Goal: Communication & Community: Share content

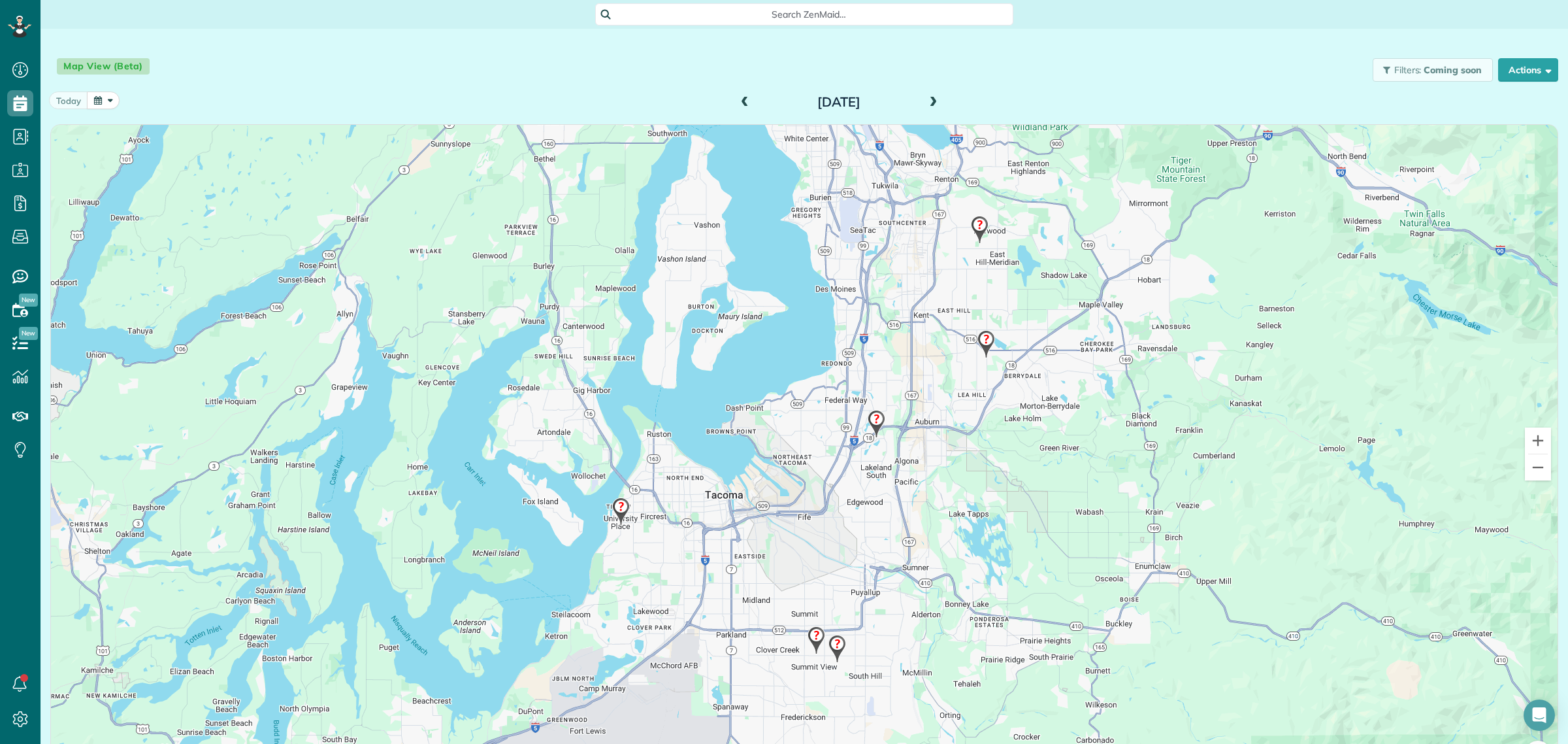
scroll to position [6, 6]
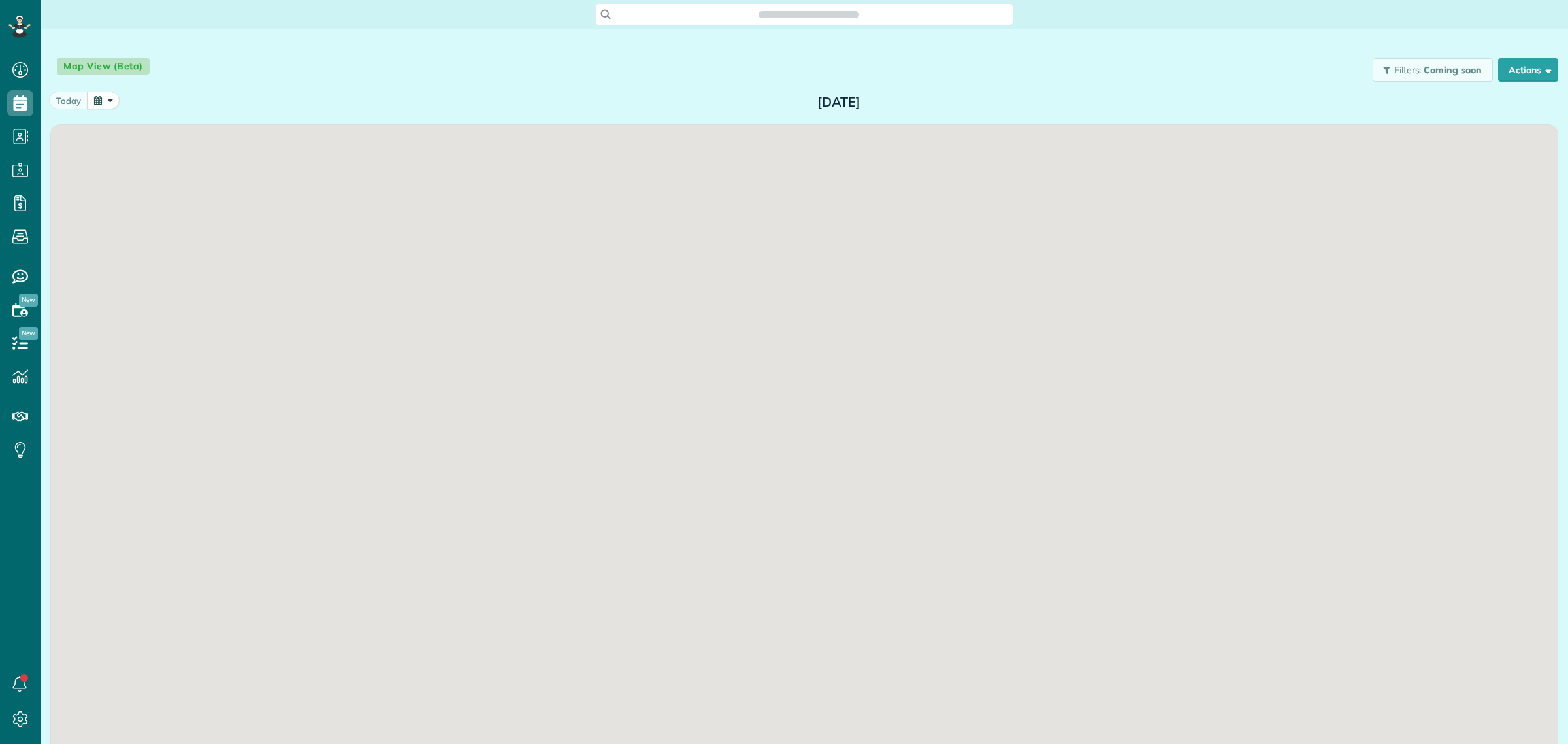
scroll to position [6, 6]
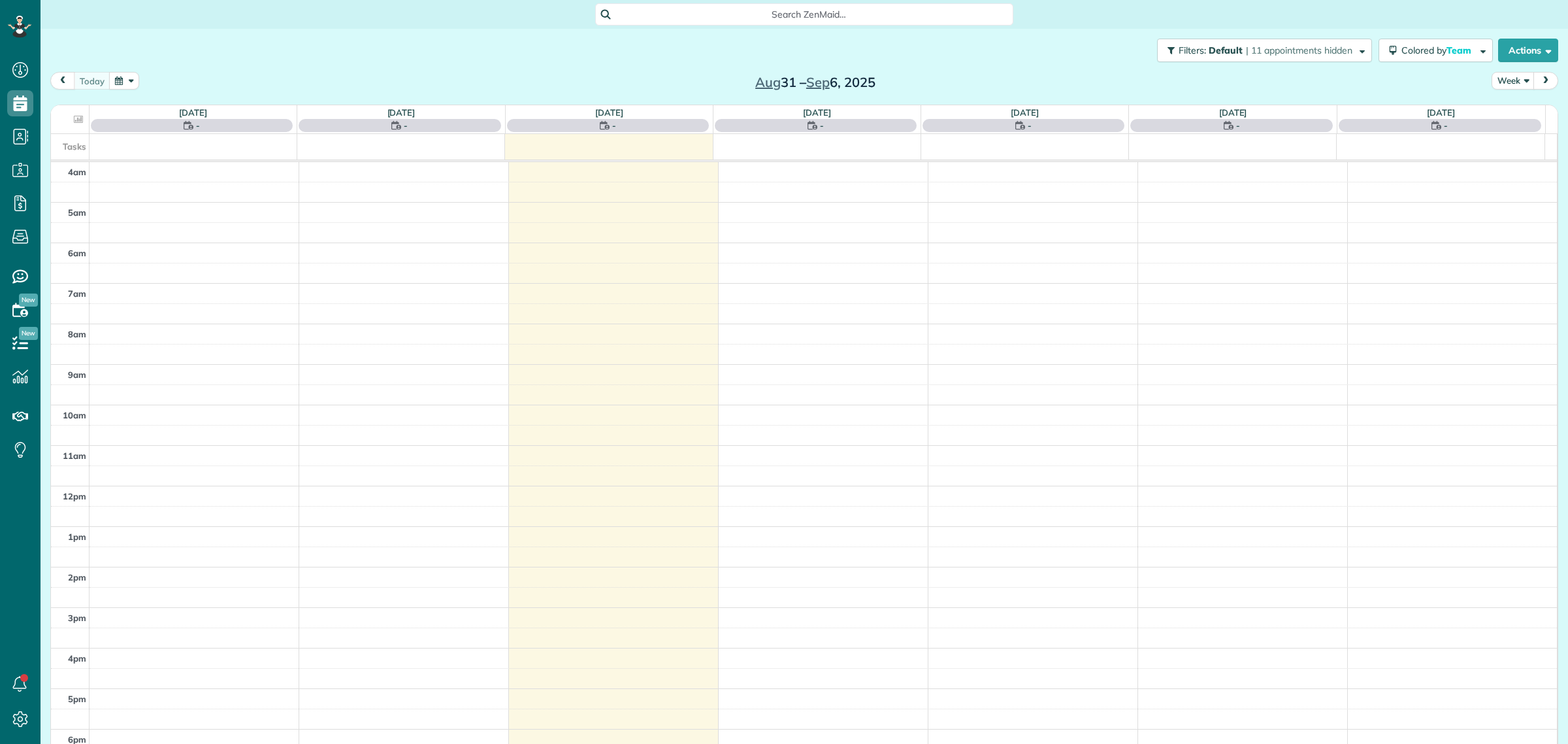
scroll to position [54, 0]
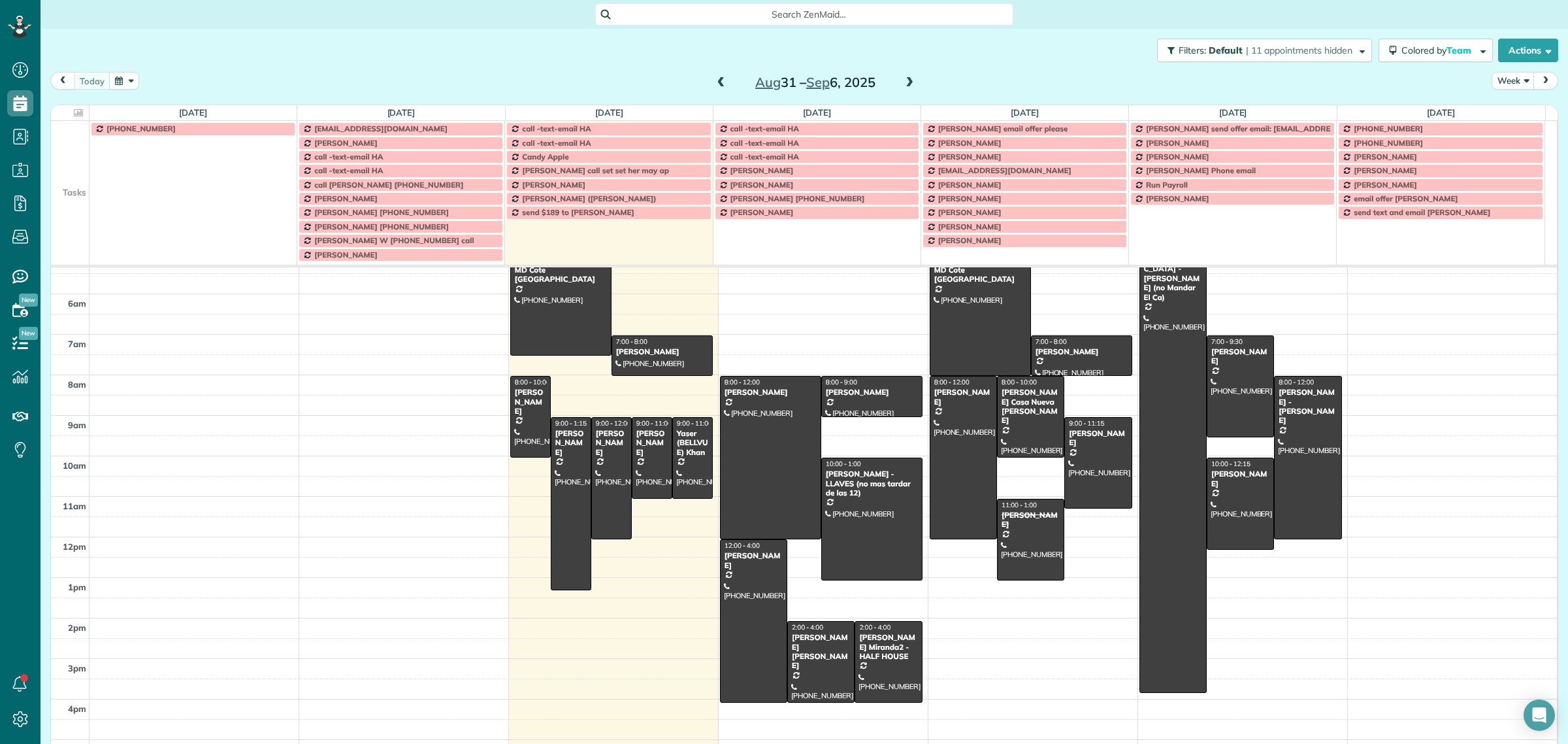
click at [66, 168] on td at bounding box center [70, 170] width 38 height 14
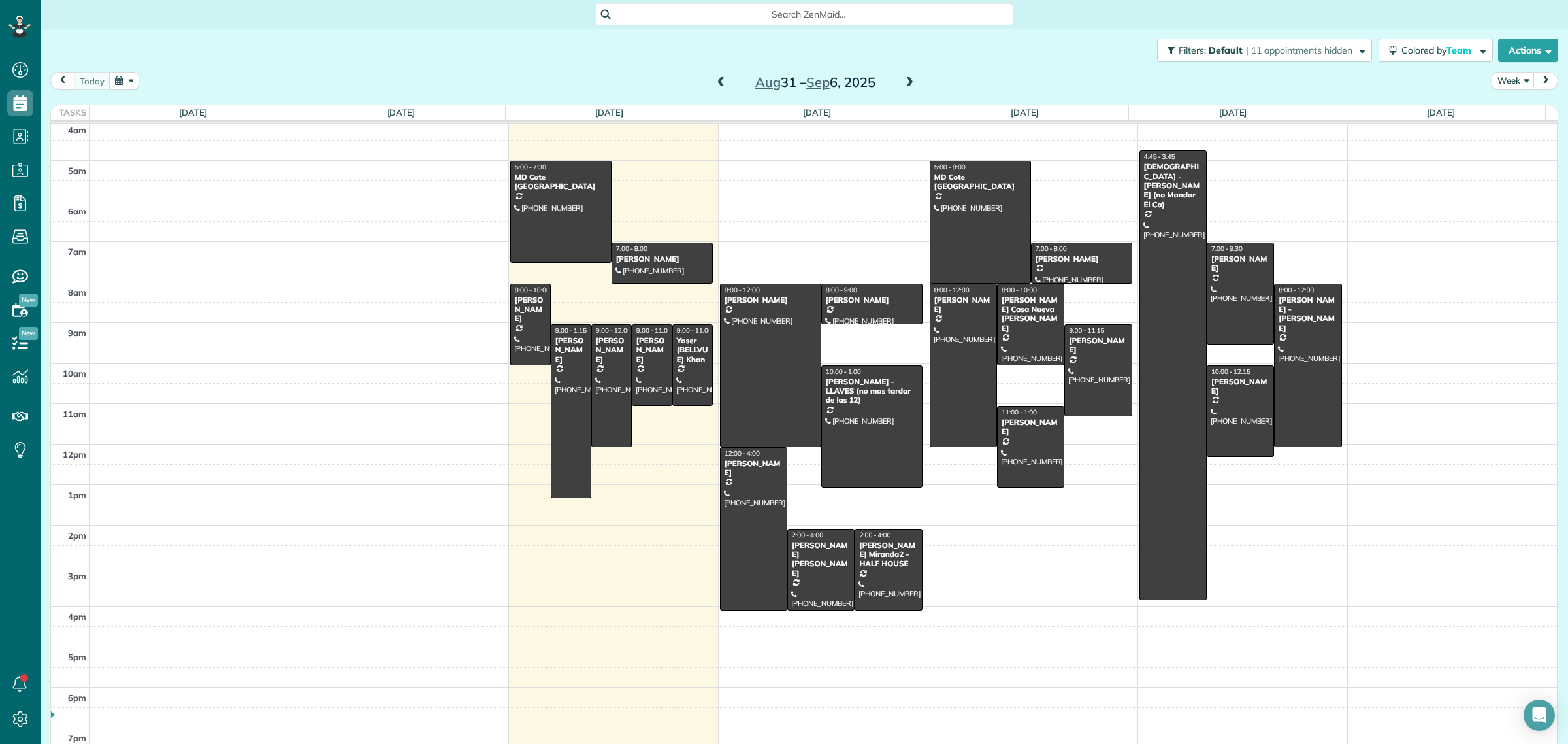
scroll to position [0, 0]
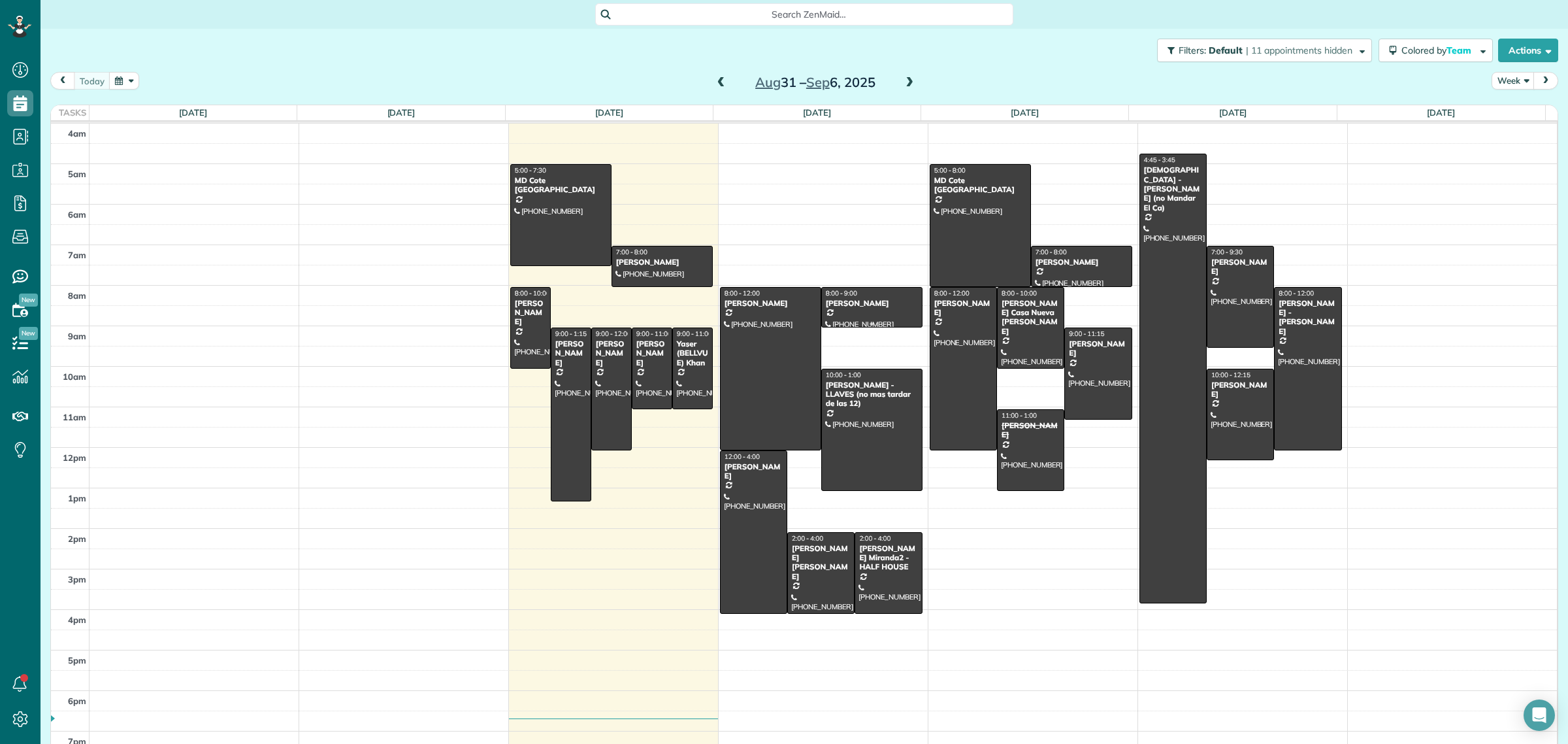
click at [861, 301] on div "[PERSON_NAME]" at bounding box center [871, 303] width 93 height 9
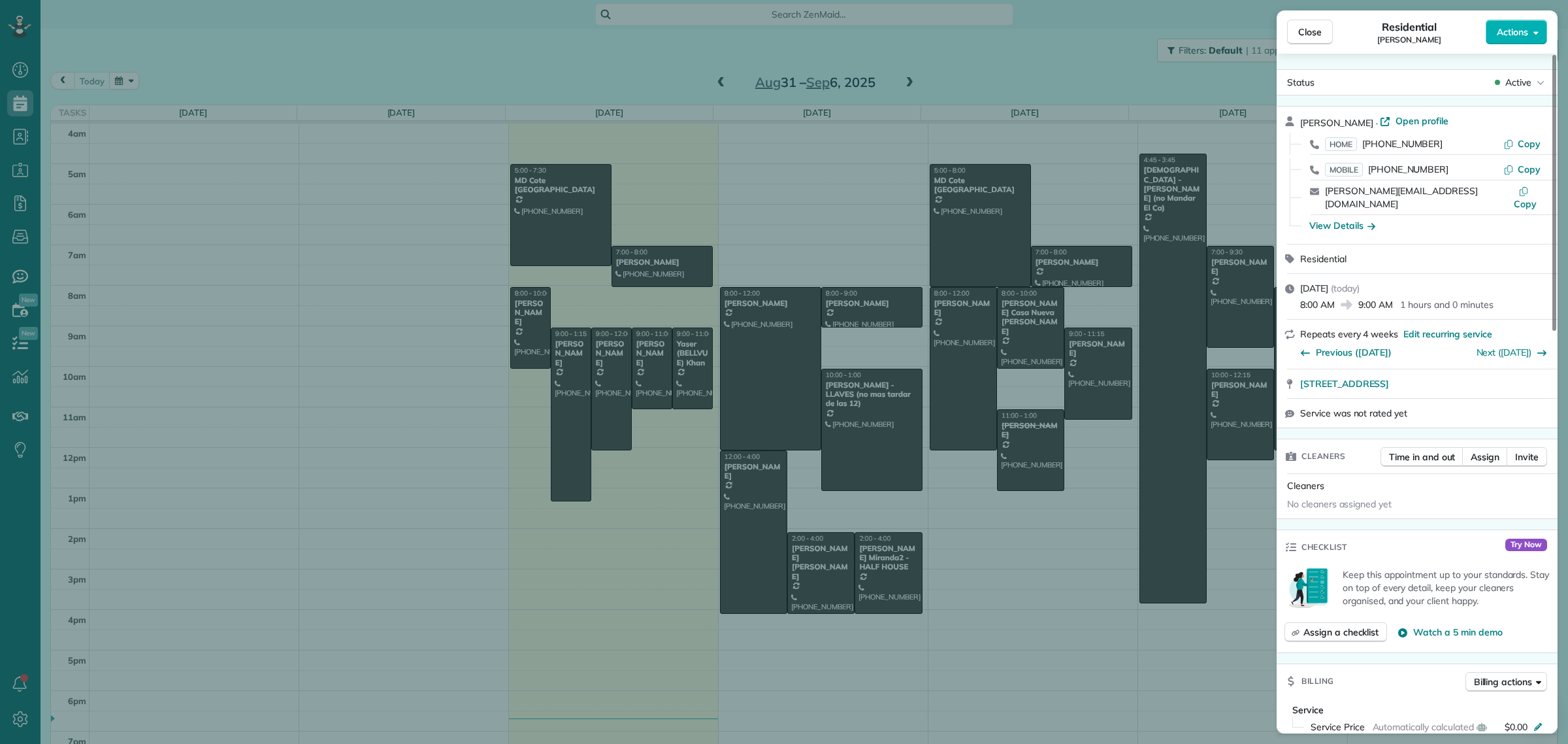
click at [1413, 125] on span "Open profile" at bounding box center [1421, 121] width 53 height 13
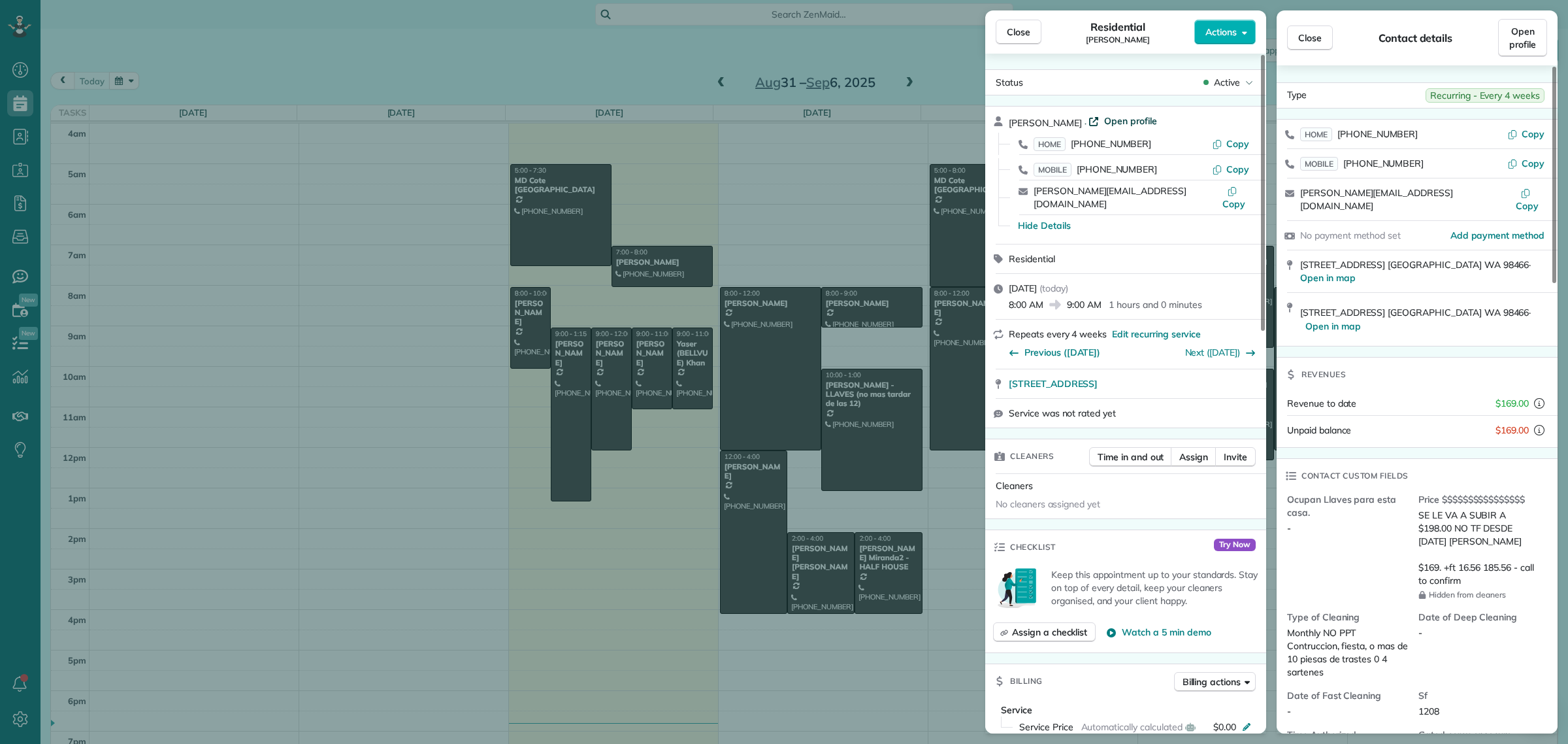
click at [1112, 120] on span "Open profile" at bounding box center [1130, 121] width 53 height 13
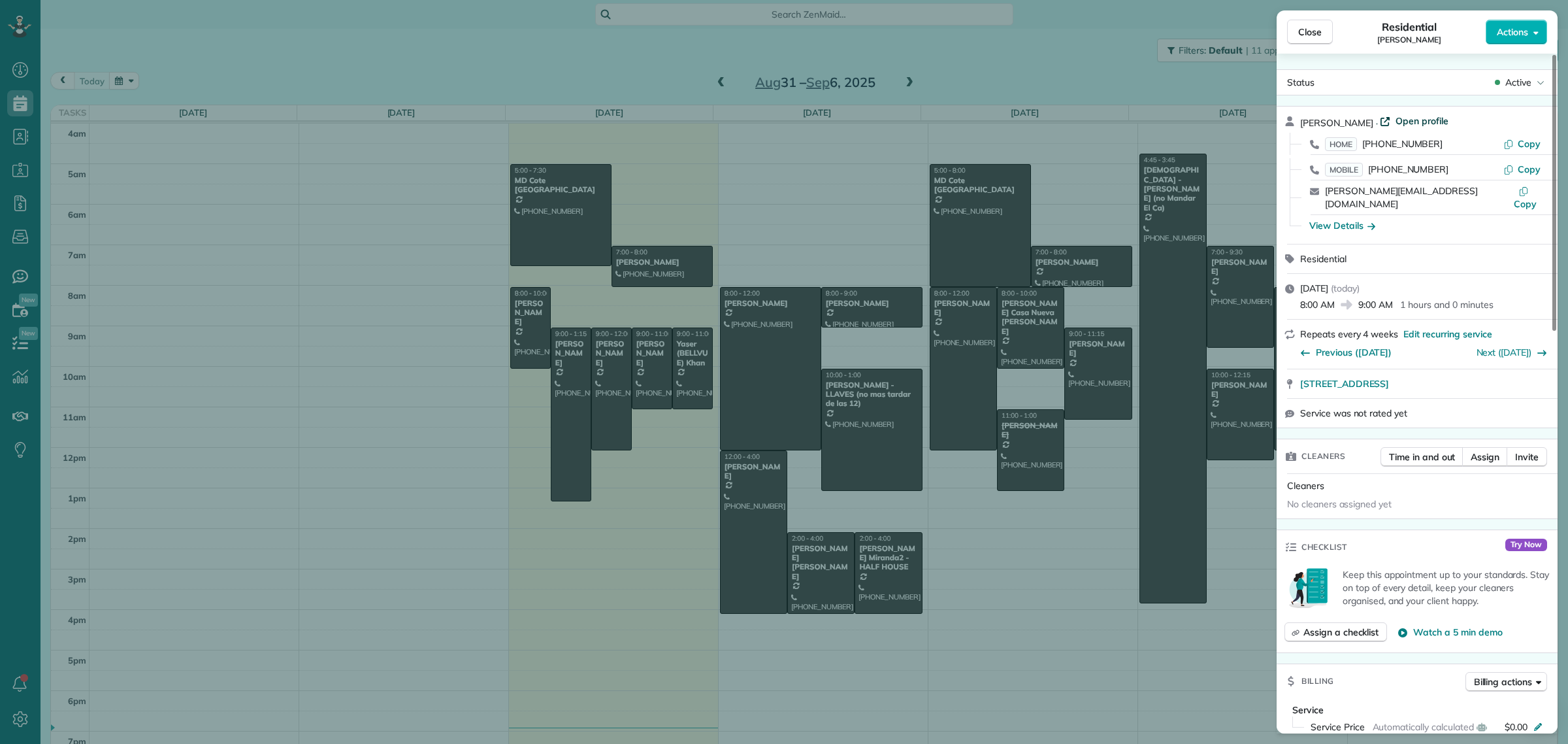
click at [1402, 121] on span "Open profile" at bounding box center [1421, 121] width 53 height 13
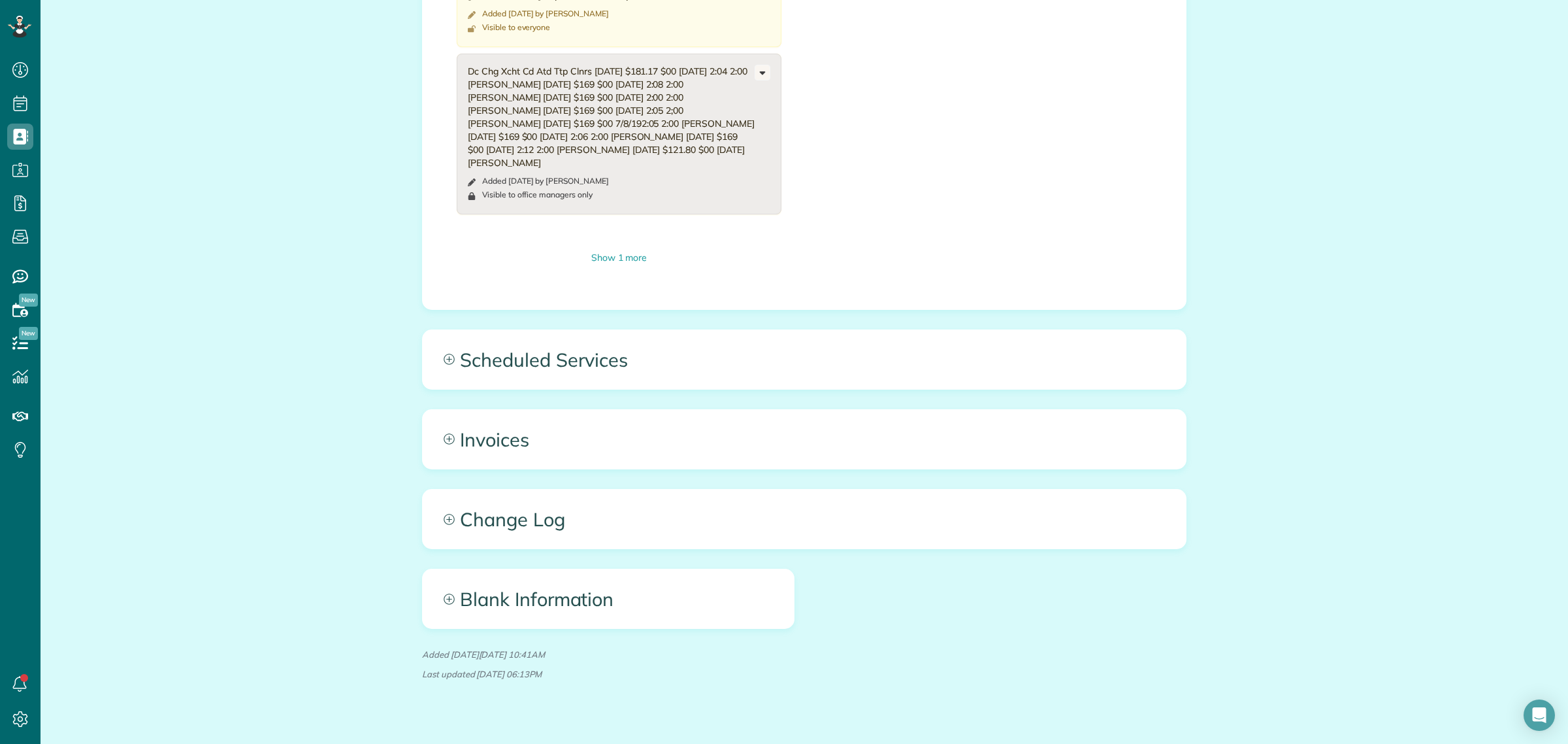
scroll to position [1878, 0]
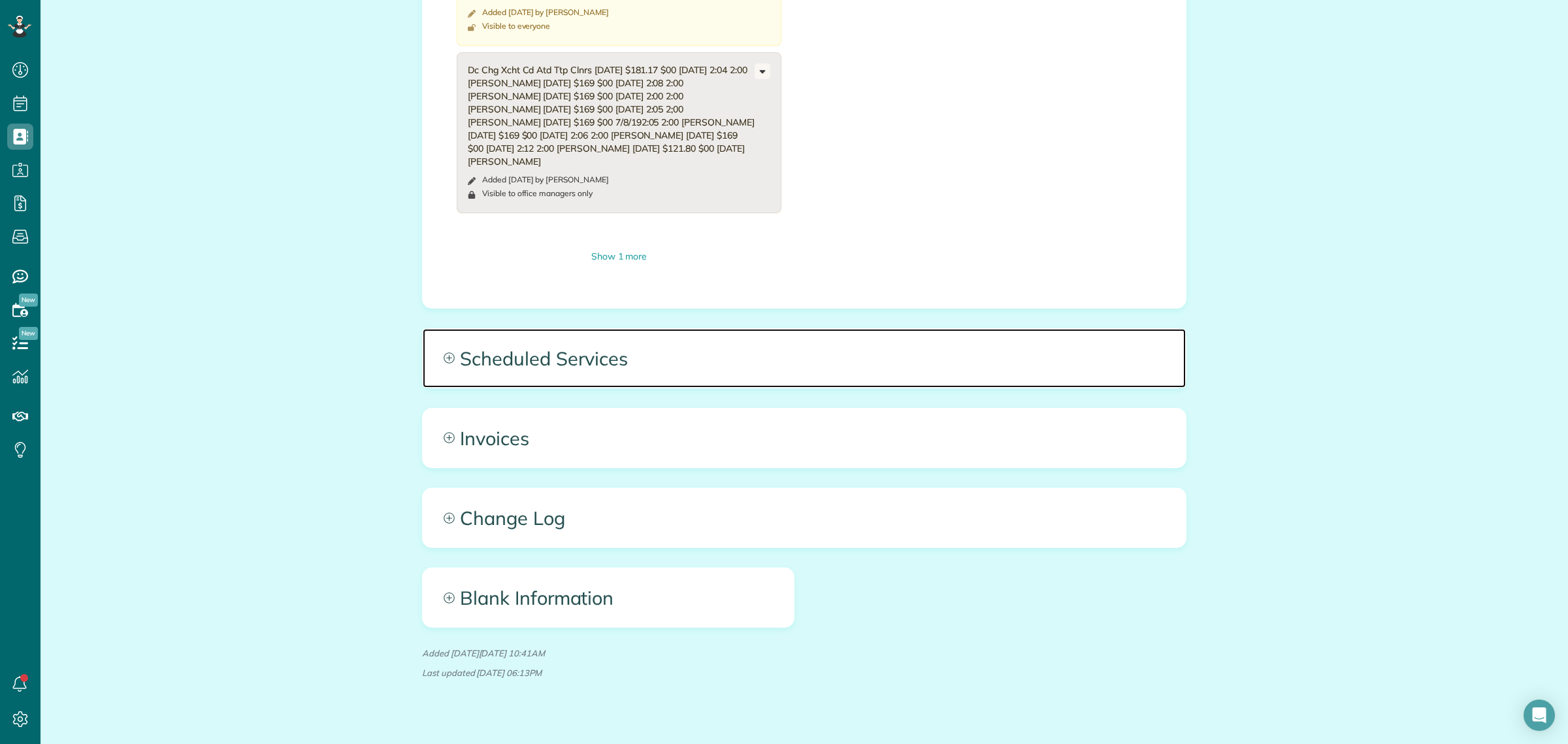
click at [559, 379] on span "Scheduled Services" at bounding box center [804, 358] width 763 height 59
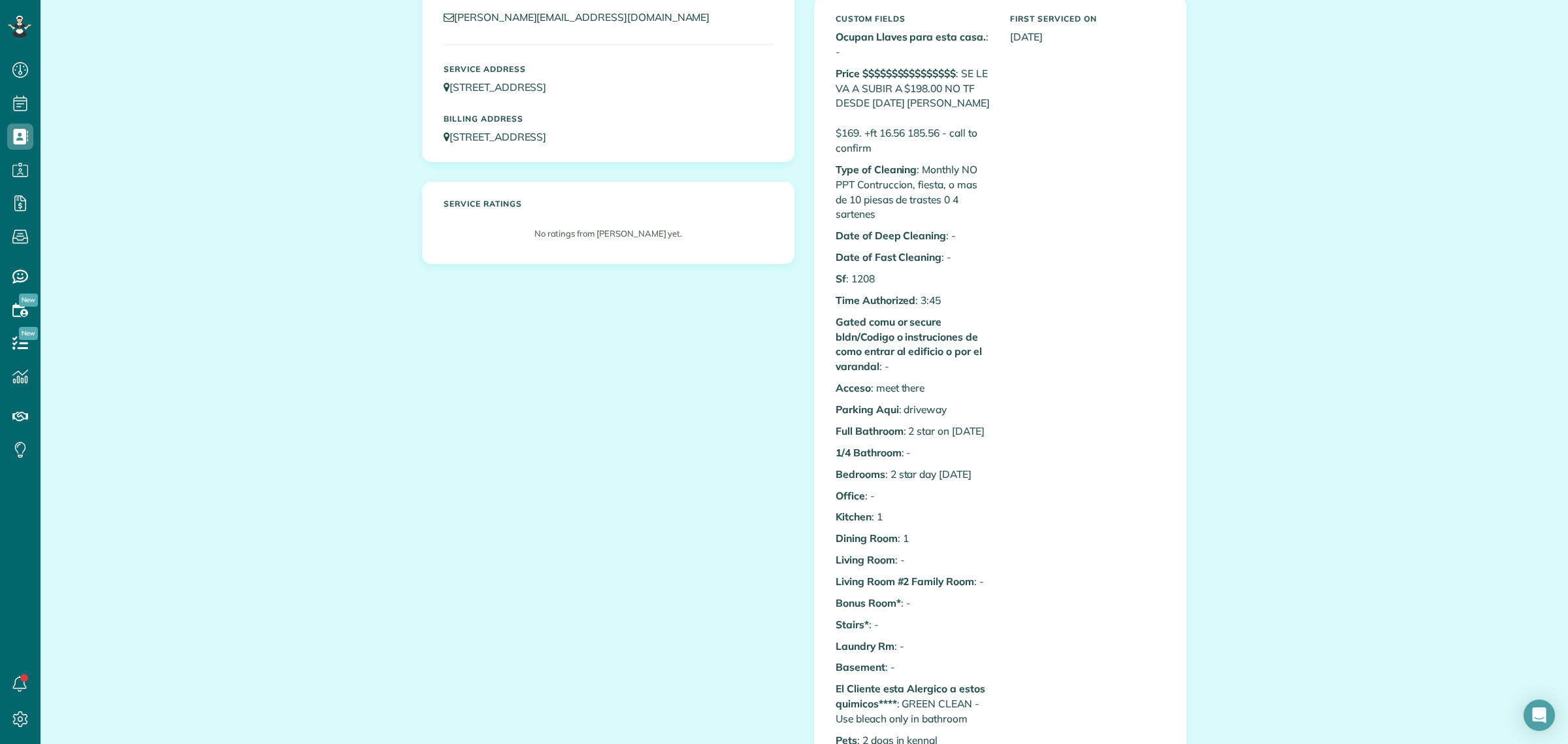
scroll to position [0, 0]
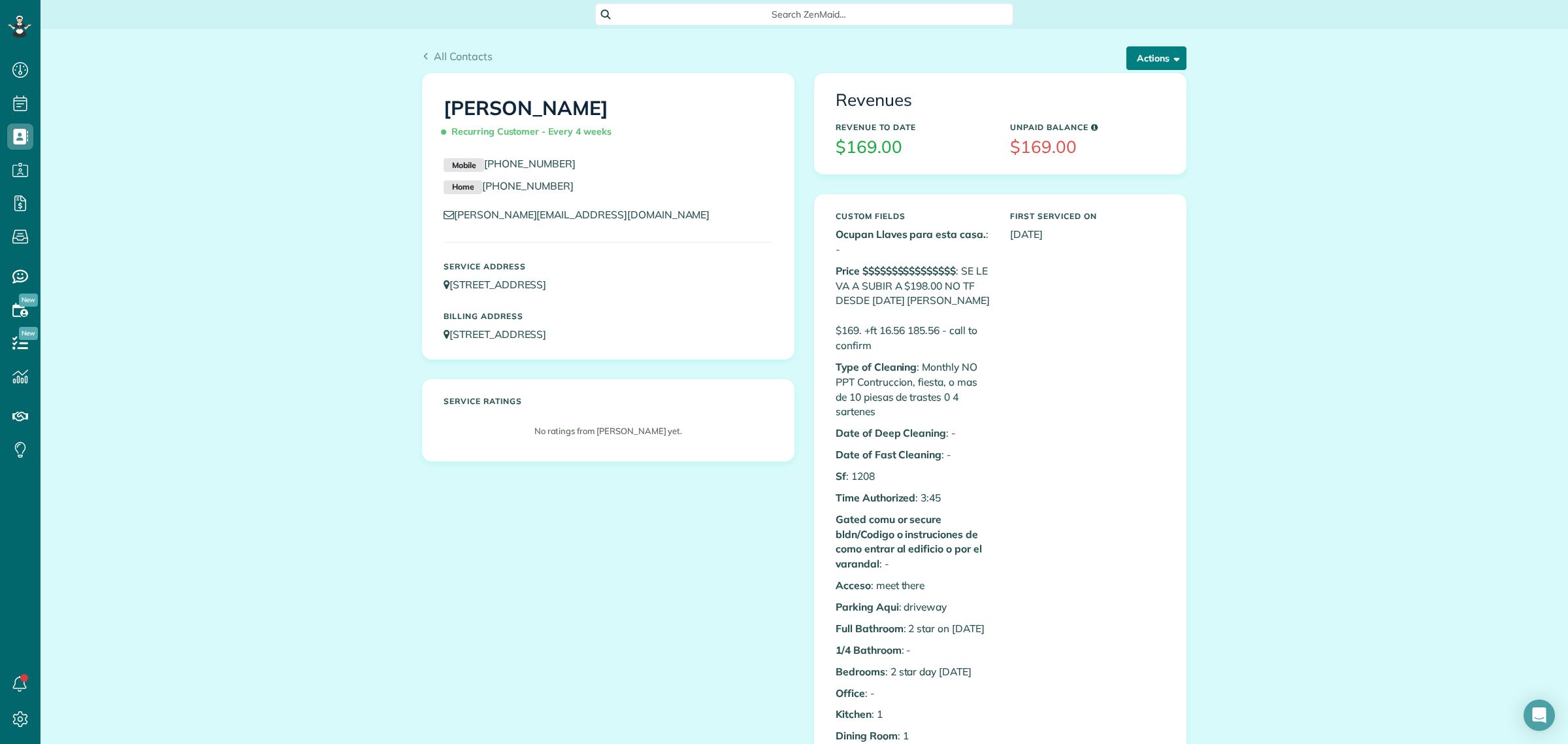
click at [1157, 60] on button "Actions" at bounding box center [1155, 57] width 60 height 23
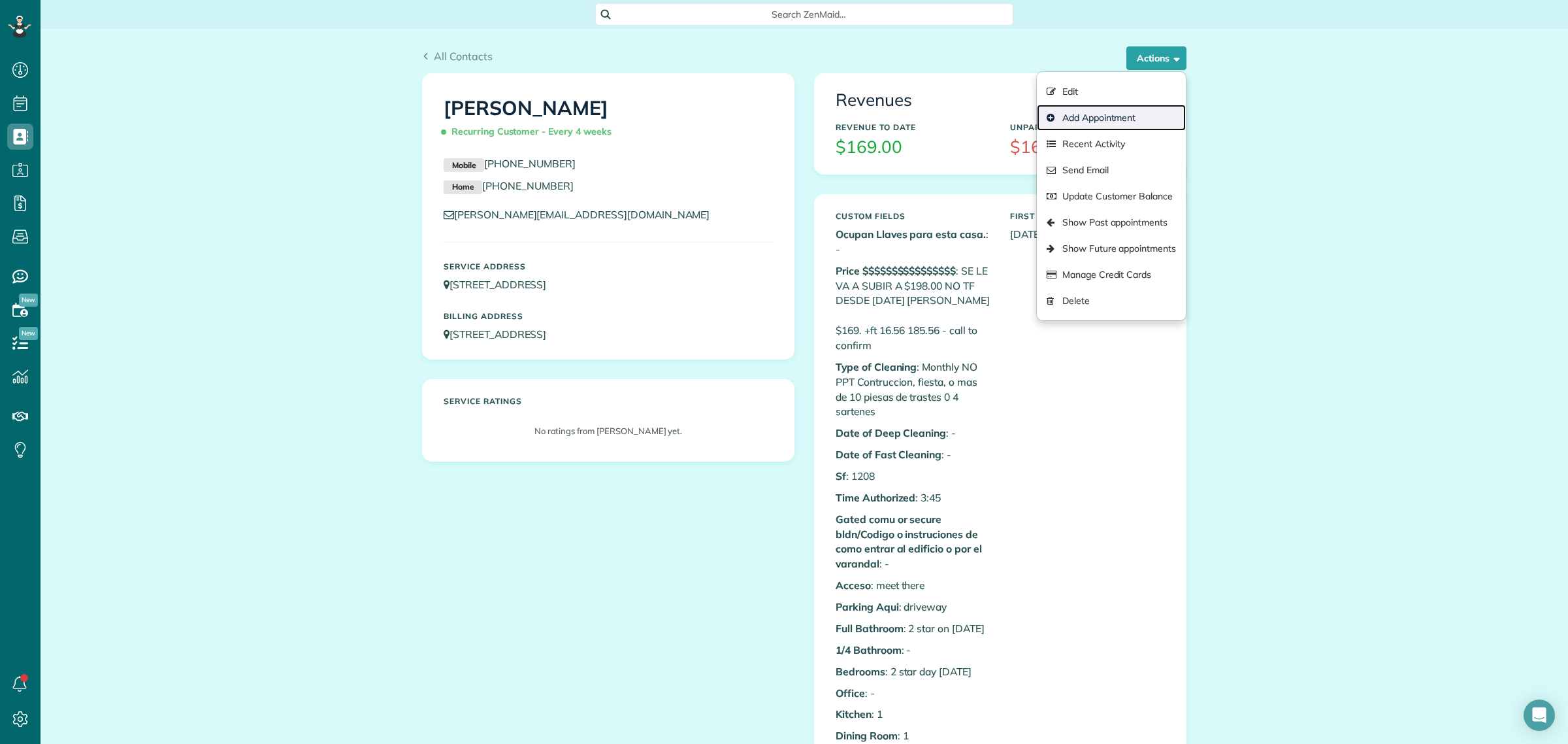
click at [1115, 108] on link "Add Appointment" at bounding box center [1111, 117] width 149 height 26
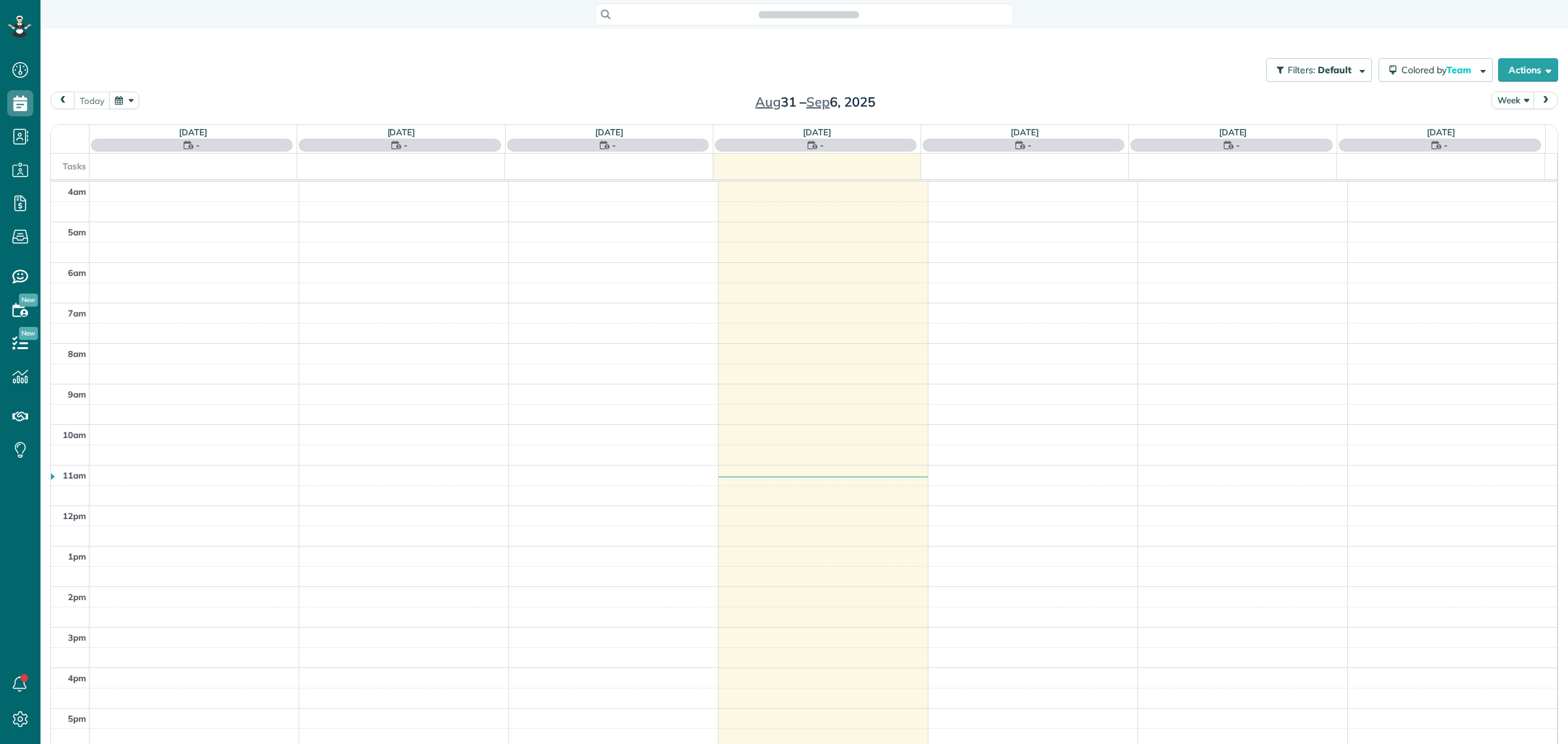
scroll to position [34, 0]
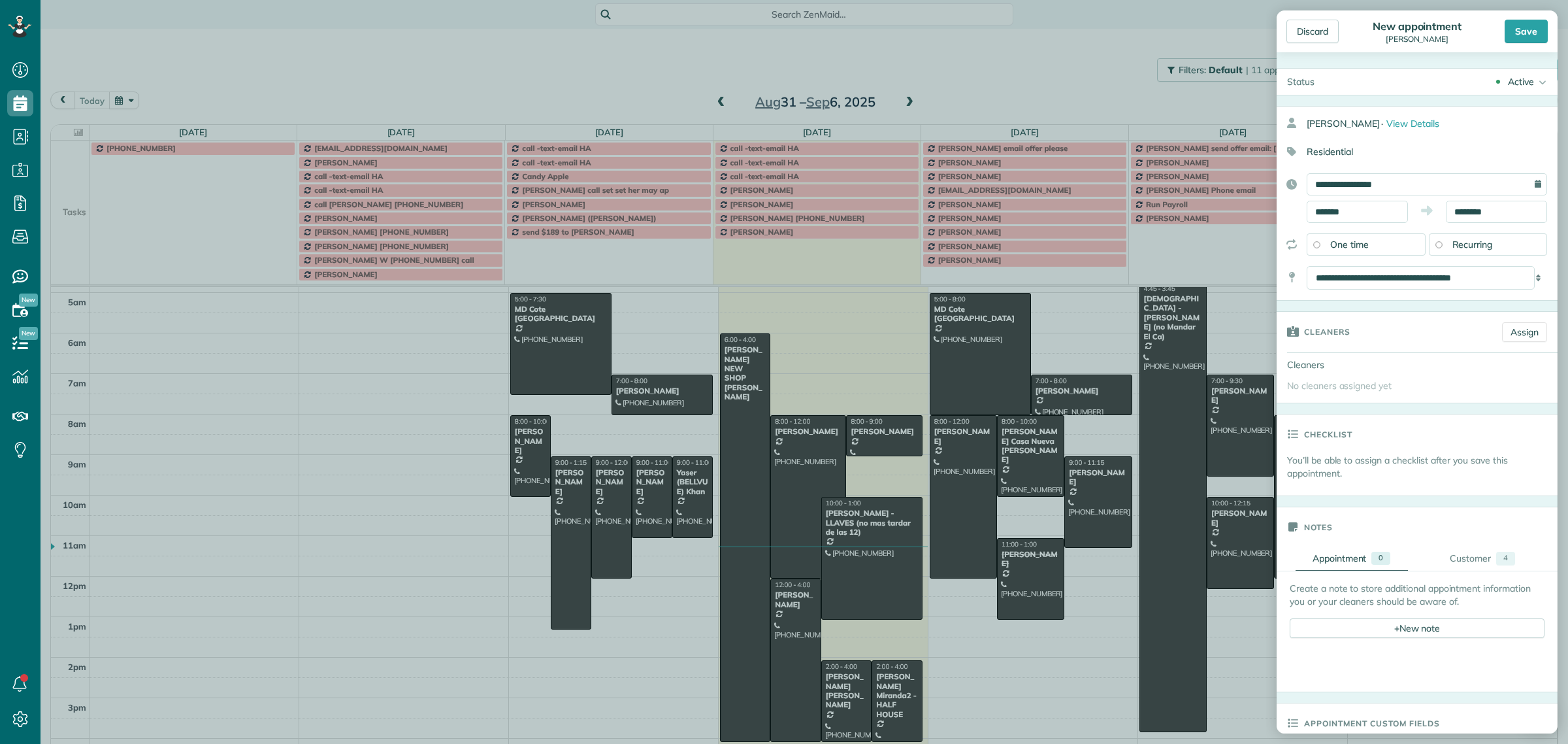
click at [1099, 66] on div "Discard New appointment Nancy Mellor Save Status Active Active Stand-By Cancell…" at bounding box center [784, 372] width 1568 height 744
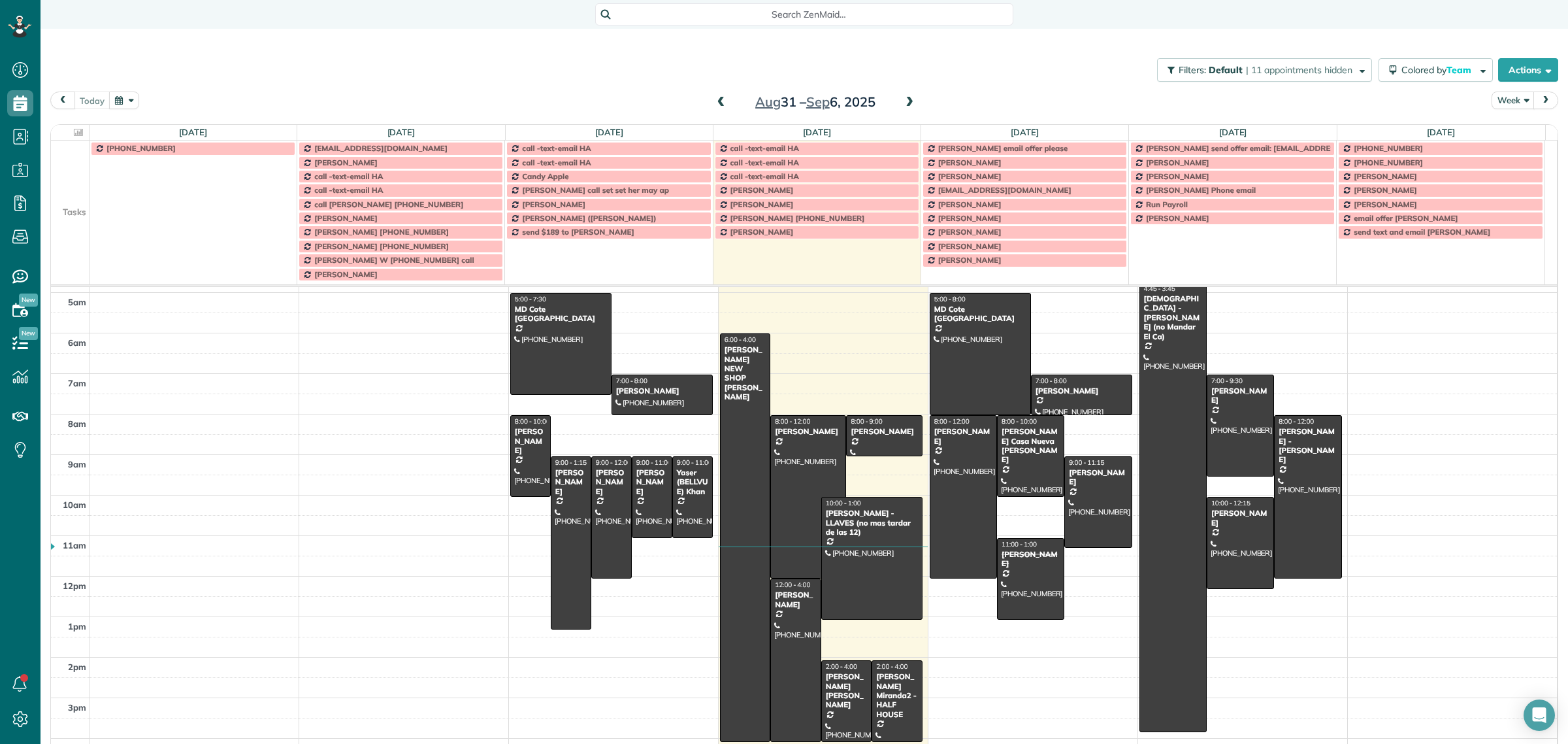
click at [1024, 67] on div "Filters: Default | 11 appointments hidden Colored by Team Color by Cleaner Colo…" at bounding box center [804, 70] width 1527 height 43
click at [866, 18] on span "Search ZenMaid…" at bounding box center [809, 14] width 397 height 13
click at [1064, 48] on html "Dashboard Scheduling Calendar View List View Dispatch View - Weekly scheduling …" at bounding box center [784, 372] width 1568 height 744
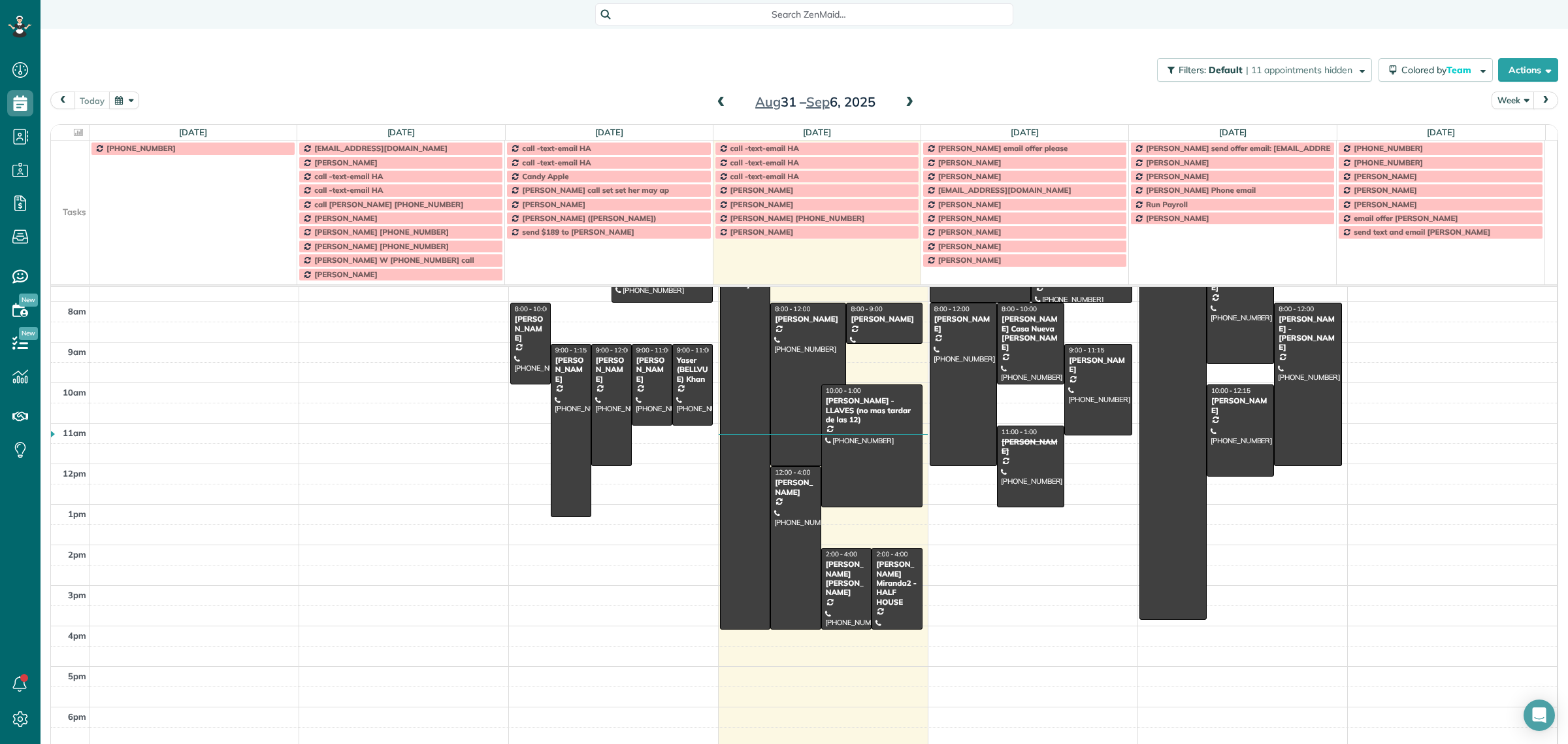
scroll to position [156, 0]
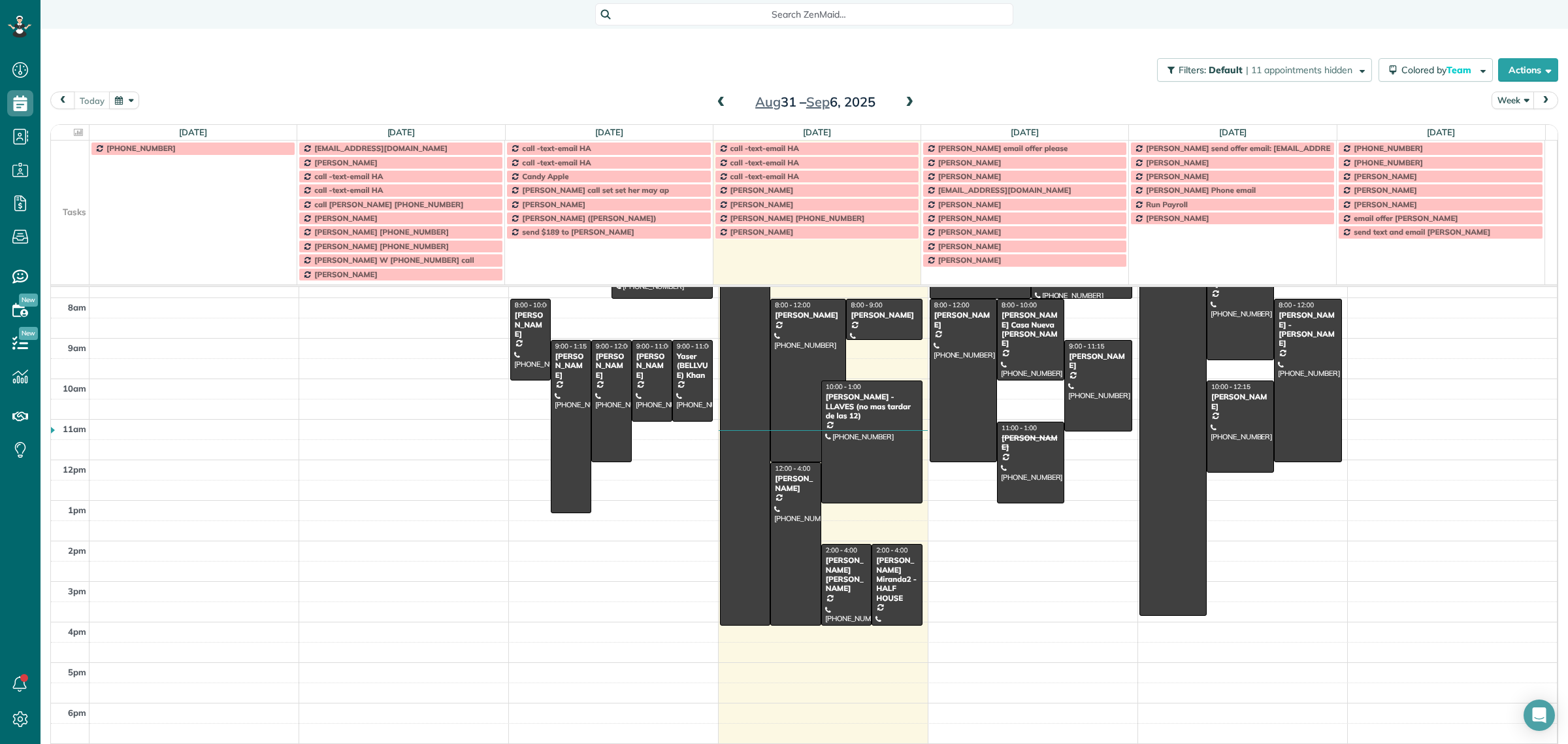
click at [73, 207] on td at bounding box center [70, 204] width 38 height 14
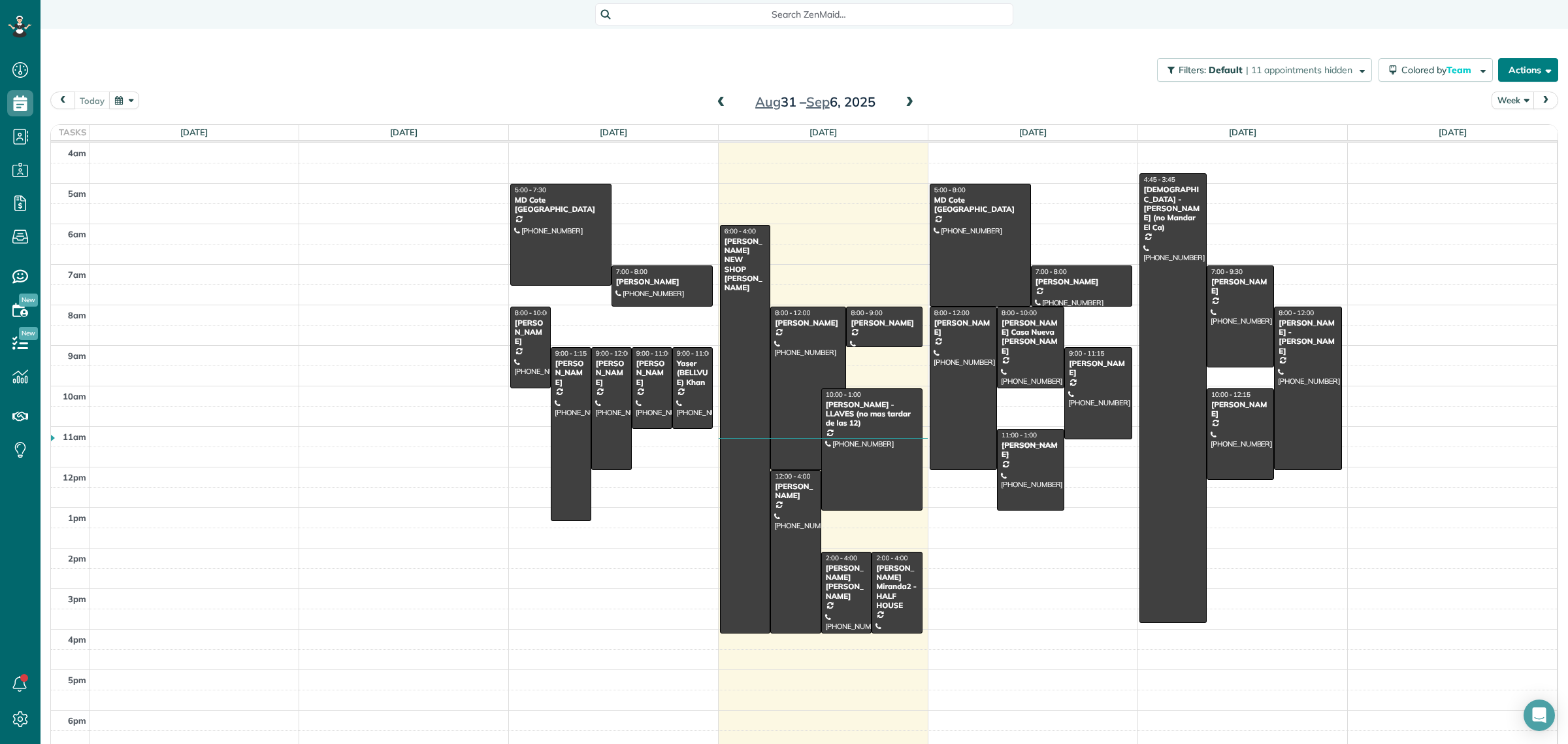
click at [1523, 63] on button "Actions" at bounding box center [1527, 69] width 60 height 23
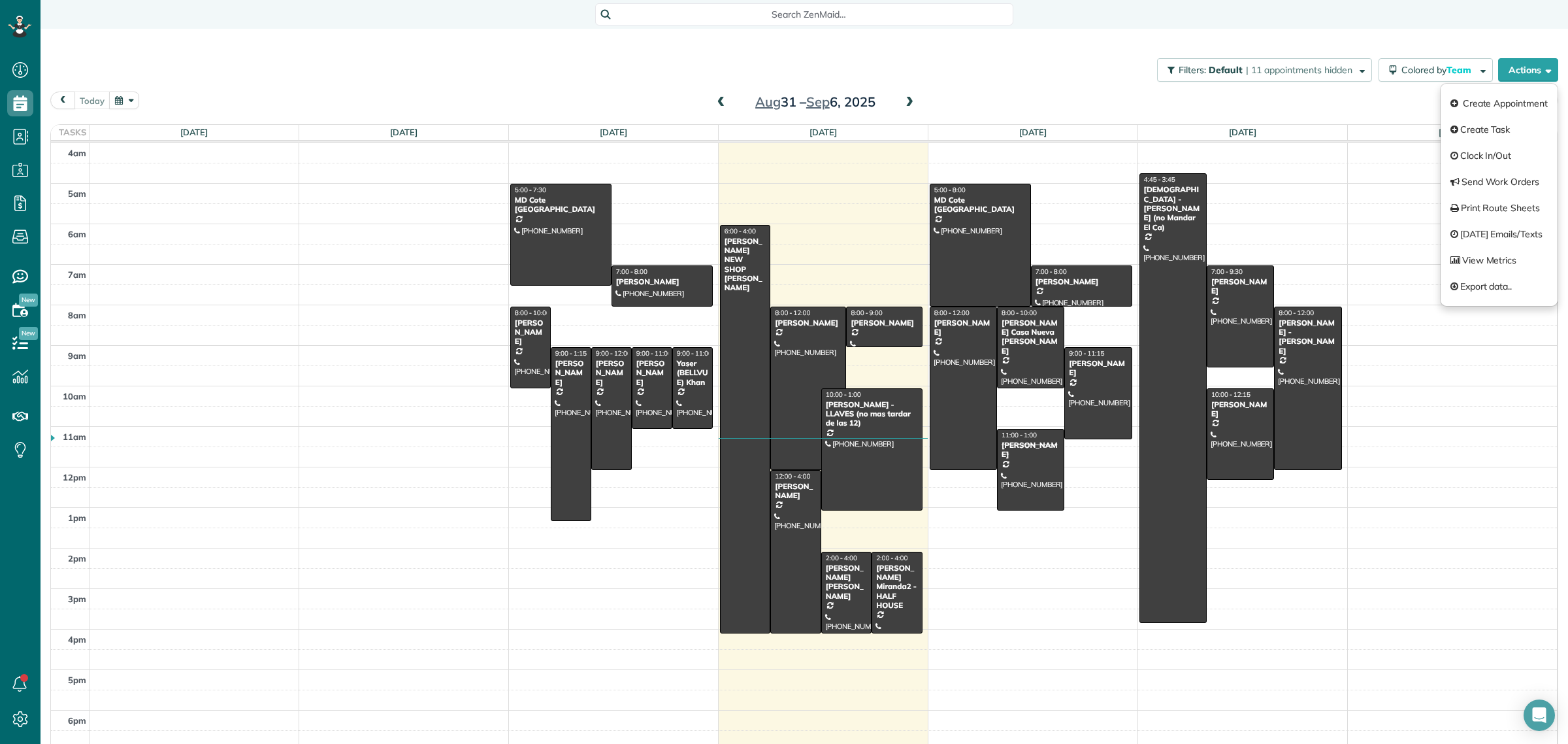
click at [1351, 28] on div "Search ZenMaid…" at bounding box center [804, 14] width 1527 height 29
click at [899, 92] on div "Aug 31 – Sep 6, 2025" at bounding box center [816, 102] width 209 height 21
click at [902, 101] on span at bounding box center [909, 102] width 14 height 12
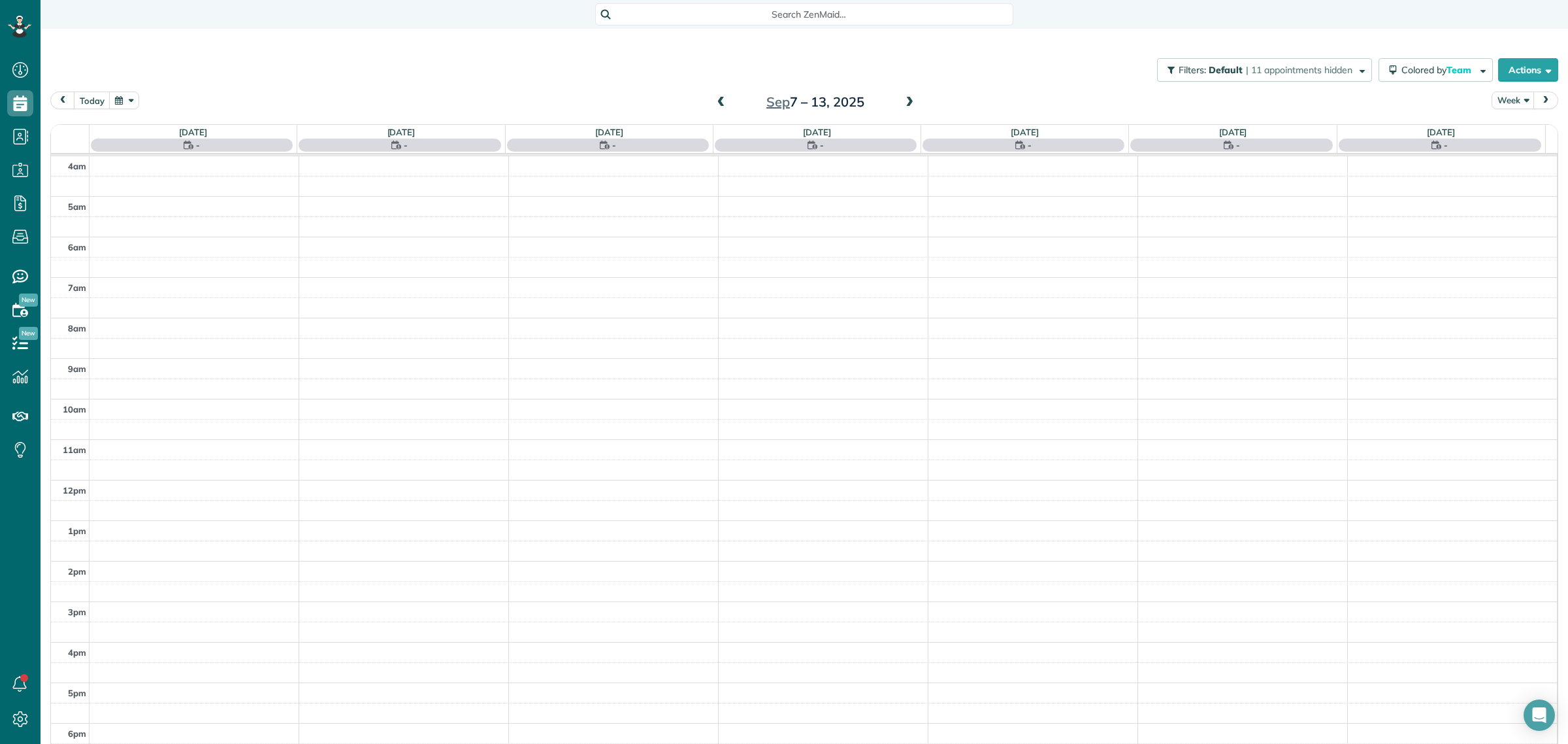
scroll to position [9, 0]
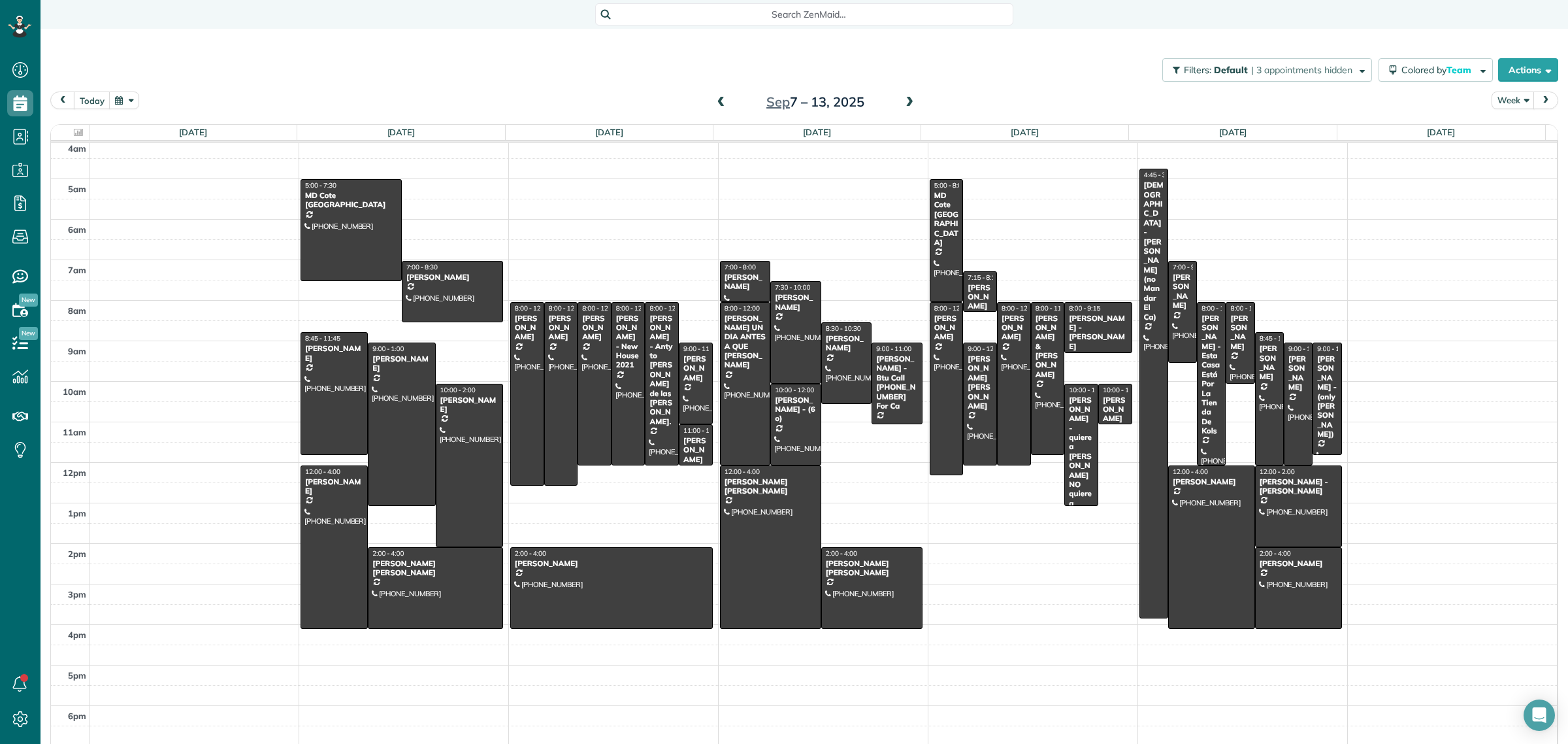
click at [902, 102] on span at bounding box center [909, 102] width 14 height 12
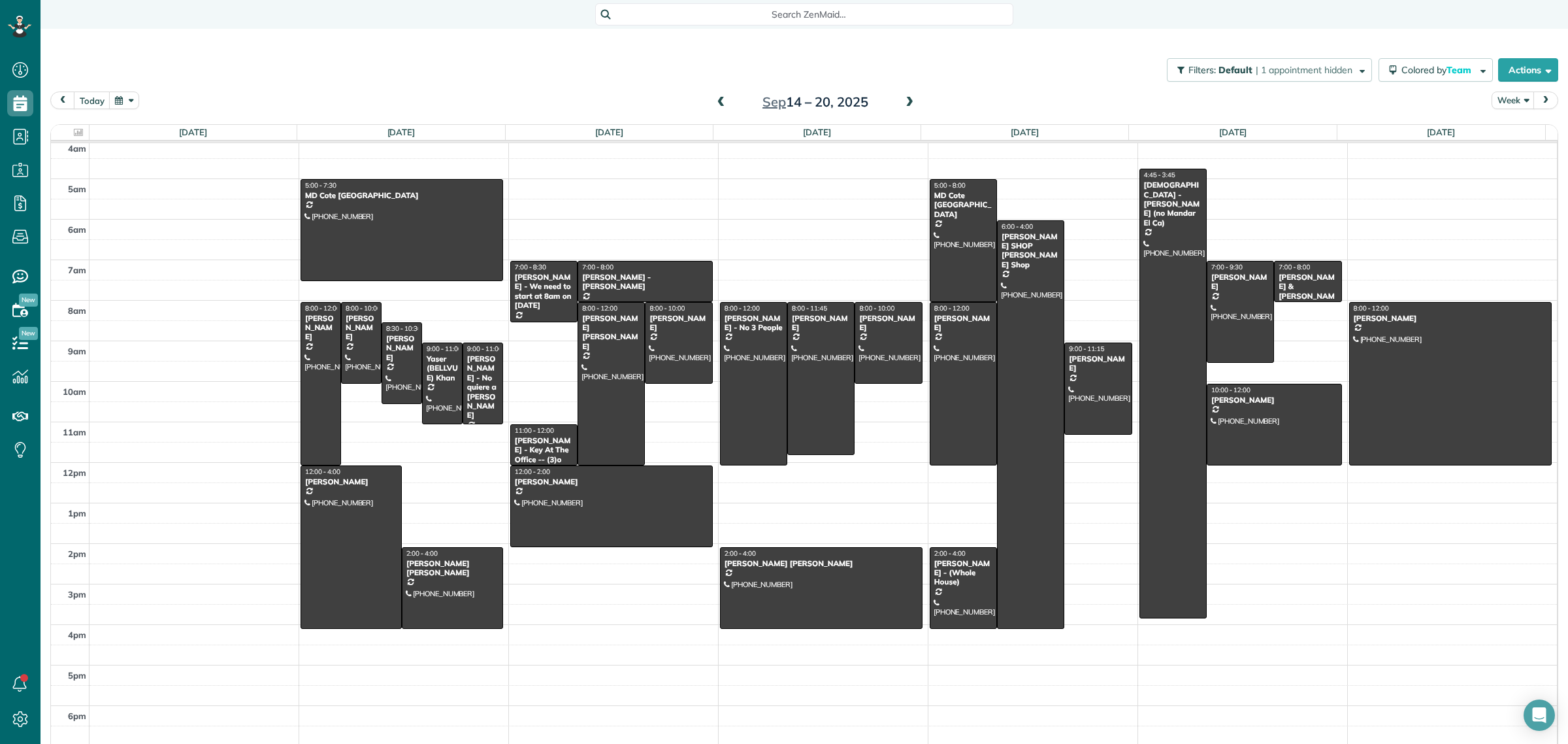
click at [903, 99] on span at bounding box center [909, 102] width 14 height 12
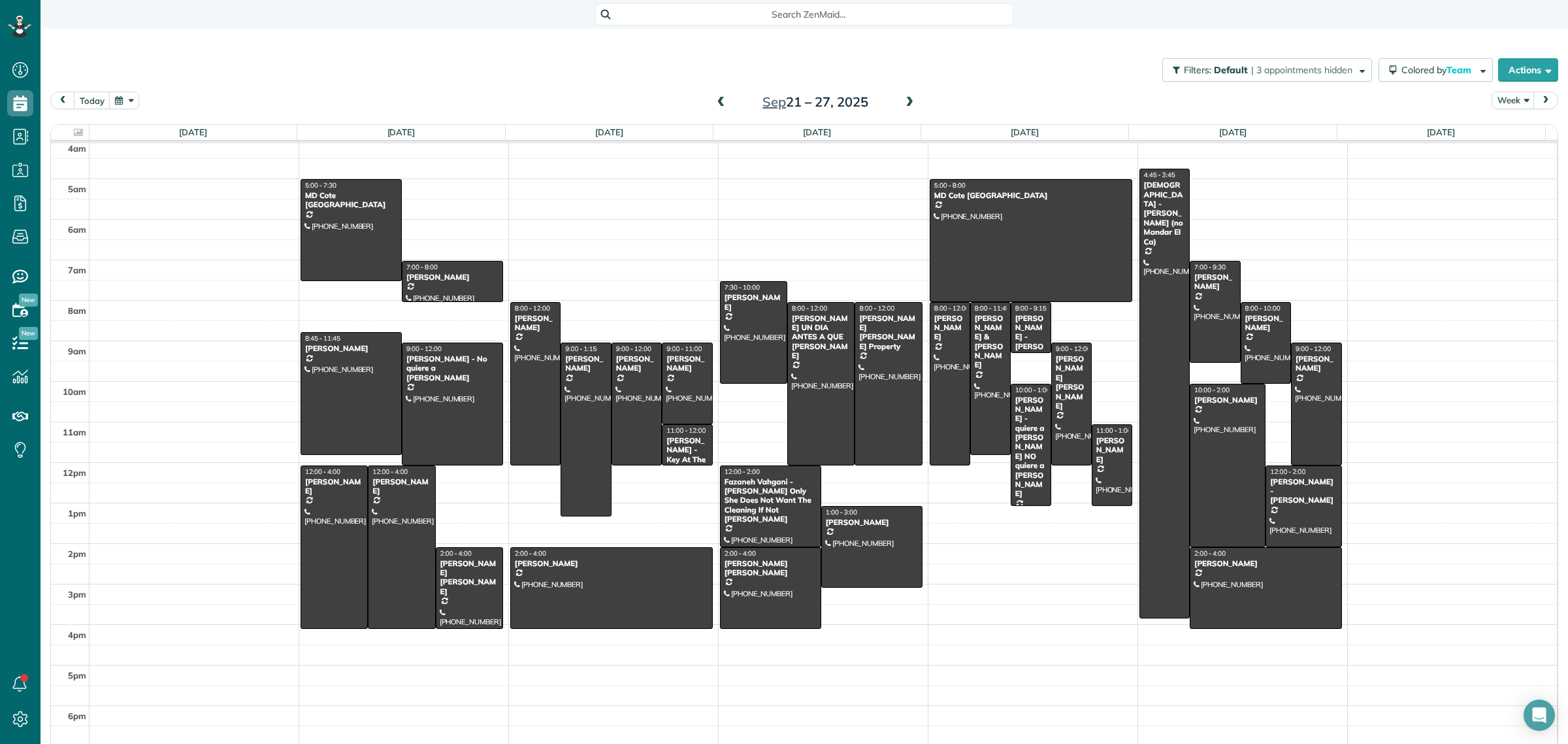
click at [714, 102] on span at bounding box center [721, 102] width 14 height 12
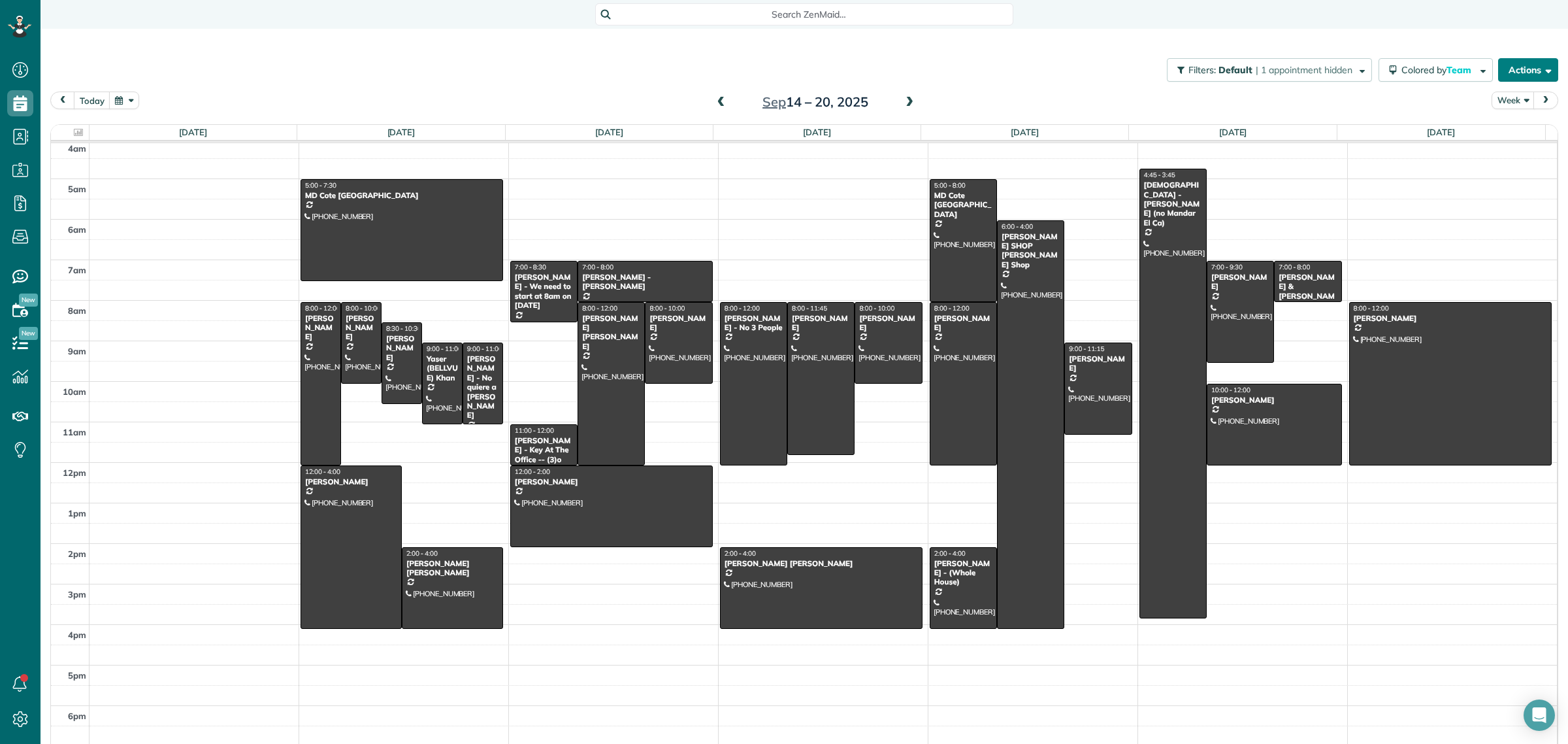
click at [1507, 77] on button "Actions" at bounding box center [1527, 69] width 60 height 23
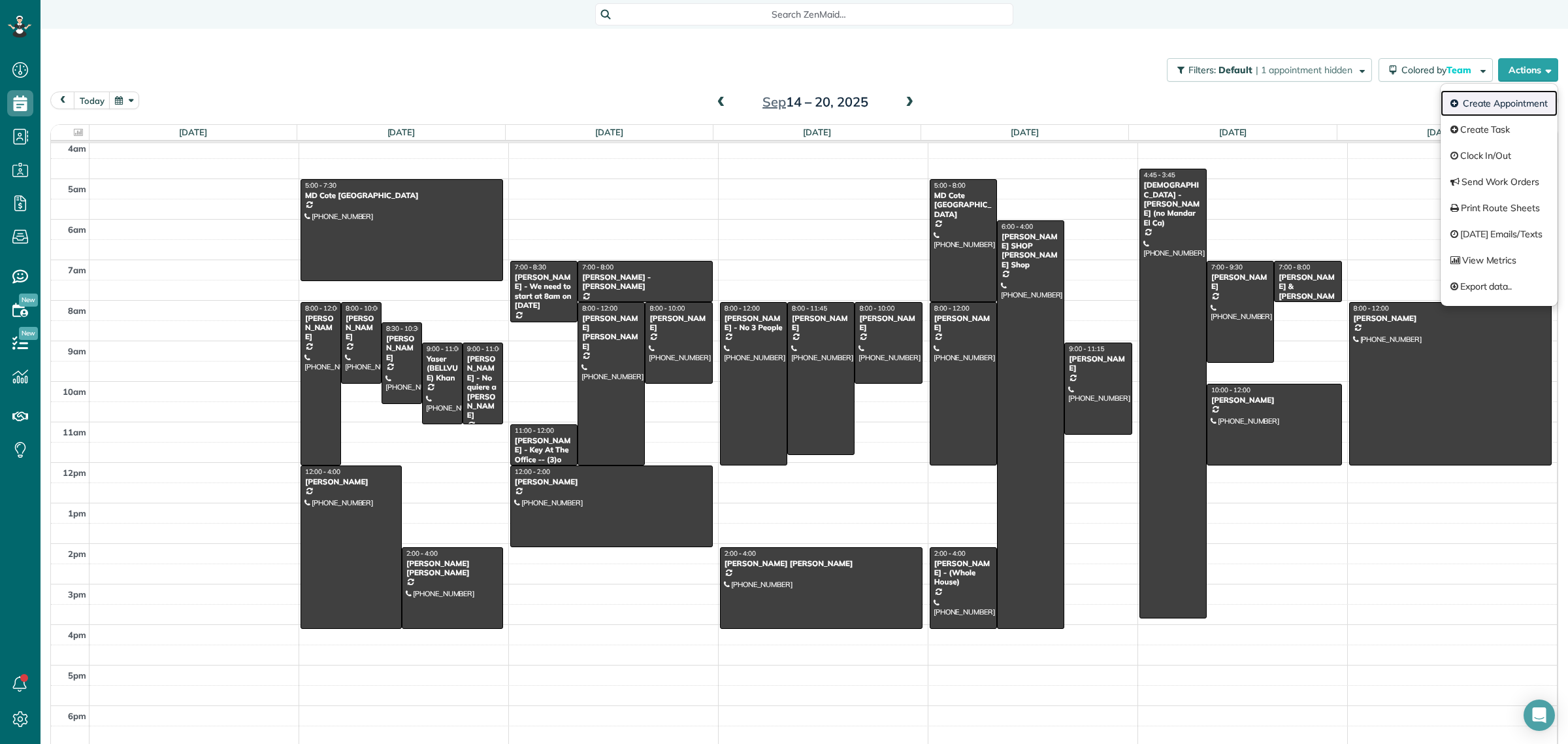
click at [1483, 106] on link "Create Appointment" at bounding box center [1499, 103] width 117 height 26
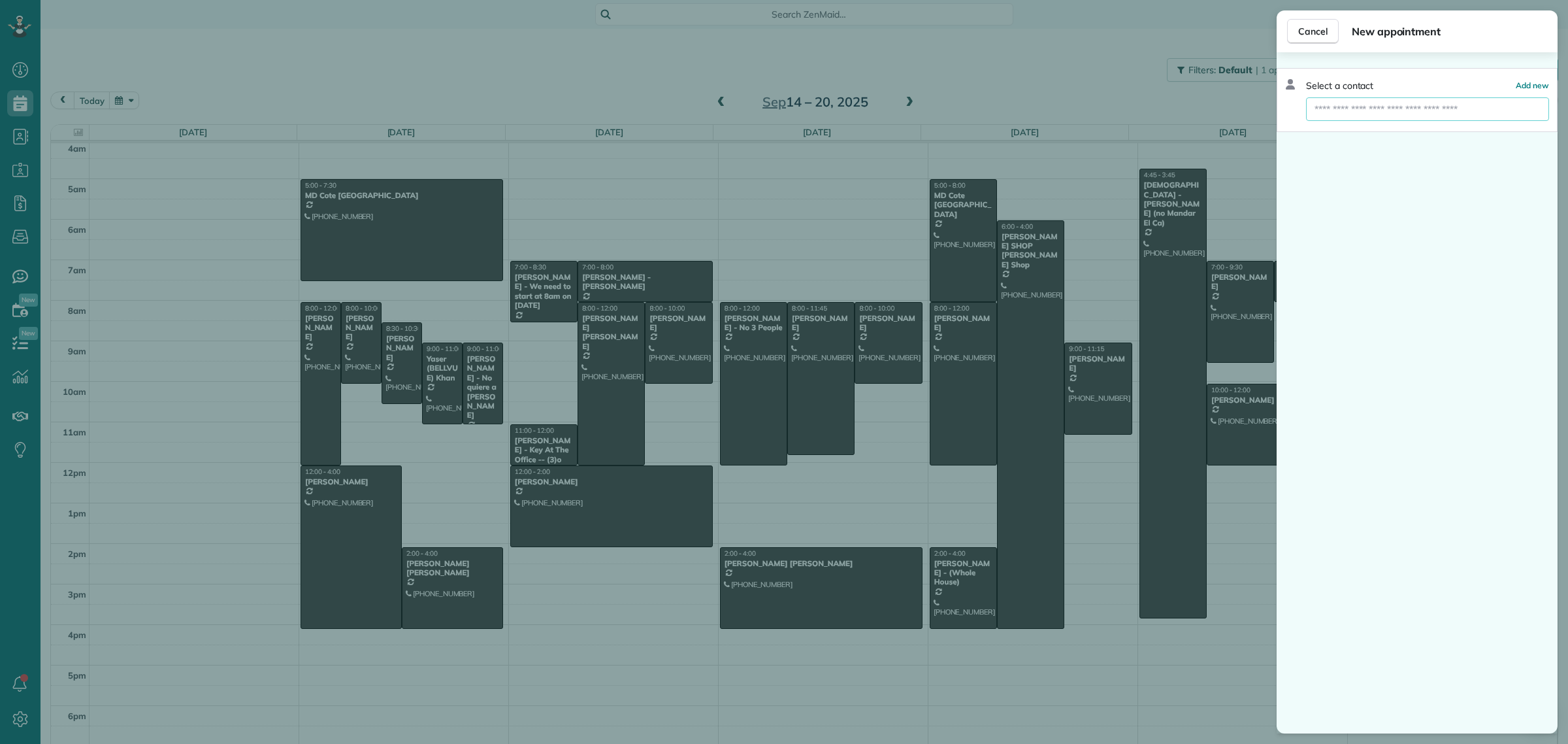
click at [1341, 110] on input "text" at bounding box center [1427, 109] width 243 height 23
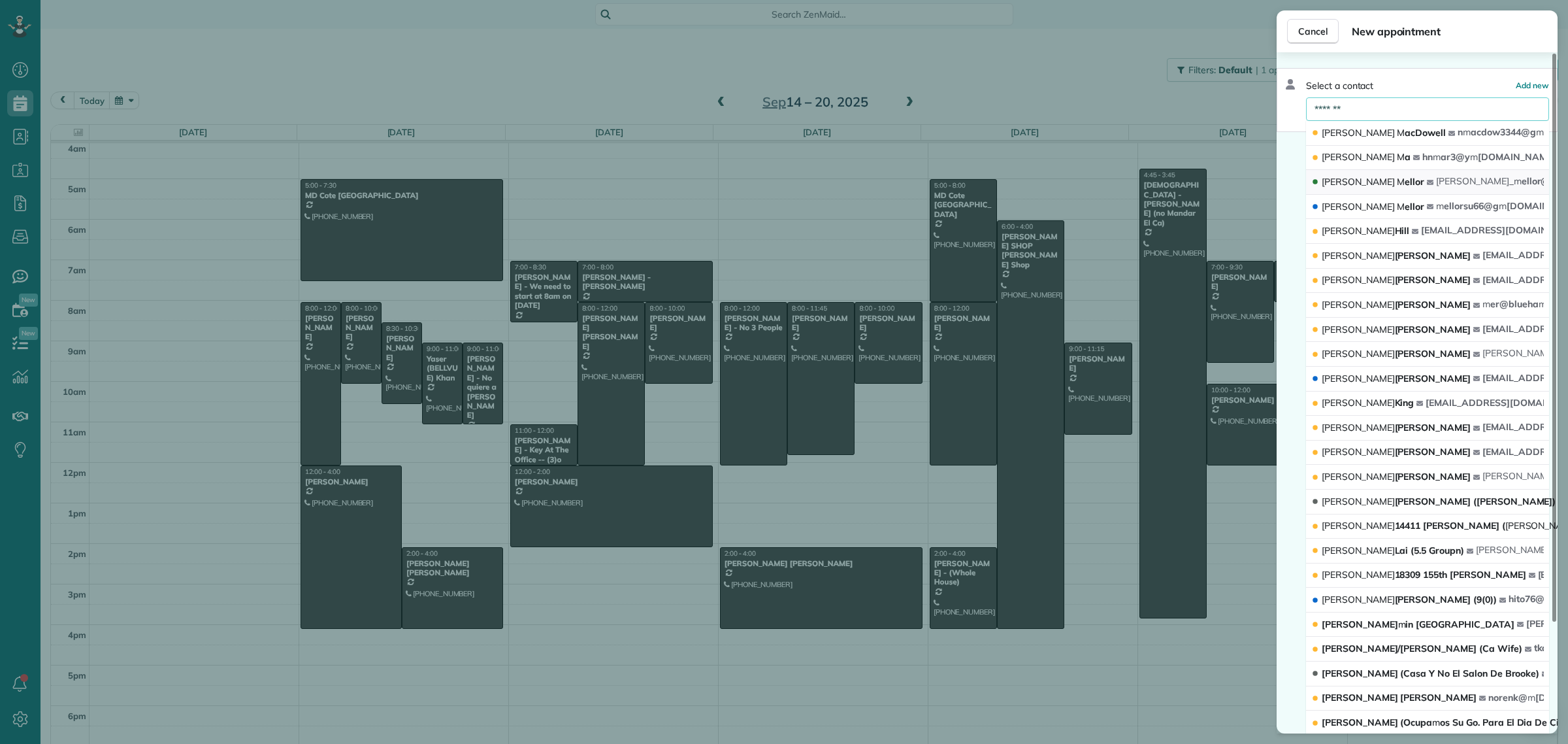
type input "*******"
click at [1380, 183] on button "Nancy M ellor nancy _ m ellor@wa m ail.net" at bounding box center [1427, 182] width 243 height 25
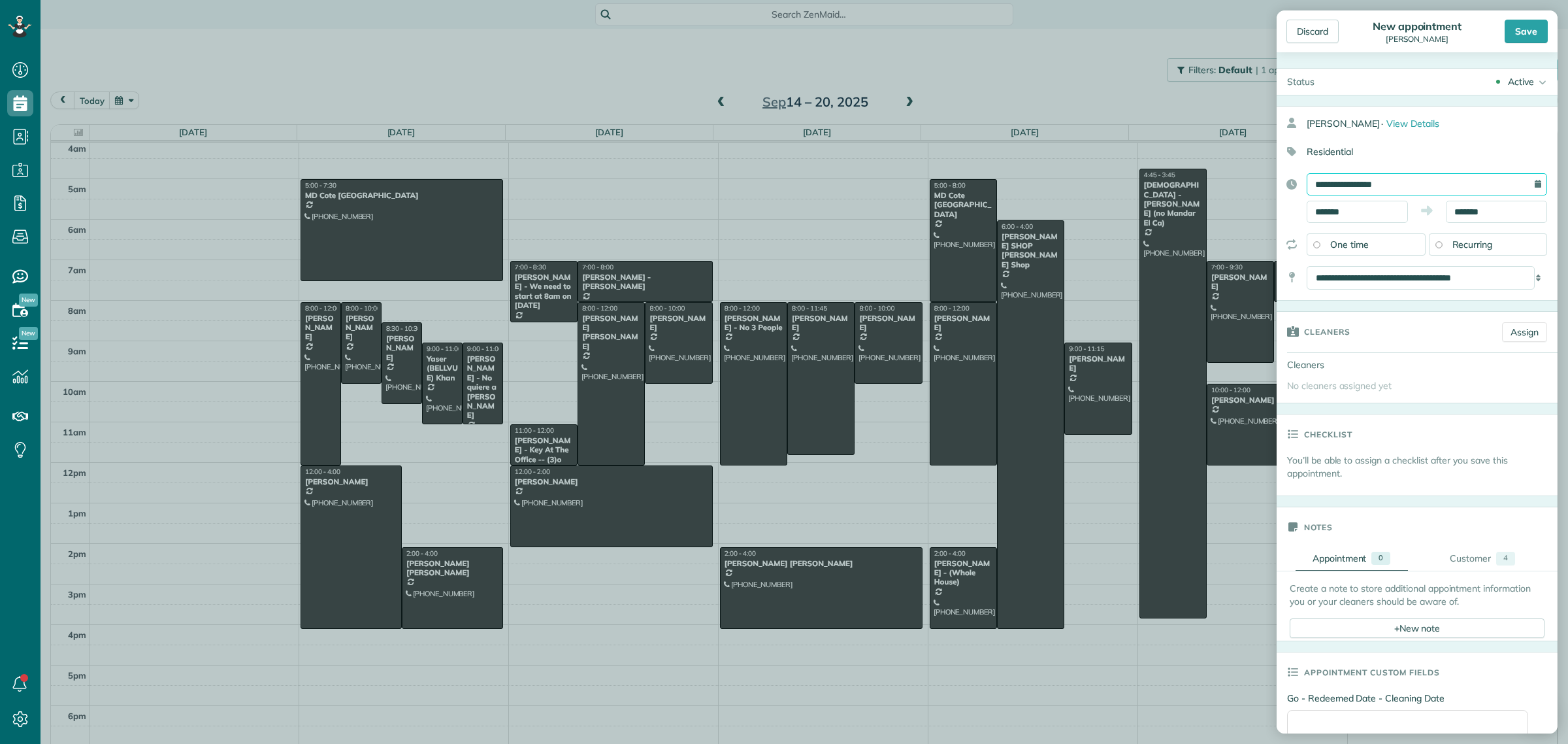
click at [1372, 185] on input "**********" at bounding box center [1426, 184] width 240 height 22
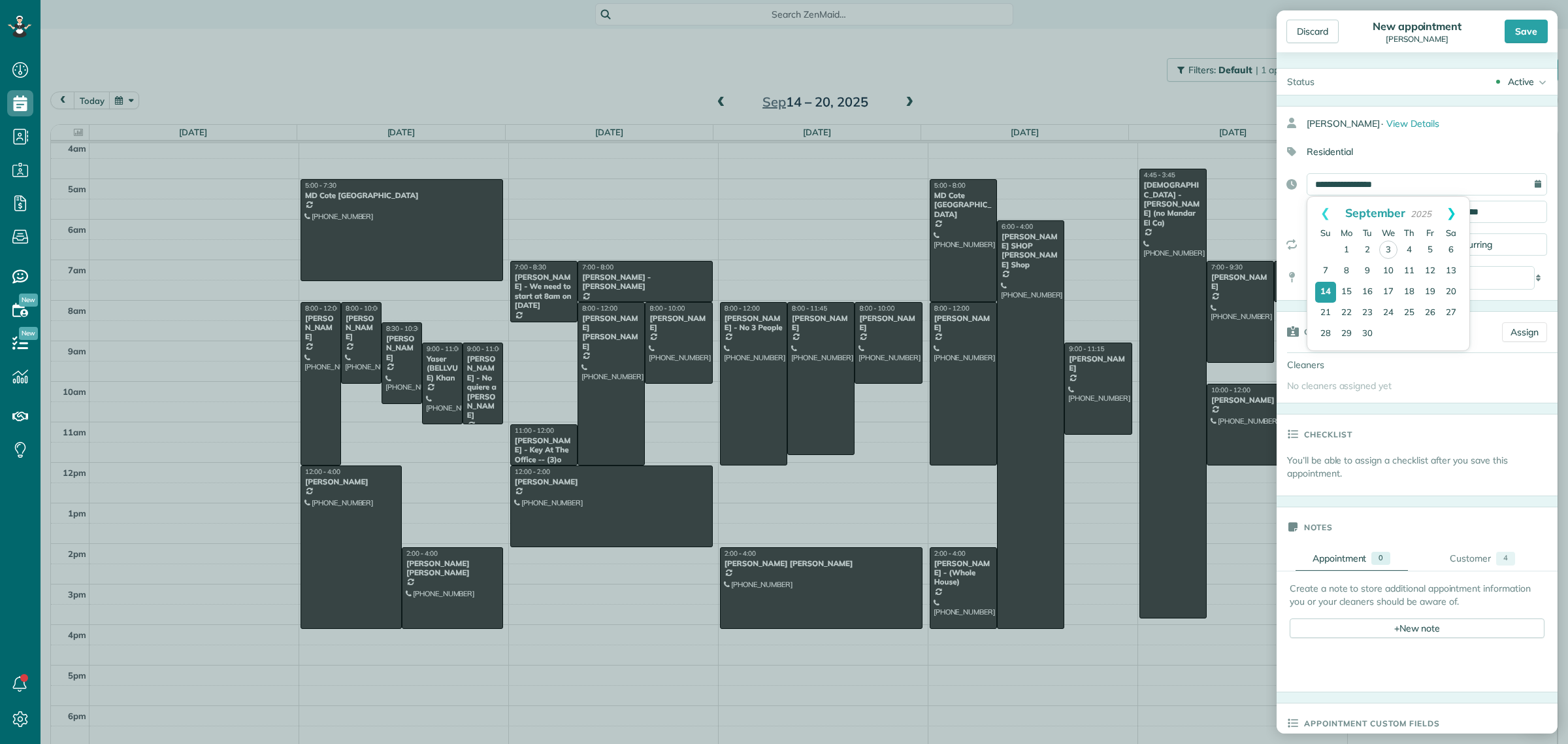
click at [1456, 209] on link "Next" at bounding box center [1451, 212] width 36 height 33
click at [1458, 214] on link "Next" at bounding box center [1451, 212] width 36 height 33
click at [1453, 248] on link "1" at bounding box center [1451, 250] width 21 height 21
type input "**********"
click at [1349, 214] on input "*******" at bounding box center [1357, 212] width 101 height 22
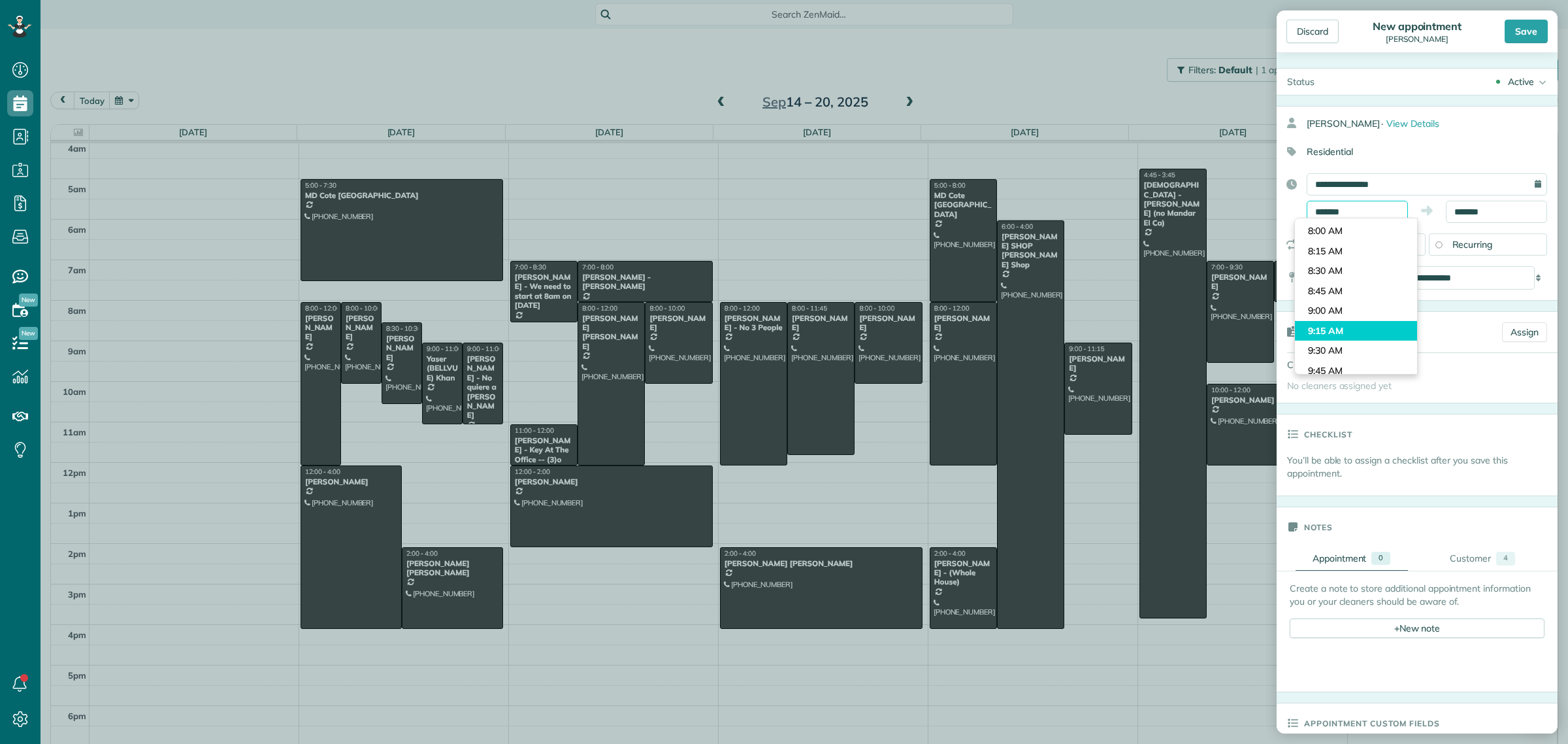
scroll to position [587, 0]
type input "*******"
click at [1333, 260] on body "Dashboard Scheduling Calendar View List View Dispatch View - Weekly scheduling …" at bounding box center [784, 372] width 1568 height 744
click at [1459, 217] on body "Dashboard Scheduling Calendar View List View Dispatch View - Weekly scheduling …" at bounding box center [784, 372] width 1568 height 744
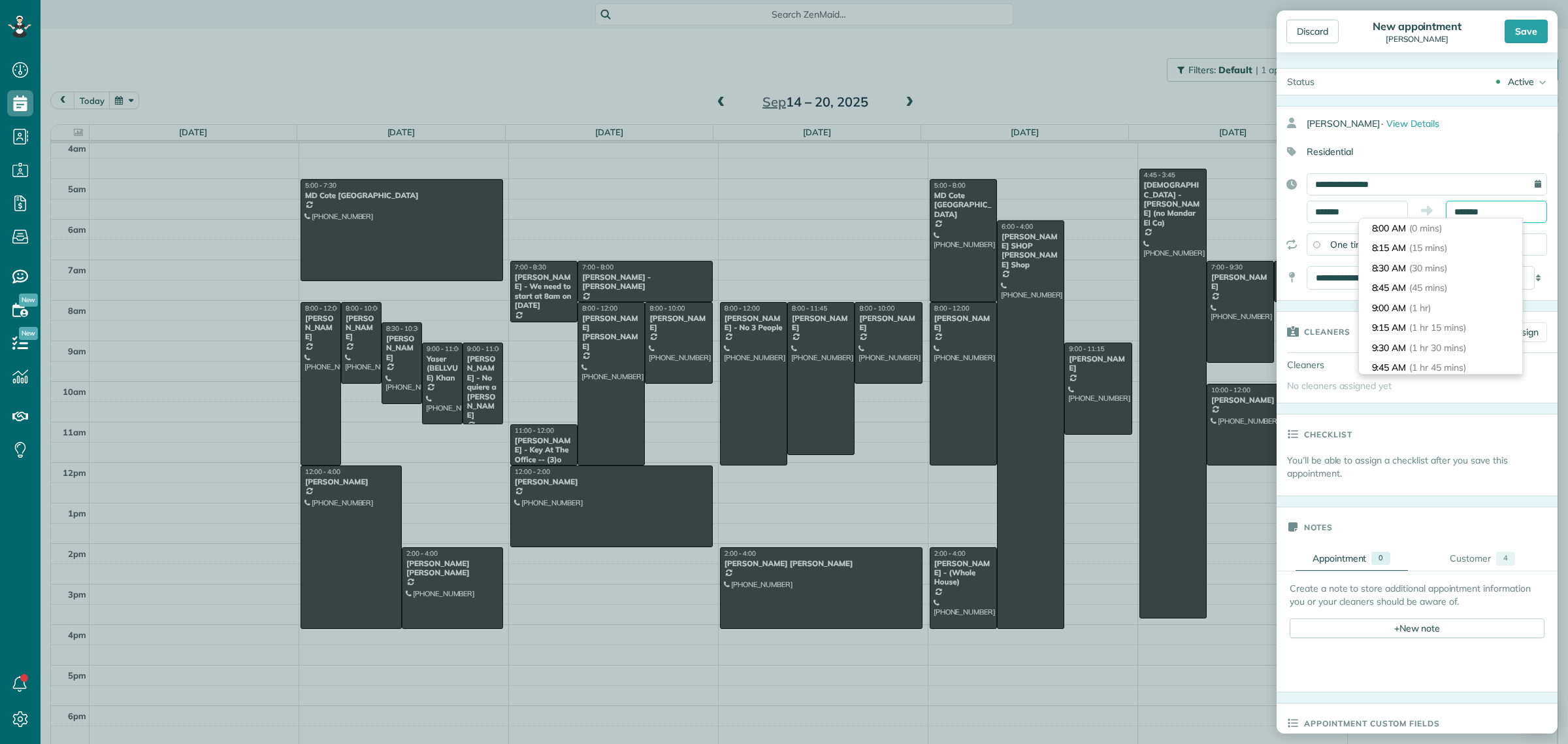
scroll to position [81, 0]
type input "********"
click at [1408, 308] on li "10:00 AM (2 hrs)" at bounding box center [1440, 306] width 164 height 20
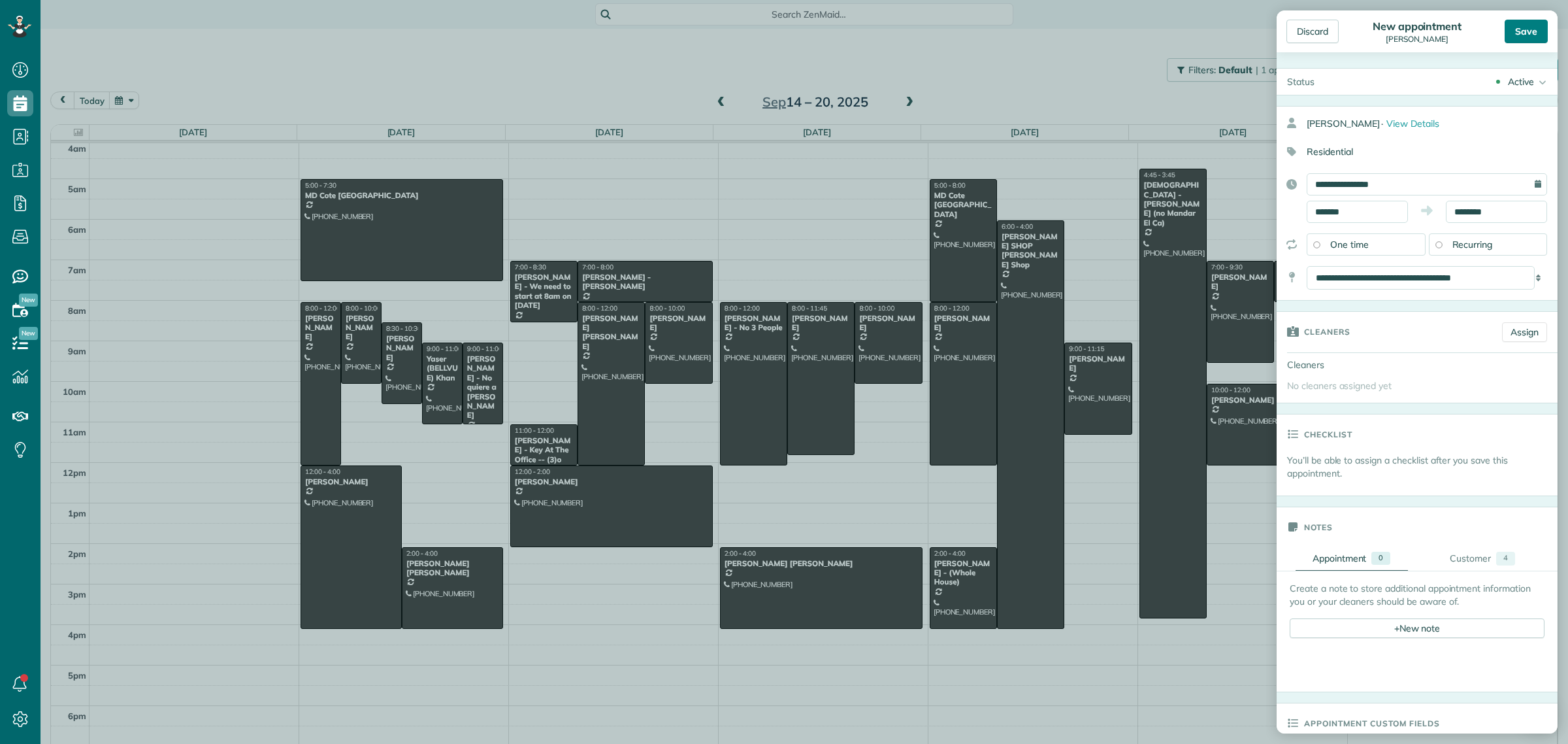
click at [1519, 34] on div "Save" at bounding box center [1526, 31] width 43 height 23
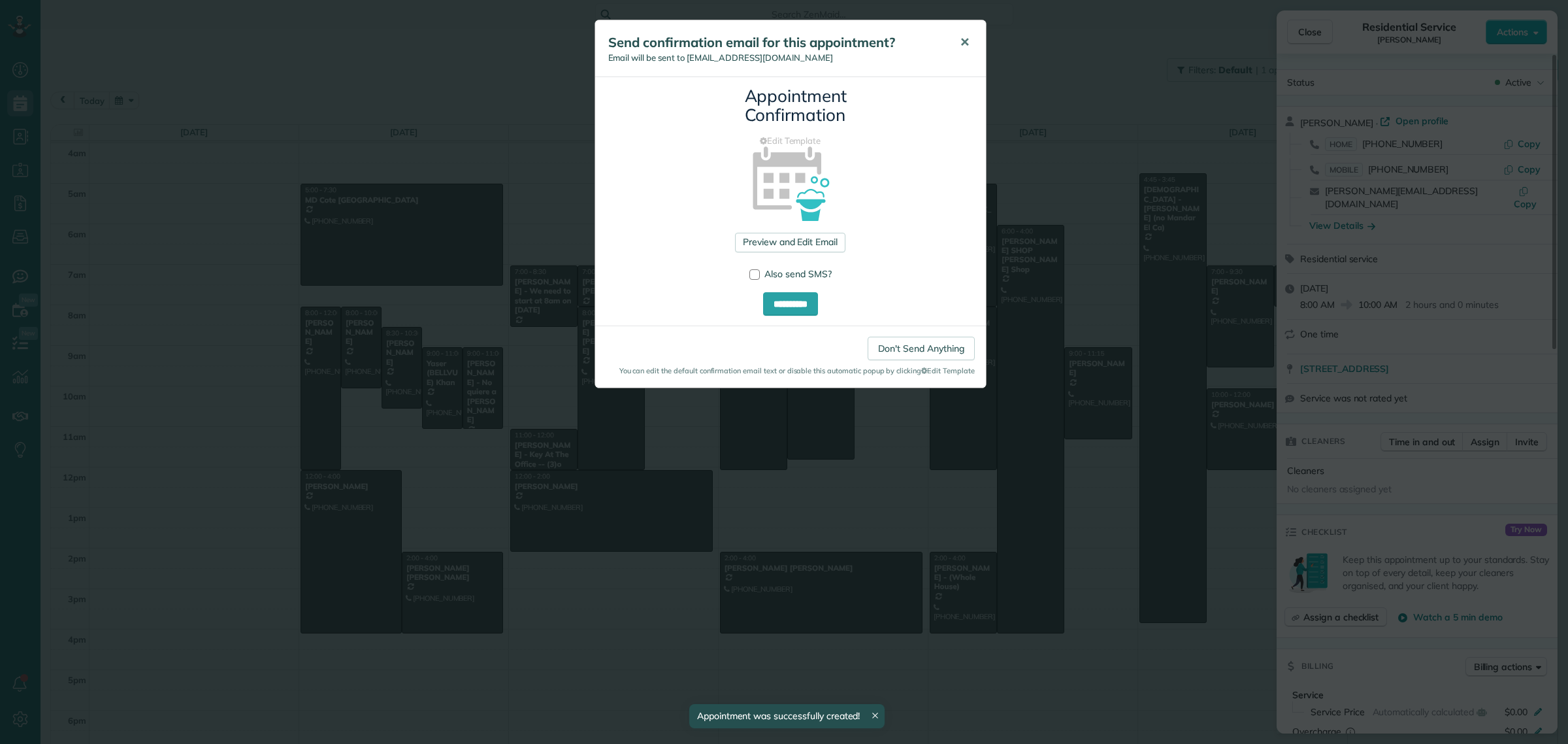
click at [956, 34] on button "✕" at bounding box center [964, 42] width 30 height 31
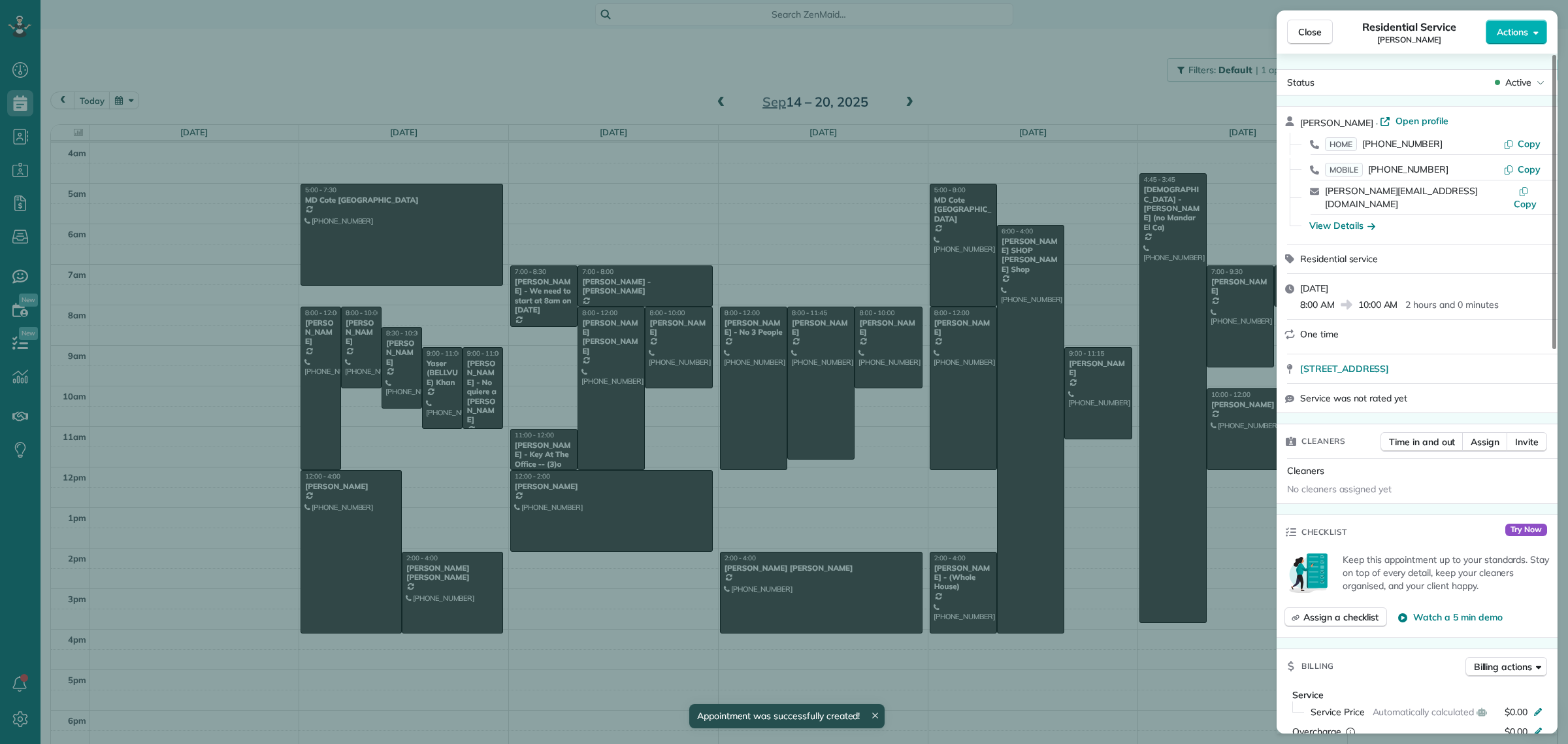
click at [1400, 109] on div "Nancy Mellor · Open profile HOME (253) 565-1141 Copy MOBILE (253) 677-9249 Copy…" at bounding box center [1416, 175] width 281 height 137
click at [1415, 114] on span "Open profile" at bounding box center [1421, 121] width 53 height 13
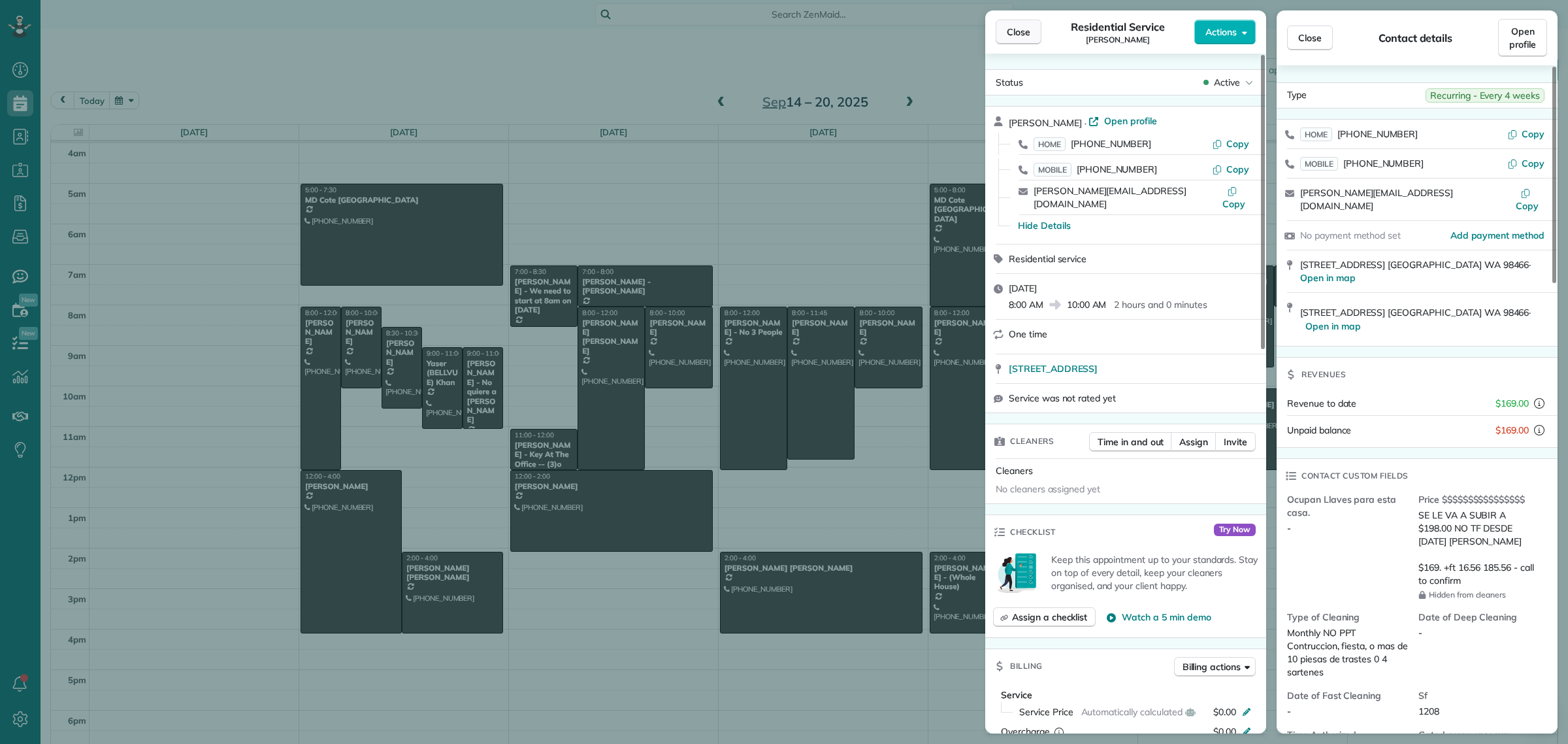
click at [1020, 30] on span "Close" at bounding box center [1017, 32] width 23 height 13
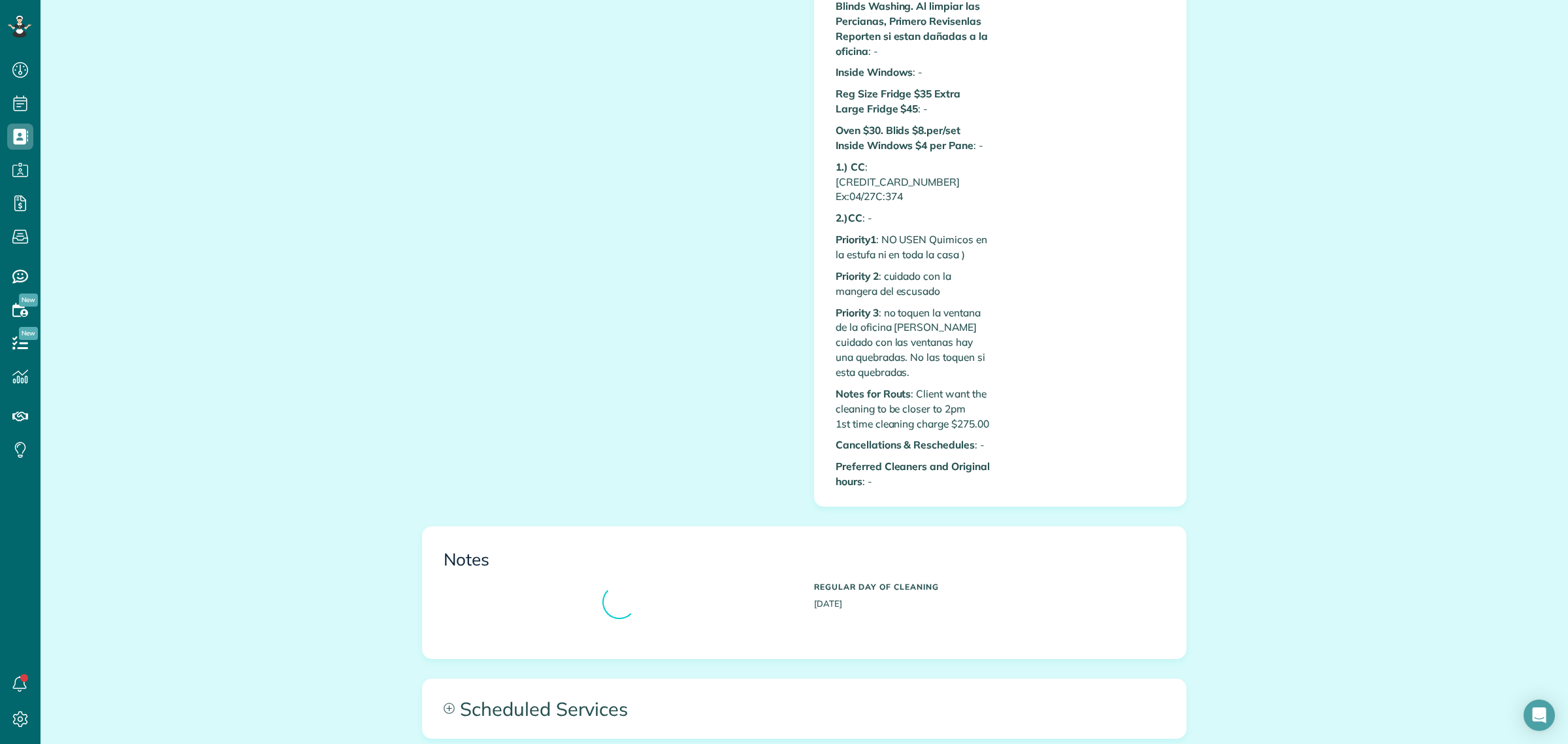
scroll to position [1307, 0]
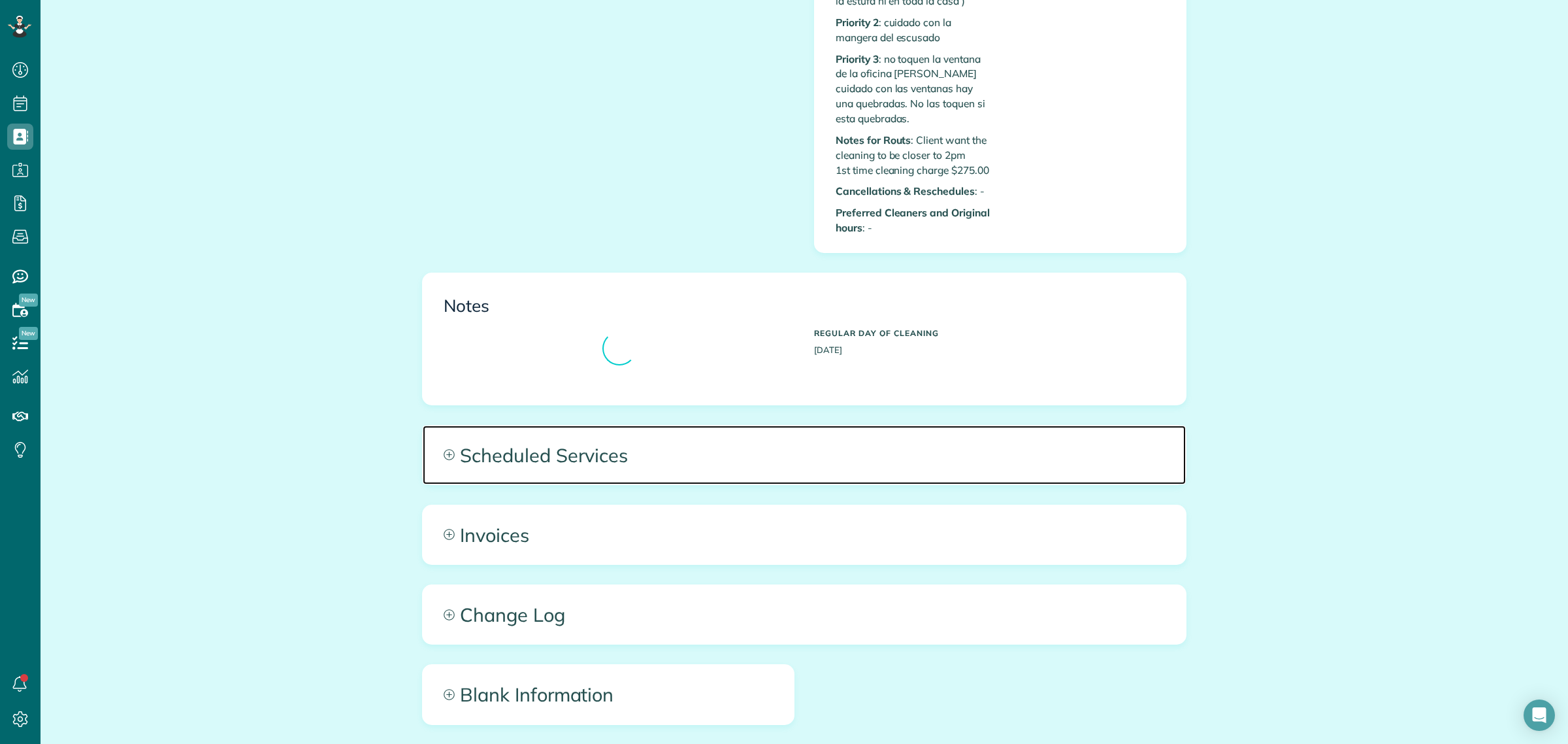
click at [563, 459] on span "Scheduled Services" at bounding box center [804, 455] width 763 height 59
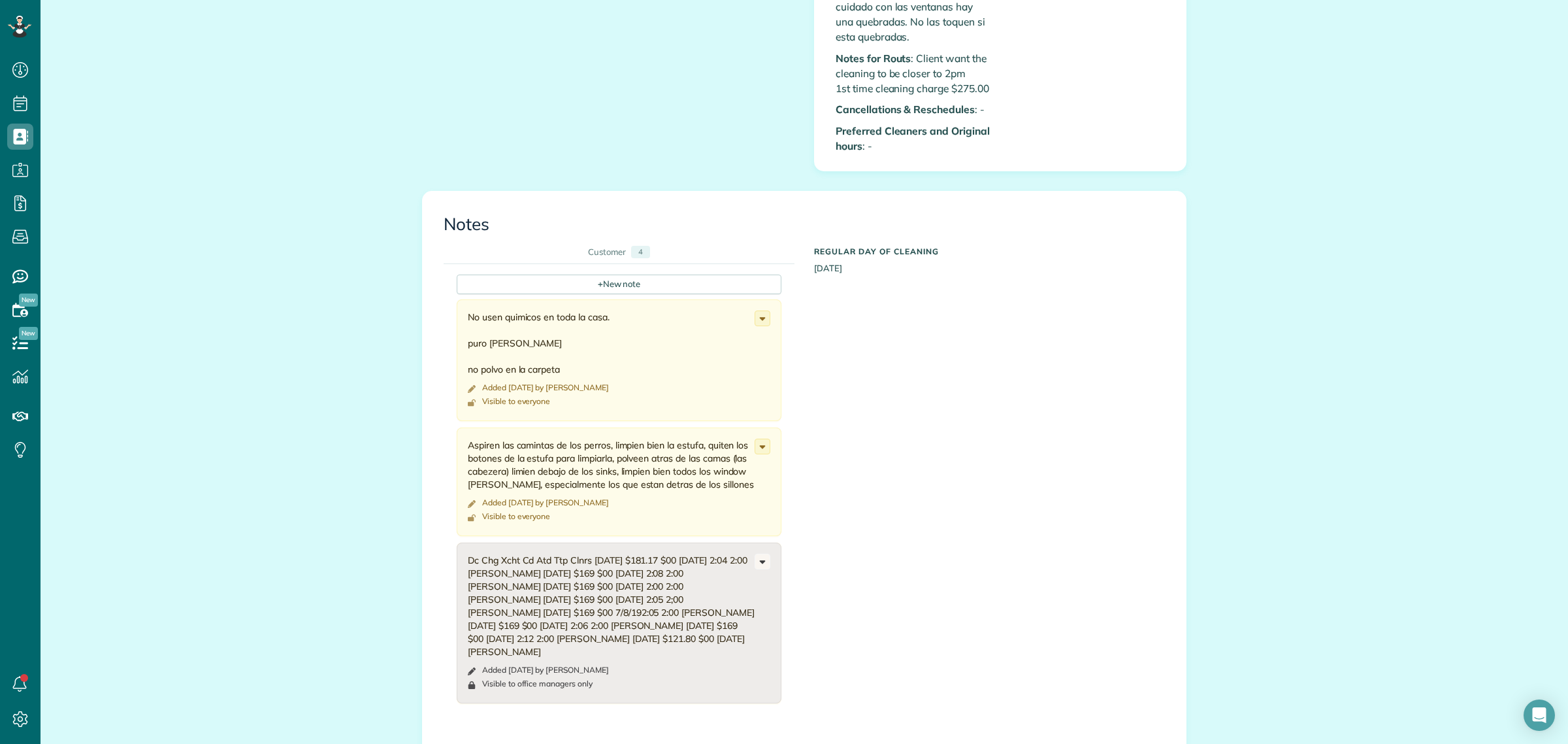
scroll to position [1797, 0]
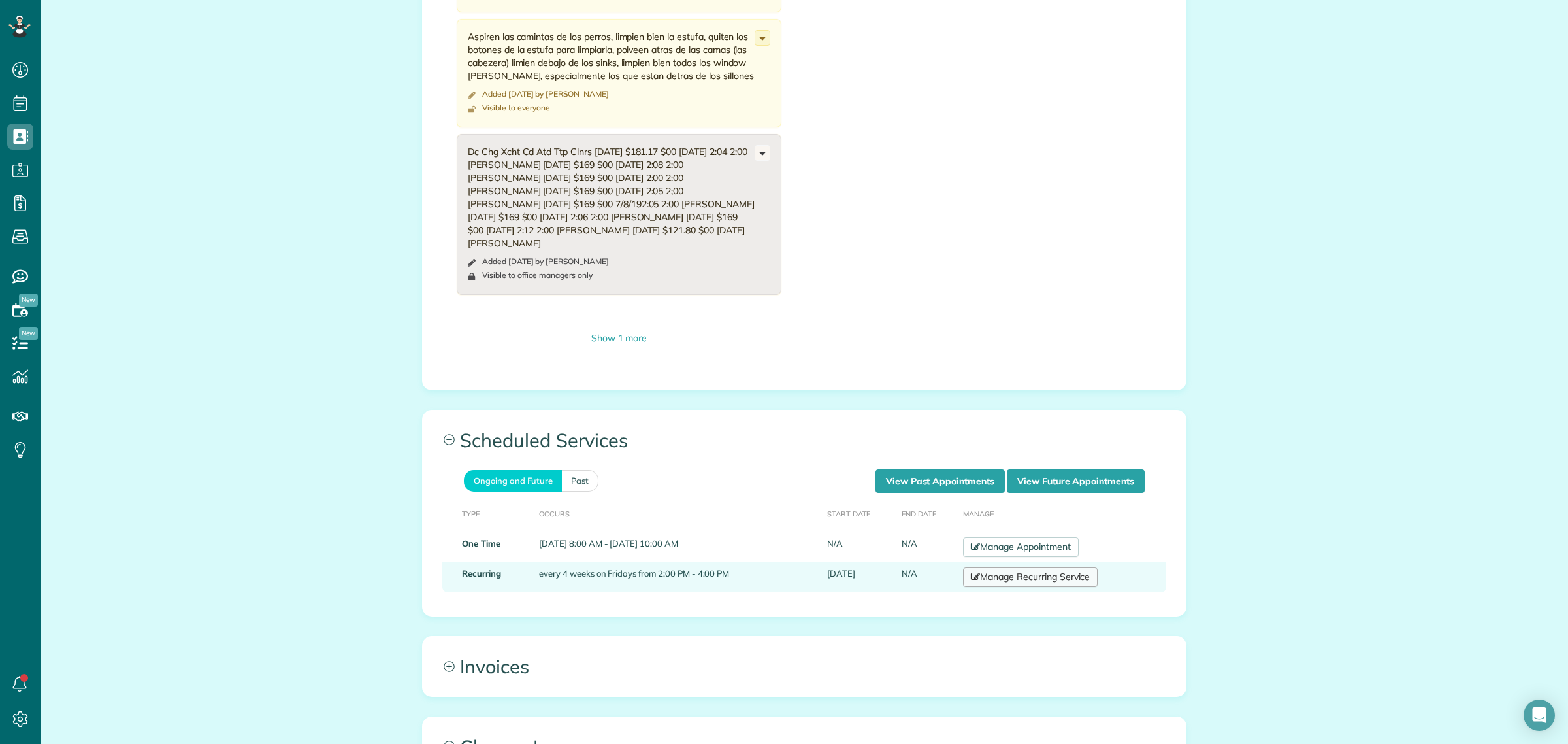
click at [1025, 587] on link "Manage Recurring Service" at bounding box center [1030, 577] width 135 height 20
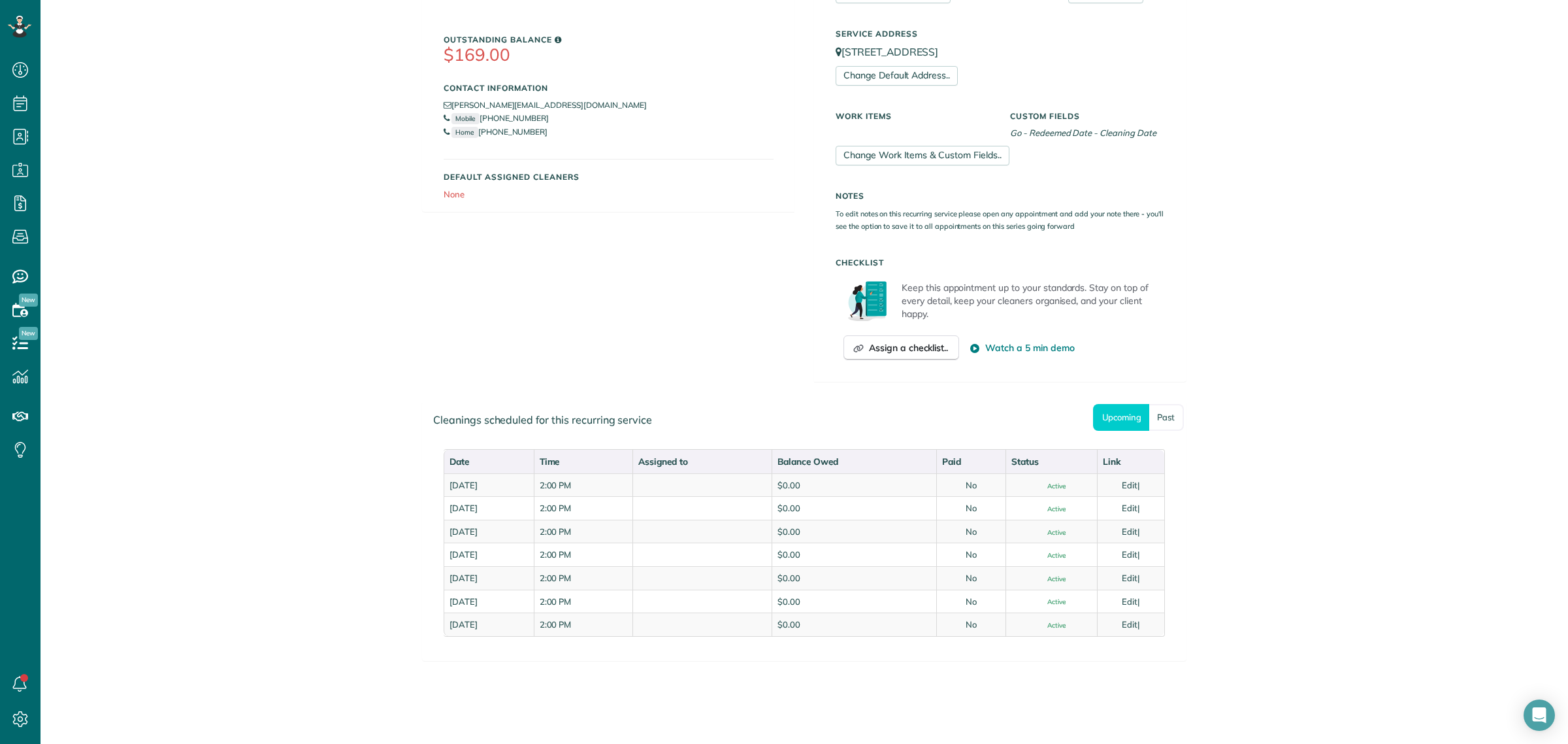
scroll to position [306, 0]
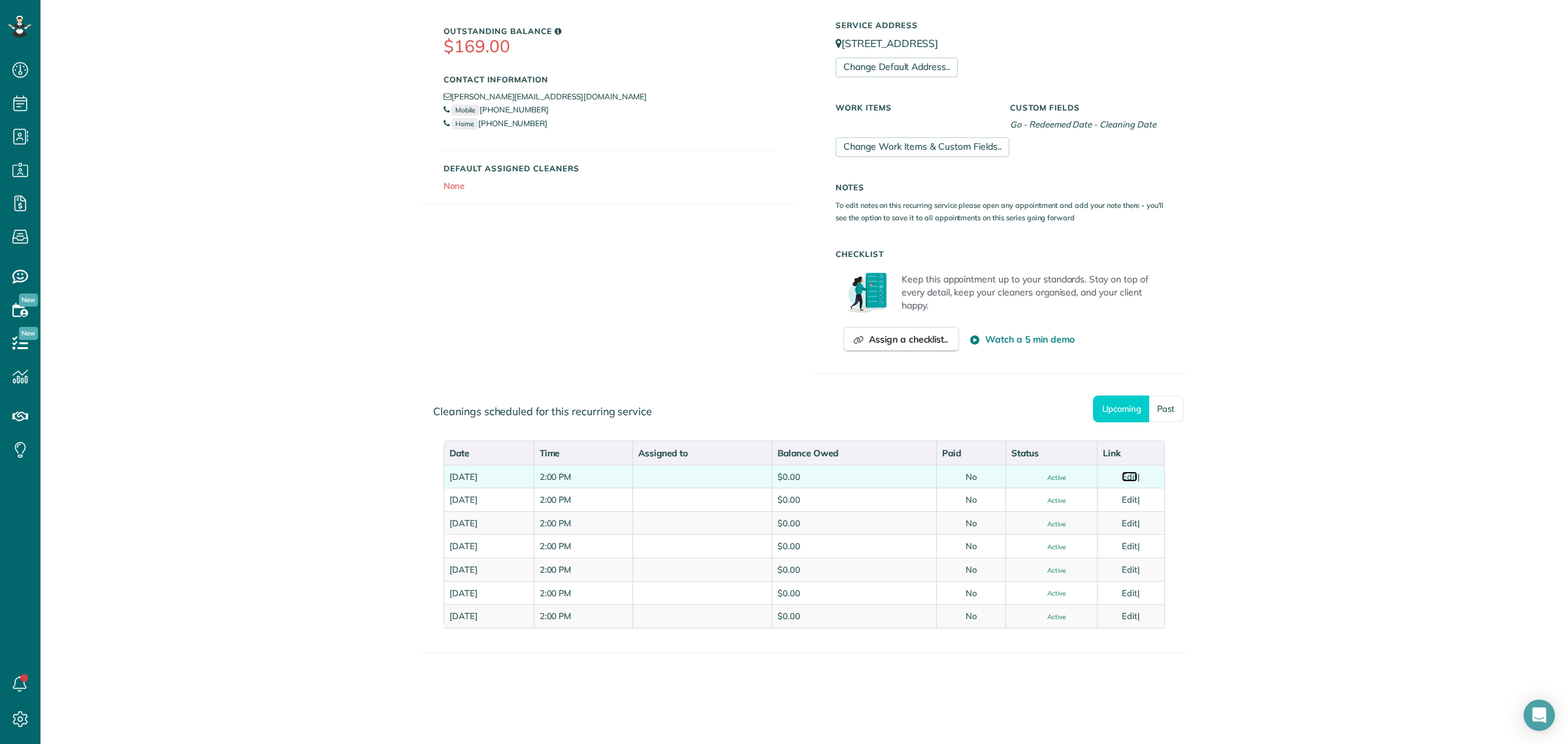
click at [1121, 473] on link "Edit" at bounding box center [1129, 476] width 16 height 10
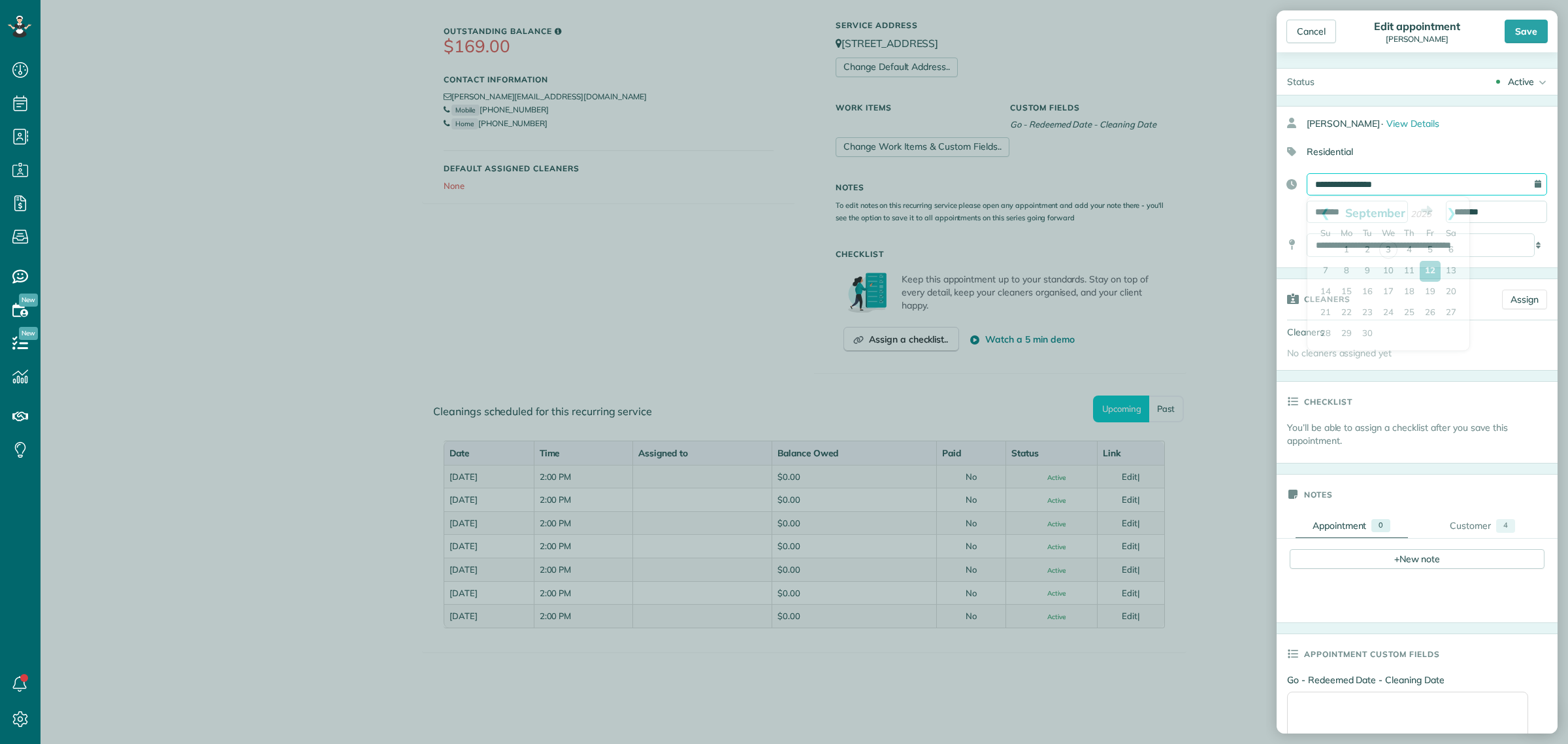
click at [1333, 180] on input "**********" at bounding box center [1426, 184] width 240 height 22
click at [1448, 144] on div "Residential" at bounding box center [1411, 152] width 271 height 22
click at [1516, 81] on div "Active" at bounding box center [1520, 81] width 26 height 13
click at [1514, 144] on div "Cancelled" at bounding box center [1523, 146] width 41 height 9
click at [1534, 33] on div "Save" at bounding box center [1526, 31] width 43 height 23
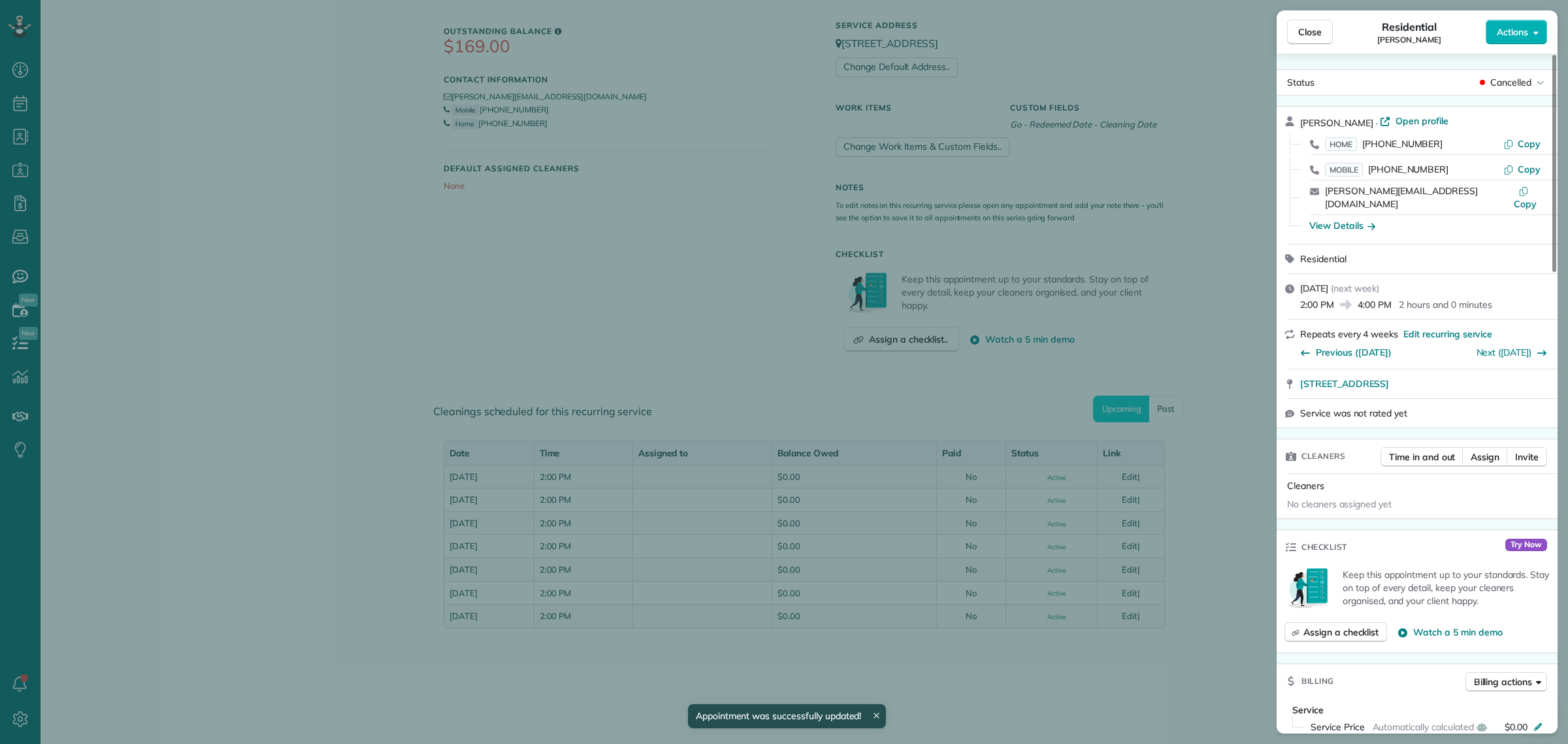
click at [1319, 34] on span "Close" at bounding box center [1309, 32] width 23 height 13
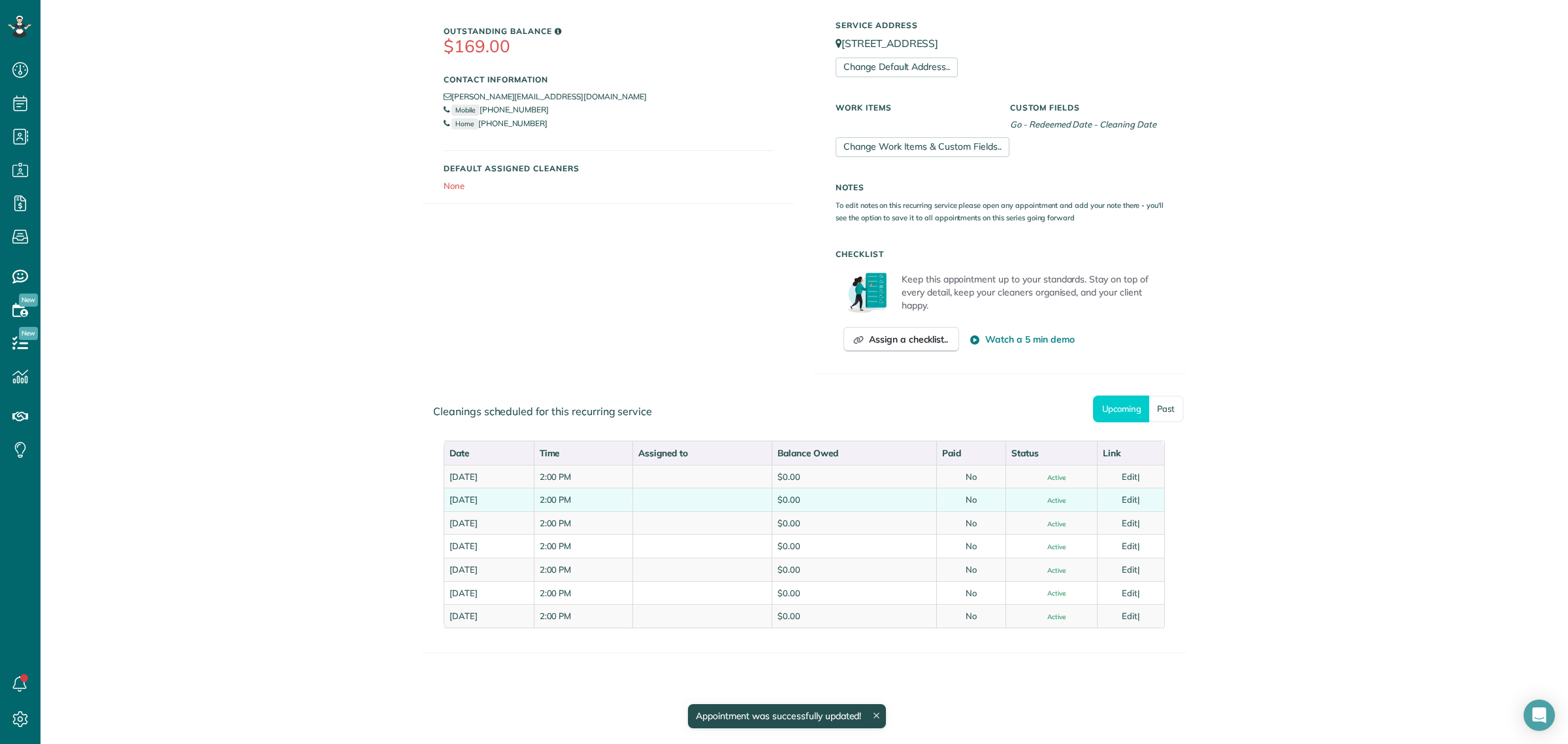
click at [1119, 497] on td "Edit |" at bounding box center [1130, 499] width 67 height 23
click at [1128, 501] on link "Edit" at bounding box center [1129, 499] width 16 height 10
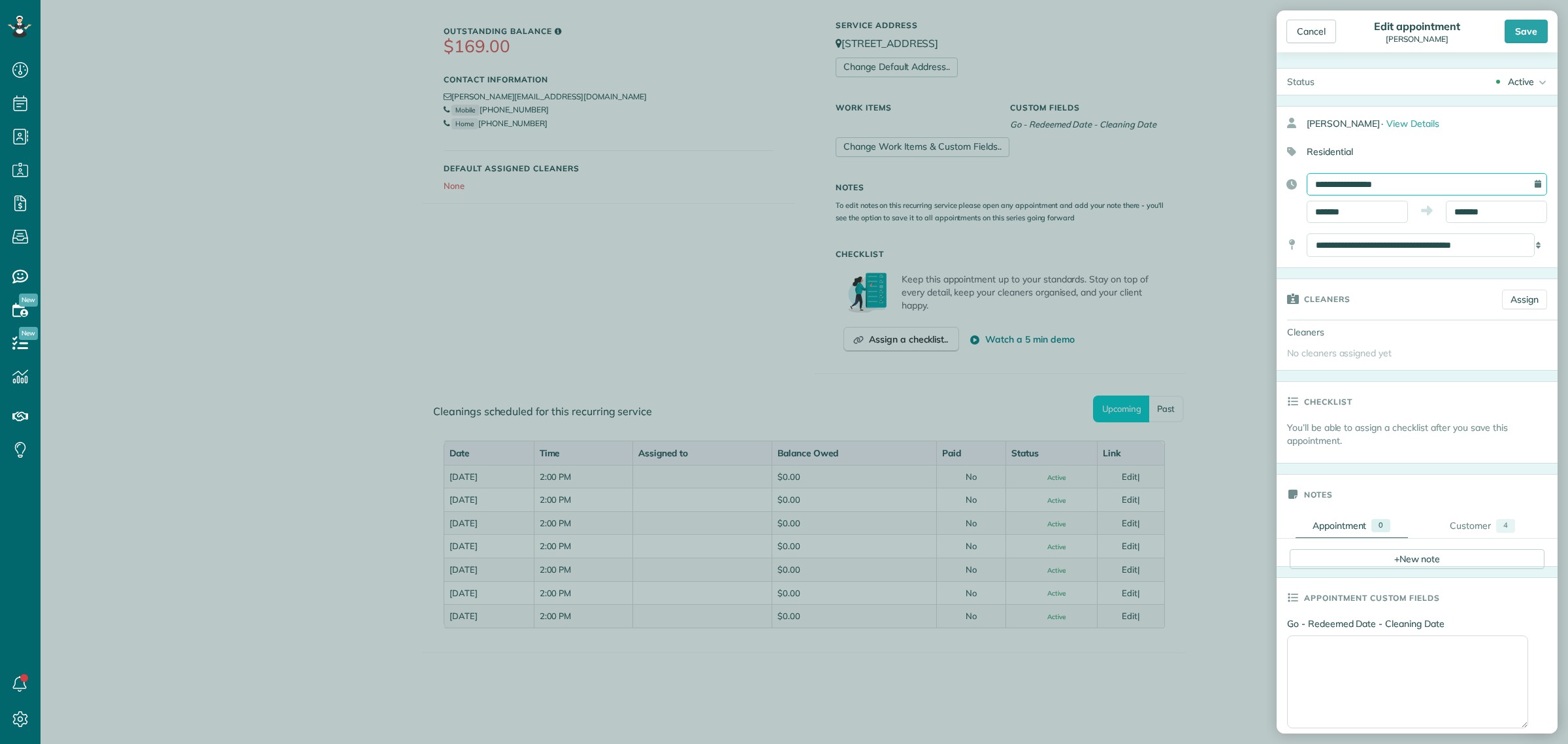
click at [1357, 177] on input "**********" at bounding box center [1426, 184] width 240 height 22
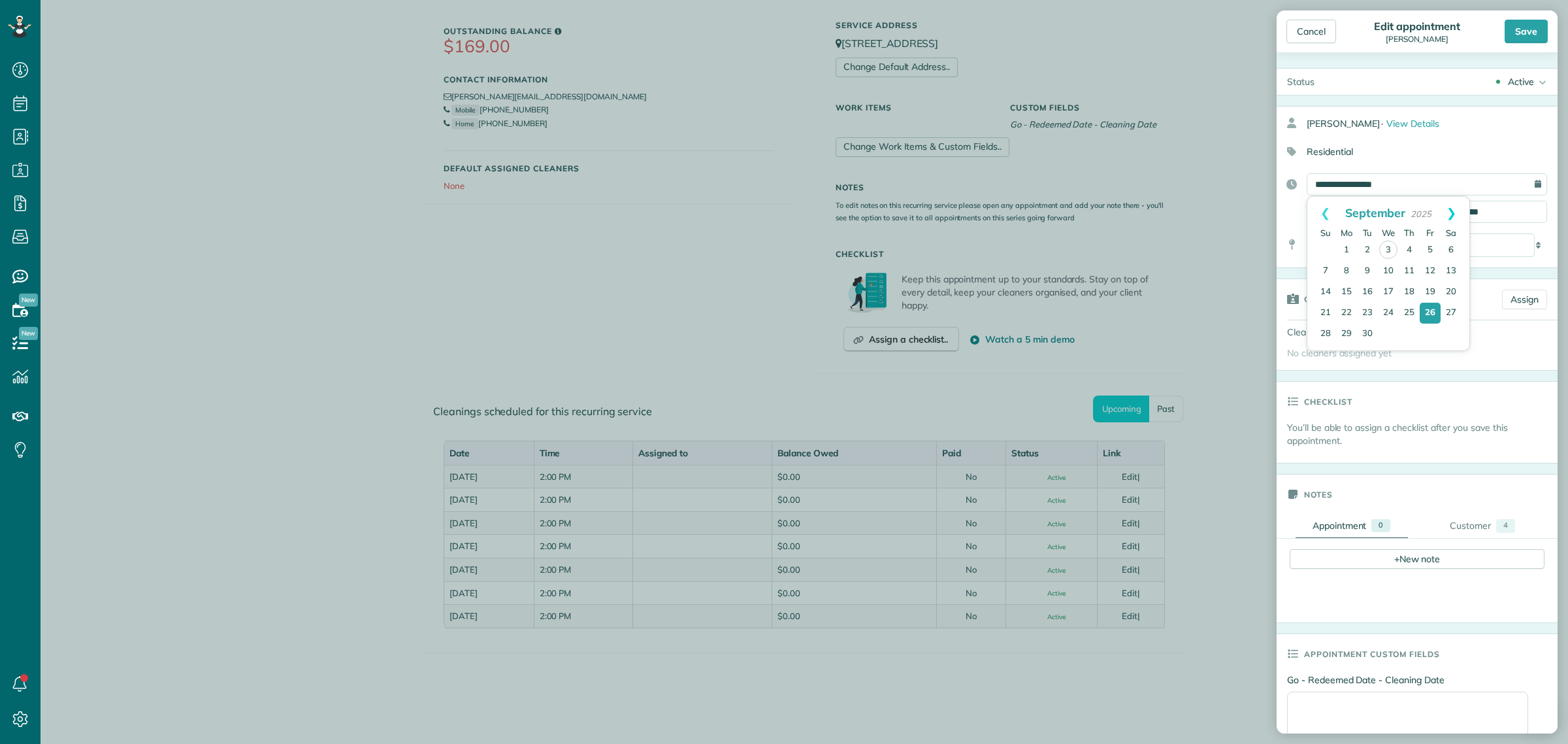
click at [1448, 210] on link "Next" at bounding box center [1451, 212] width 36 height 33
click at [1348, 270] on link "6" at bounding box center [1346, 271] width 21 height 21
type input "**********"
click at [1292, 204] on div "**********" at bounding box center [1416, 198] width 281 height 49
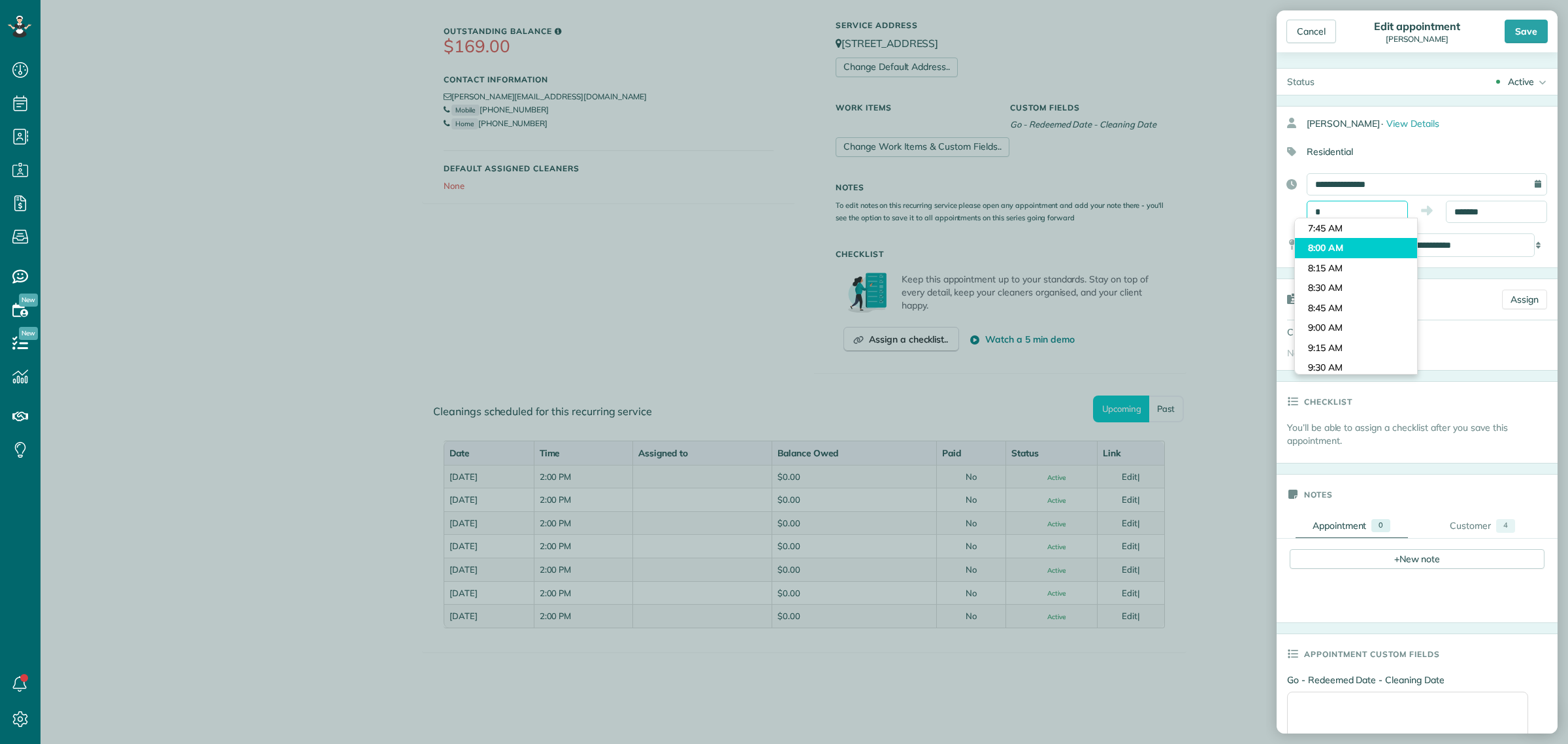
type input "*******"
click at [1344, 242] on body "Dashboard Scheduling Calendar View List View Dispatch View - Weekly scheduling …" at bounding box center [784, 372] width 1568 height 744
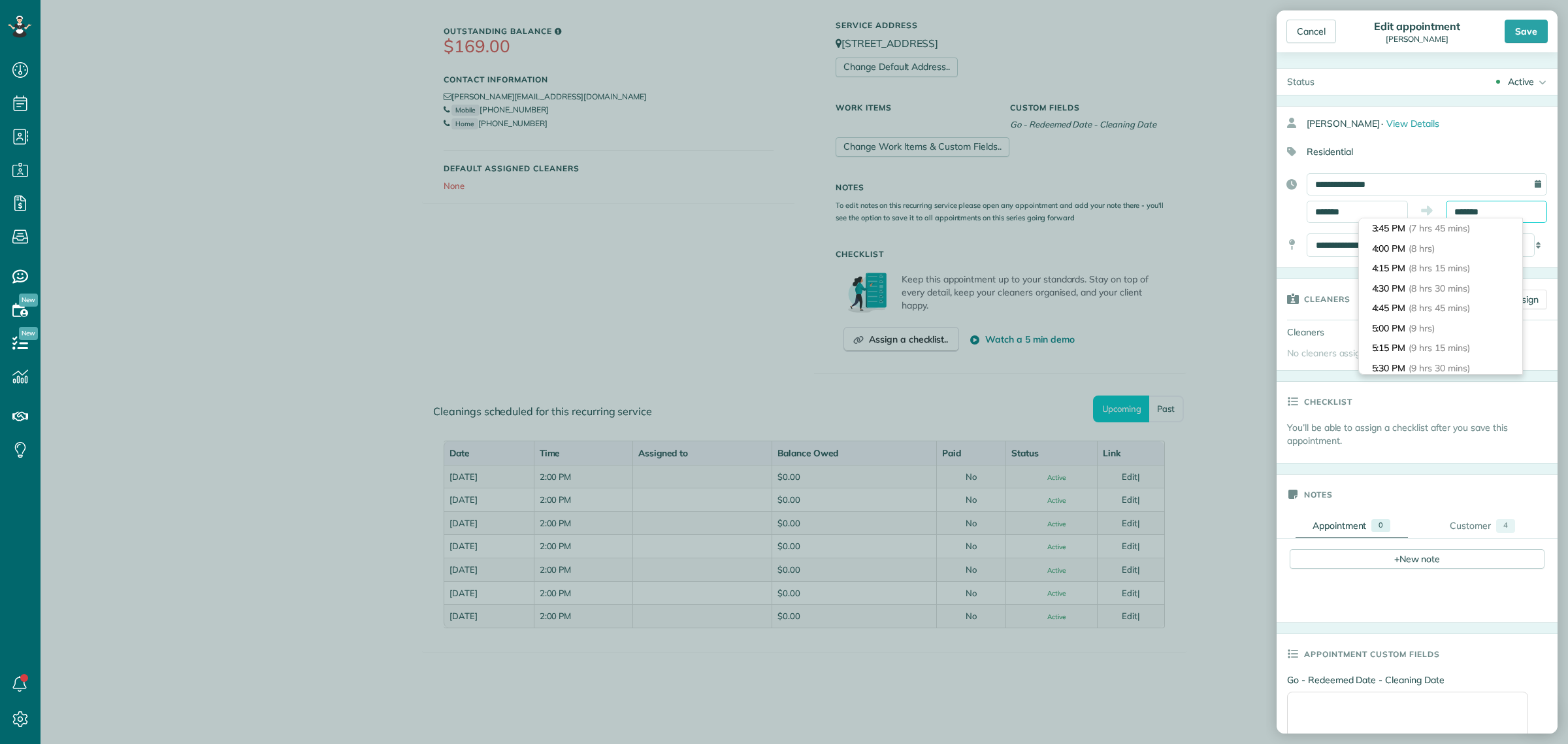
drag, startPoint x: 1503, startPoint y: 209, endPoint x: 1362, endPoint y: 201, distance: 141.2
click at [1362, 201] on div "******* *******" at bounding box center [1426, 212] width 240 height 22
type input "********"
click at [1414, 250] on li "10:00 AM (2 hrs)" at bounding box center [1440, 248] width 164 height 20
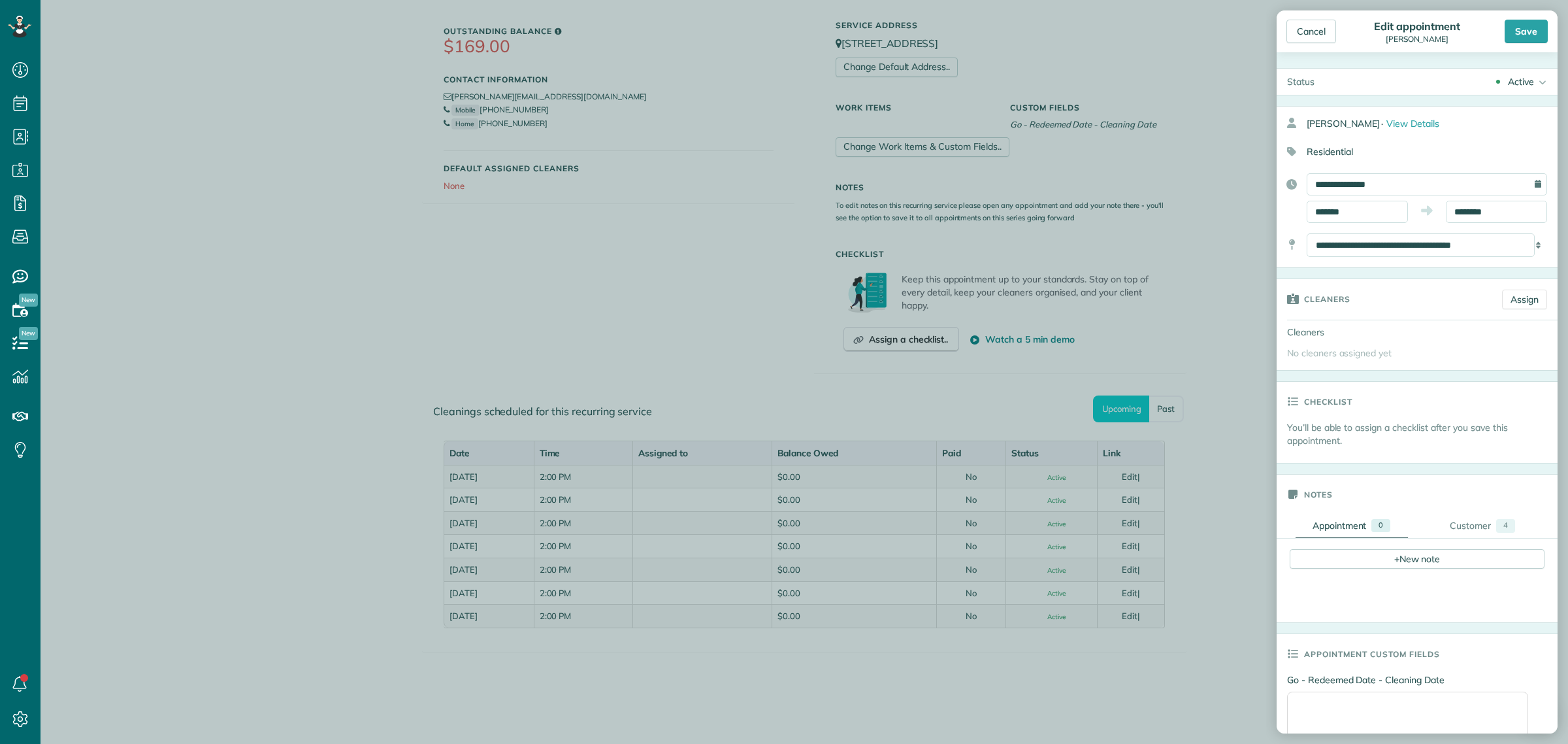
click at [1542, 18] on div "Cancel Edit appointment Nancy Mellor Save" at bounding box center [1416, 31] width 281 height 42
click at [1538, 20] on div "Save" at bounding box center [1526, 31] width 43 height 23
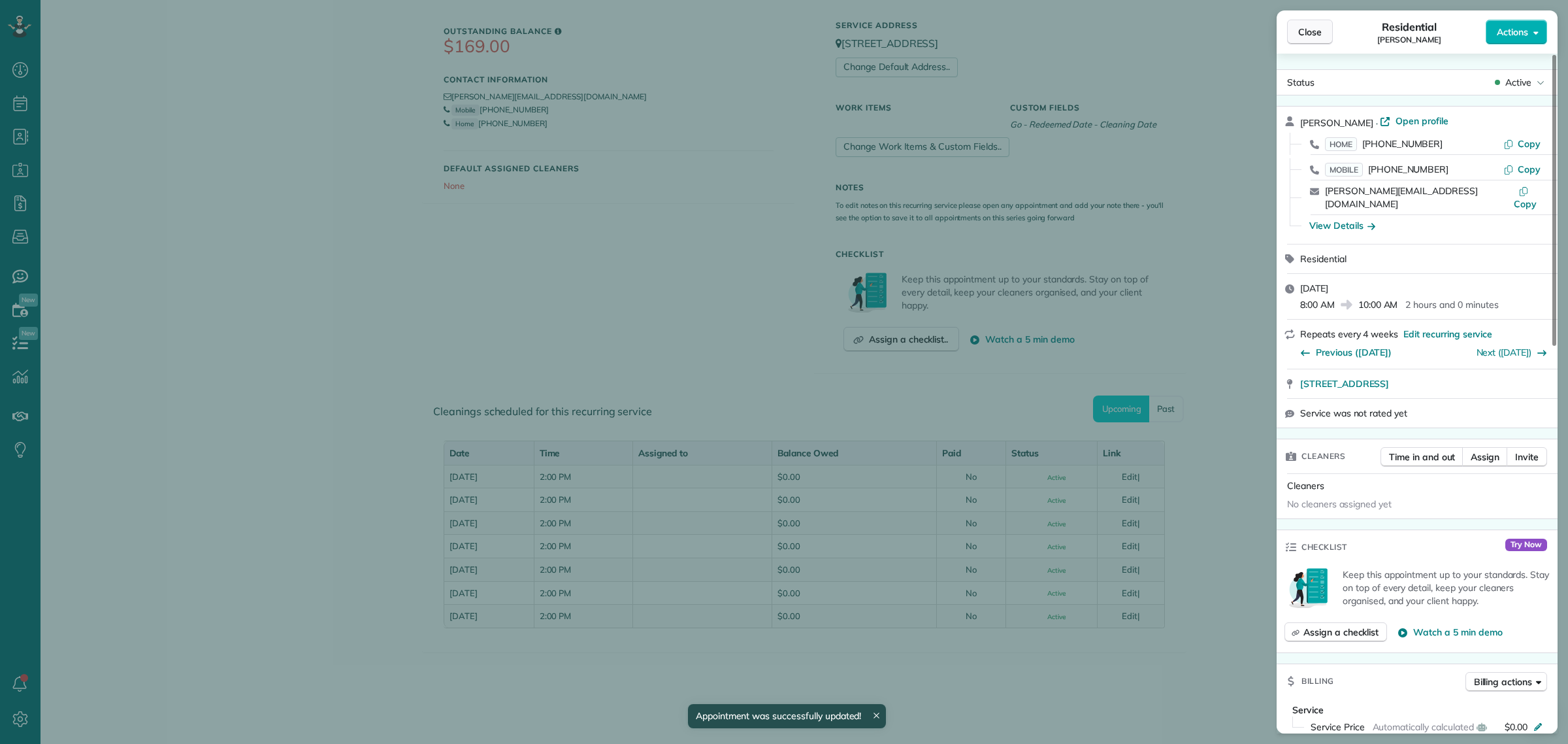
click at [1315, 27] on span "Close" at bounding box center [1309, 32] width 23 height 13
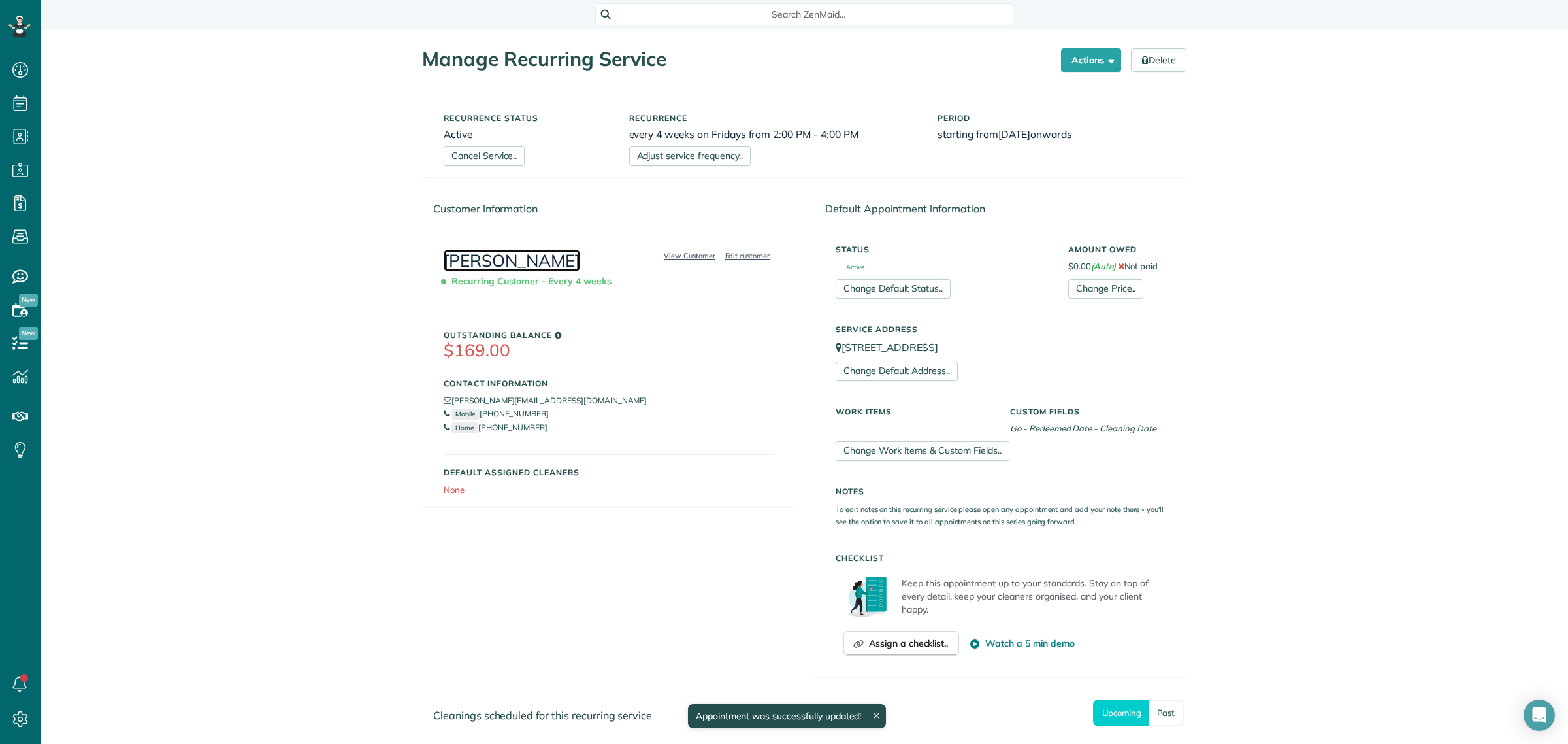
click at [474, 263] on link "[PERSON_NAME]" at bounding box center [511, 260] width 136 height 22
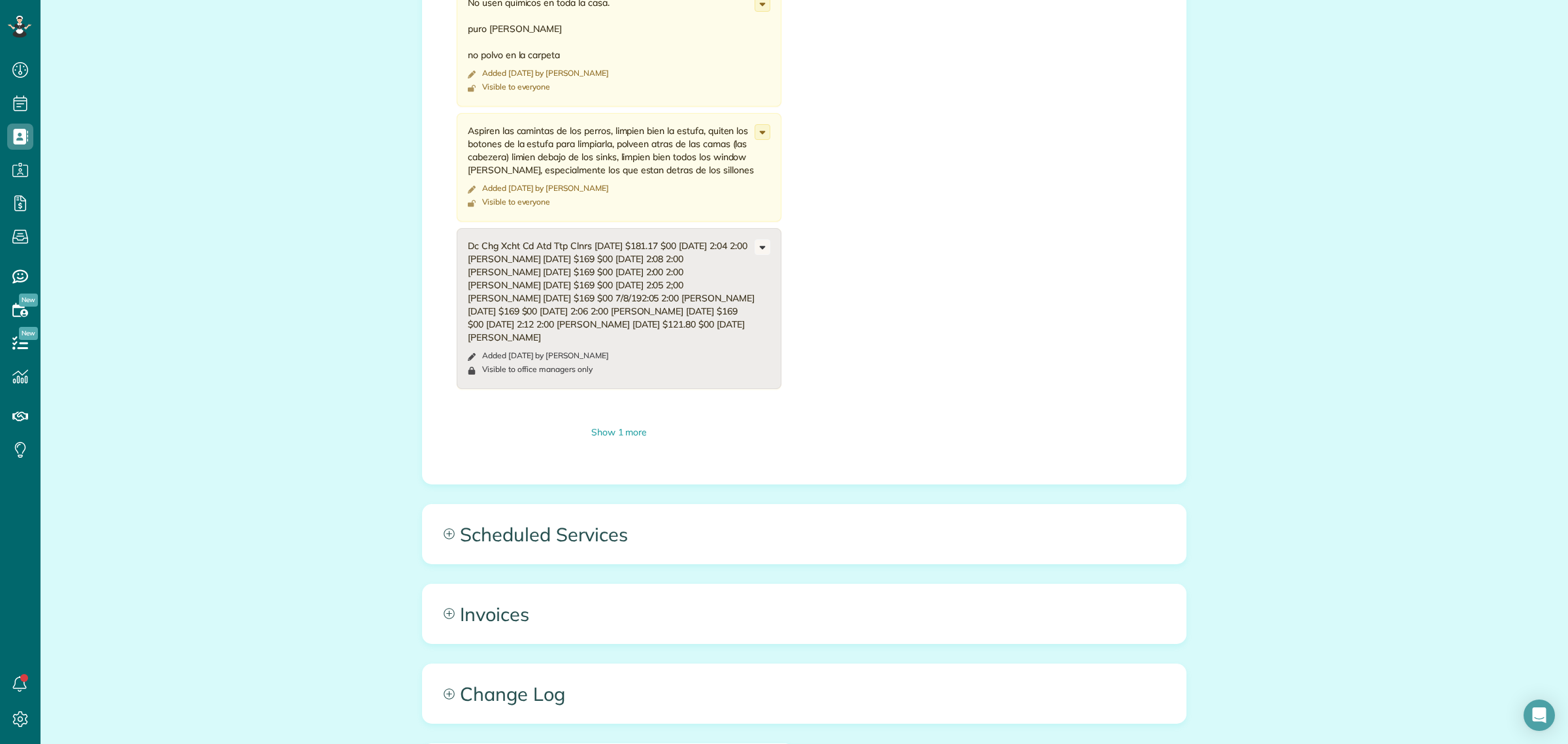
scroll to position [1878, 0]
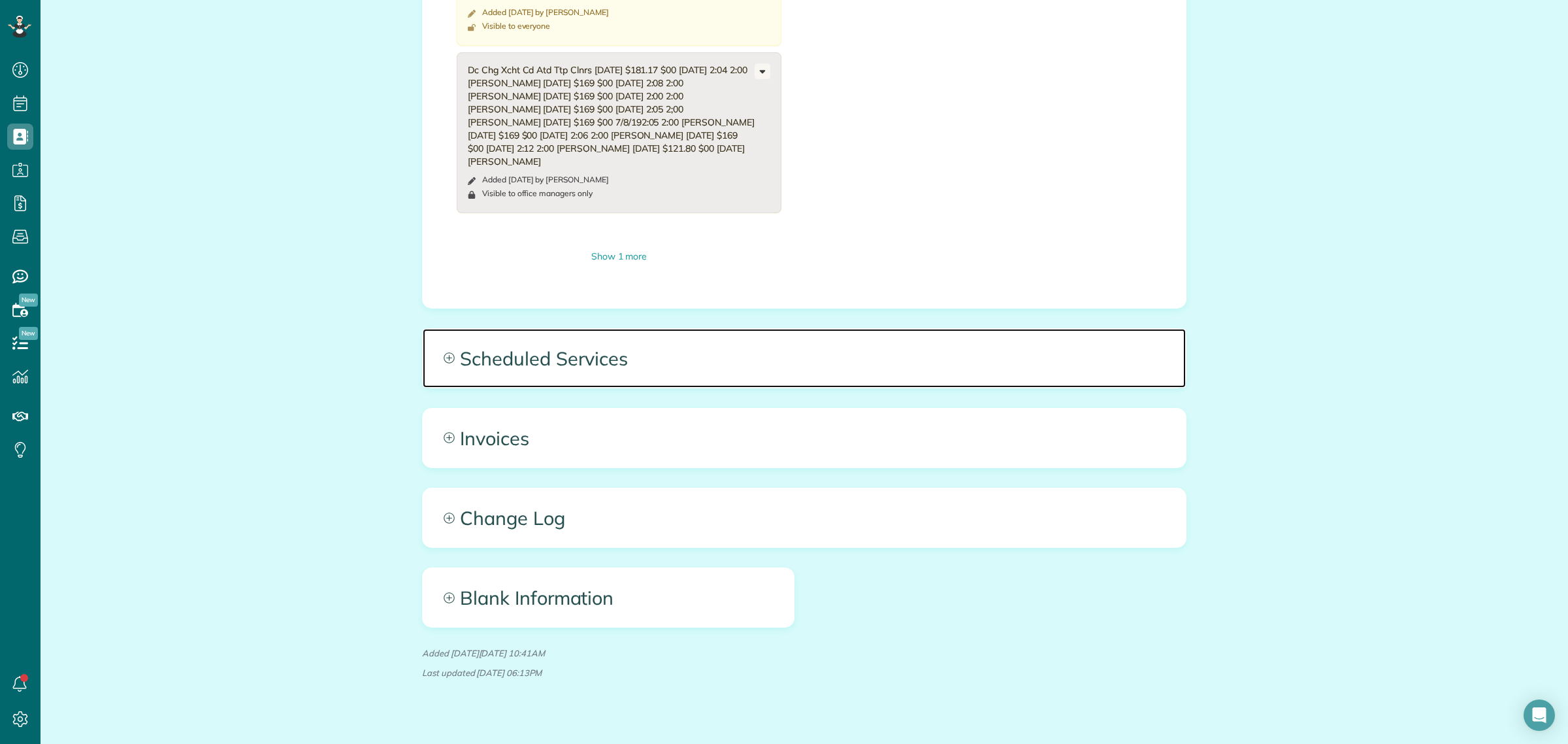
click at [592, 376] on span "Scheduled Services" at bounding box center [804, 358] width 763 height 59
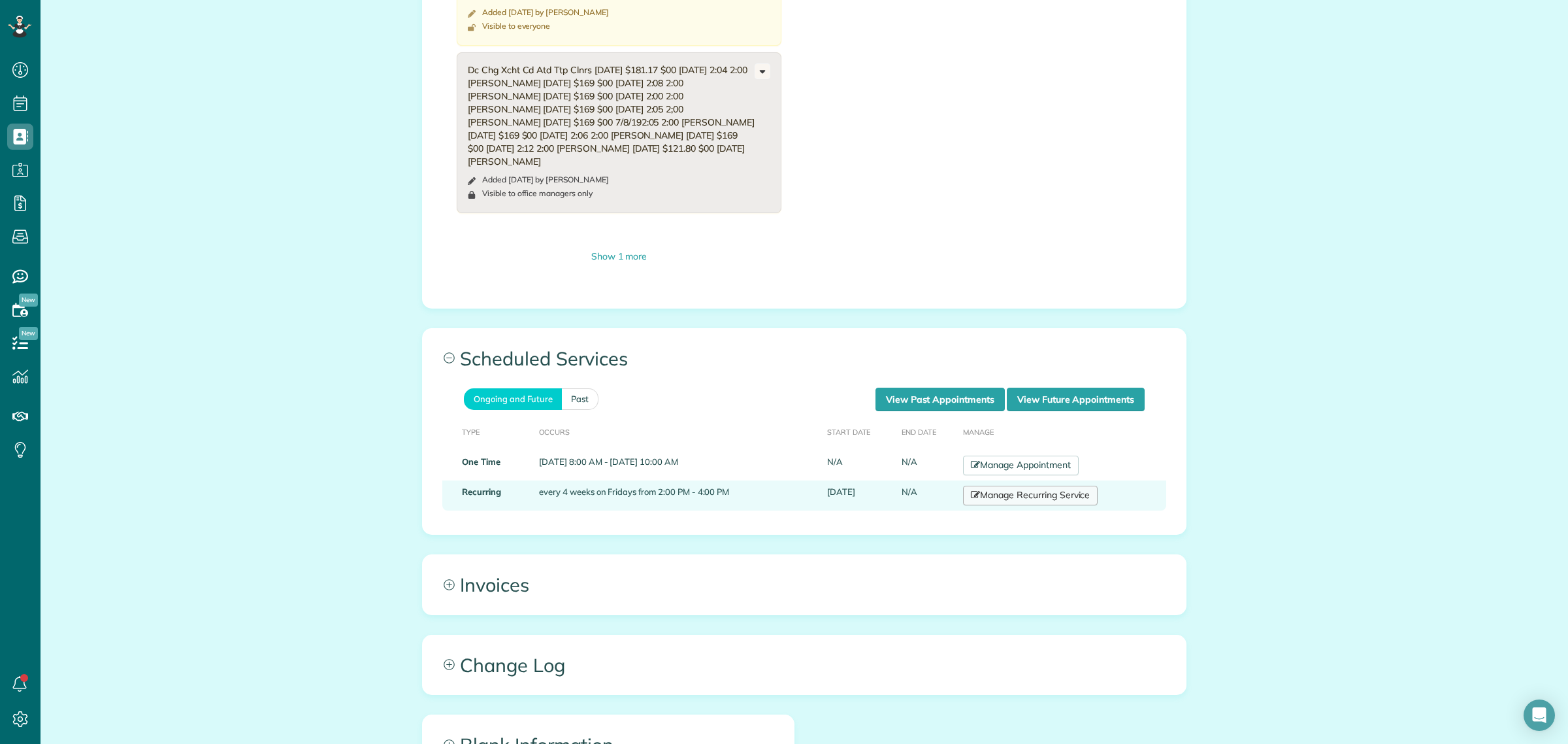
click at [1022, 505] on link "Manage Recurring Service" at bounding box center [1030, 495] width 135 height 20
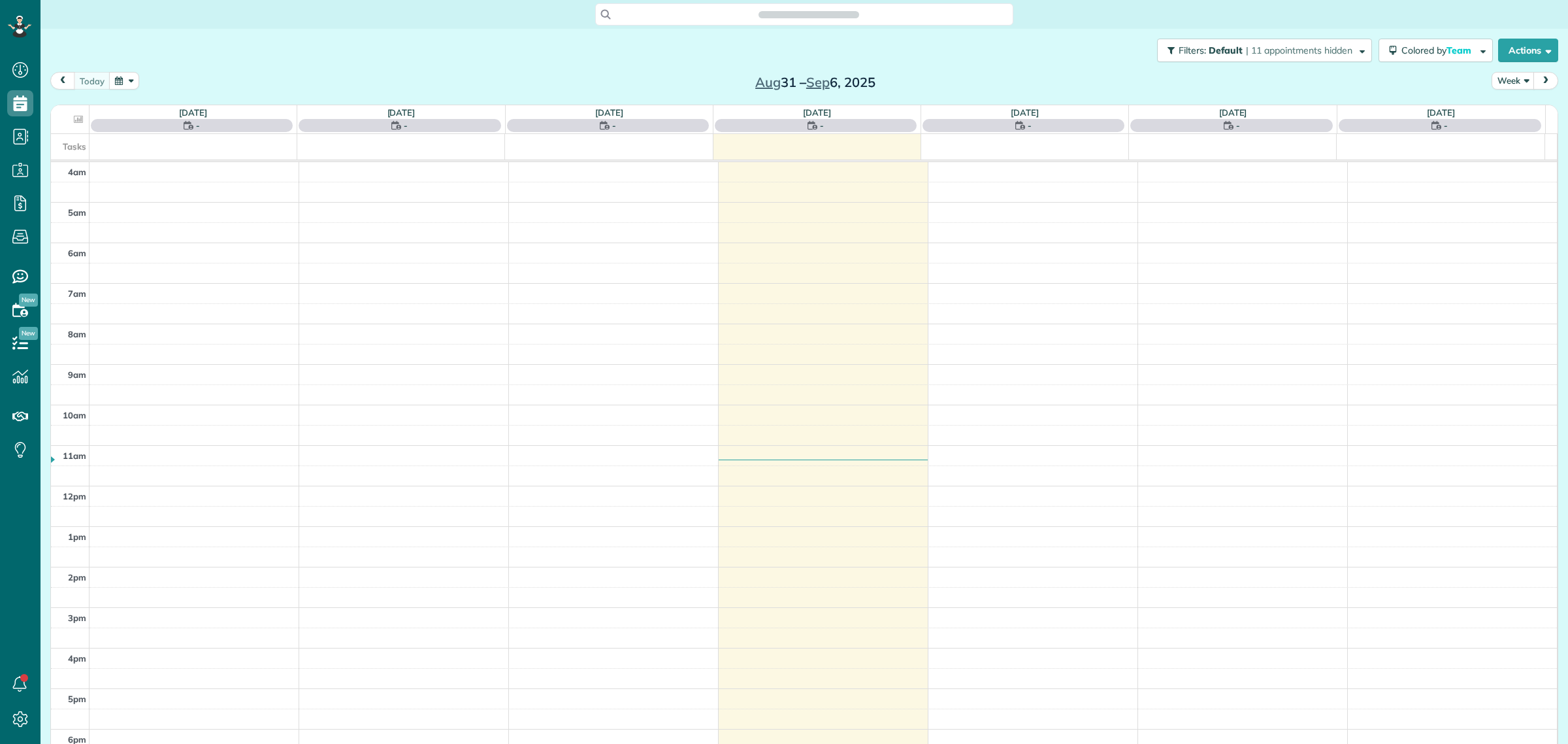
scroll to position [54, 0]
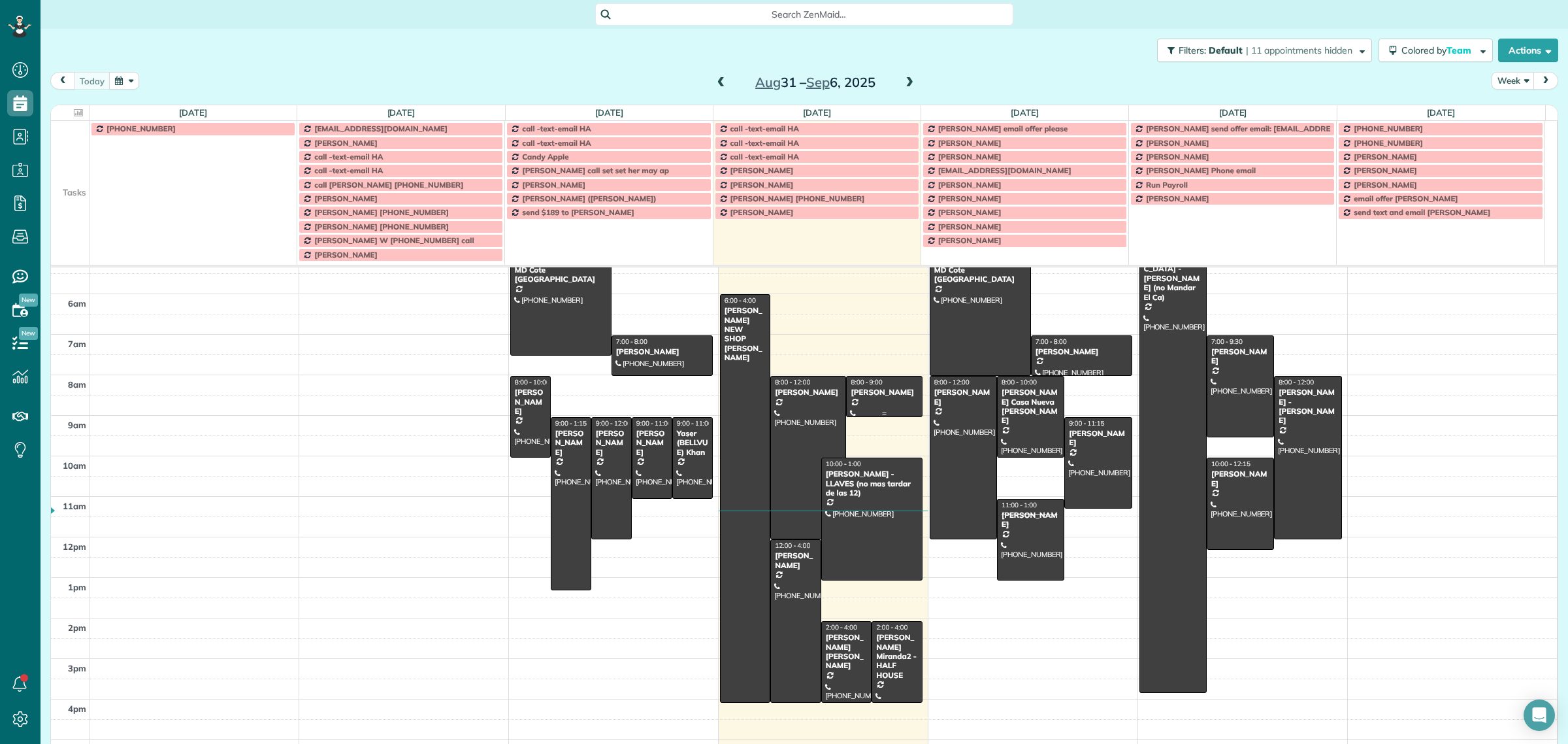
click at [870, 406] on div at bounding box center [883, 396] width 74 height 40
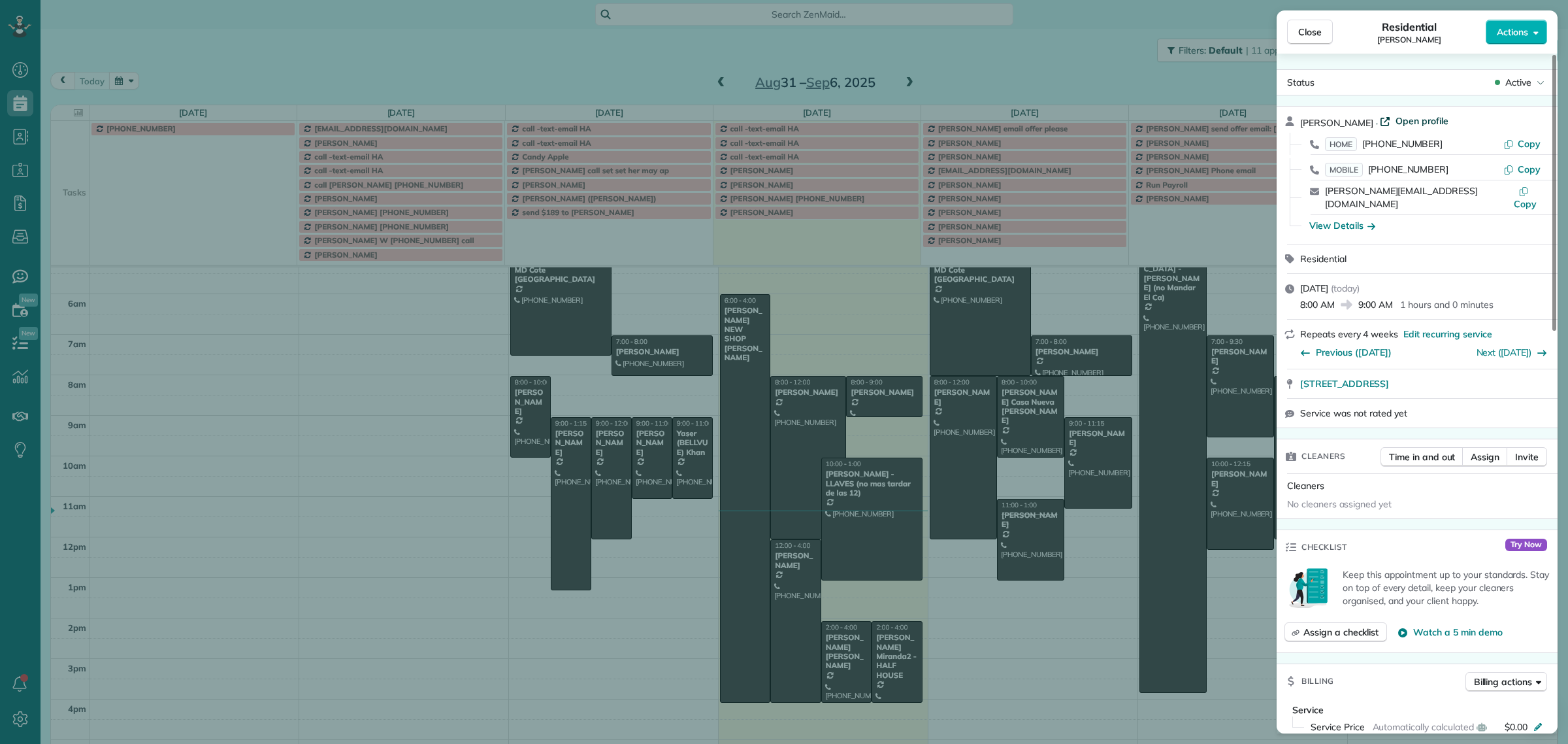
click at [1408, 123] on span "Open profile" at bounding box center [1421, 121] width 53 height 13
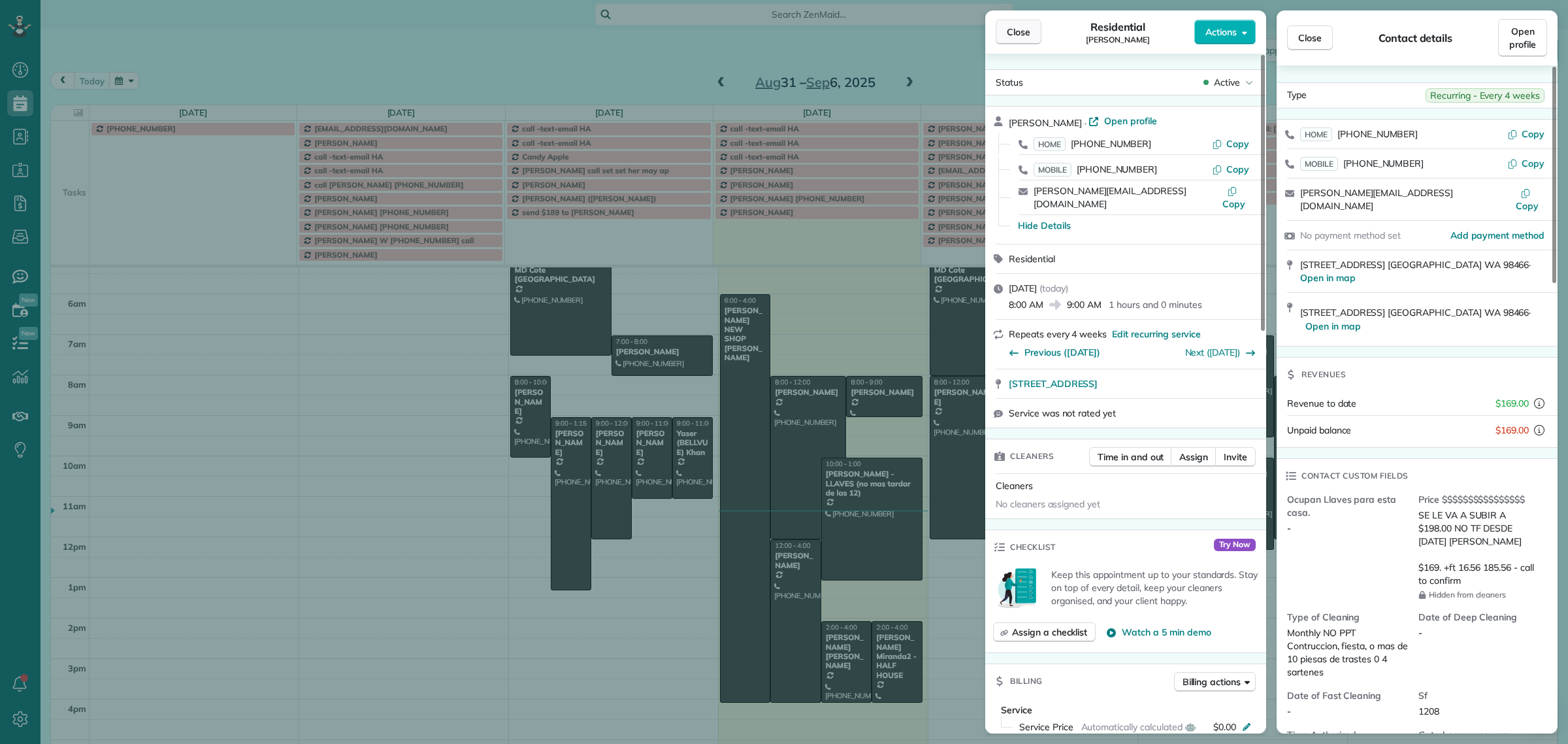
drag, startPoint x: 1005, startPoint y: 37, endPoint x: 996, endPoint y: 37, distance: 9.0
click at [1004, 37] on button "Close" at bounding box center [1017, 32] width 45 height 25
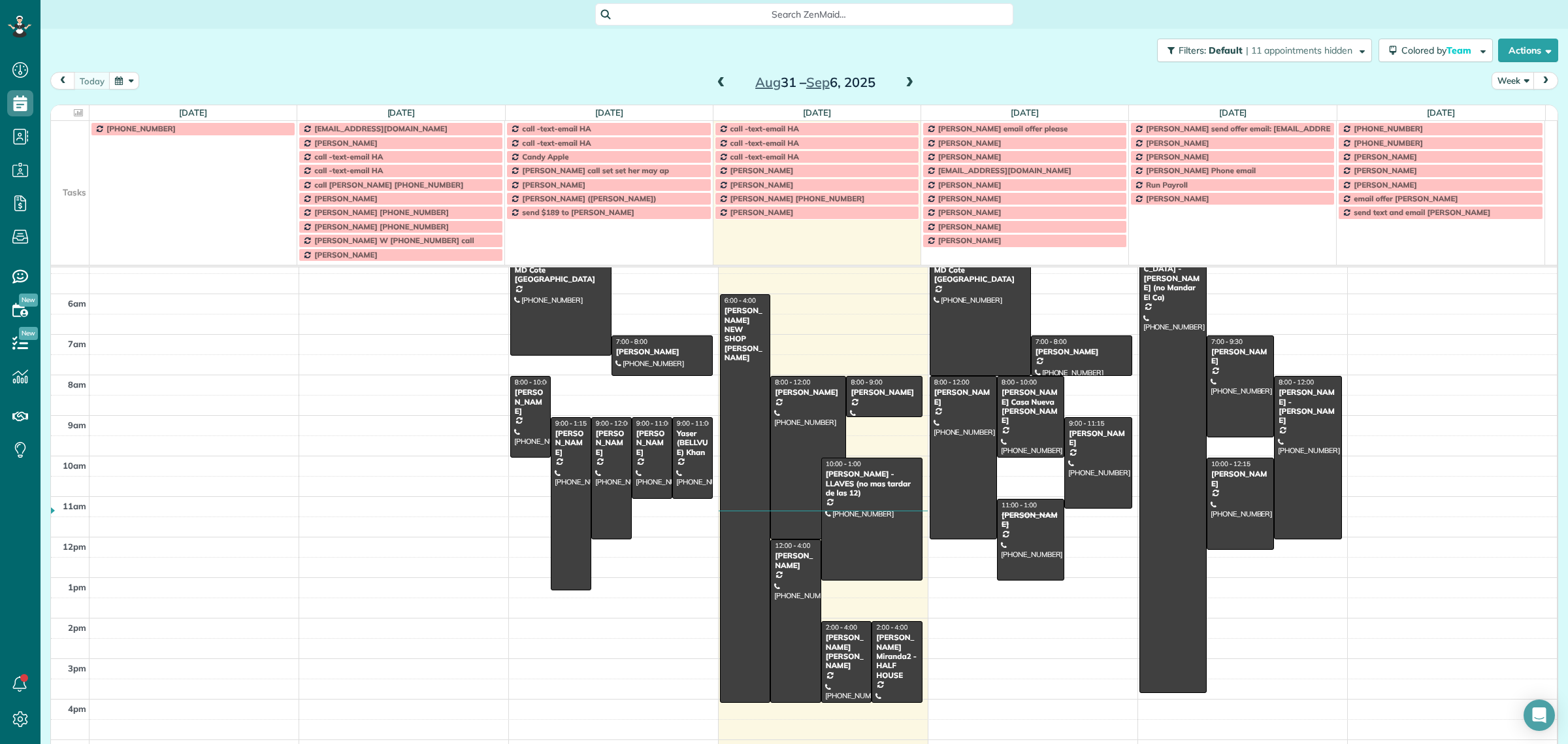
click at [902, 79] on span at bounding box center [909, 83] width 14 height 12
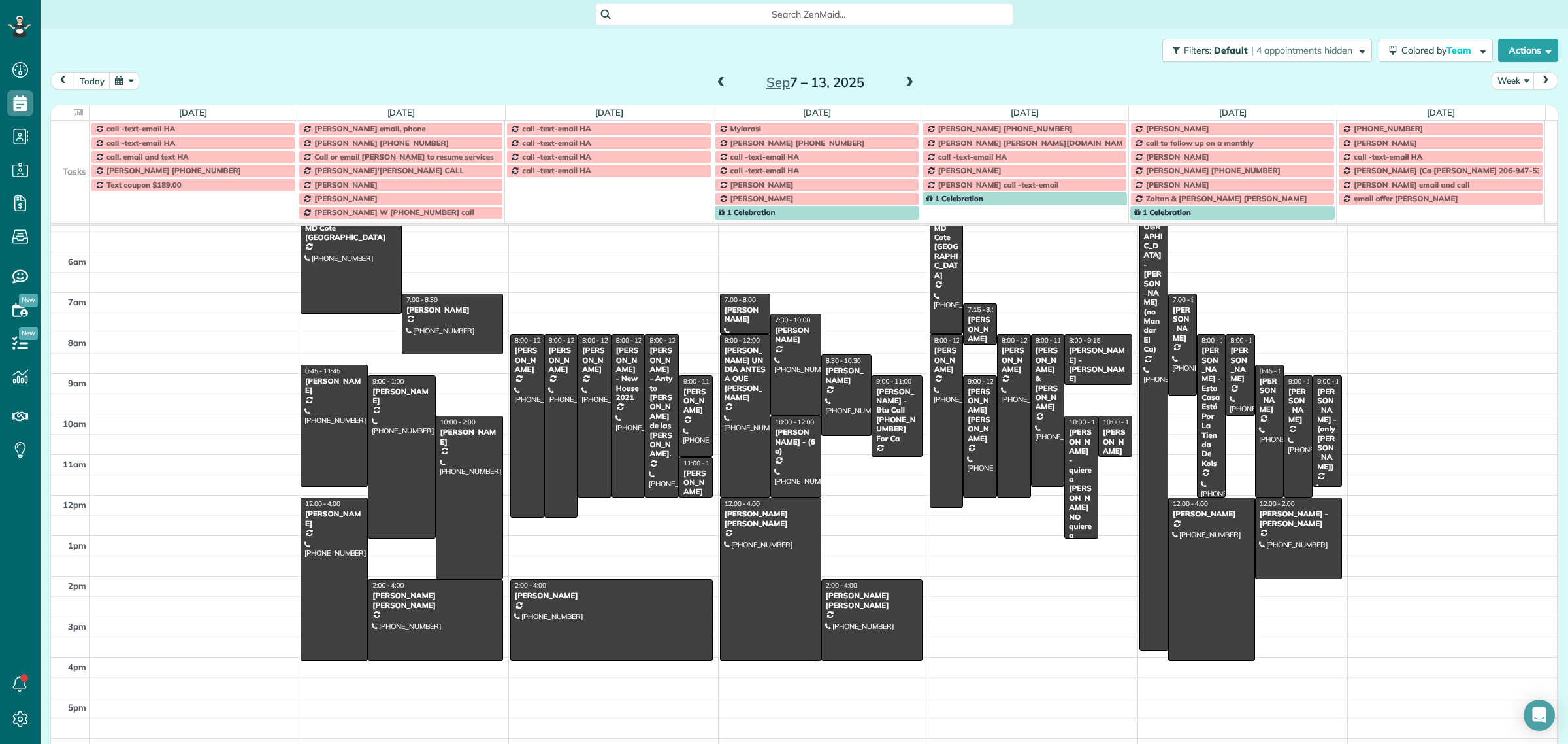
click at [902, 79] on span at bounding box center [909, 83] width 14 height 12
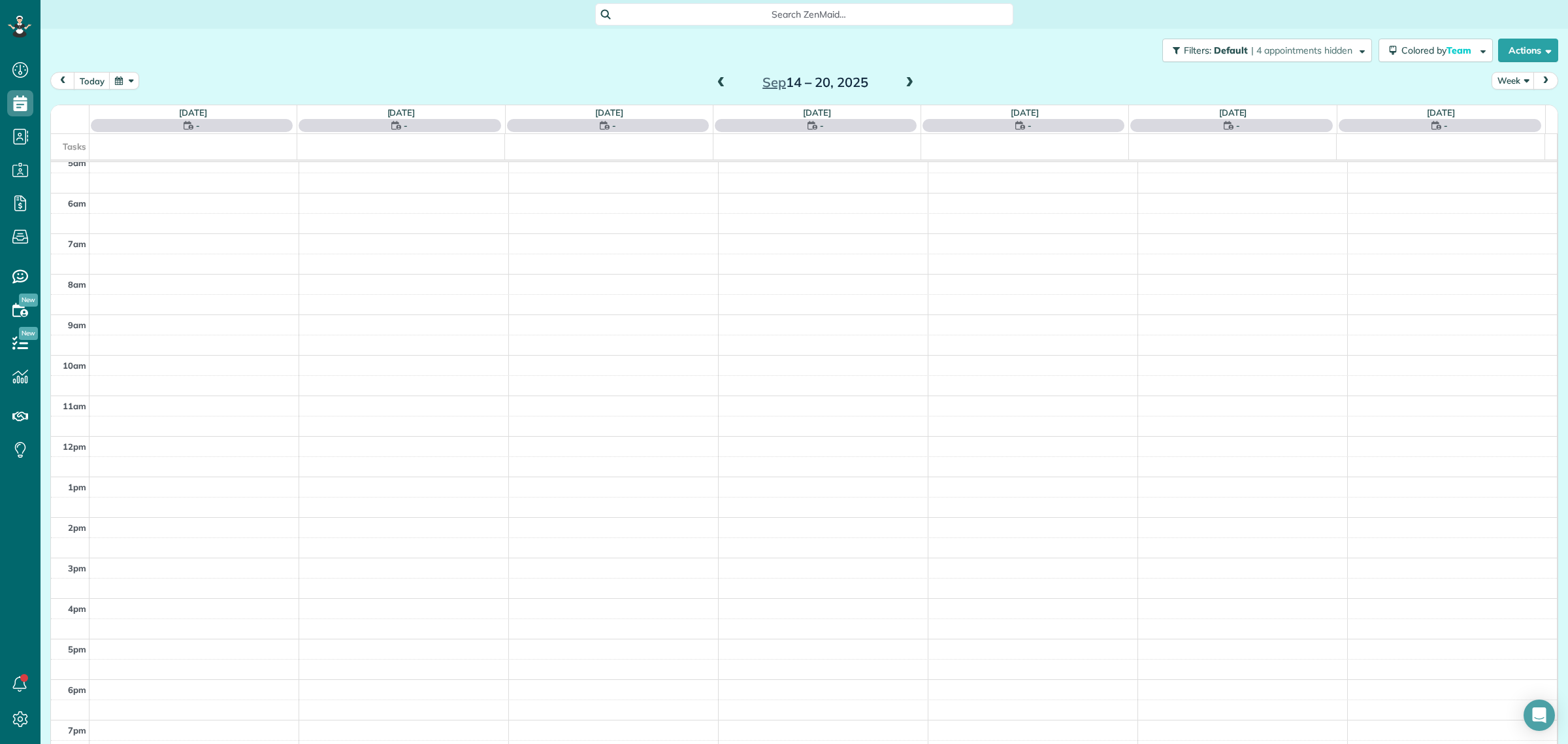
click at [902, 79] on span at bounding box center [909, 83] width 14 height 12
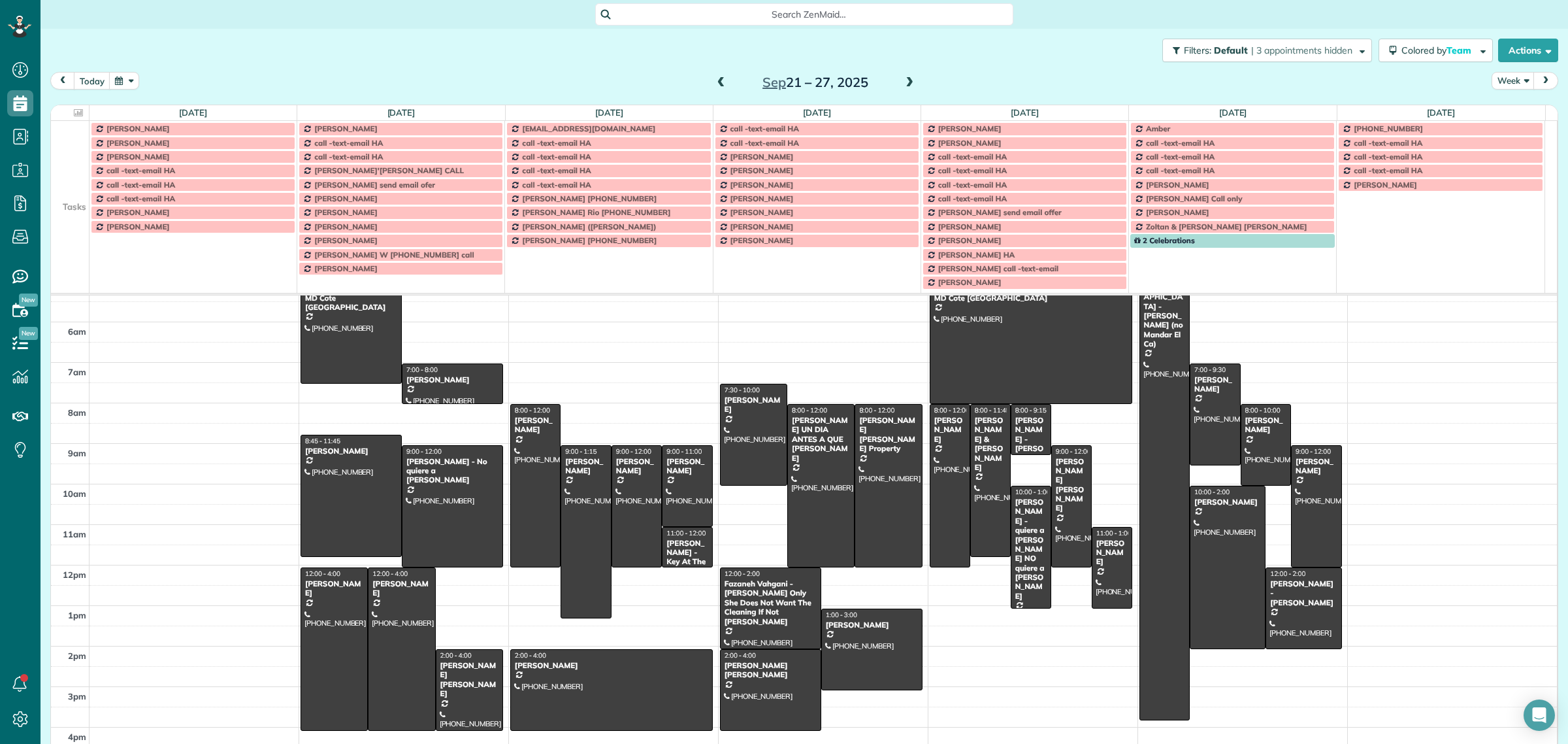
click at [902, 79] on span at bounding box center [909, 83] width 14 height 12
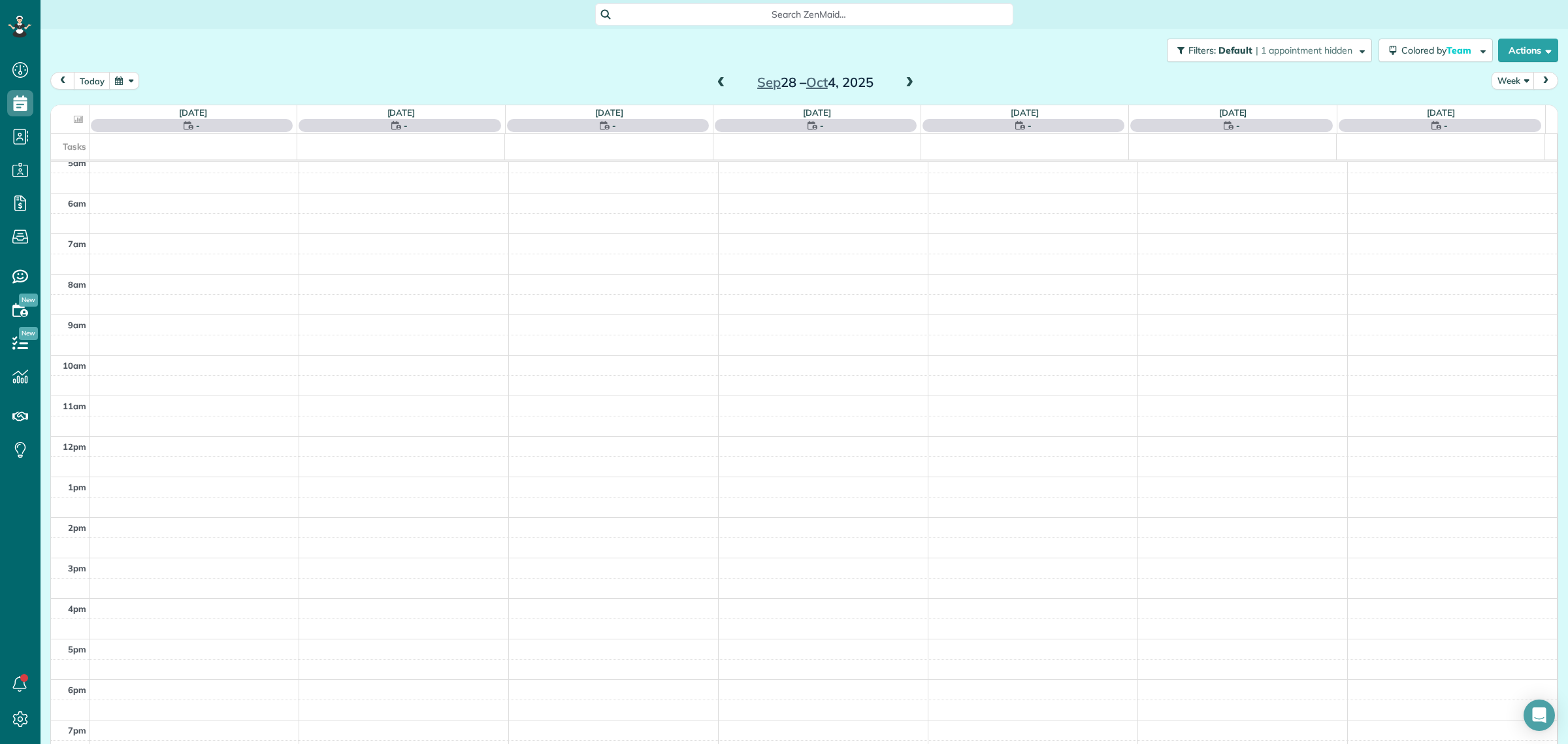
click at [902, 79] on span at bounding box center [909, 83] width 14 height 12
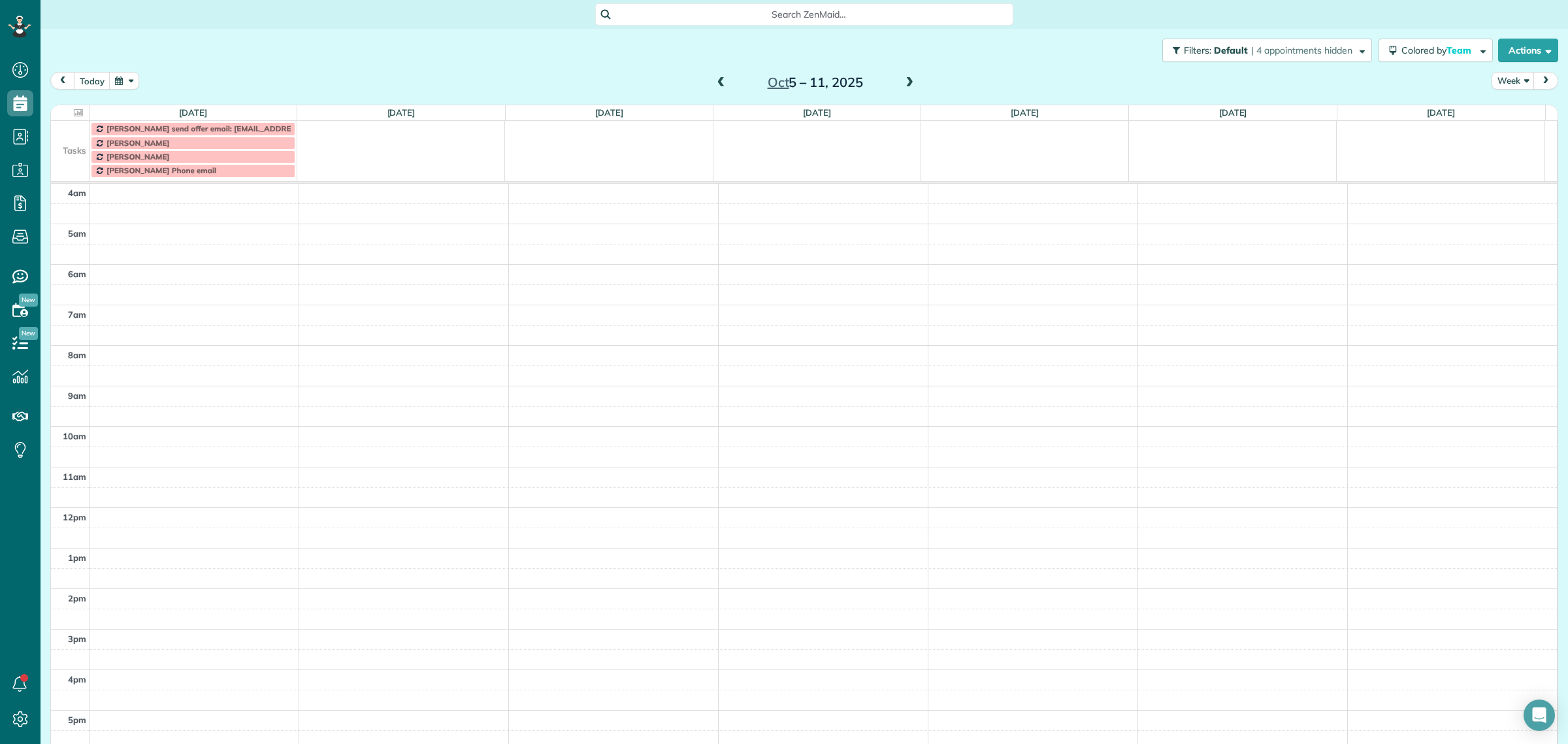
click at [714, 82] on span at bounding box center [721, 83] width 14 height 12
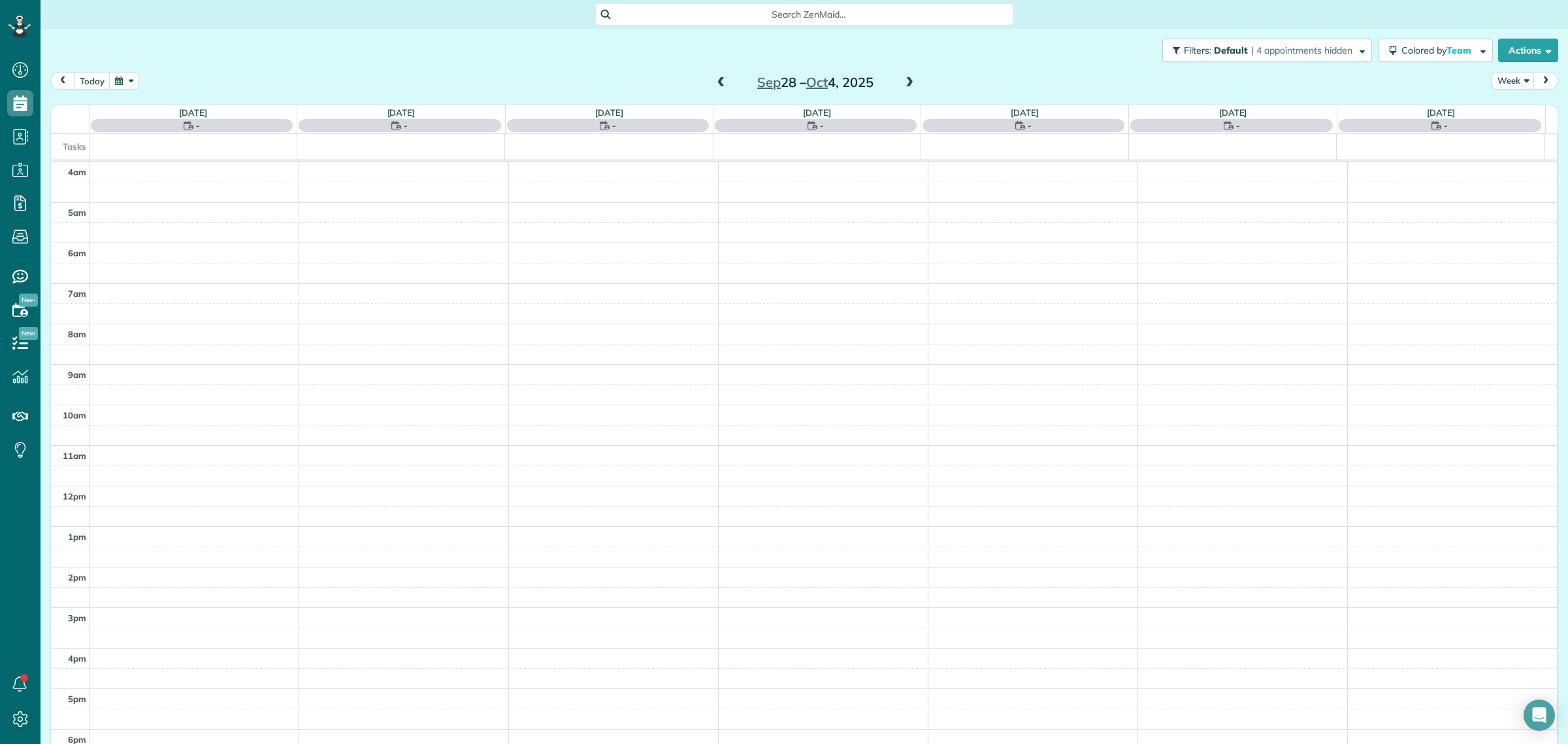
scroll to position [54, 0]
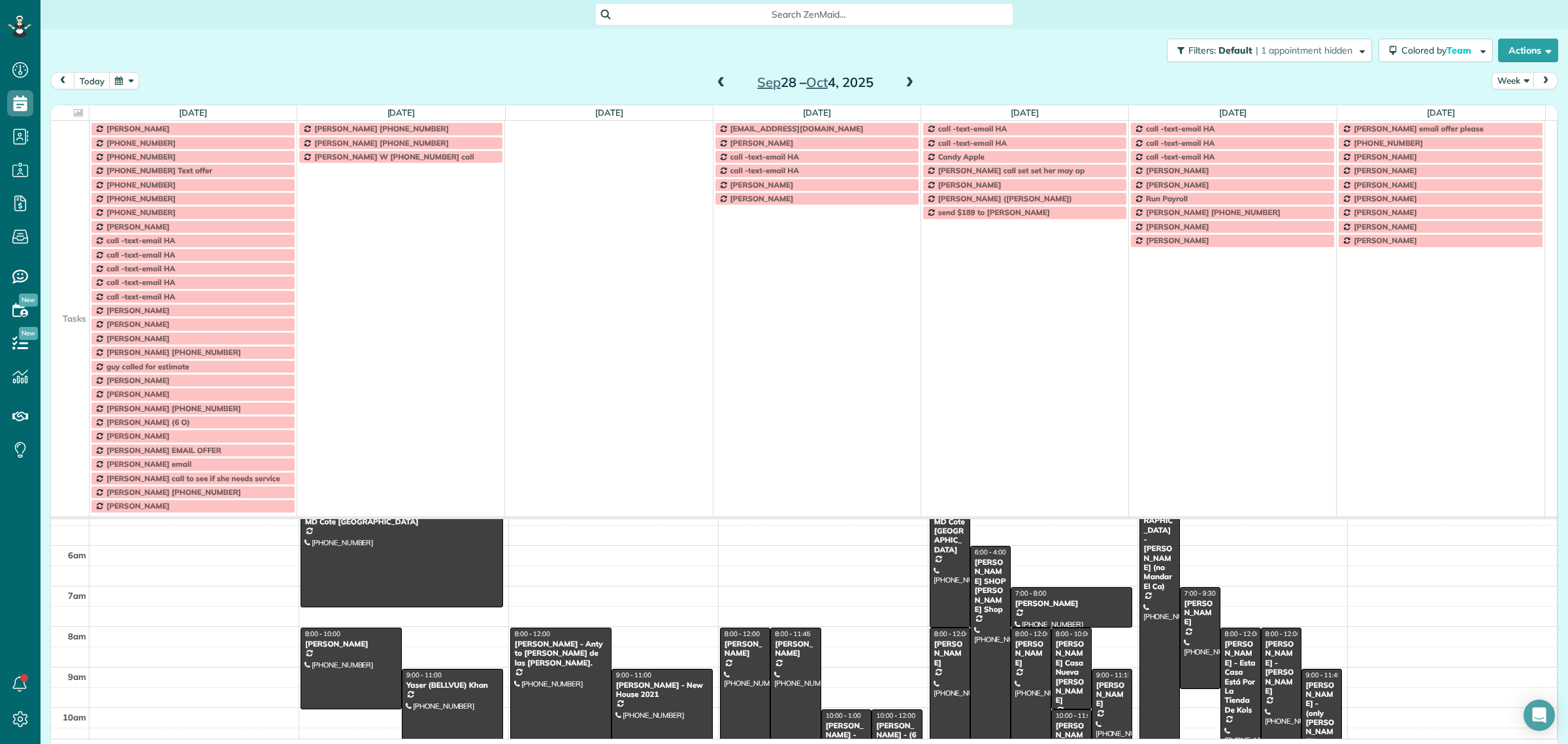
click at [902, 78] on span at bounding box center [909, 83] width 14 height 12
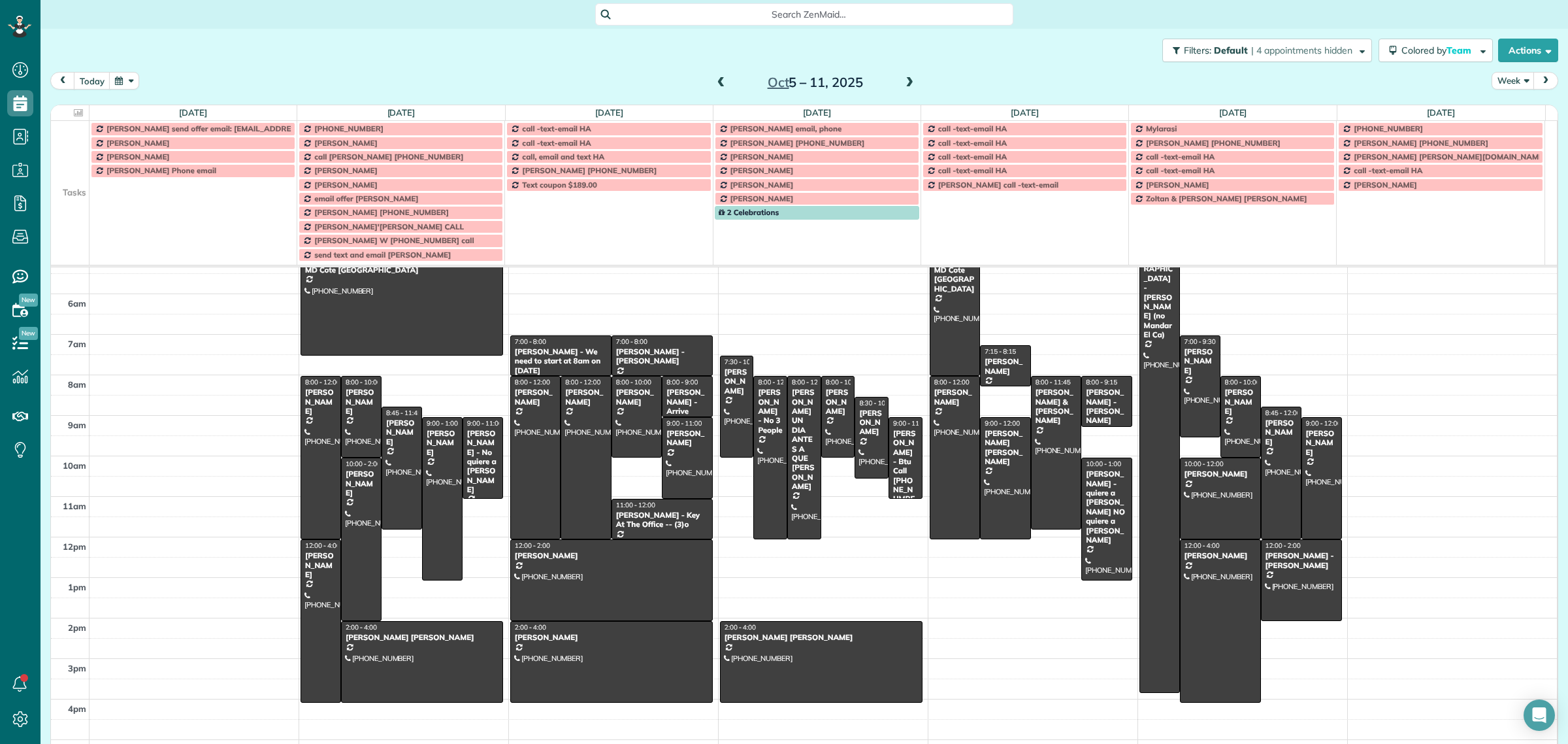
click at [906, 85] on span at bounding box center [909, 83] width 14 height 12
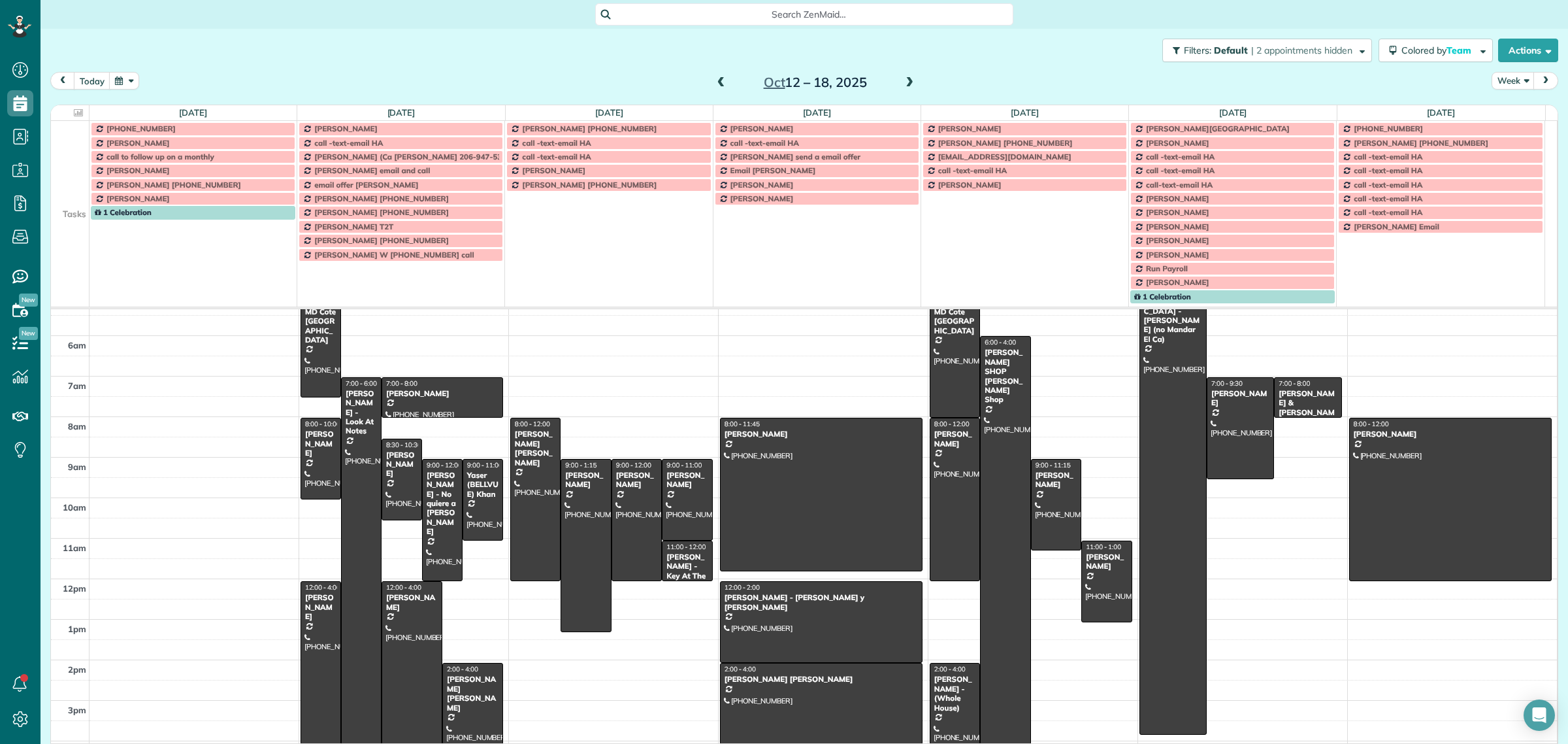
click at [906, 85] on span at bounding box center [909, 83] width 14 height 12
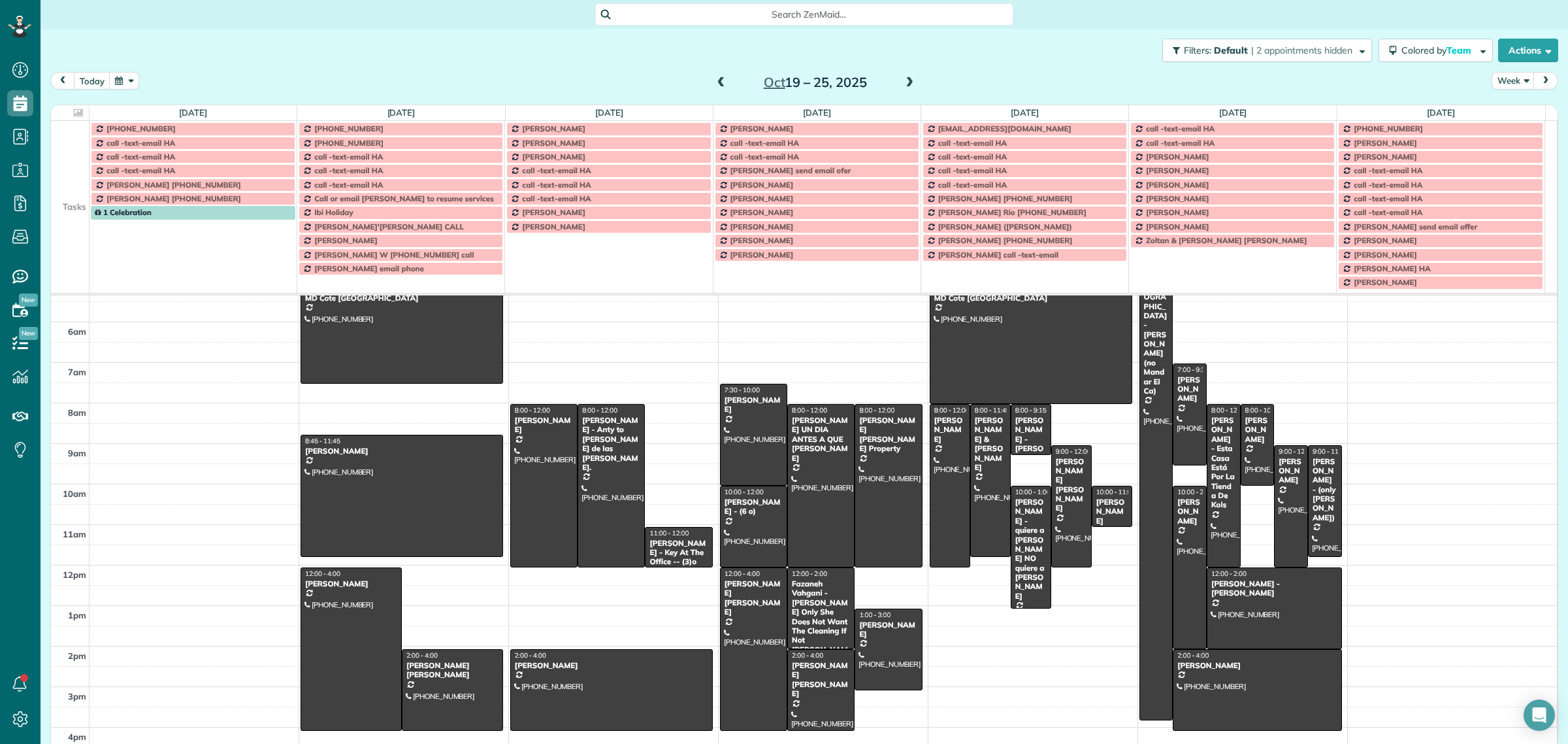
click at [906, 85] on span at bounding box center [909, 83] width 14 height 12
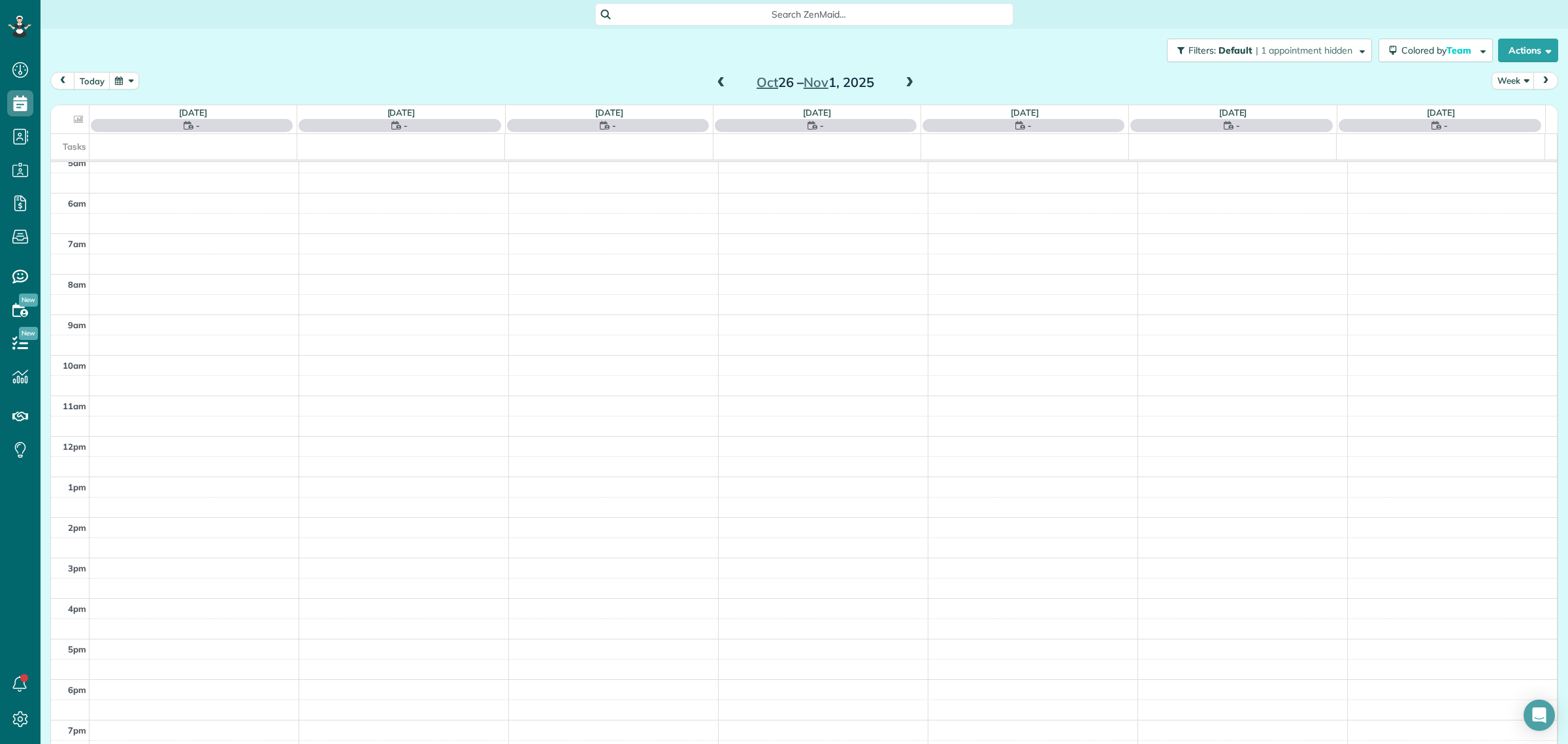
click at [906, 85] on span at bounding box center [909, 83] width 14 height 12
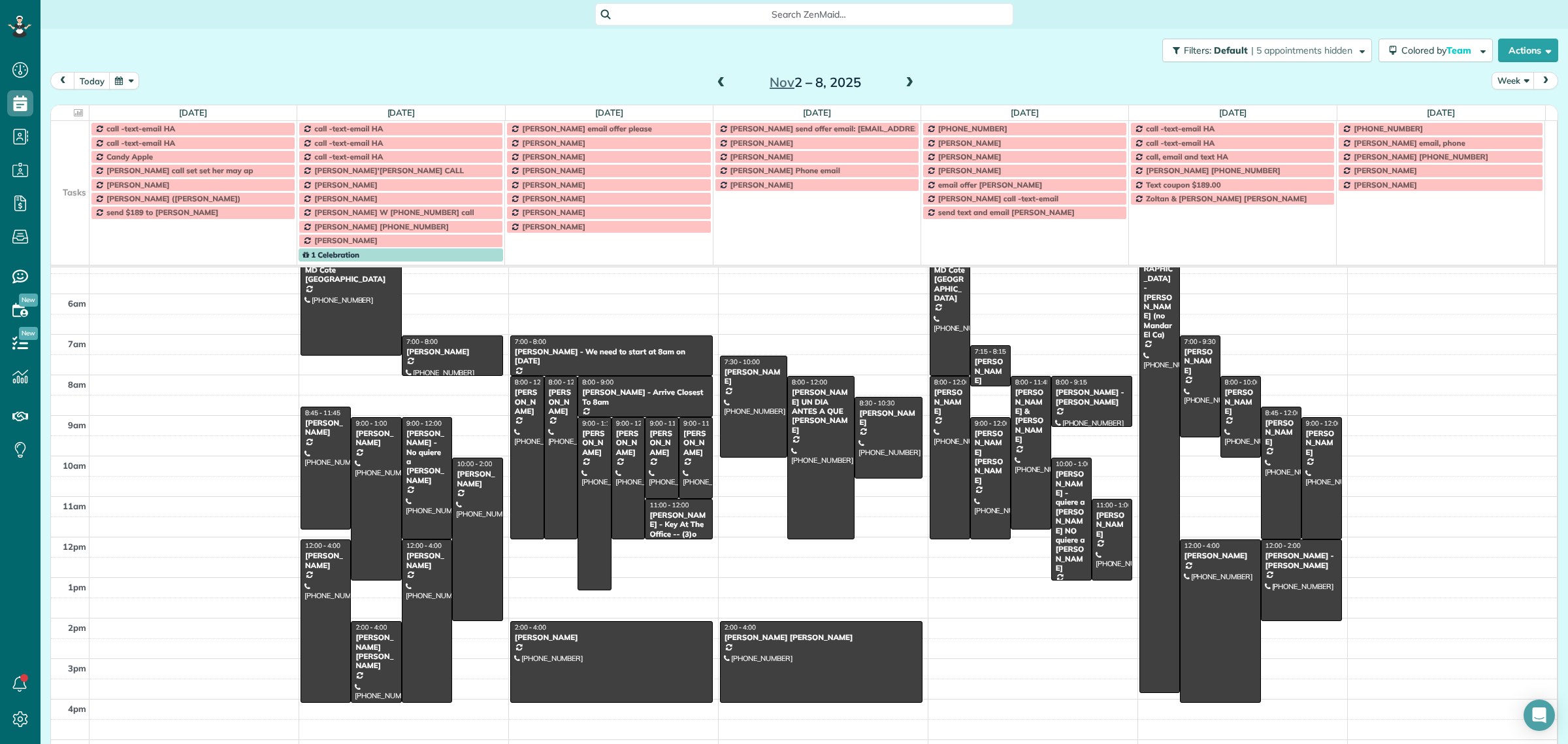
click at [714, 82] on span at bounding box center [721, 83] width 14 height 12
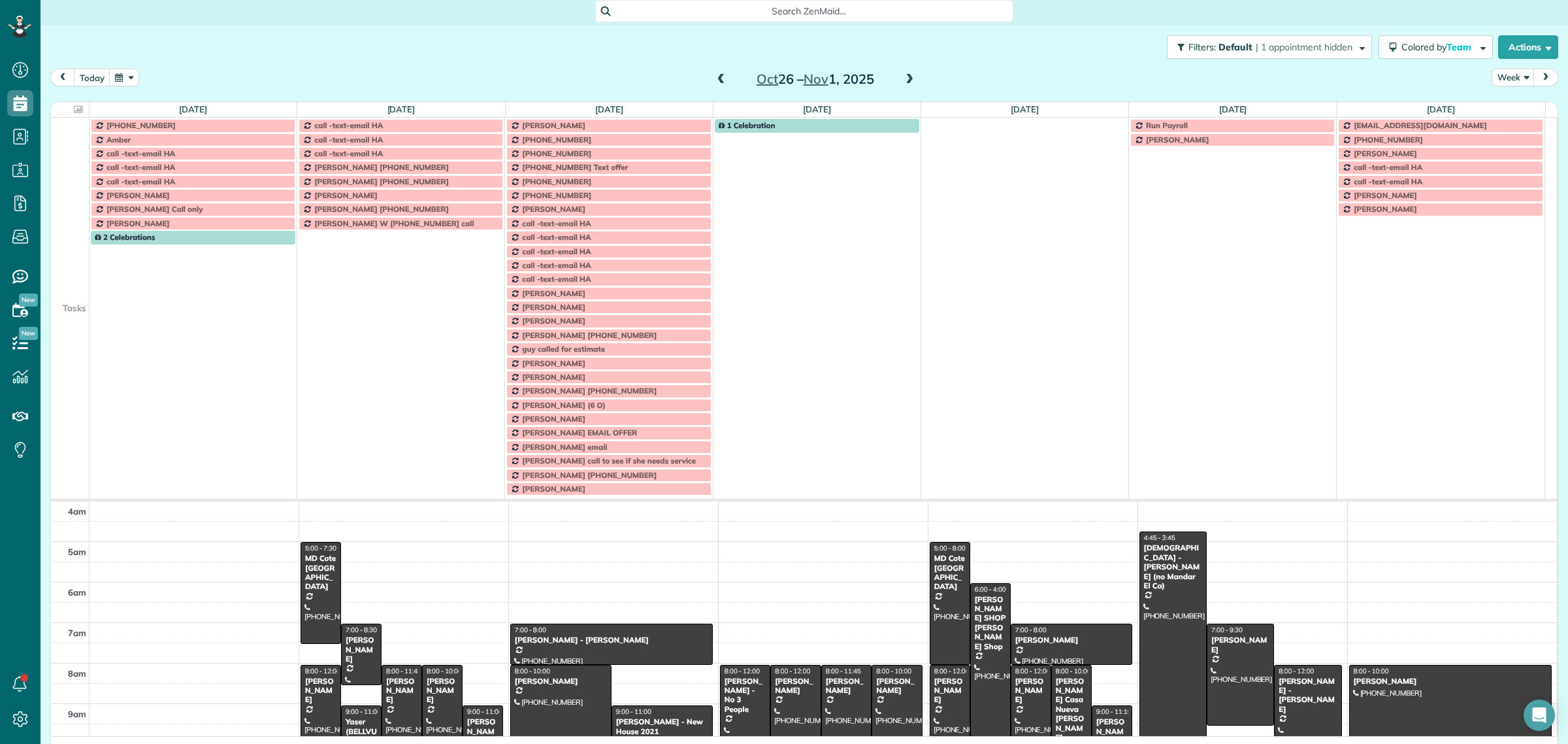
scroll to position [0, 0]
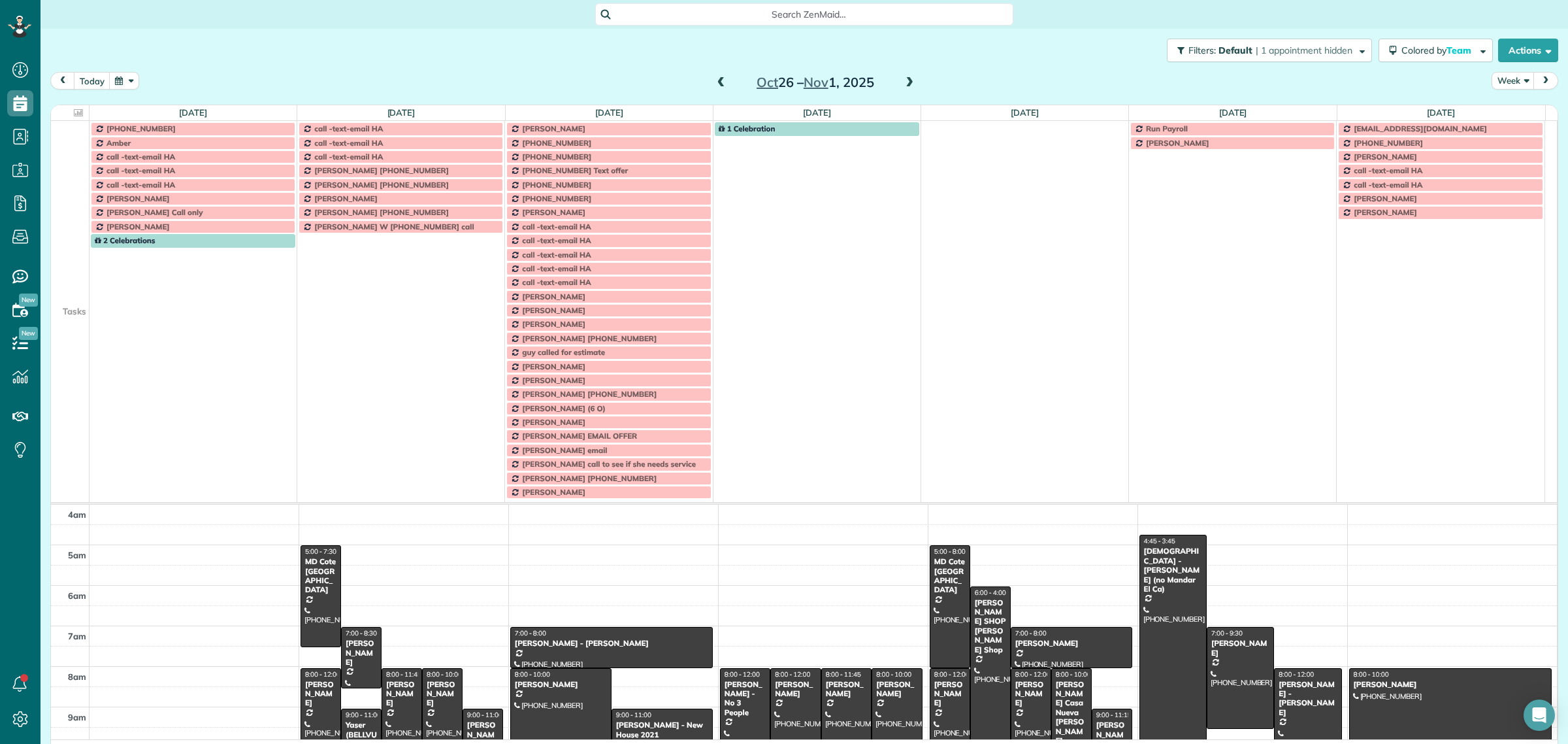
click at [714, 82] on span at bounding box center [721, 83] width 14 height 12
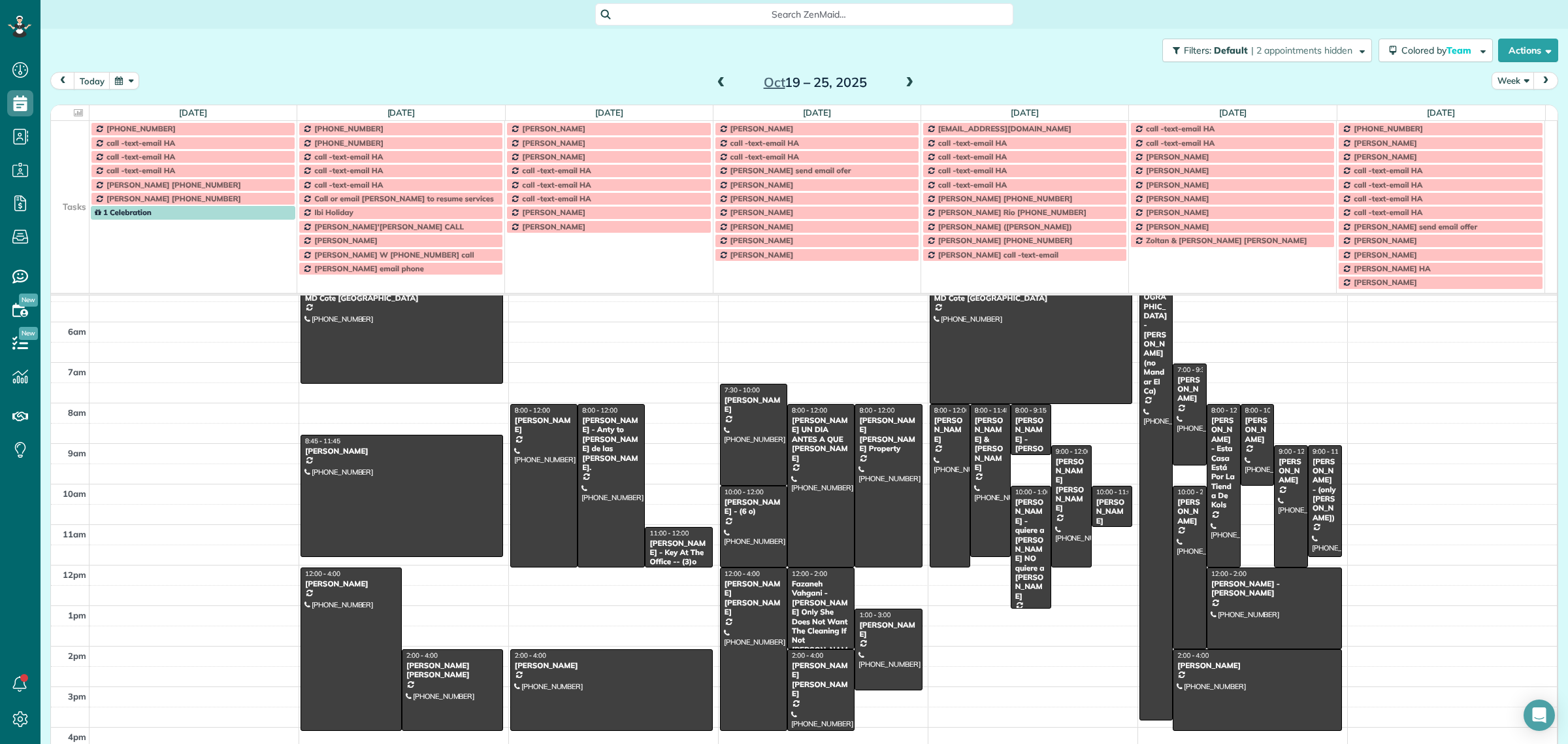
click at [714, 82] on span at bounding box center [721, 83] width 14 height 12
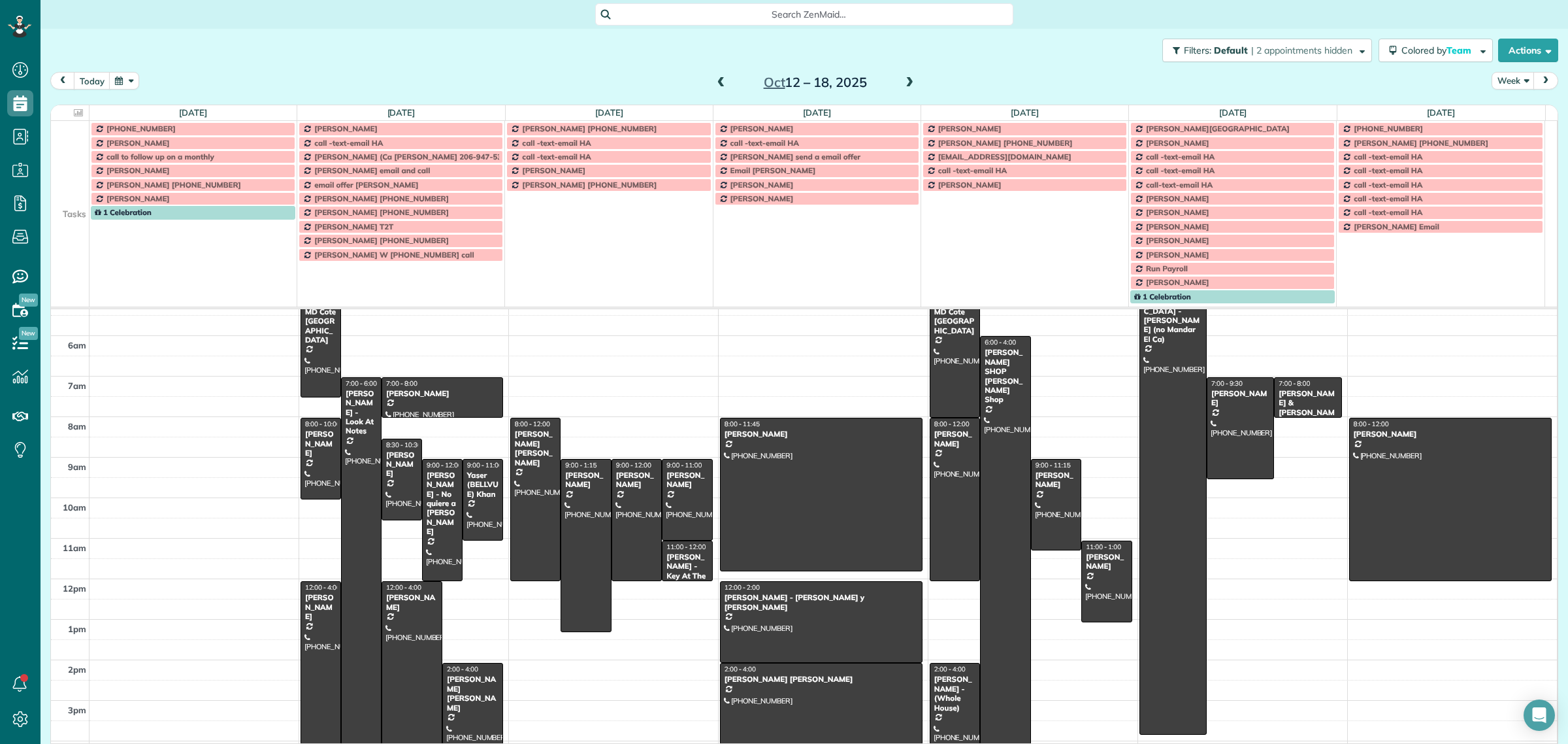
click at [714, 81] on span at bounding box center [721, 83] width 14 height 12
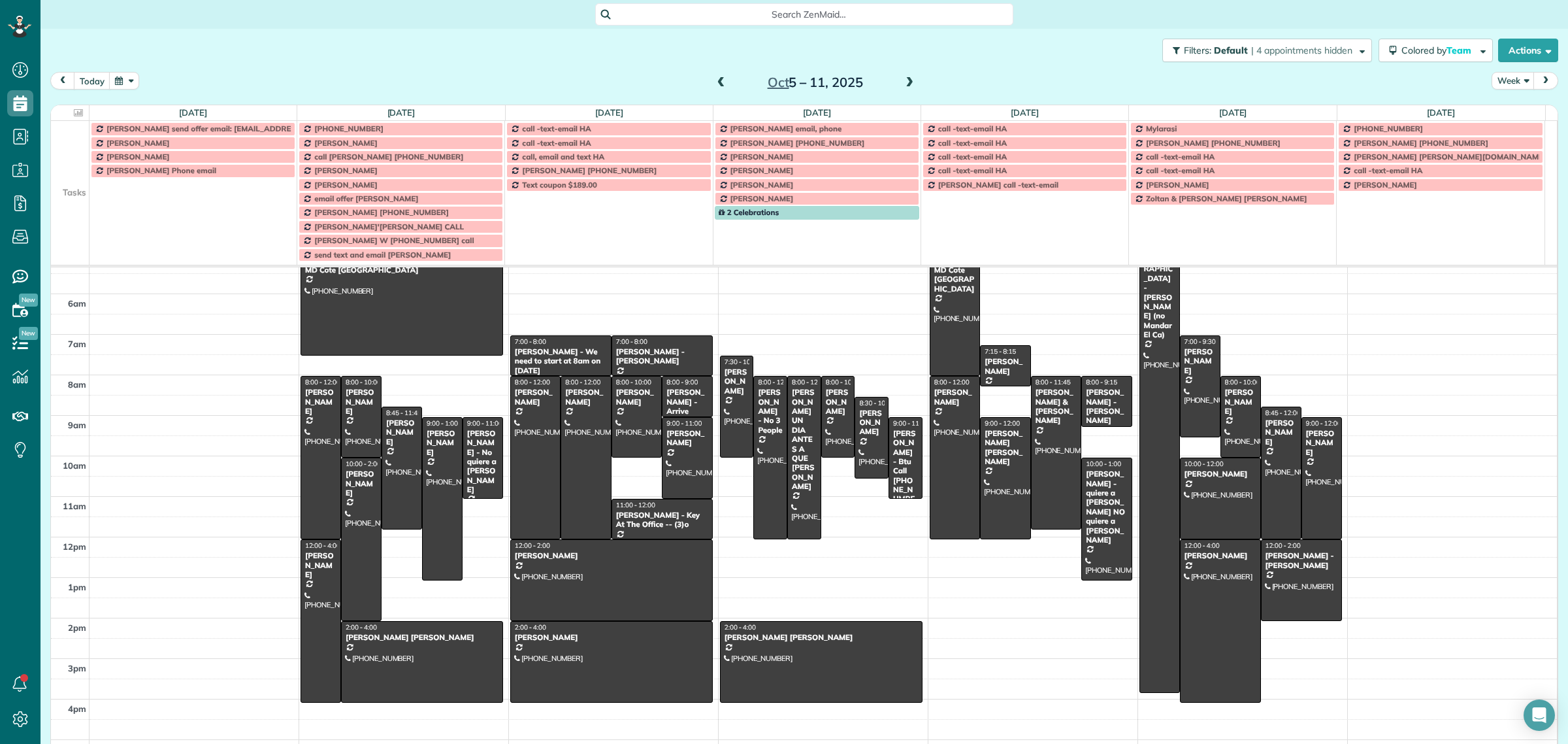
click at [714, 85] on span at bounding box center [721, 83] width 14 height 12
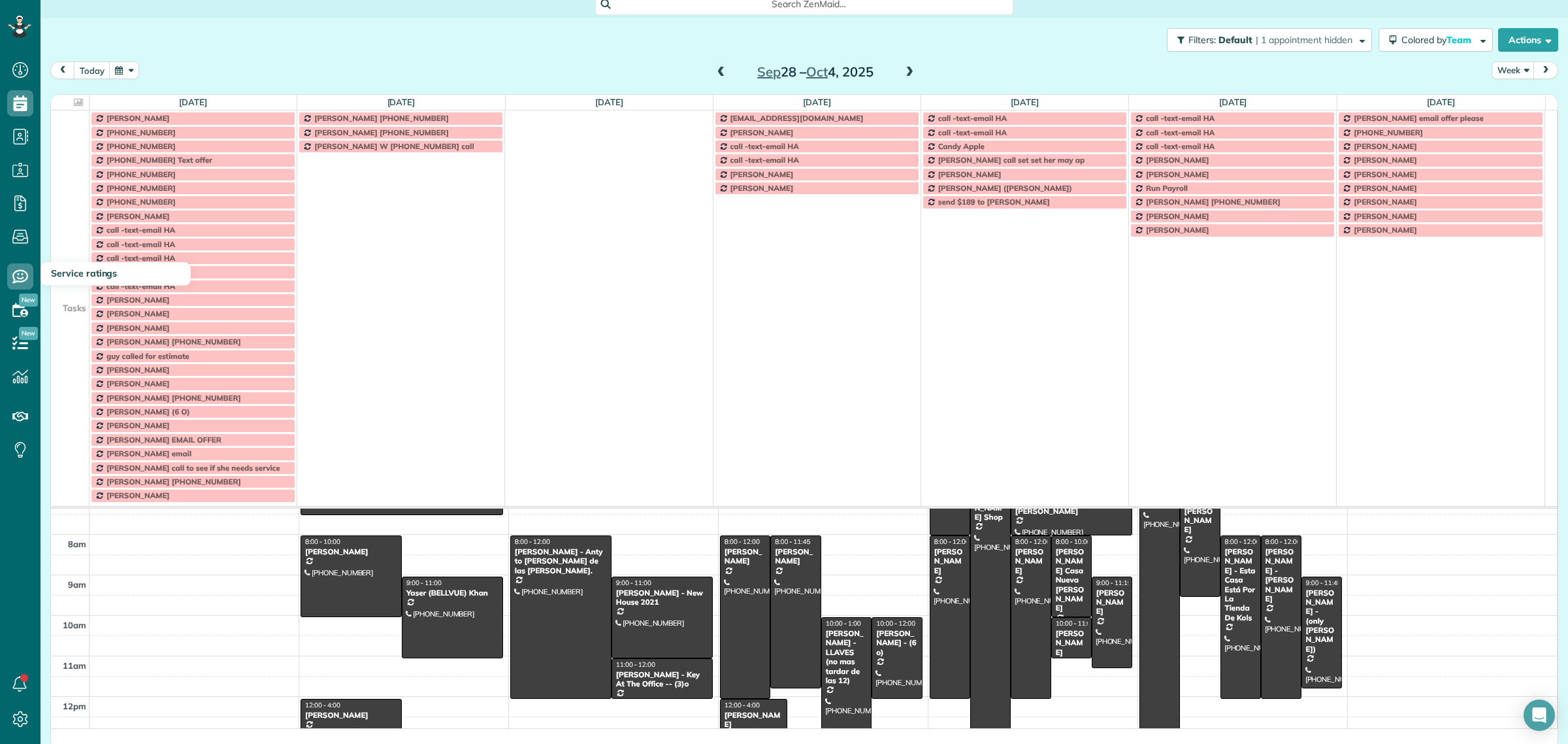
scroll to position [0, 0]
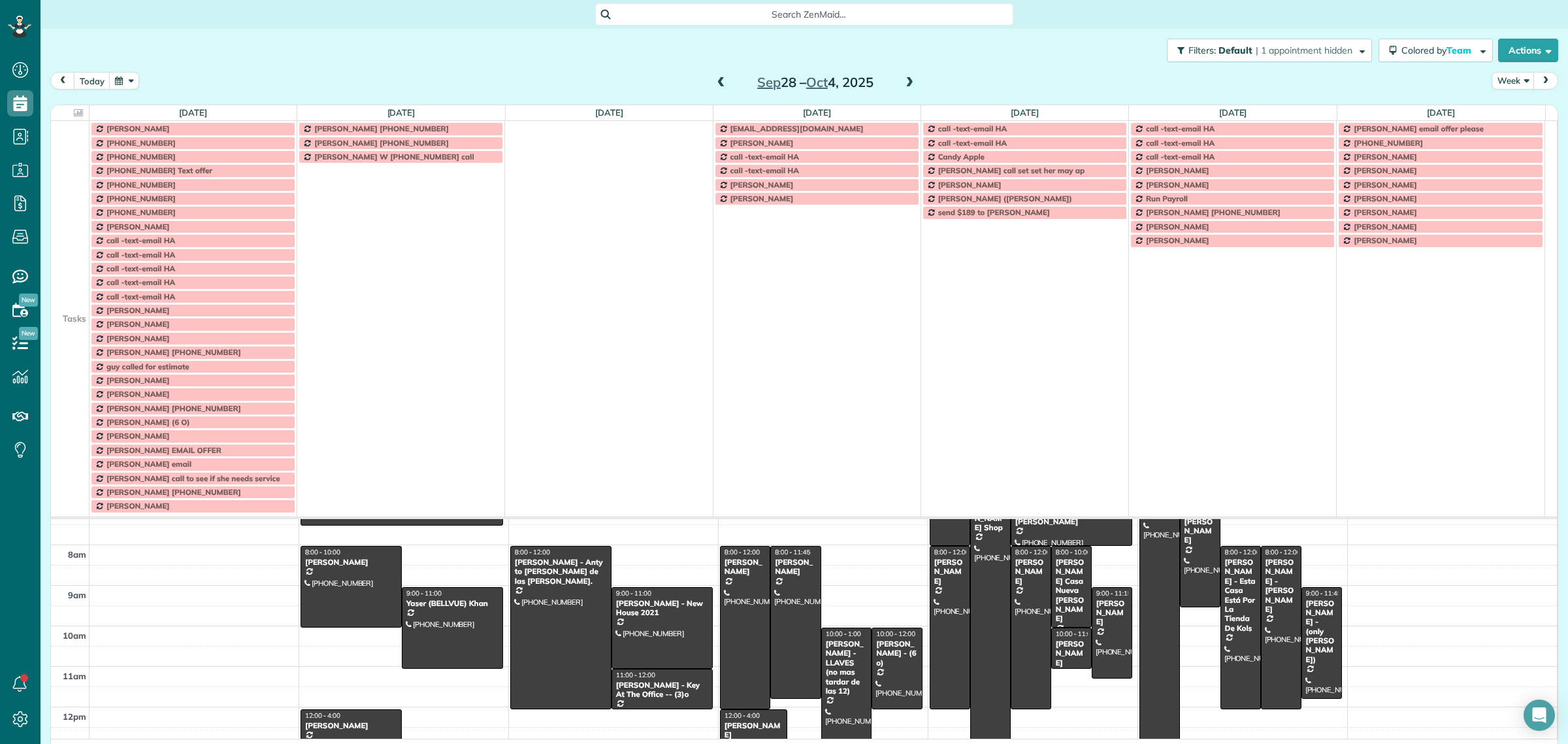
click at [86, 219] on td at bounding box center [70, 212] width 38 height 14
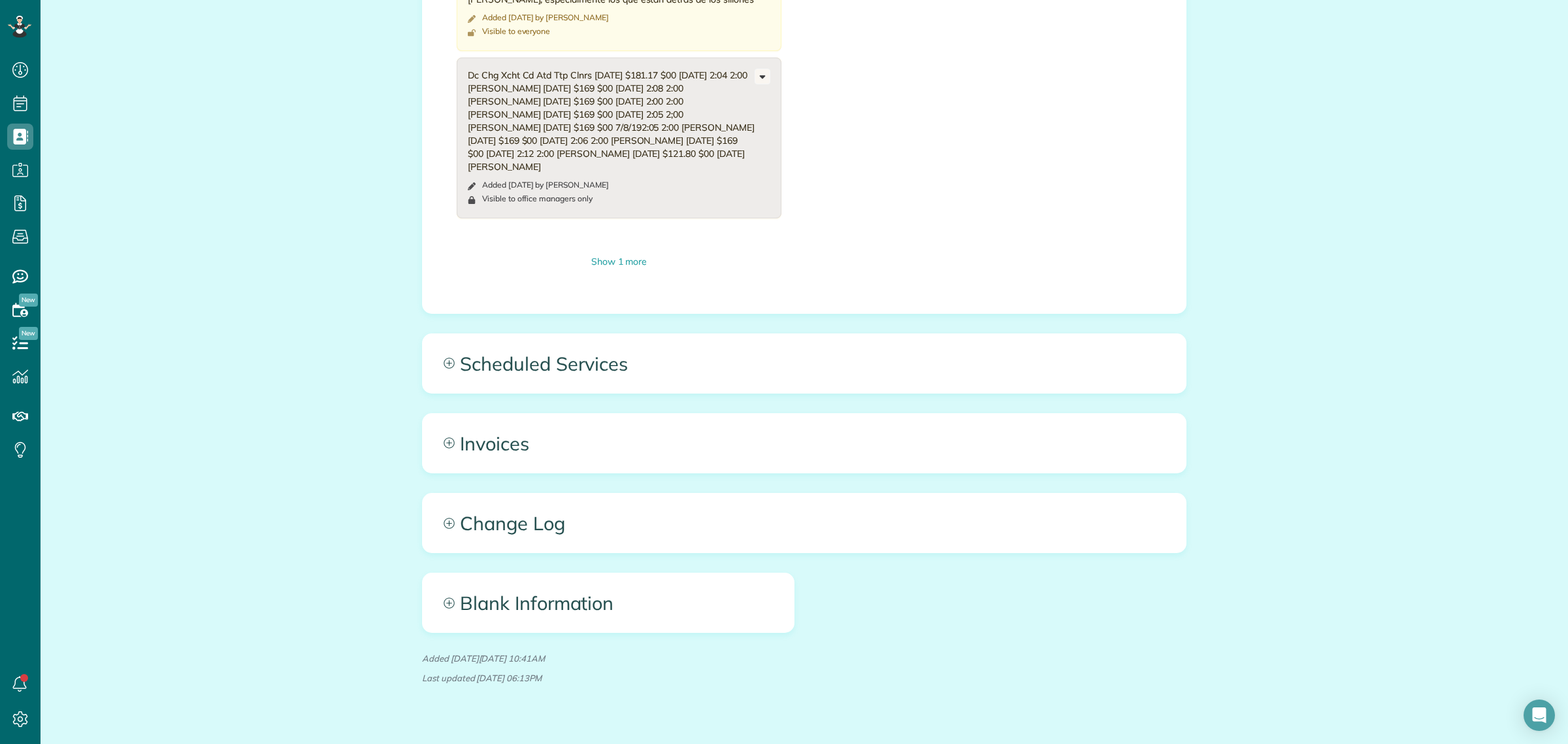
scroll to position [1878, 0]
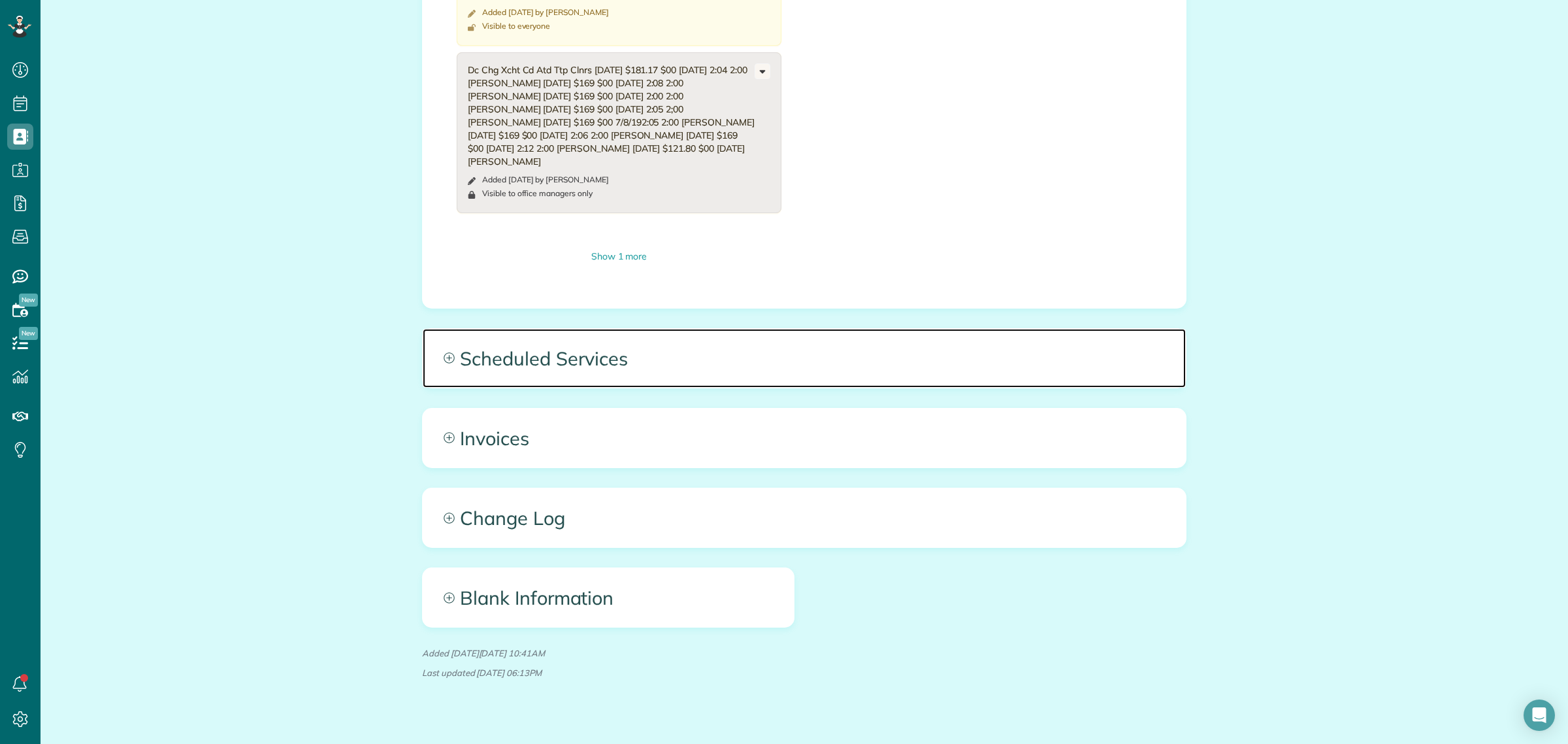
click at [571, 374] on span "Scheduled Services" at bounding box center [804, 358] width 763 height 59
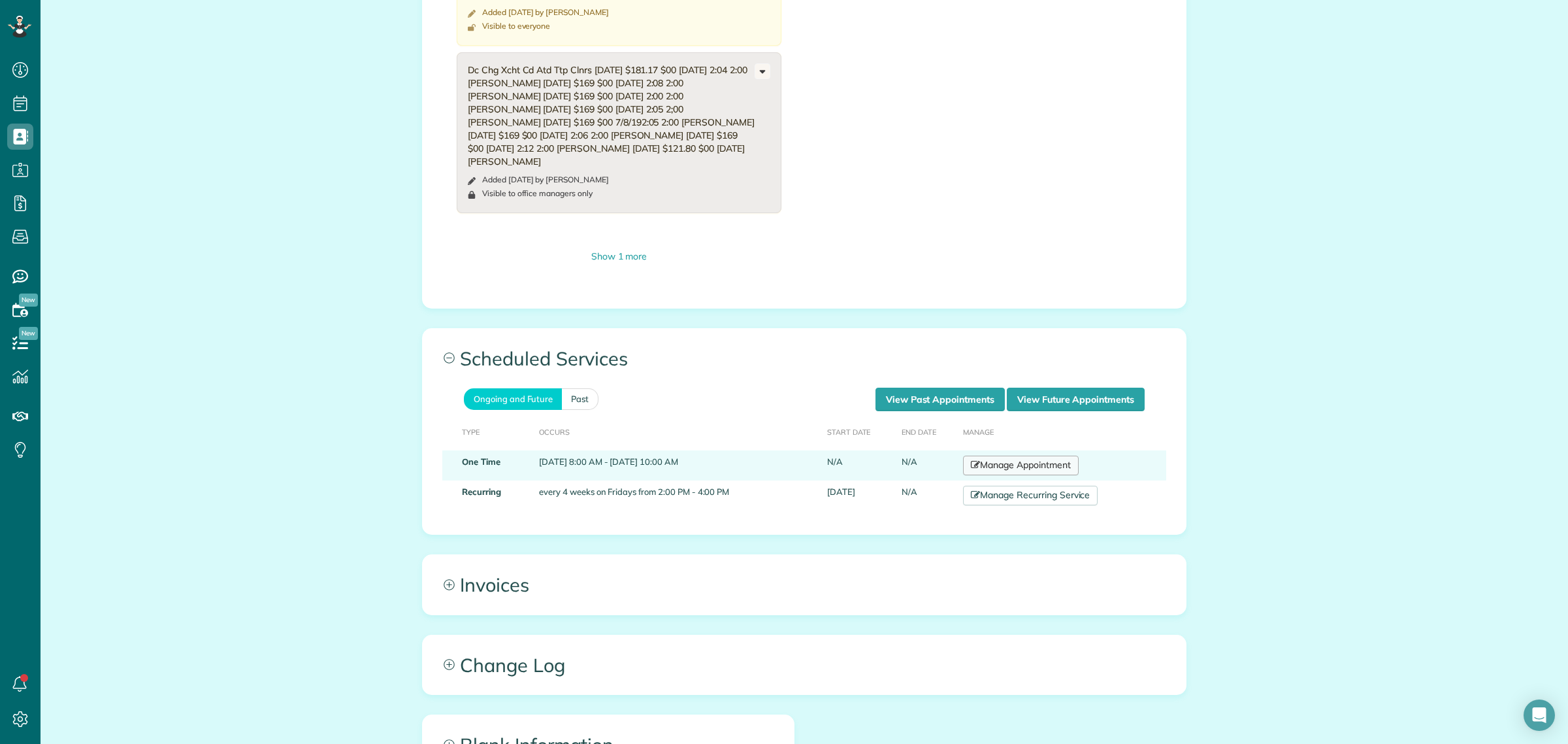
click at [1021, 475] on link "Manage Appointment" at bounding box center [1021, 465] width 115 height 20
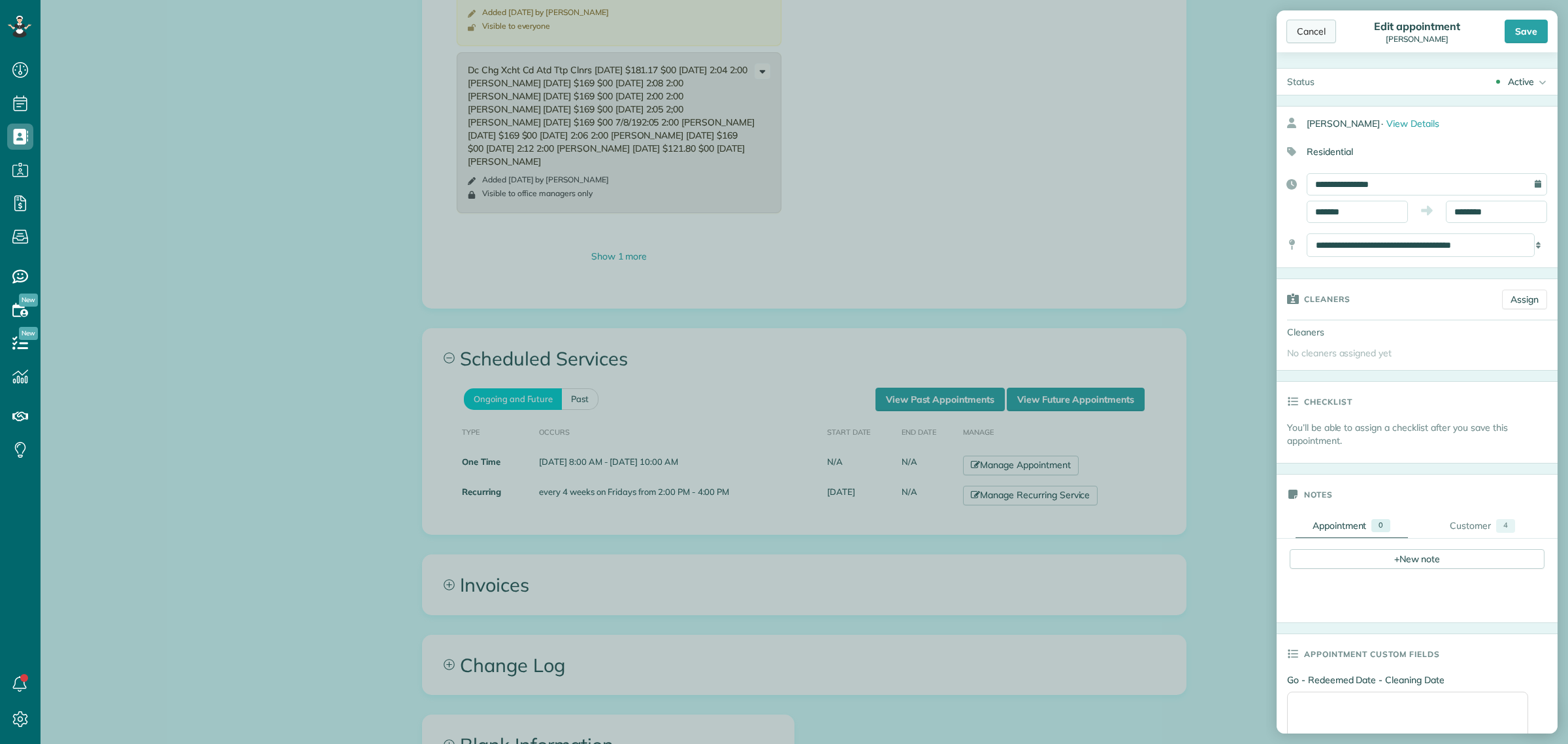
click at [1330, 34] on div "Cancel" at bounding box center [1311, 31] width 49 height 23
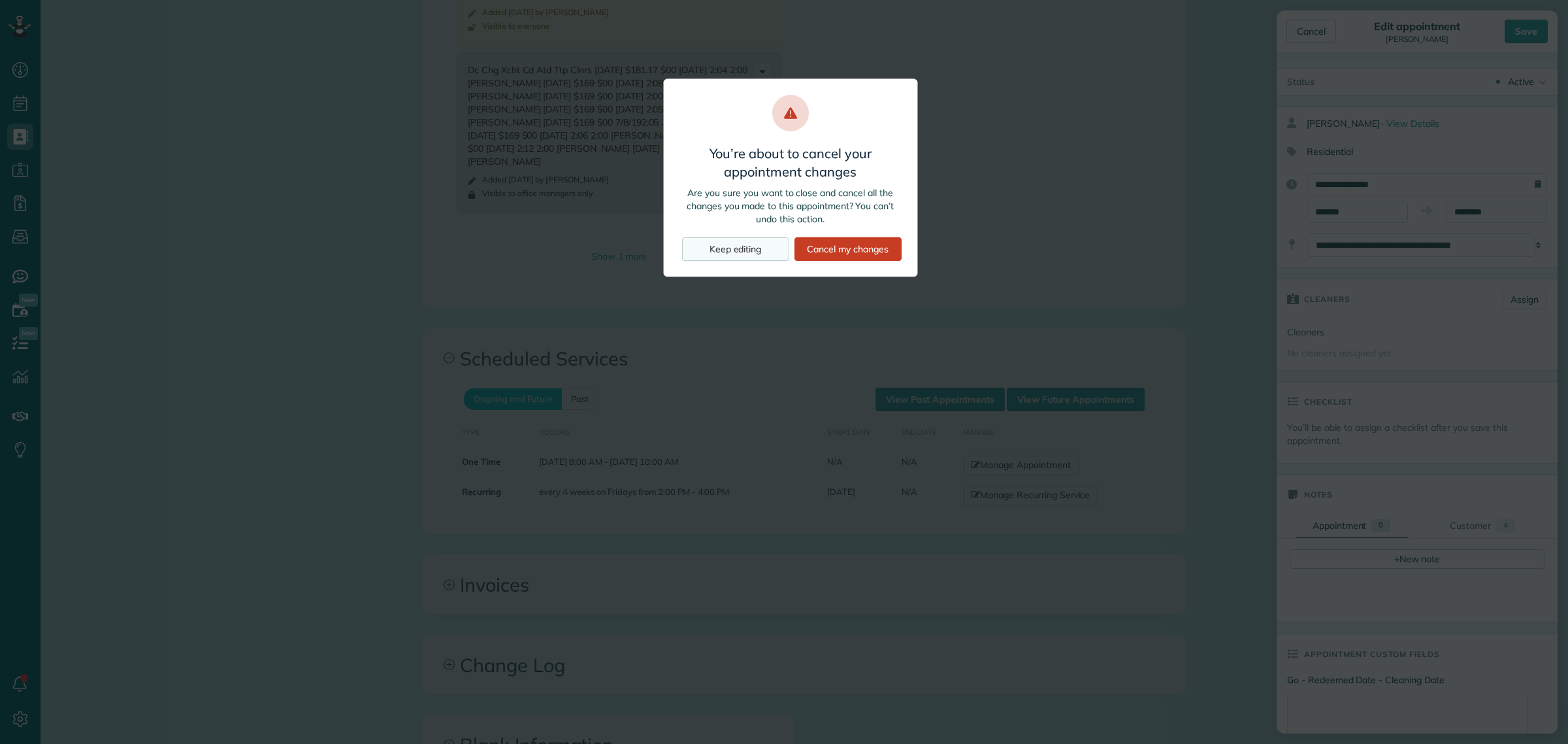
click at [717, 240] on div "Keep editing" at bounding box center [736, 248] width 107 height 23
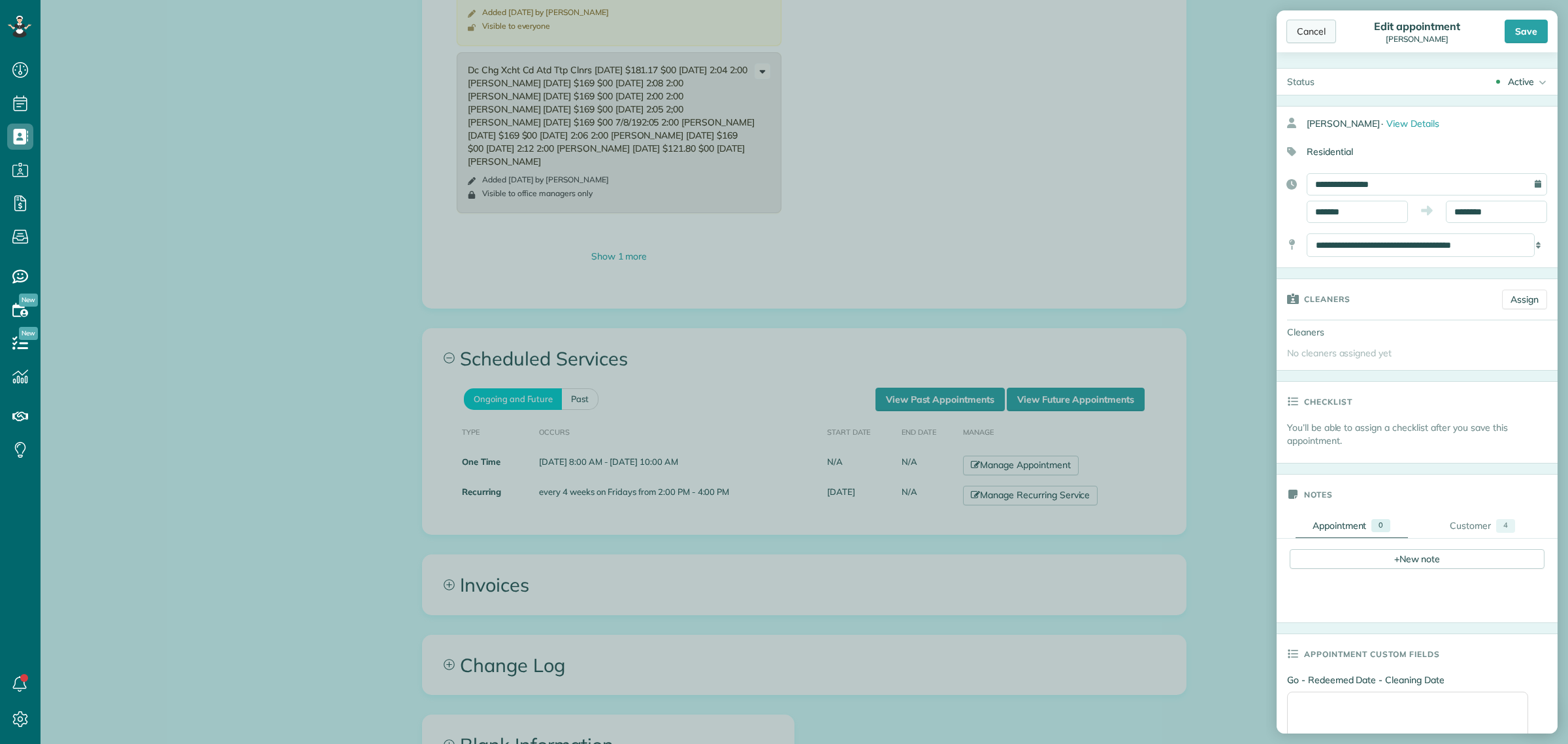
click at [1313, 38] on div "Cancel" at bounding box center [1311, 31] width 49 height 23
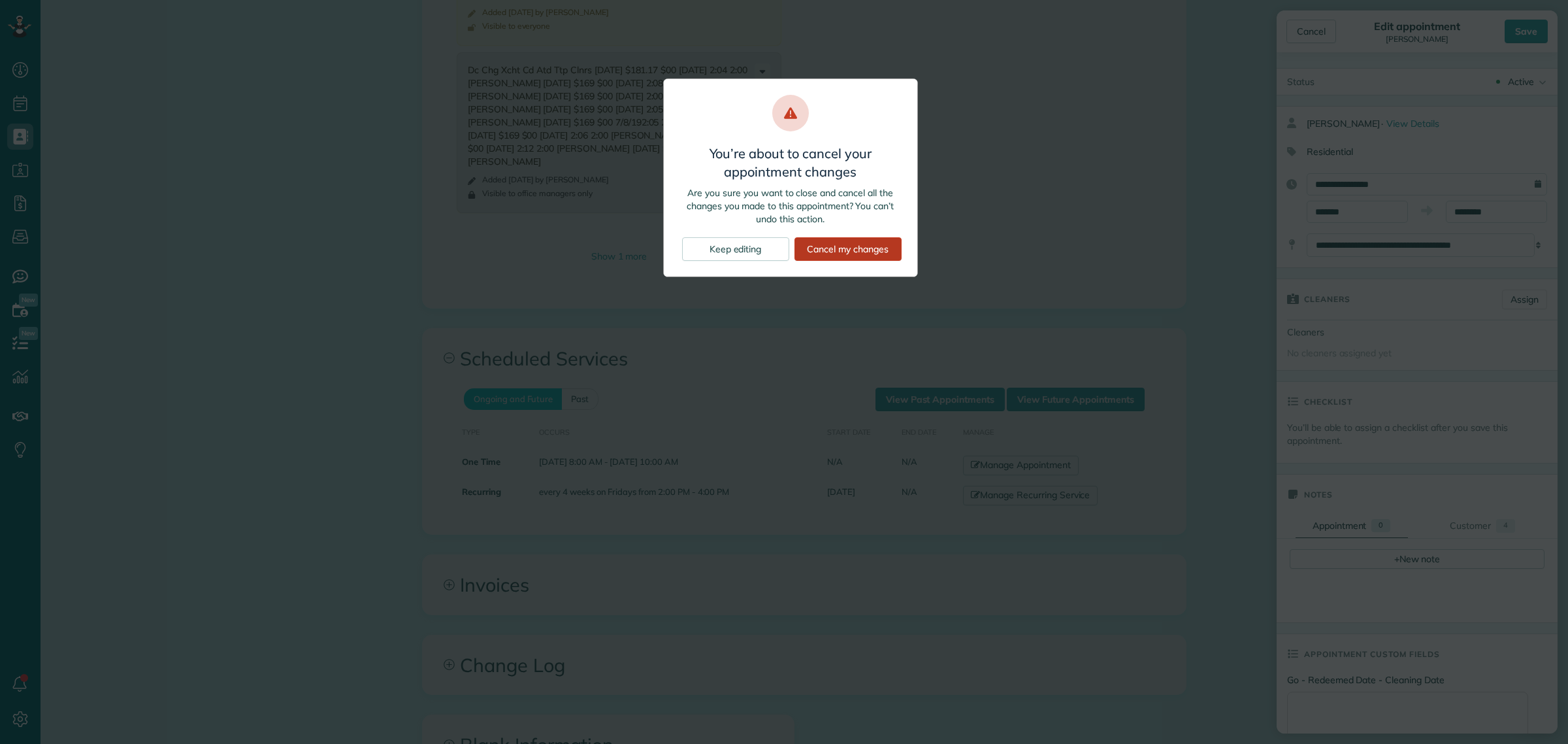
click at [852, 251] on div "Cancel my changes" at bounding box center [847, 248] width 107 height 23
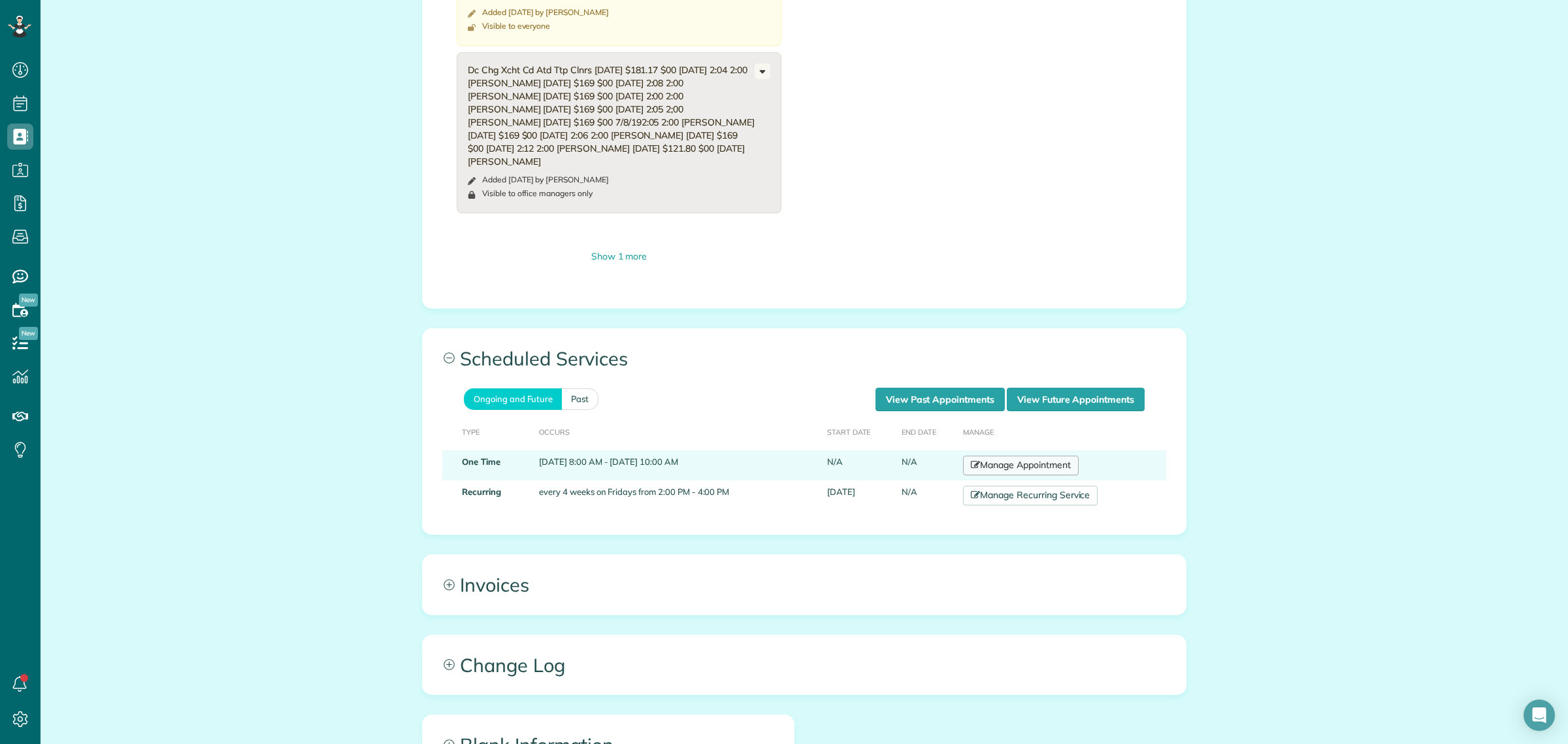
click at [1059, 475] on link "Manage Appointment" at bounding box center [1021, 465] width 115 height 20
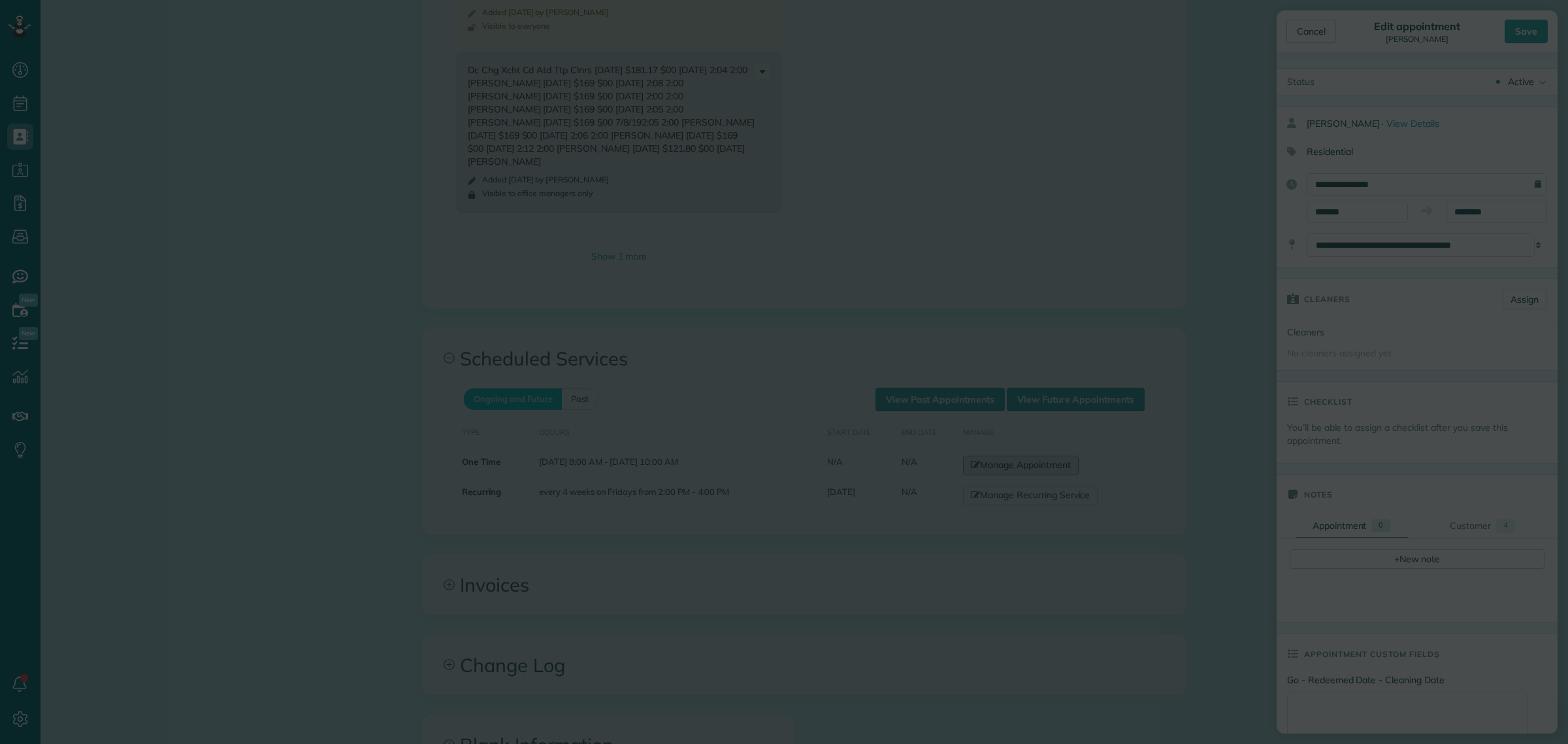
click at [934, 217] on body "Dashboard Scheduling Calendar View List View Dispatch View - Weekly scheduling …" at bounding box center [784, 372] width 1568 height 744
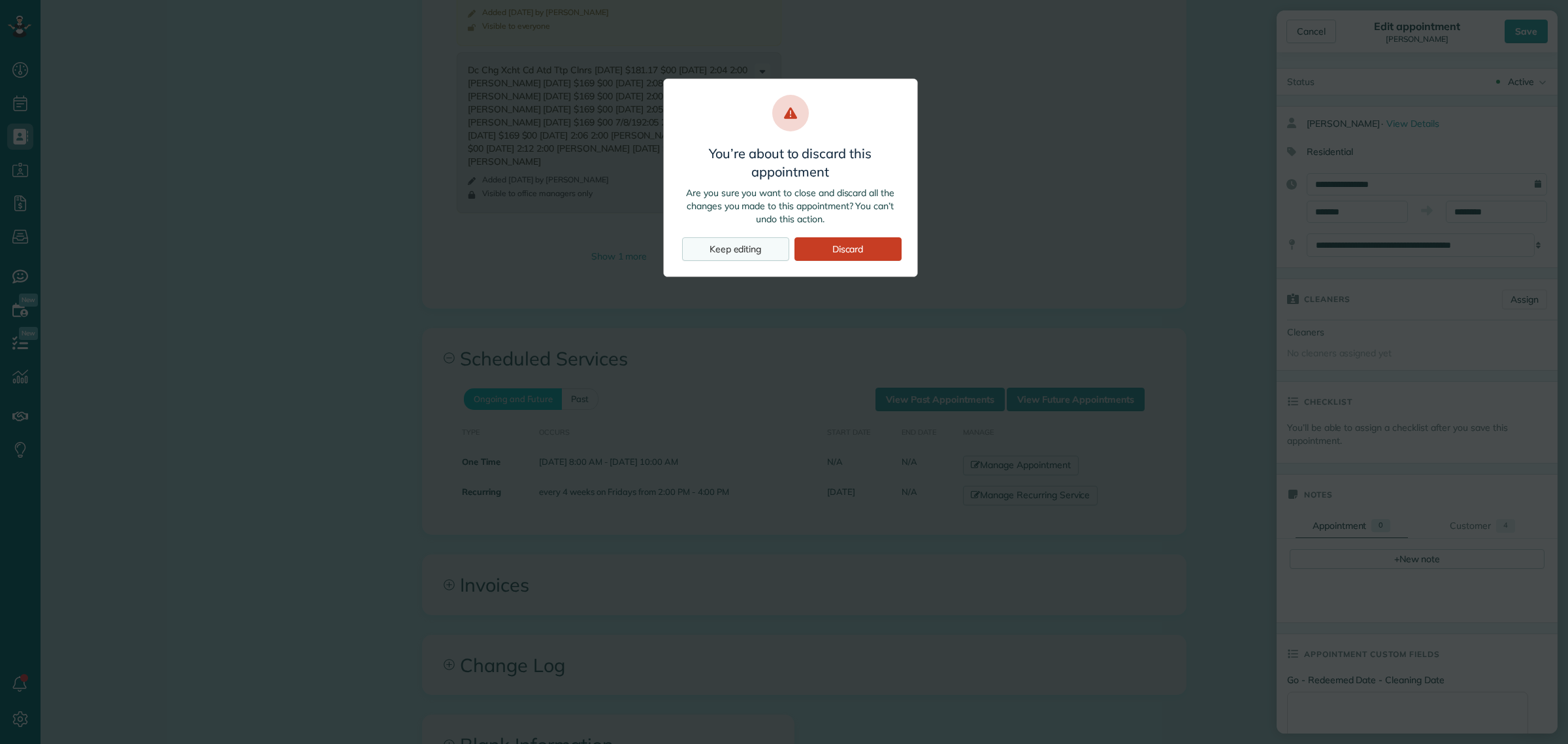
click at [730, 250] on div "Keep editing" at bounding box center [736, 248] width 107 height 23
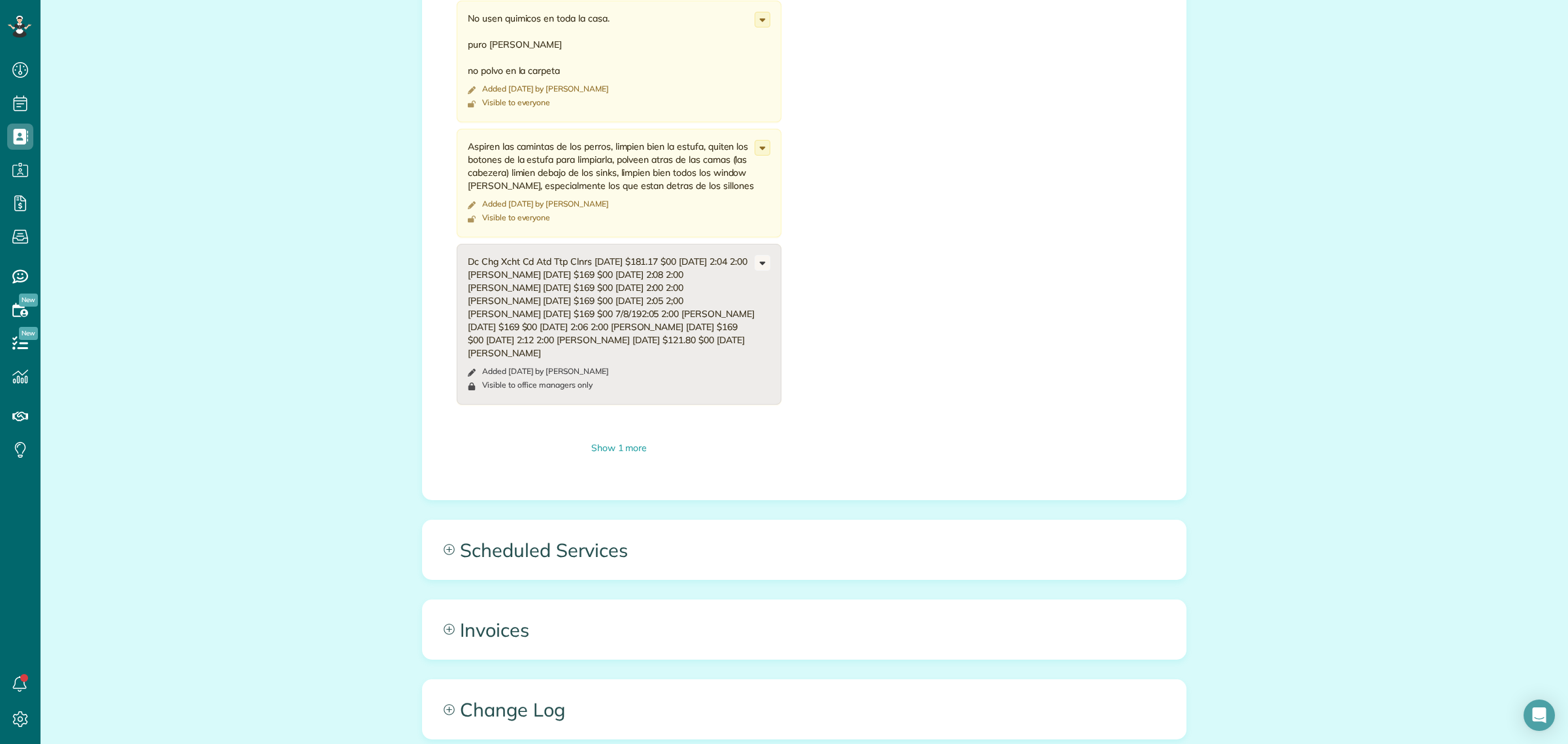
scroll to position [1716, 0]
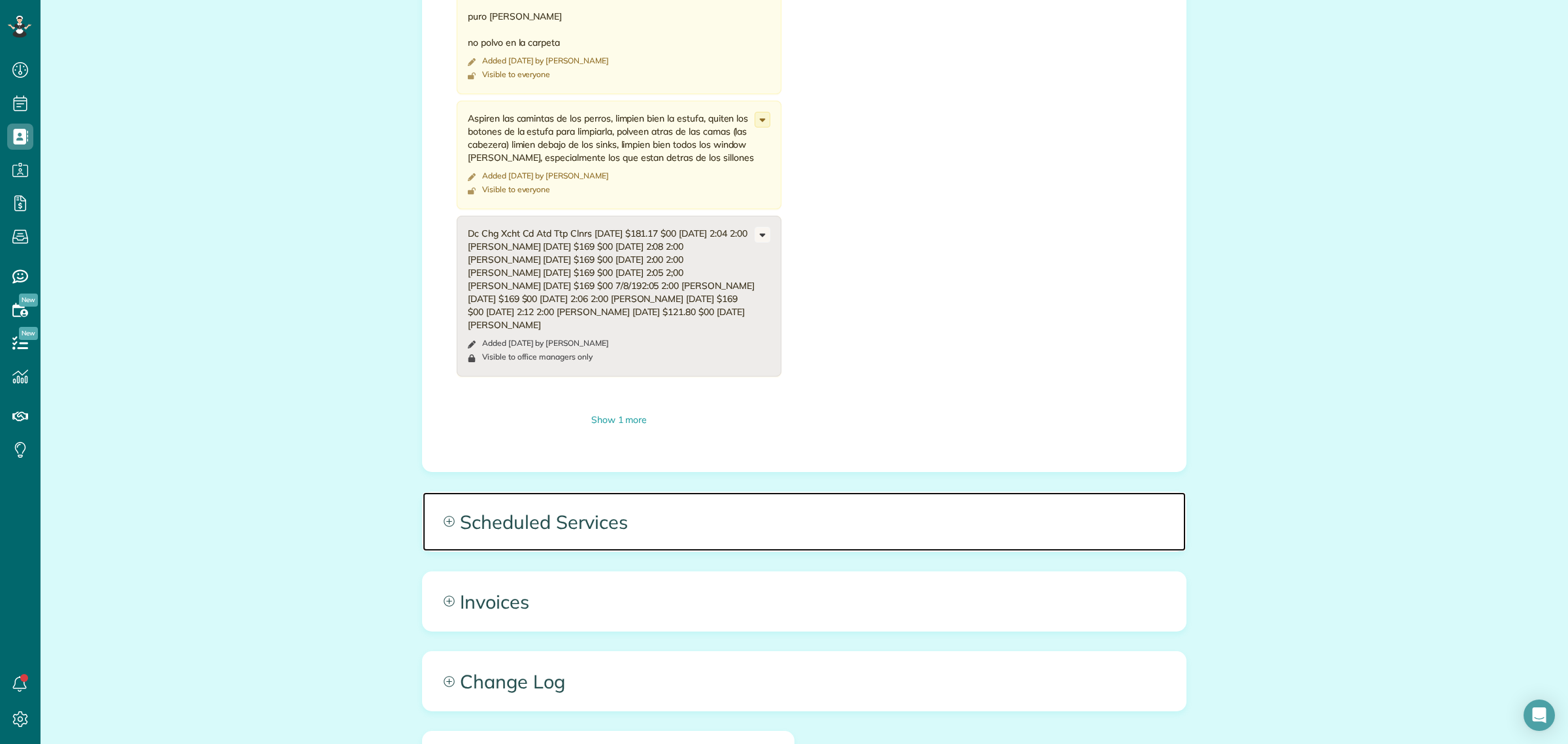
click at [610, 531] on span "Scheduled Services" at bounding box center [804, 521] width 763 height 59
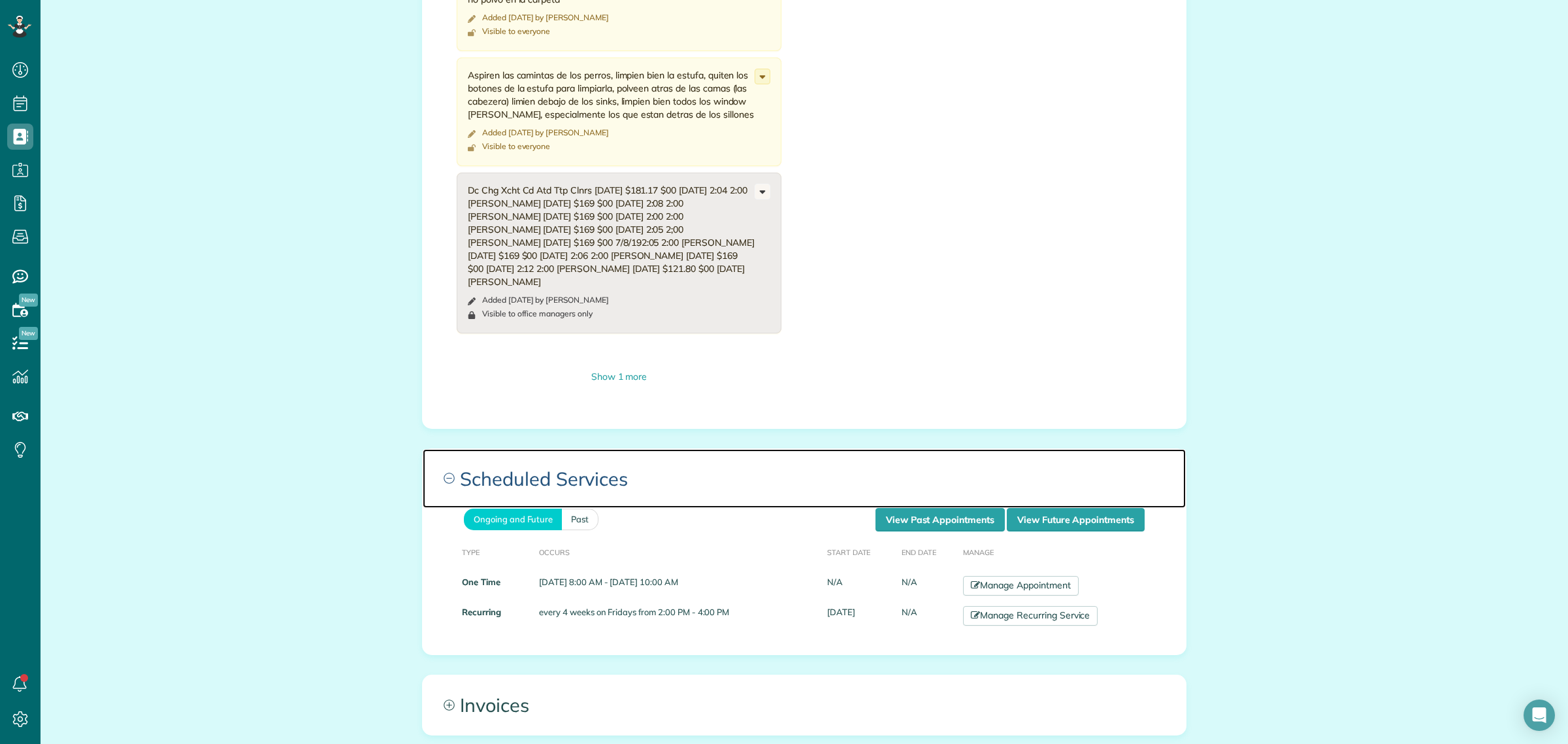
scroll to position [1797, 0]
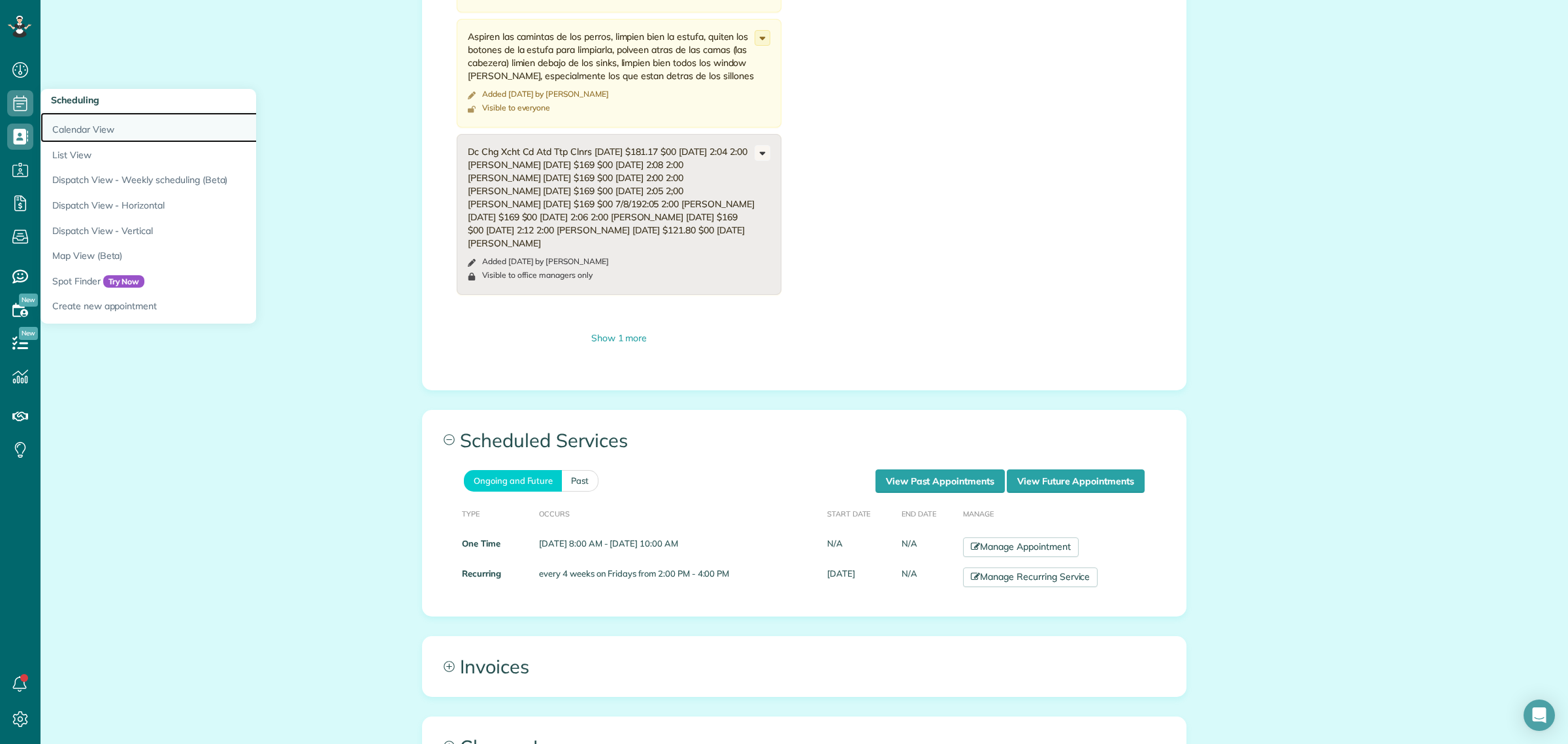
click at [80, 120] on link "Calendar View" at bounding box center [203, 128] width 326 height 30
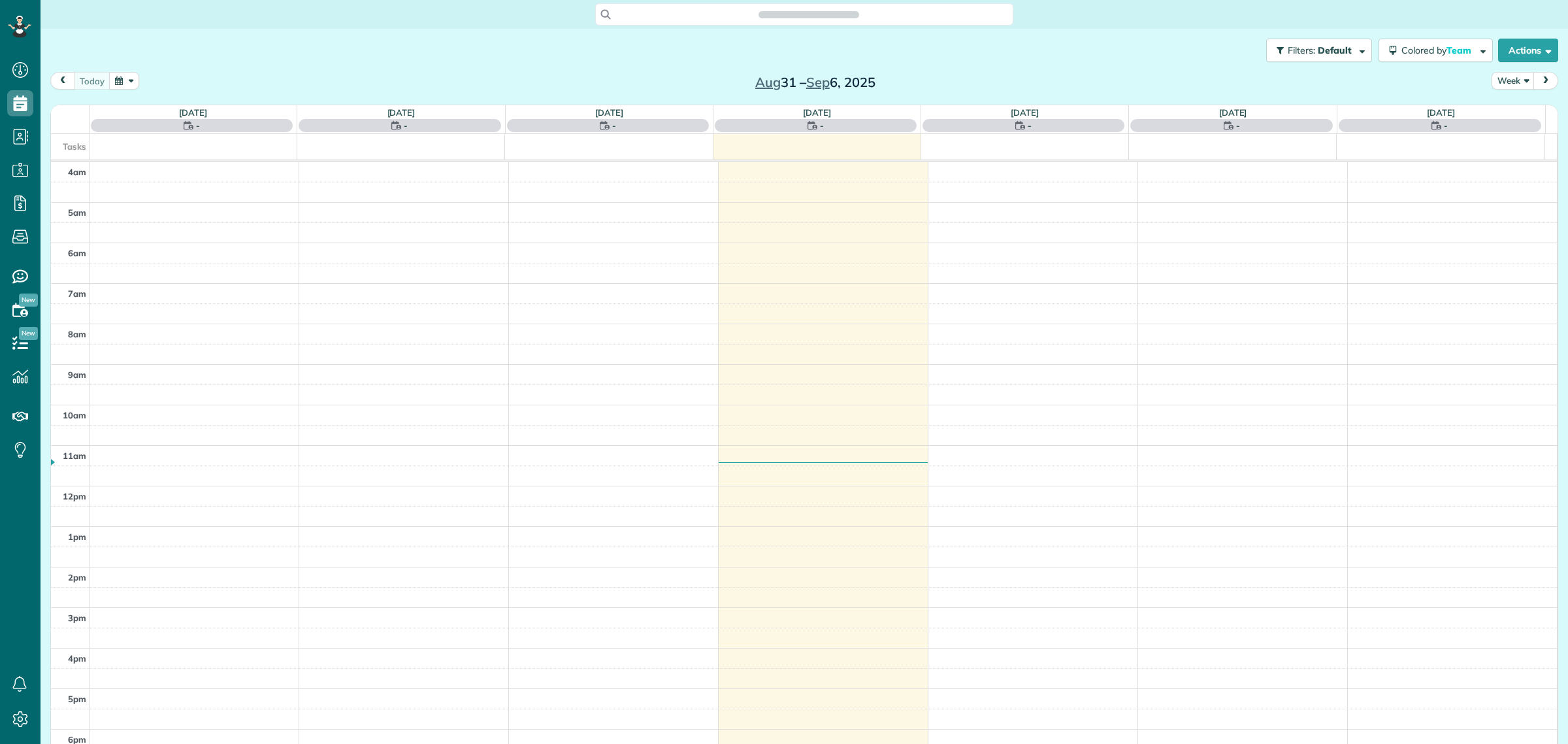
scroll to position [54, 0]
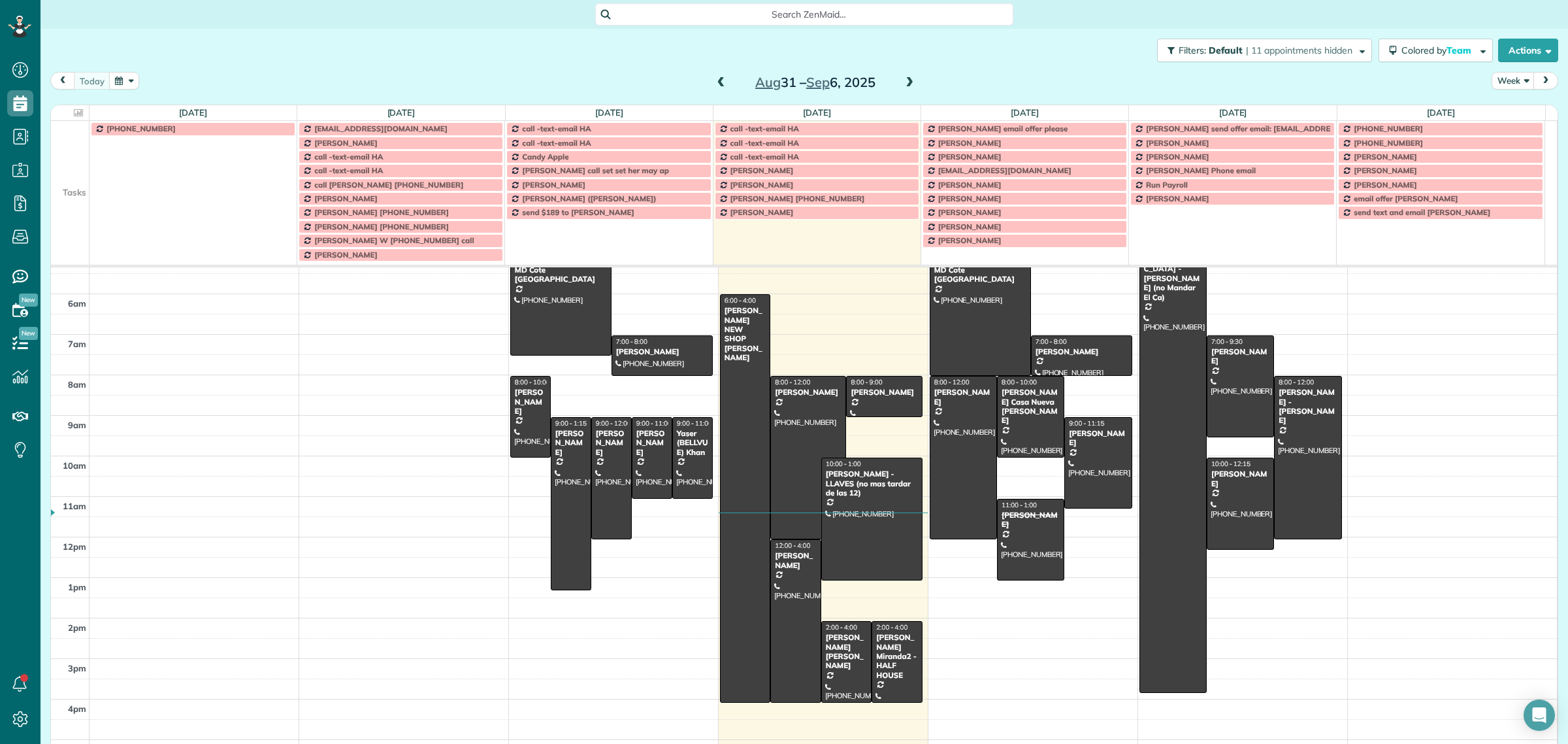
click at [906, 79] on span at bounding box center [909, 83] width 14 height 12
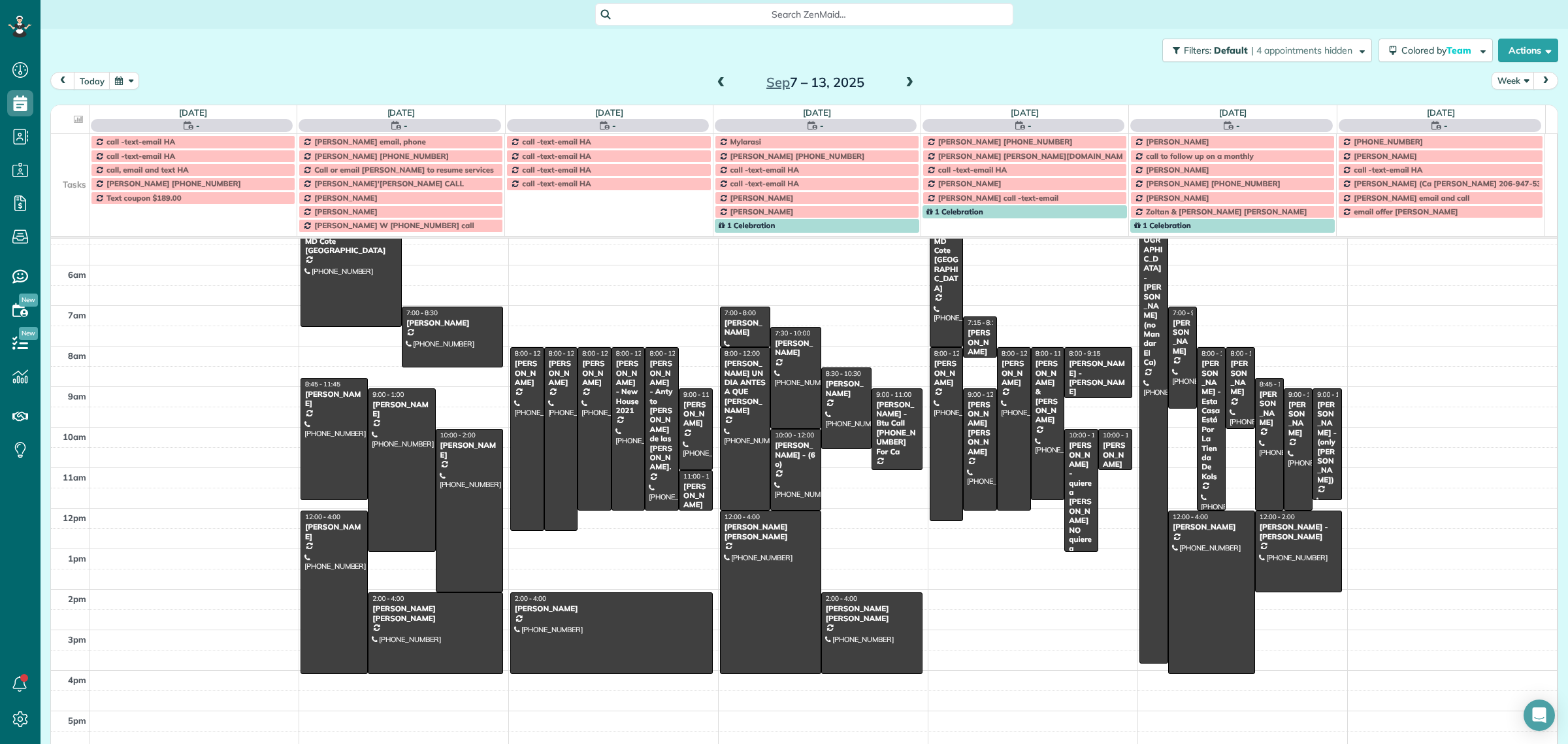
click at [906, 79] on span at bounding box center [909, 83] width 14 height 12
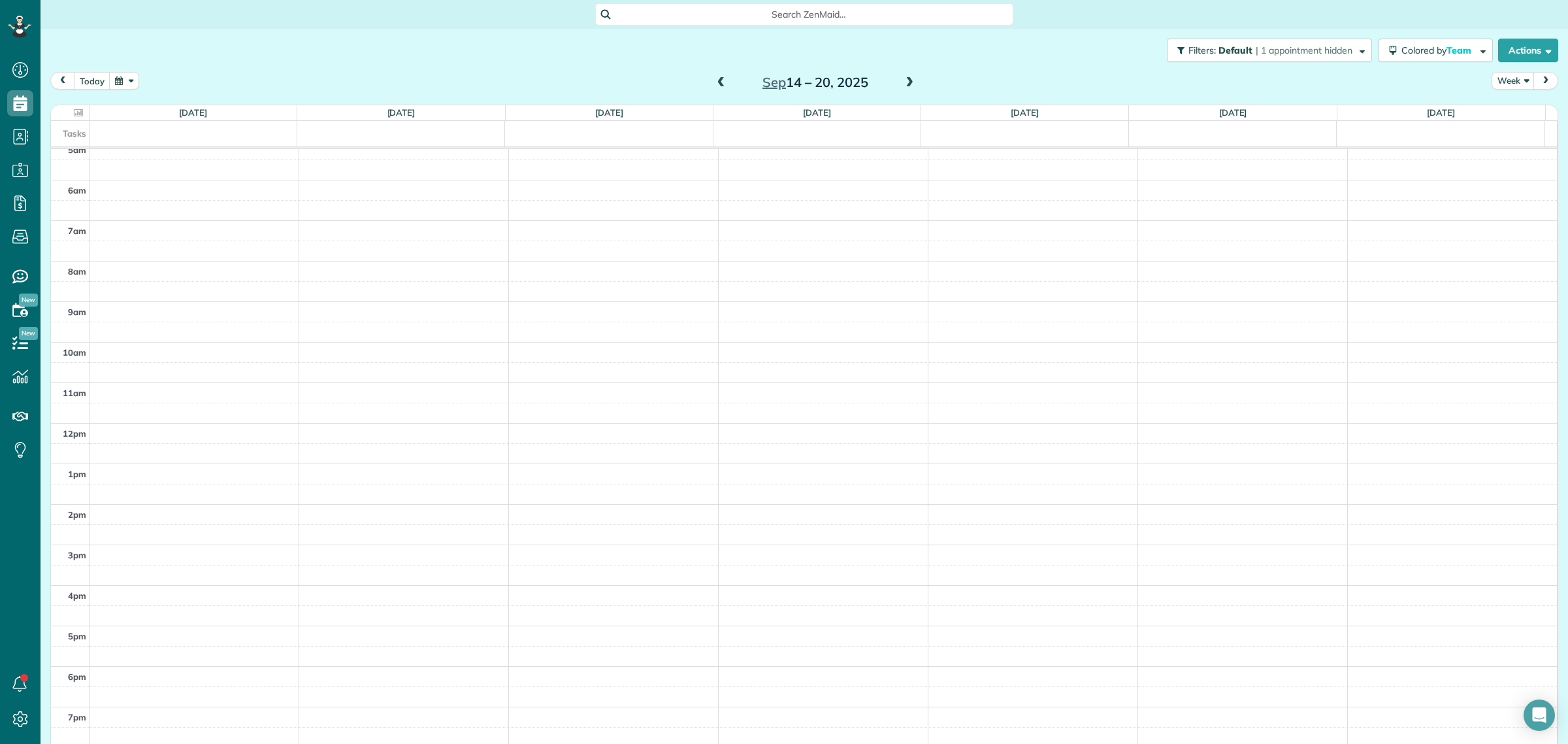
click at [906, 79] on span at bounding box center [909, 83] width 14 height 12
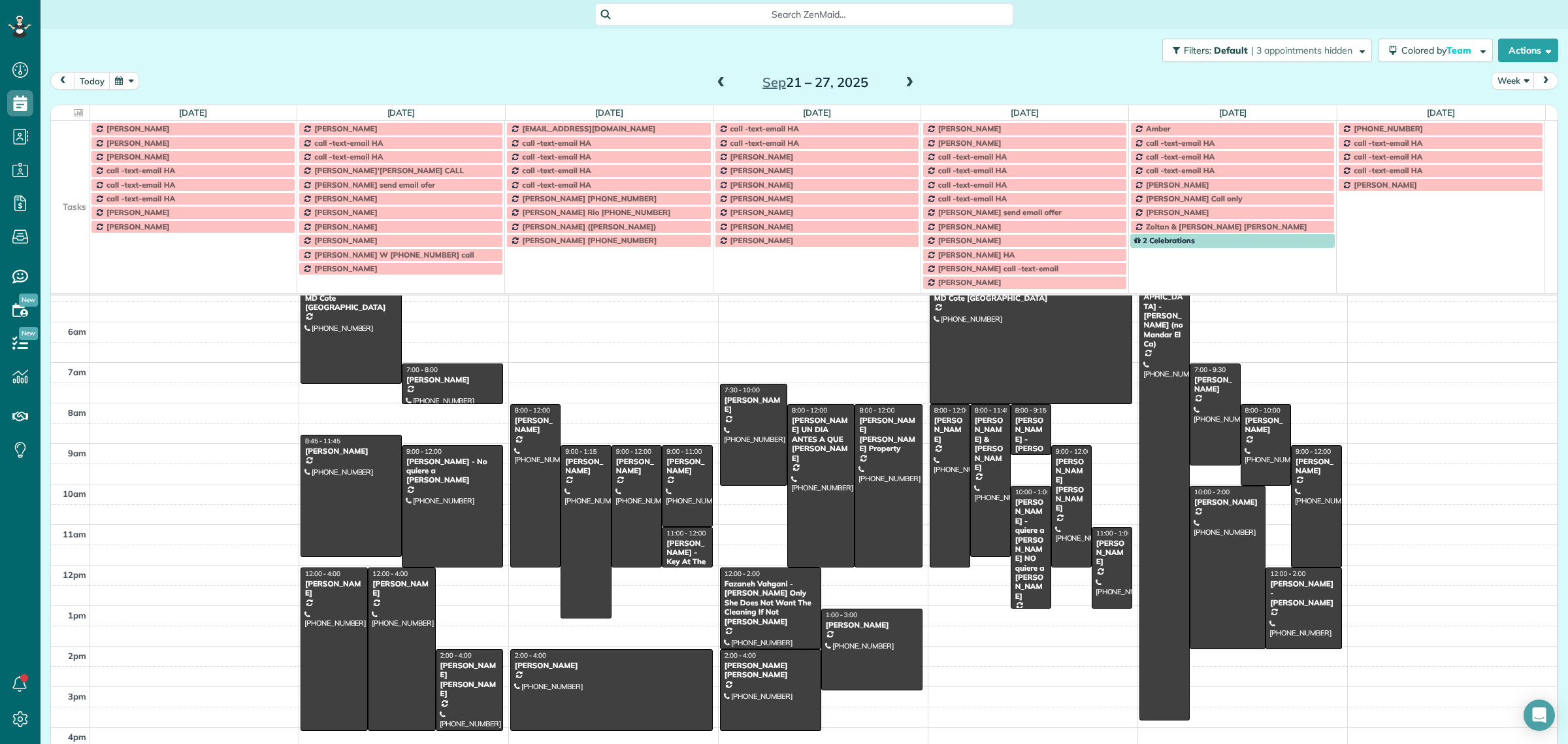
click at [906, 80] on span at bounding box center [909, 83] width 14 height 12
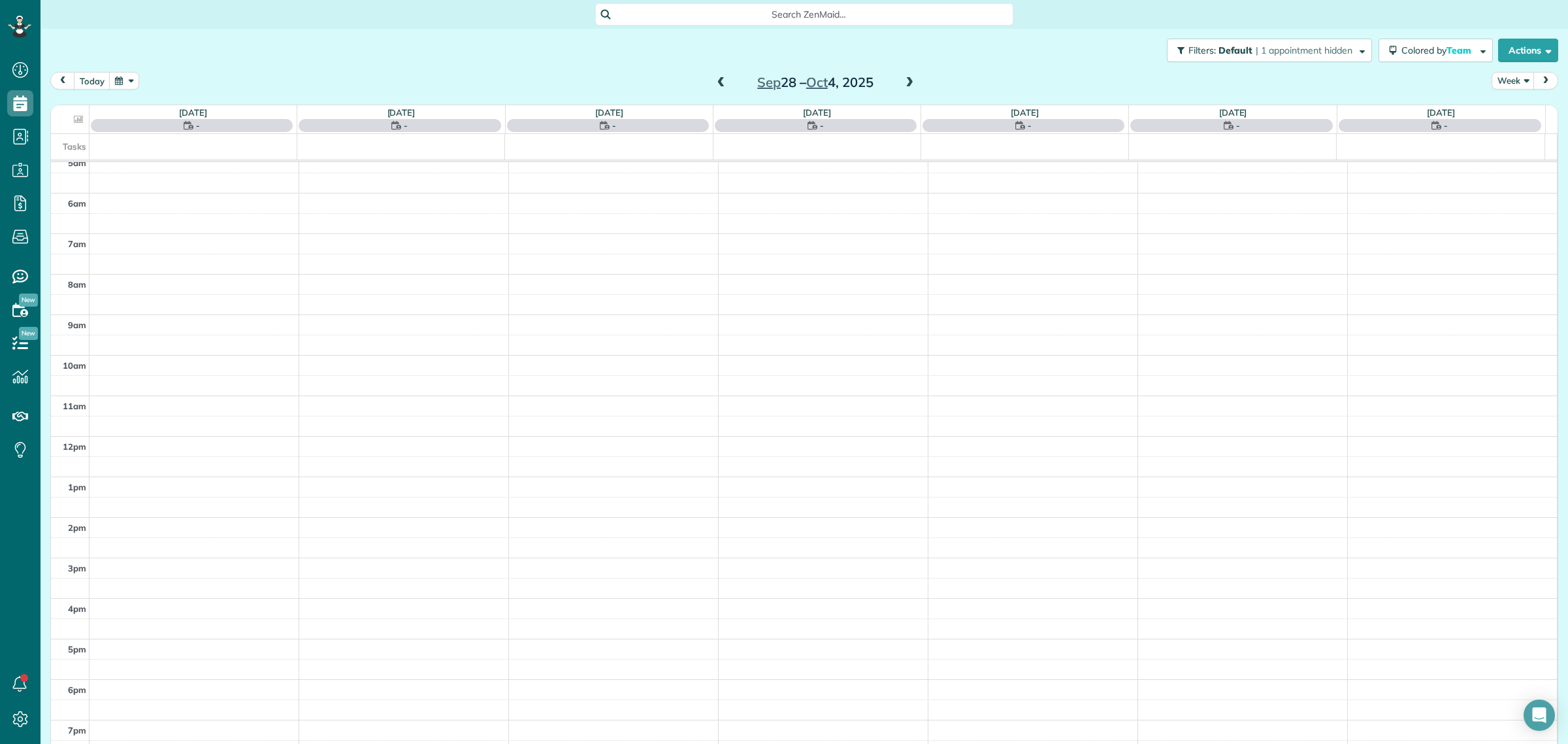
click at [906, 80] on span at bounding box center [909, 83] width 14 height 12
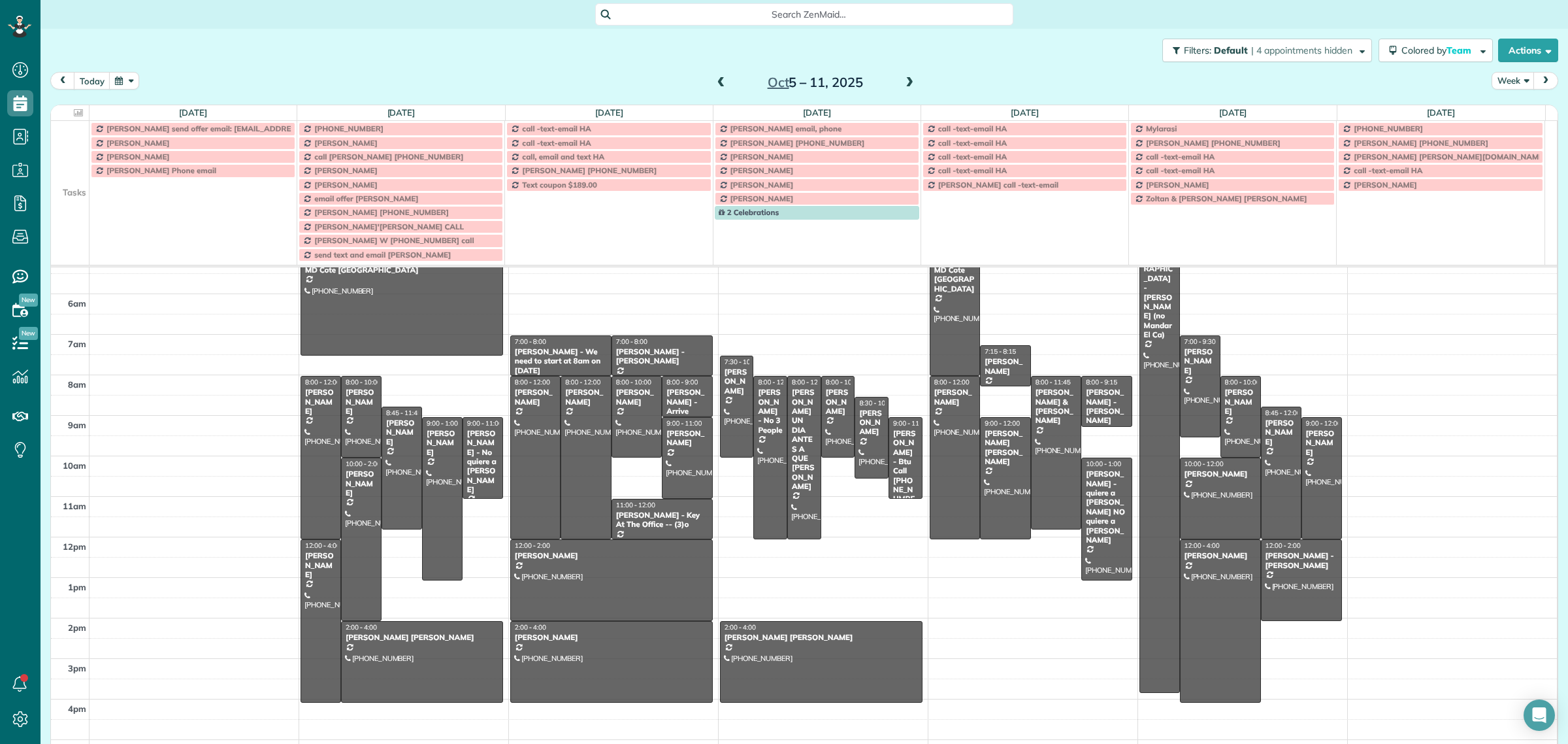
click at [906, 80] on span at bounding box center [909, 83] width 14 height 12
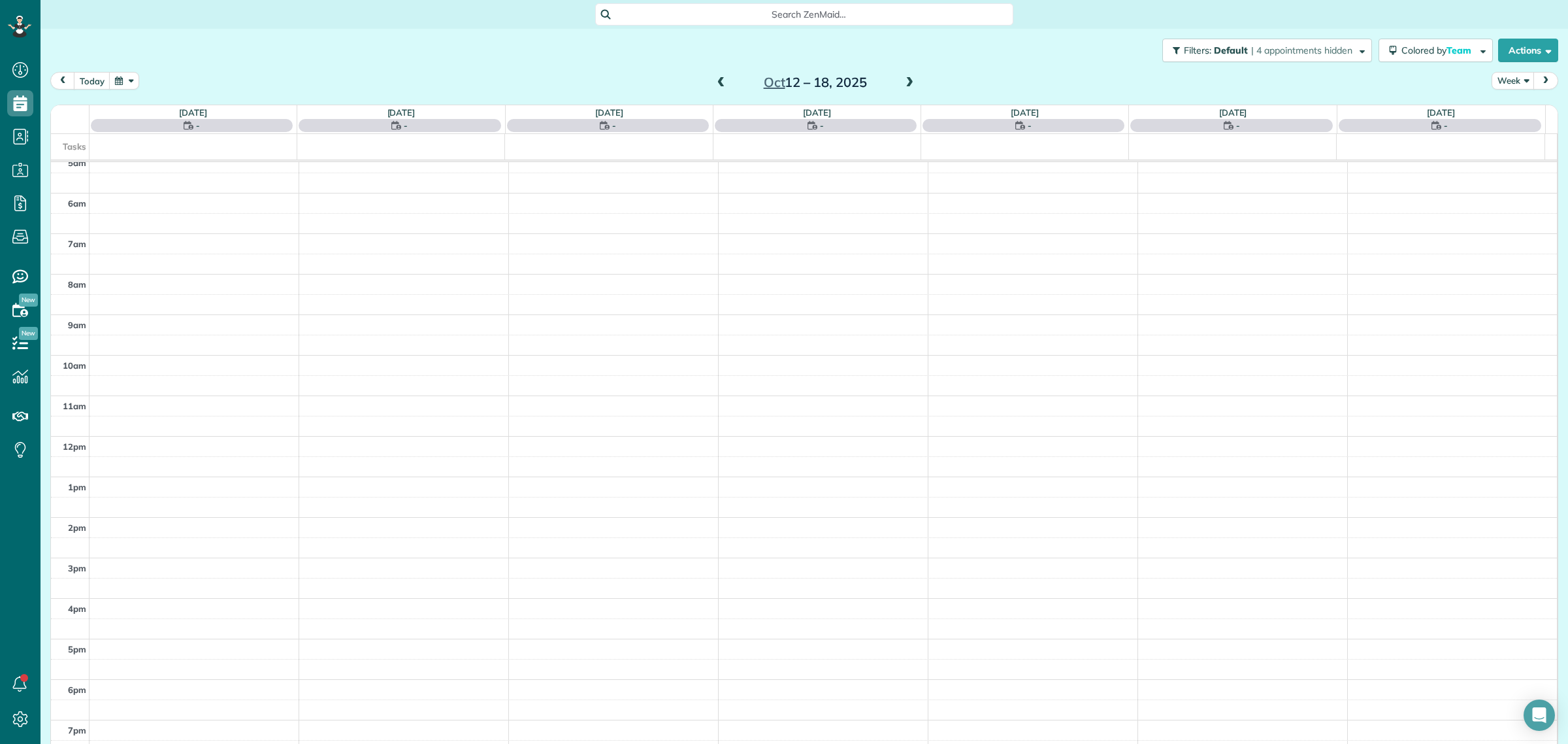
click at [906, 80] on span at bounding box center [909, 83] width 14 height 12
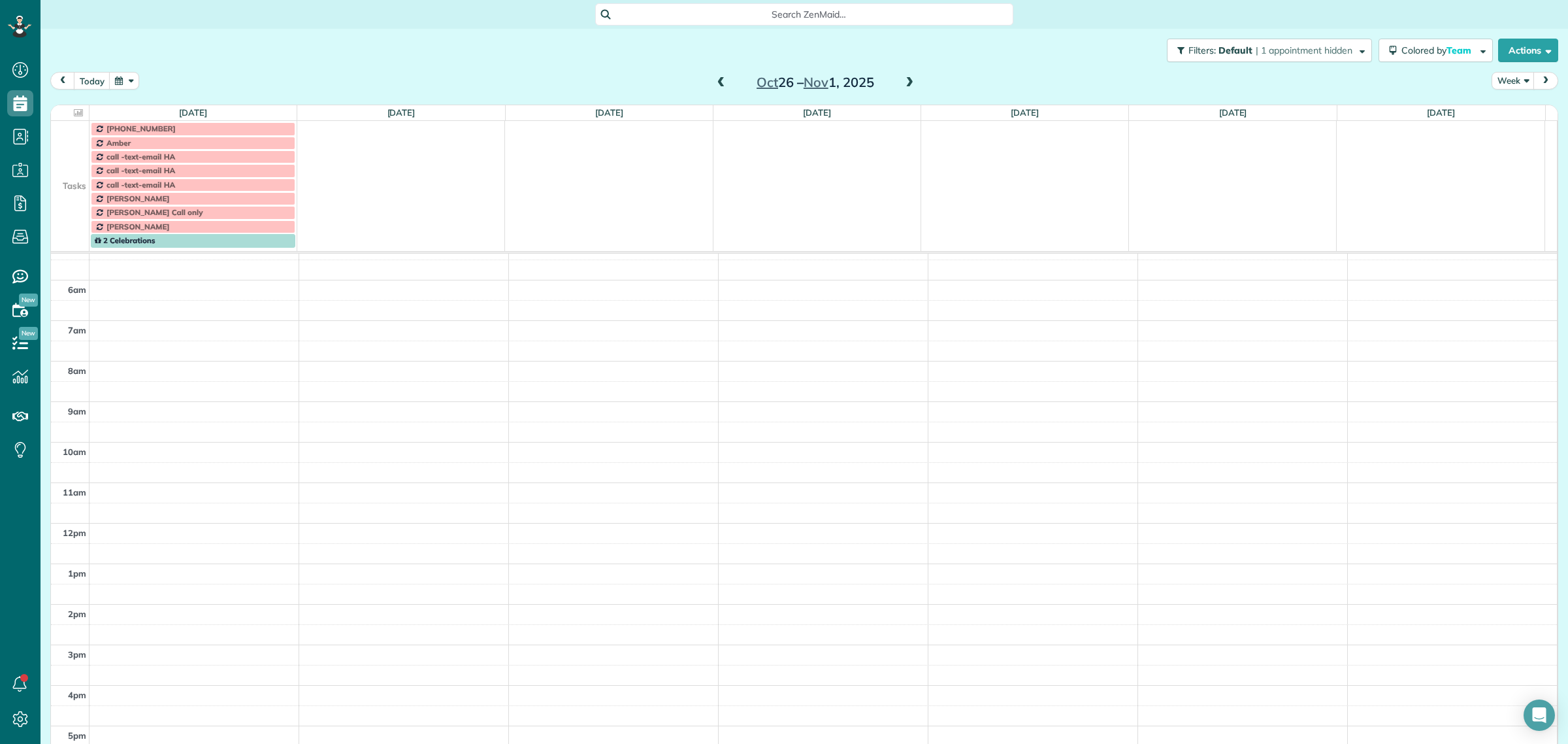
click at [714, 80] on span at bounding box center [721, 83] width 14 height 12
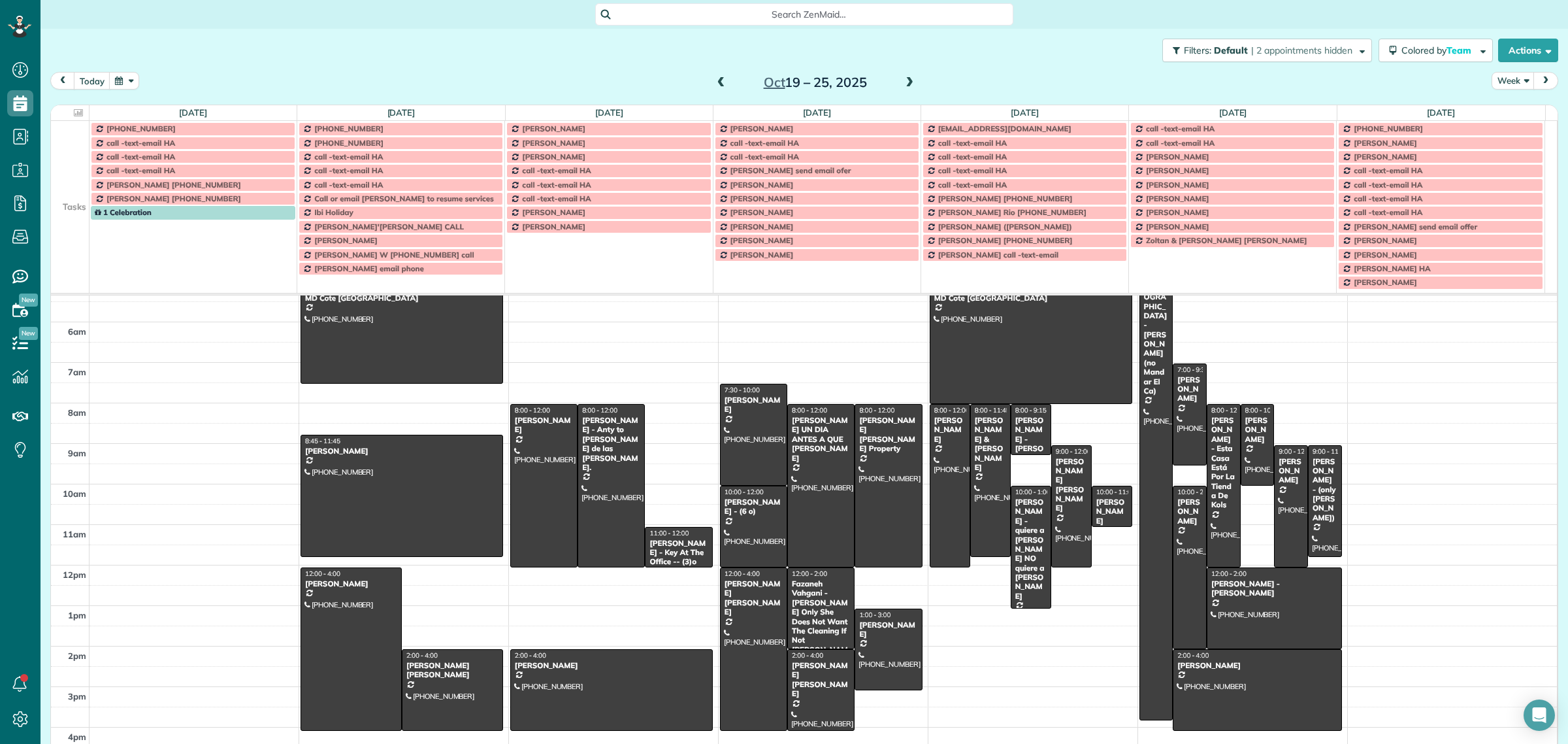
click at [906, 82] on span at bounding box center [909, 83] width 14 height 12
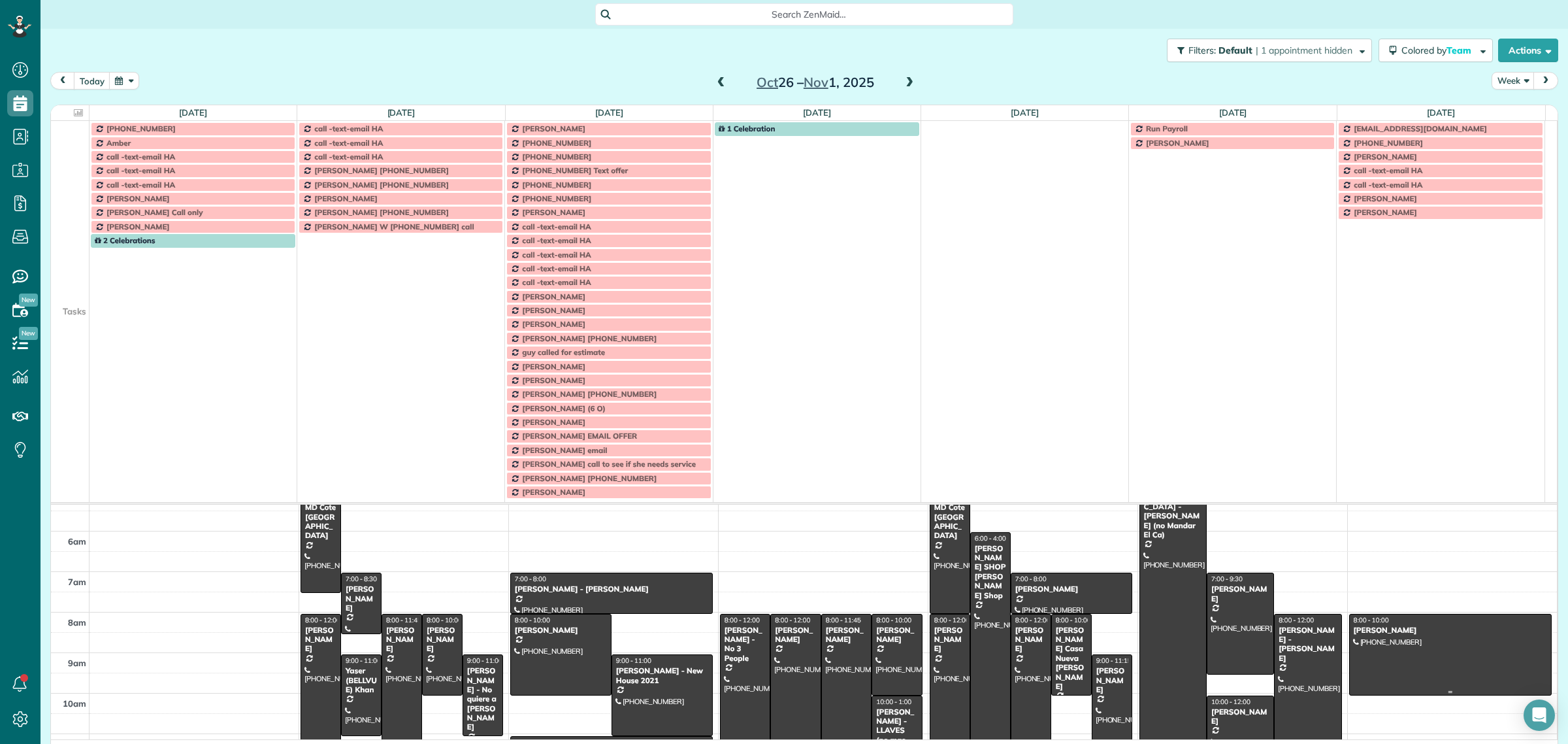
click at [1387, 655] on div at bounding box center [1450, 654] width 201 height 81
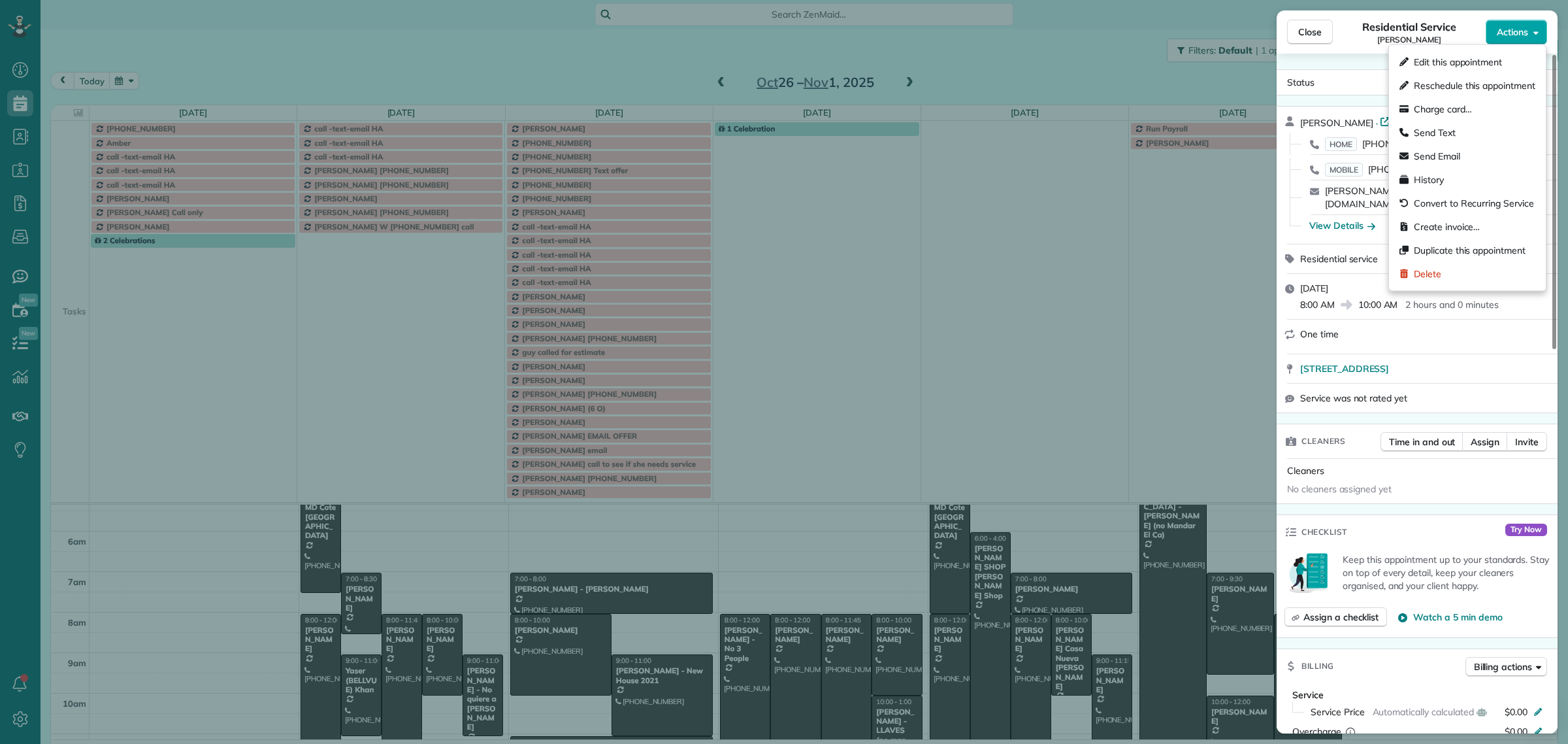
click at [1530, 33] on button "Actions" at bounding box center [1515, 32] width 61 height 25
click at [1456, 137] on div "Send Text" at bounding box center [1467, 132] width 146 height 23
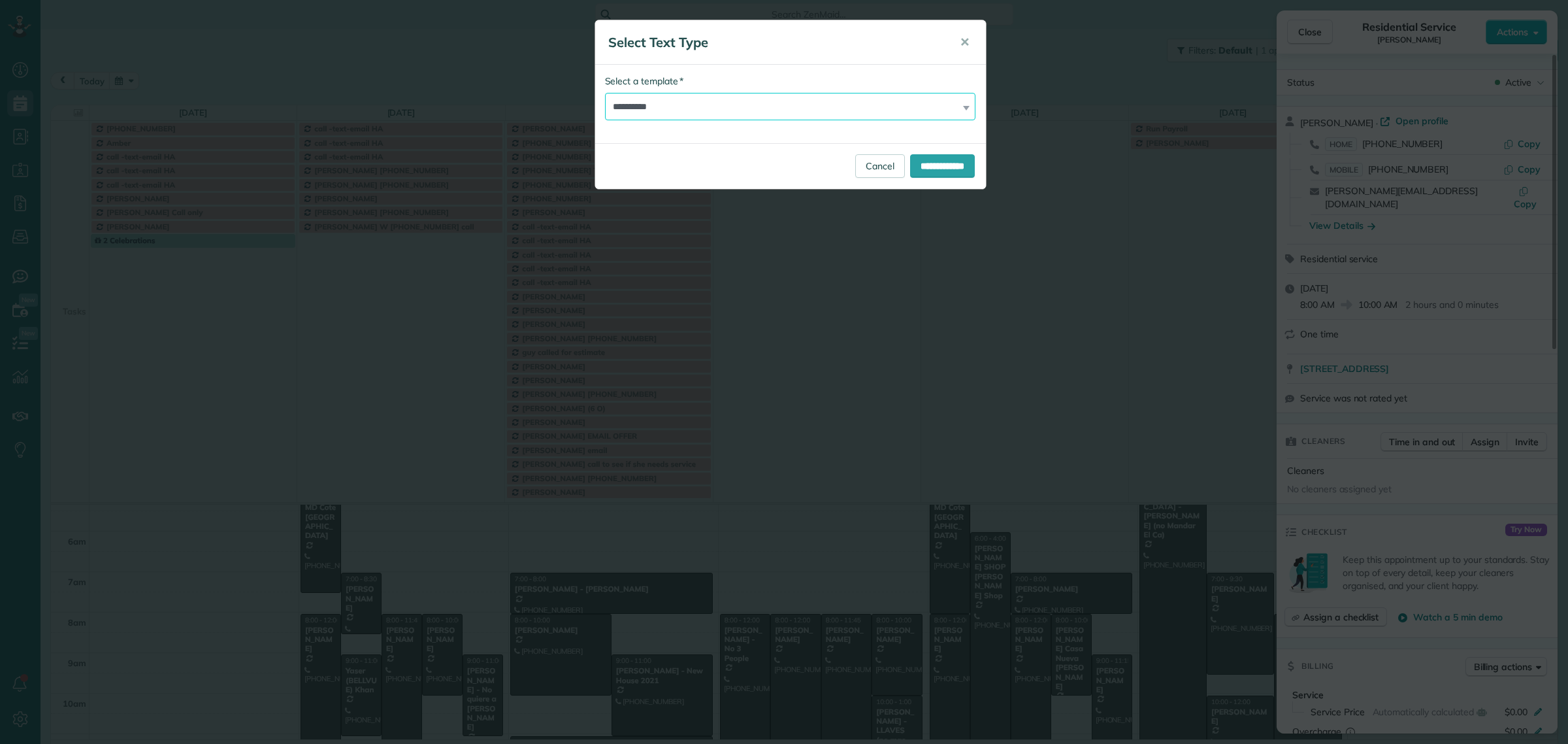
click at [688, 103] on select "**********" at bounding box center [790, 106] width 371 height 27
click at [967, 44] on span "✕" at bounding box center [964, 42] width 10 height 15
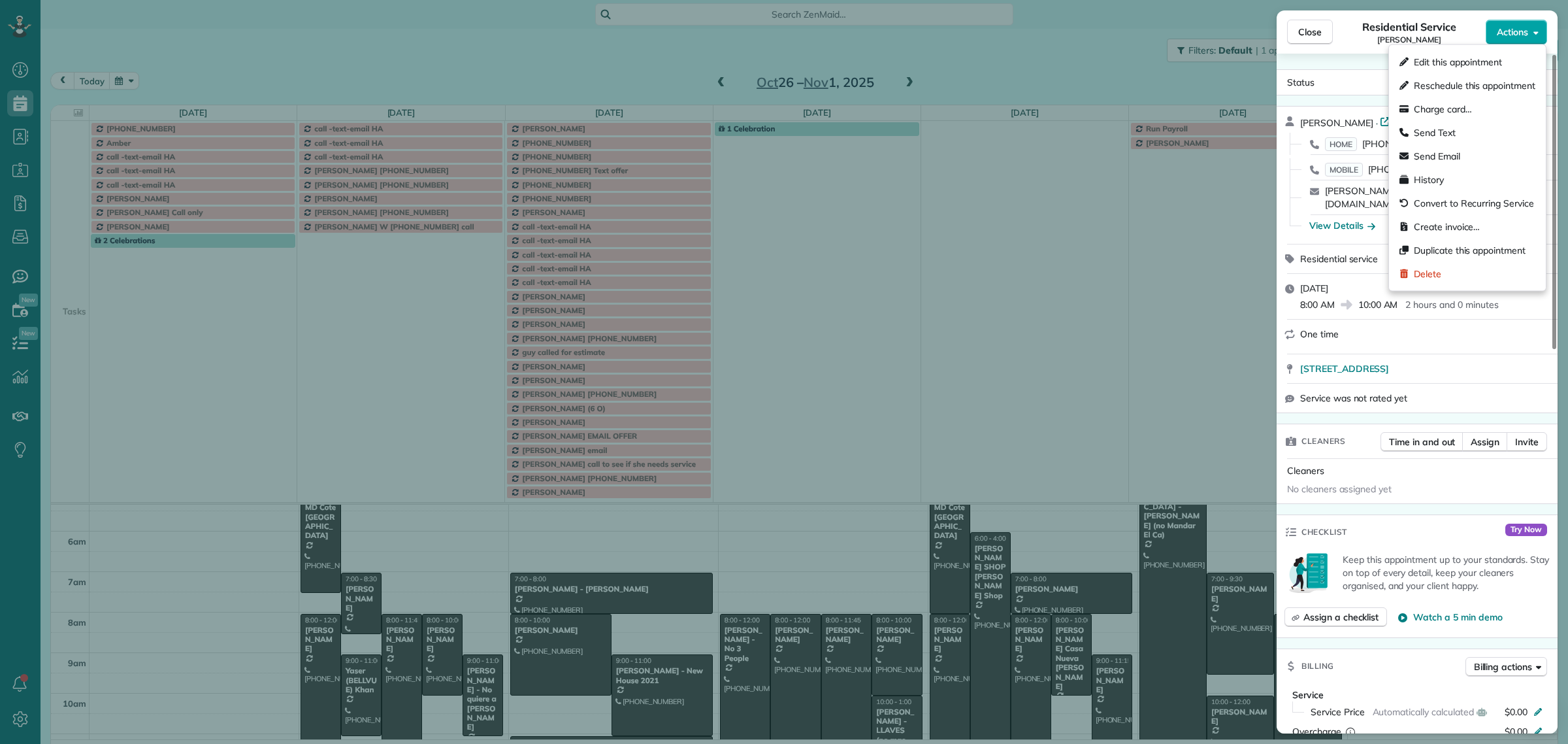
click at [1510, 40] on button "Actions" at bounding box center [1515, 32] width 61 height 25
click at [1448, 128] on span "Send Text" at bounding box center [1434, 133] width 41 height 13
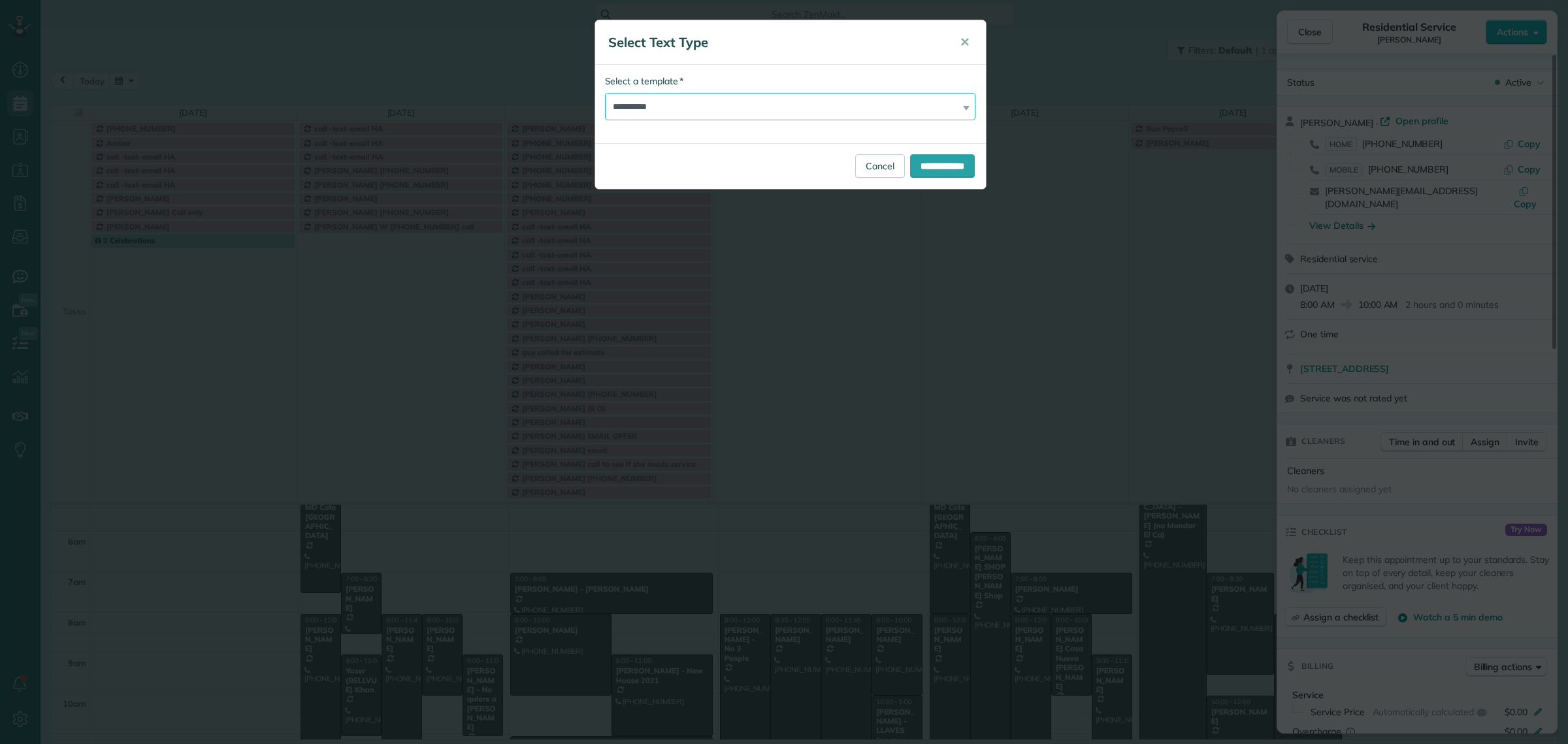
click at [642, 103] on select "**********" at bounding box center [790, 106] width 371 height 27
select select "*****"
click at [605, 93] on select "**********" at bounding box center [790, 106] width 371 height 27
click at [938, 171] on input "**********" at bounding box center [942, 165] width 65 height 23
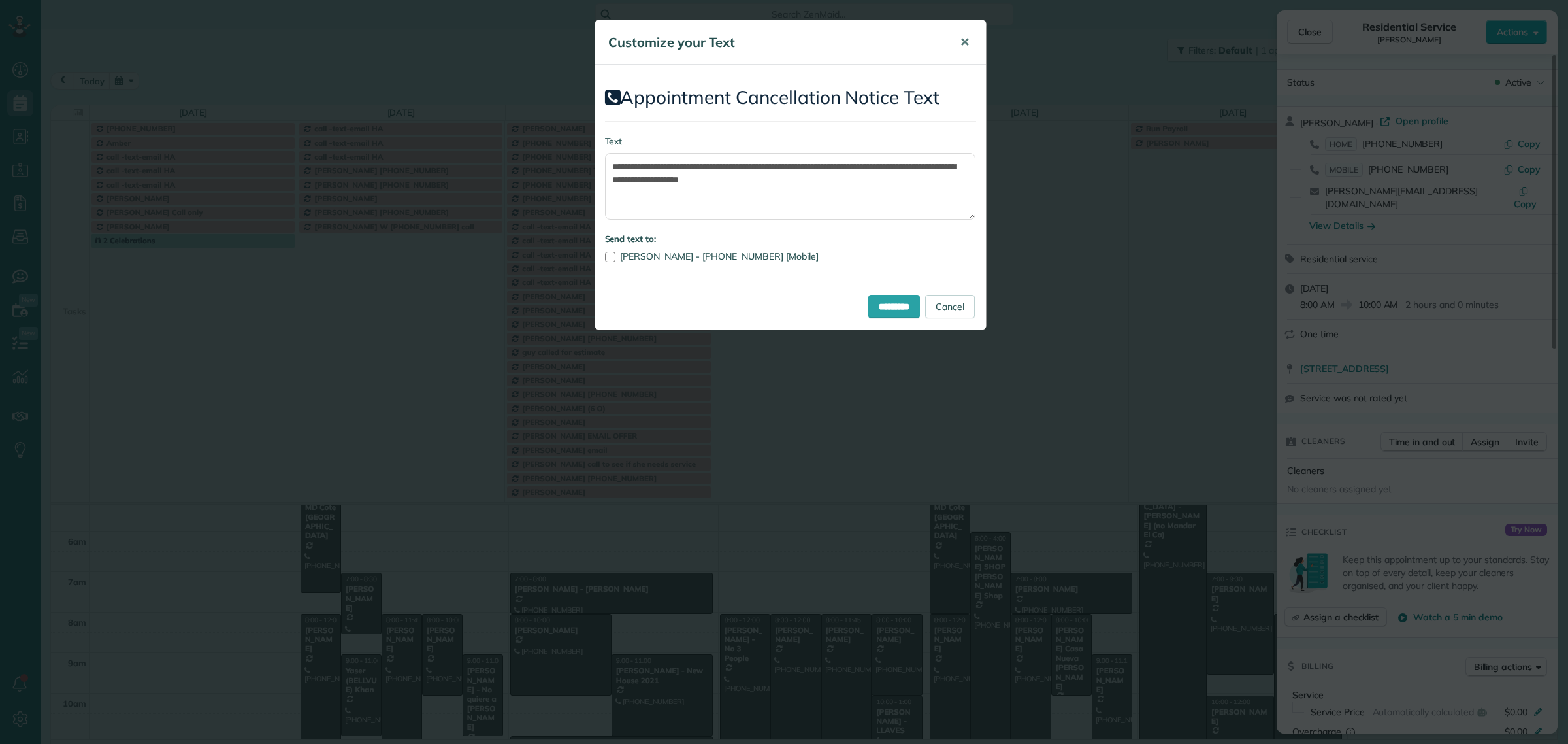
click at [970, 38] on button "✕" at bounding box center [964, 42] width 30 height 31
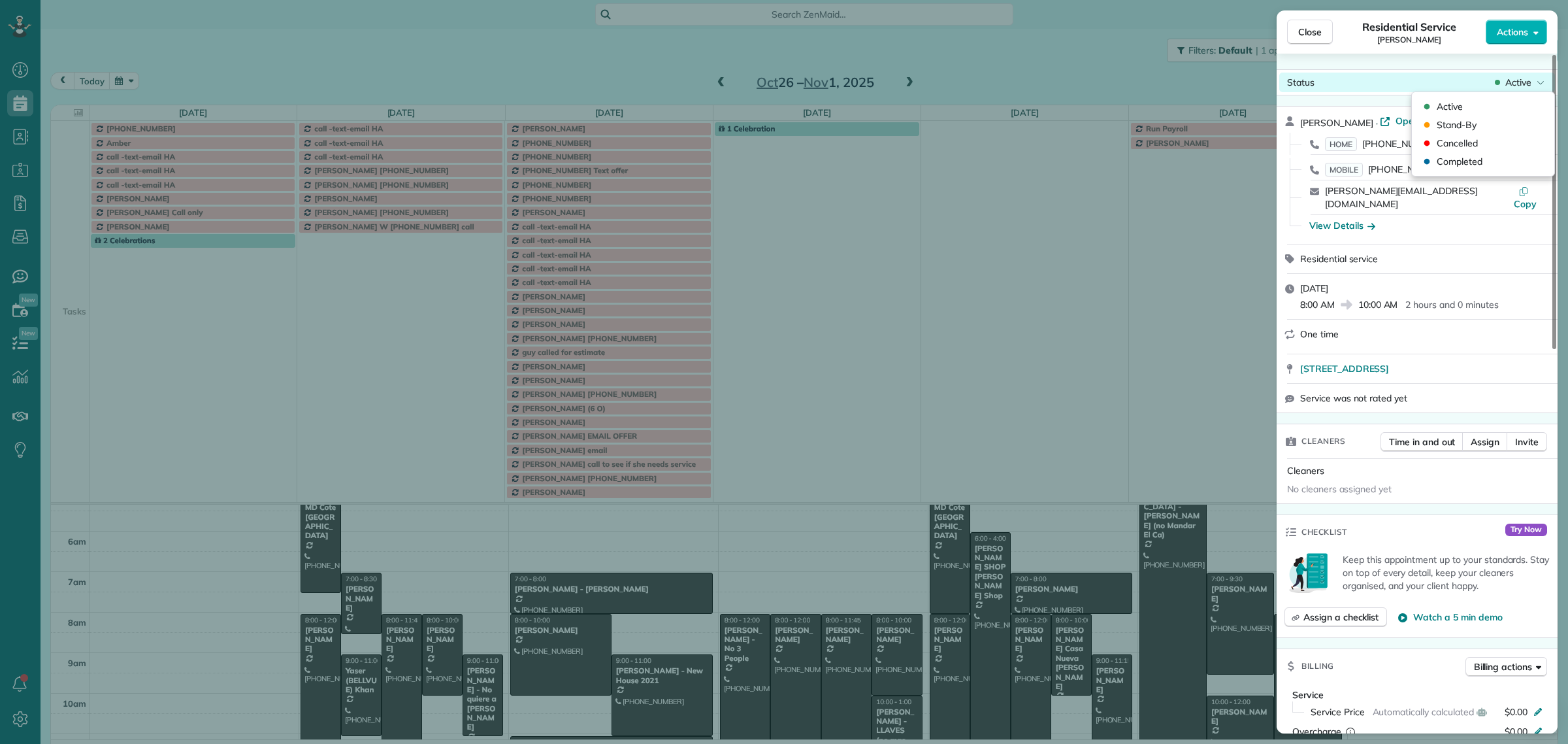
click at [1526, 79] on span "Active" at bounding box center [1518, 82] width 26 height 13
click at [1366, 76] on div "Status Active" at bounding box center [1416, 82] width 275 height 20
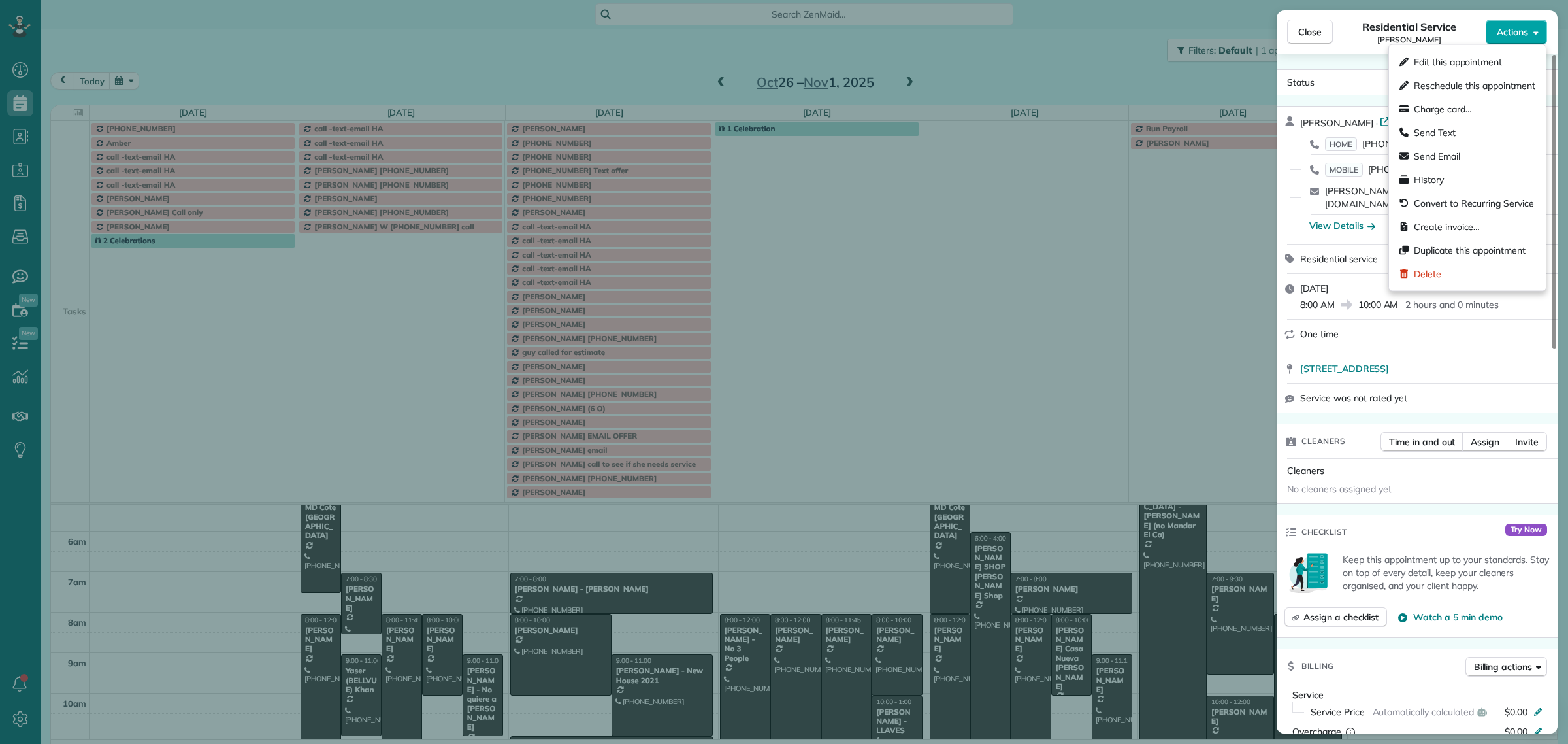
click at [1527, 30] on button "Actions" at bounding box center [1515, 32] width 61 height 25
click at [1455, 137] on div "Send Text" at bounding box center [1467, 132] width 146 height 23
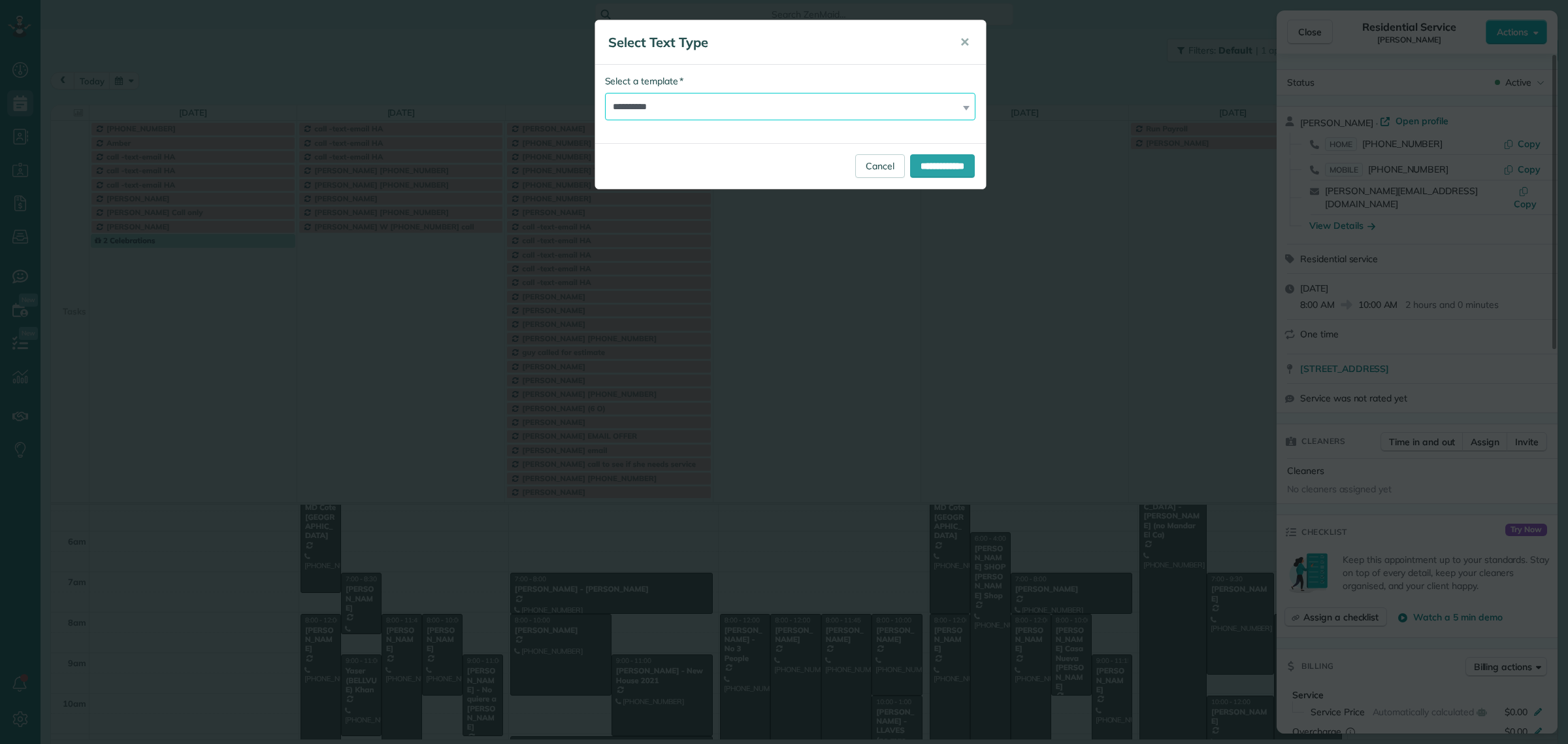
click at [697, 97] on select "**********" at bounding box center [790, 106] width 371 height 27
select select "******"
click at [605, 93] on select "**********" at bounding box center [790, 106] width 371 height 27
click at [931, 160] on input "**********" at bounding box center [942, 165] width 65 height 23
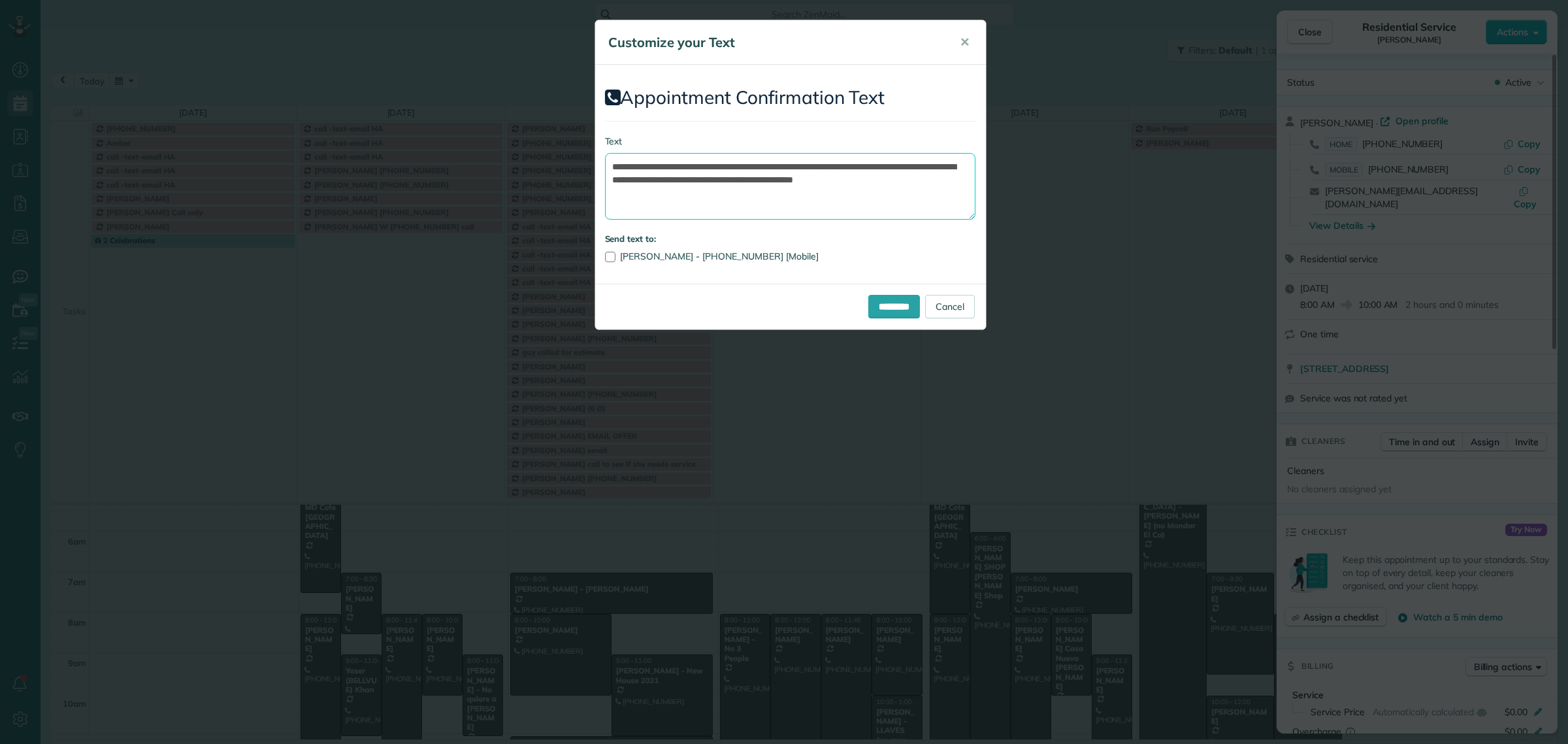
click at [744, 178] on textarea "**********" at bounding box center [790, 186] width 371 height 66
click at [945, 180] on textarea "**********" at bounding box center [790, 186] width 371 height 66
type textarea "**********"
click at [873, 311] on input "*********" at bounding box center [894, 306] width 52 height 23
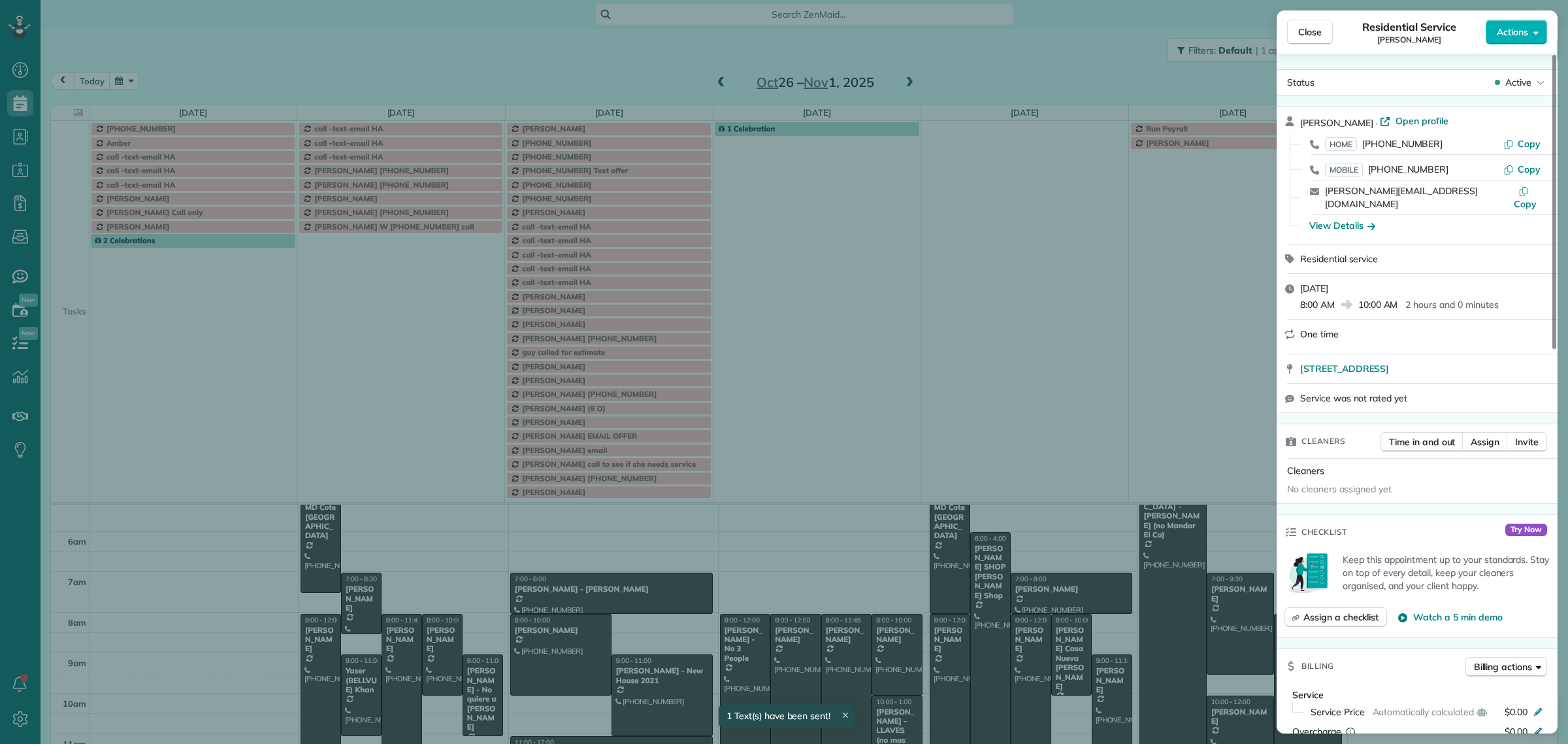
scroll to position [54, 0]
click at [1319, 34] on span "Close" at bounding box center [1309, 32] width 23 height 13
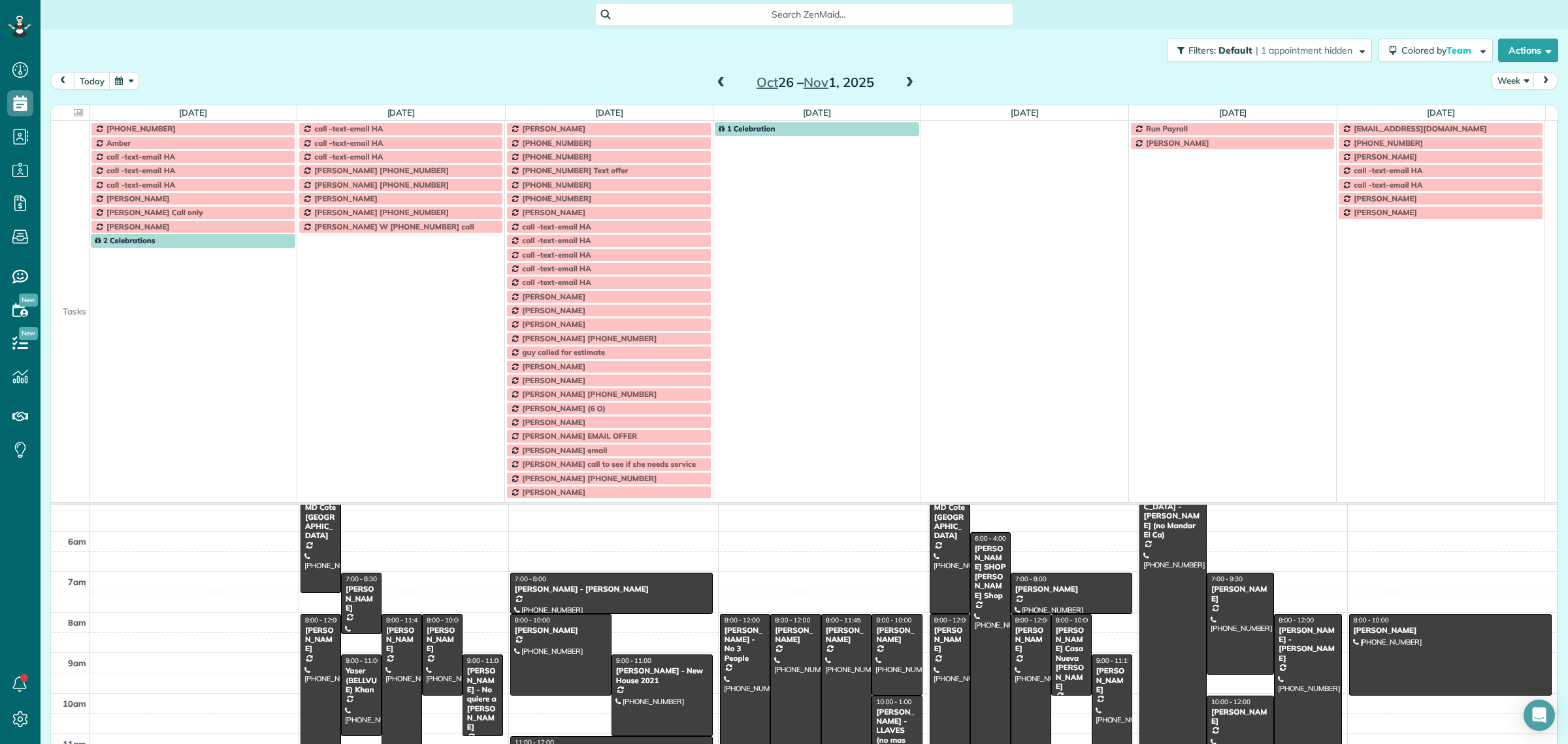
click at [719, 84] on span at bounding box center [721, 83] width 14 height 12
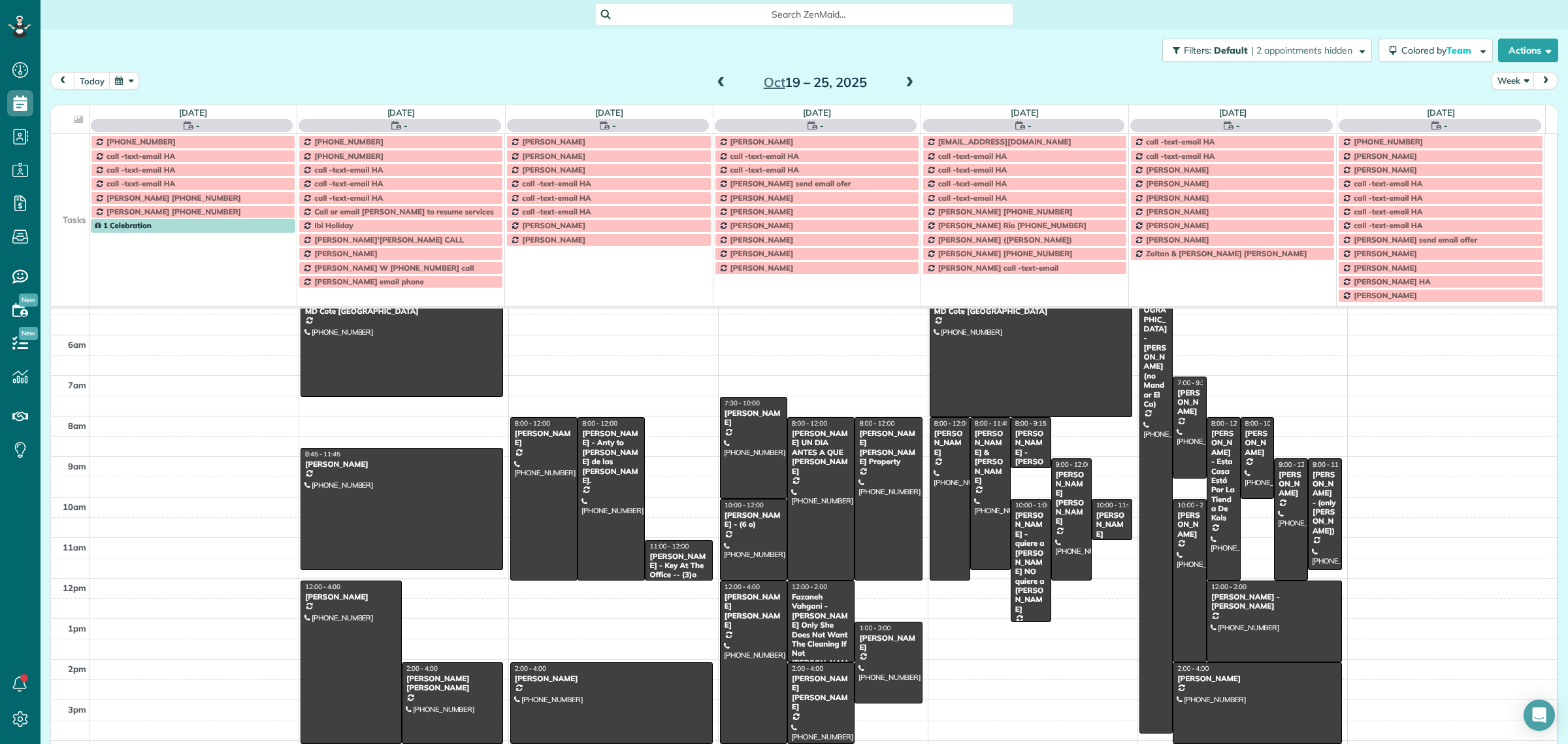
click at [719, 84] on span at bounding box center [721, 83] width 14 height 12
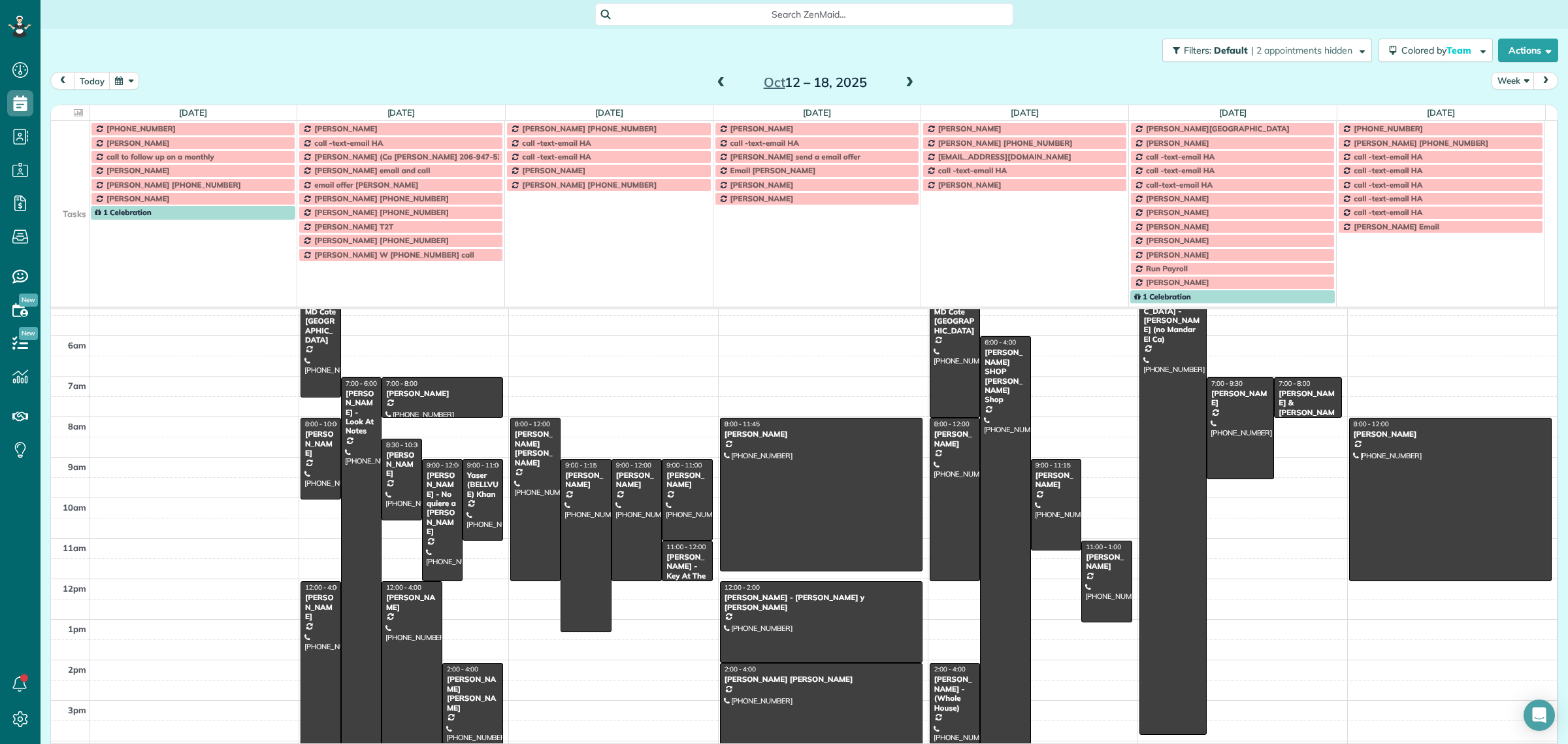
click at [719, 84] on span at bounding box center [721, 83] width 14 height 12
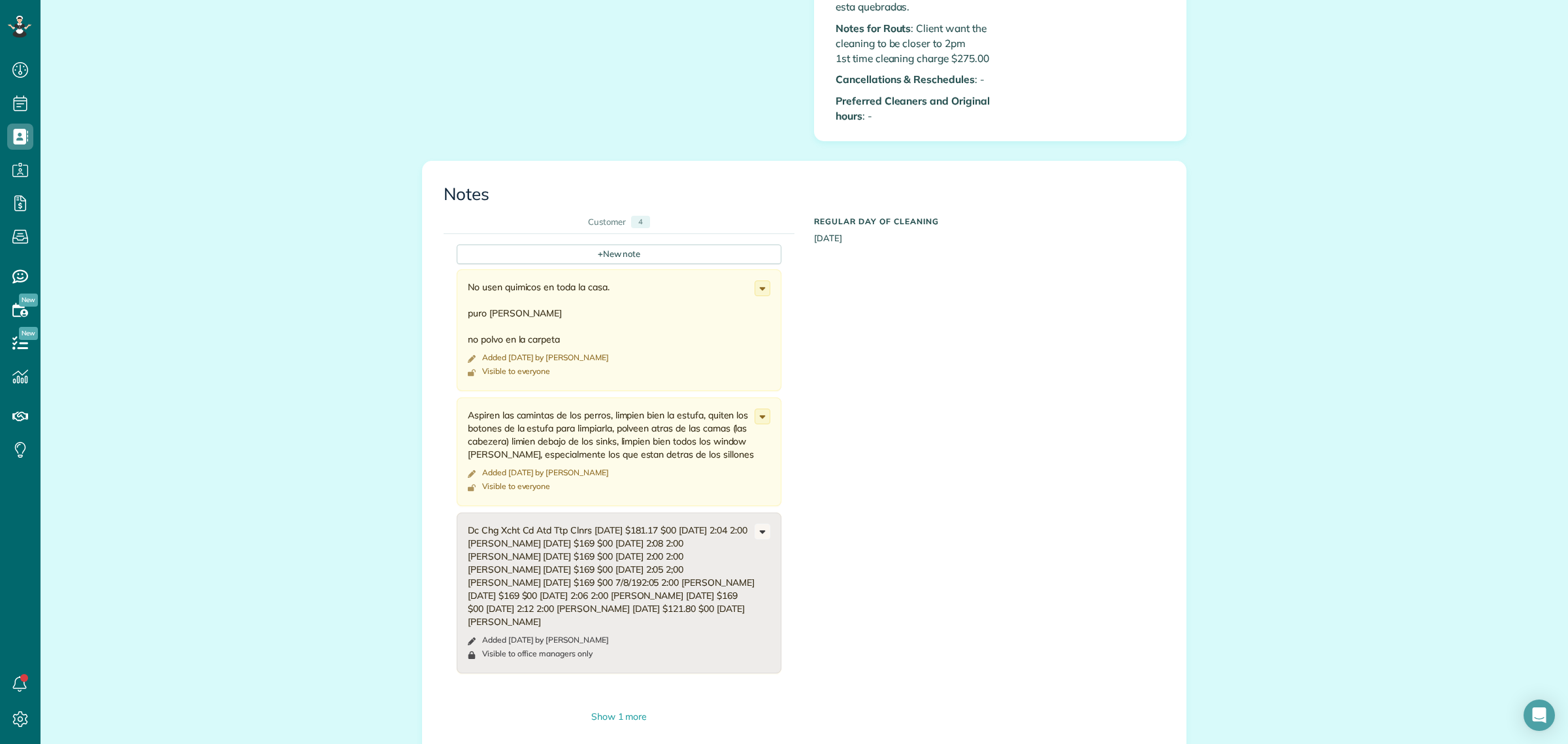
scroll to position [1716, 0]
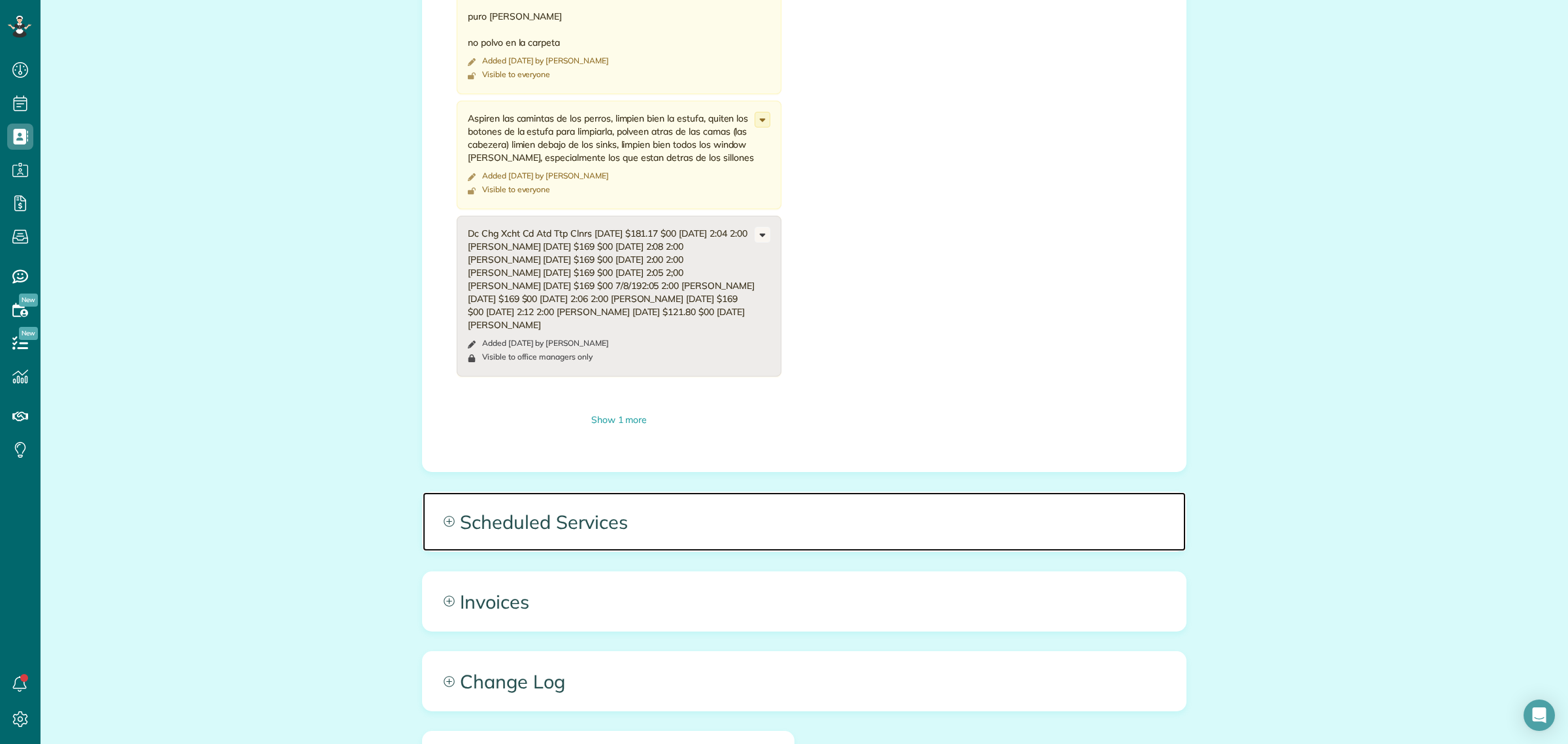
click at [579, 540] on span "Scheduled Services" at bounding box center [804, 521] width 763 height 59
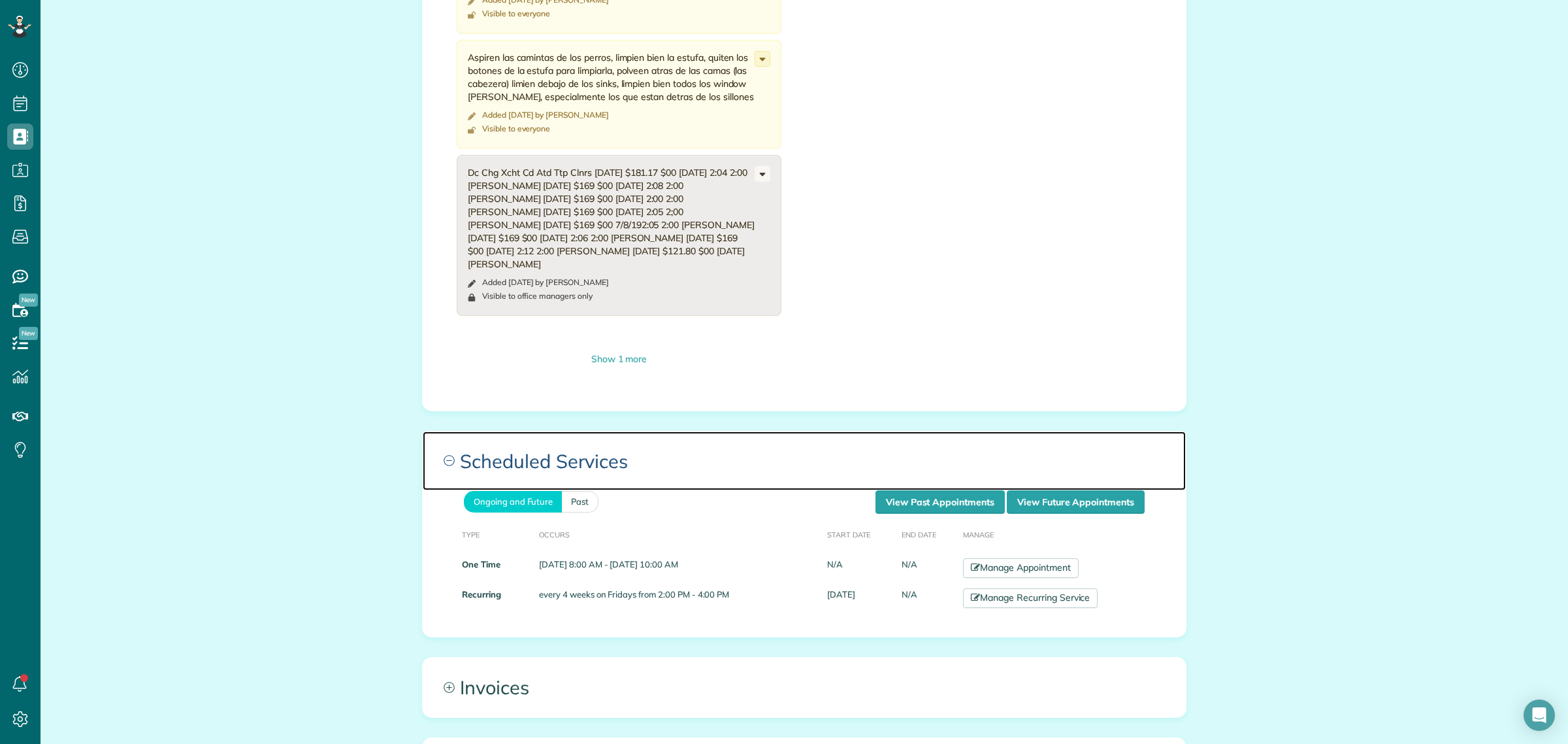
scroll to position [1878, 0]
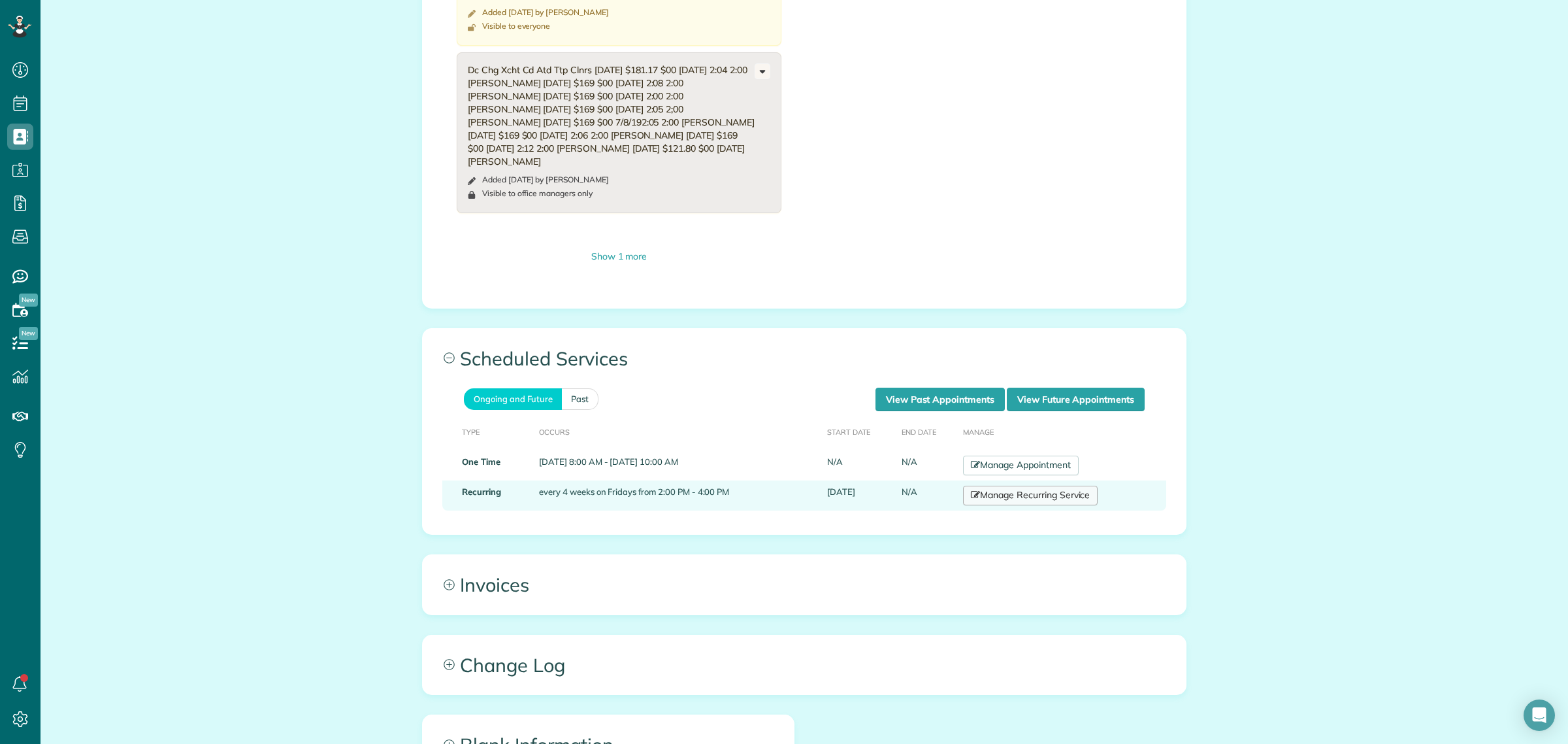
click at [1007, 505] on link "Manage Recurring Service" at bounding box center [1030, 495] width 135 height 20
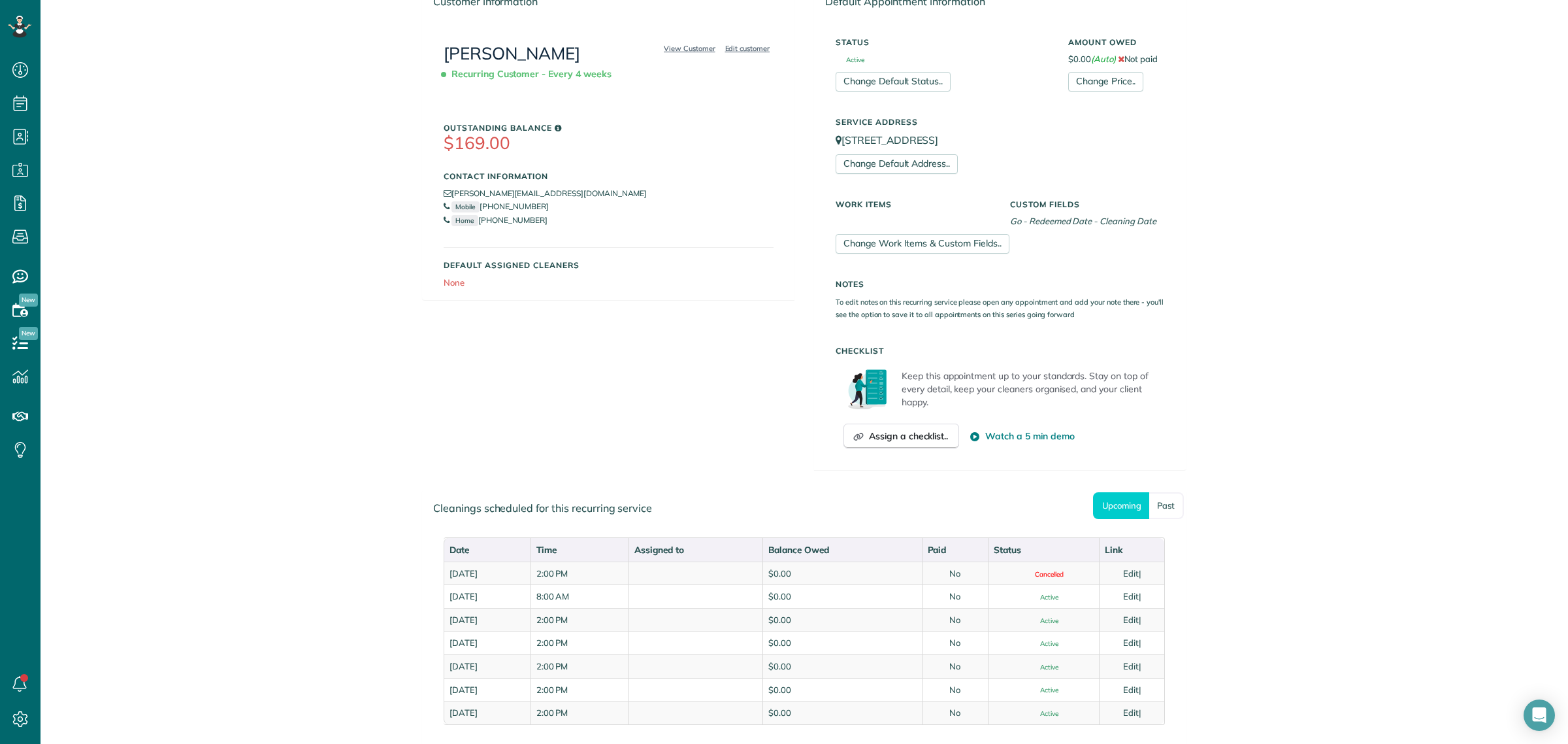
scroll to position [245, 0]
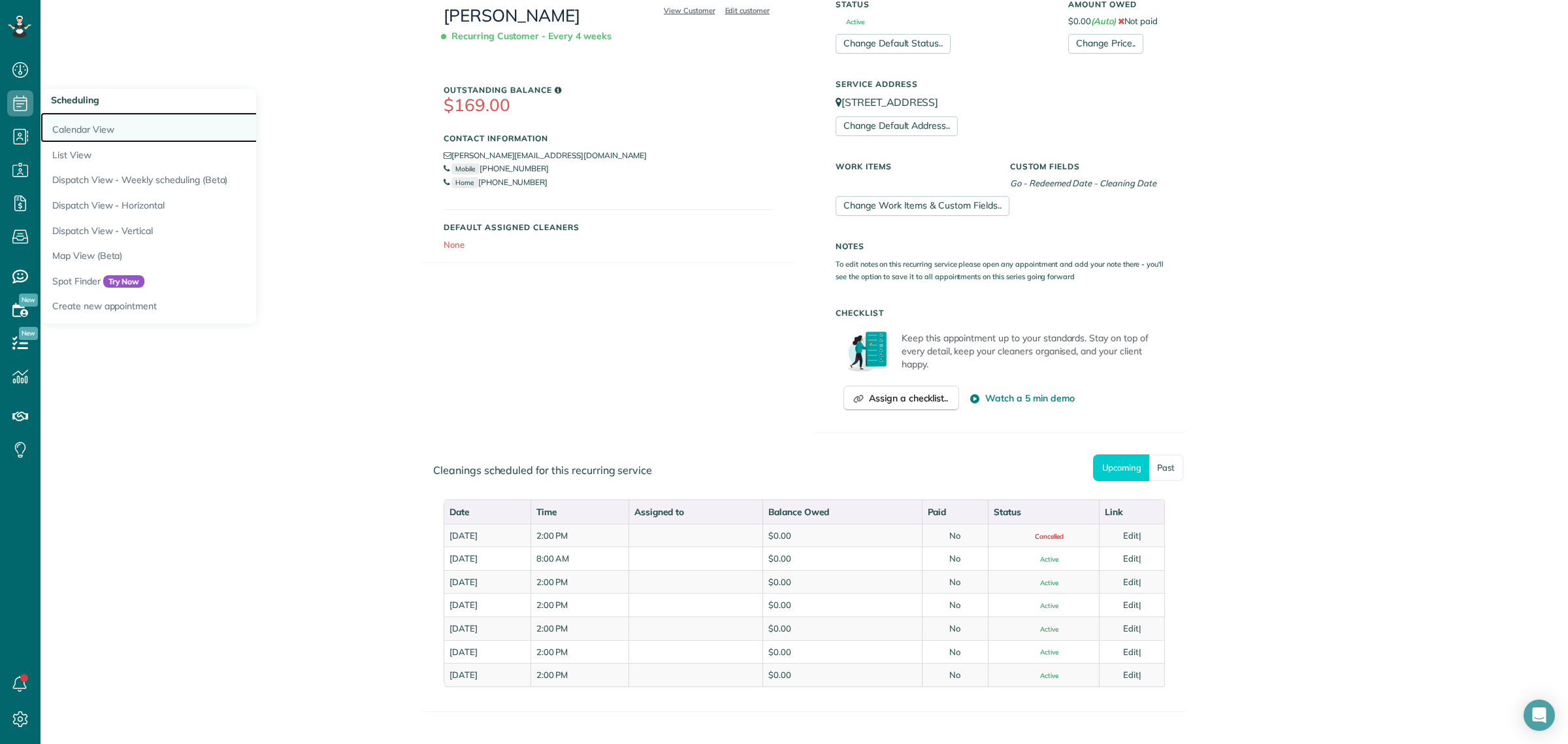
click at [77, 122] on link "Calendar View" at bounding box center [203, 128] width 326 height 30
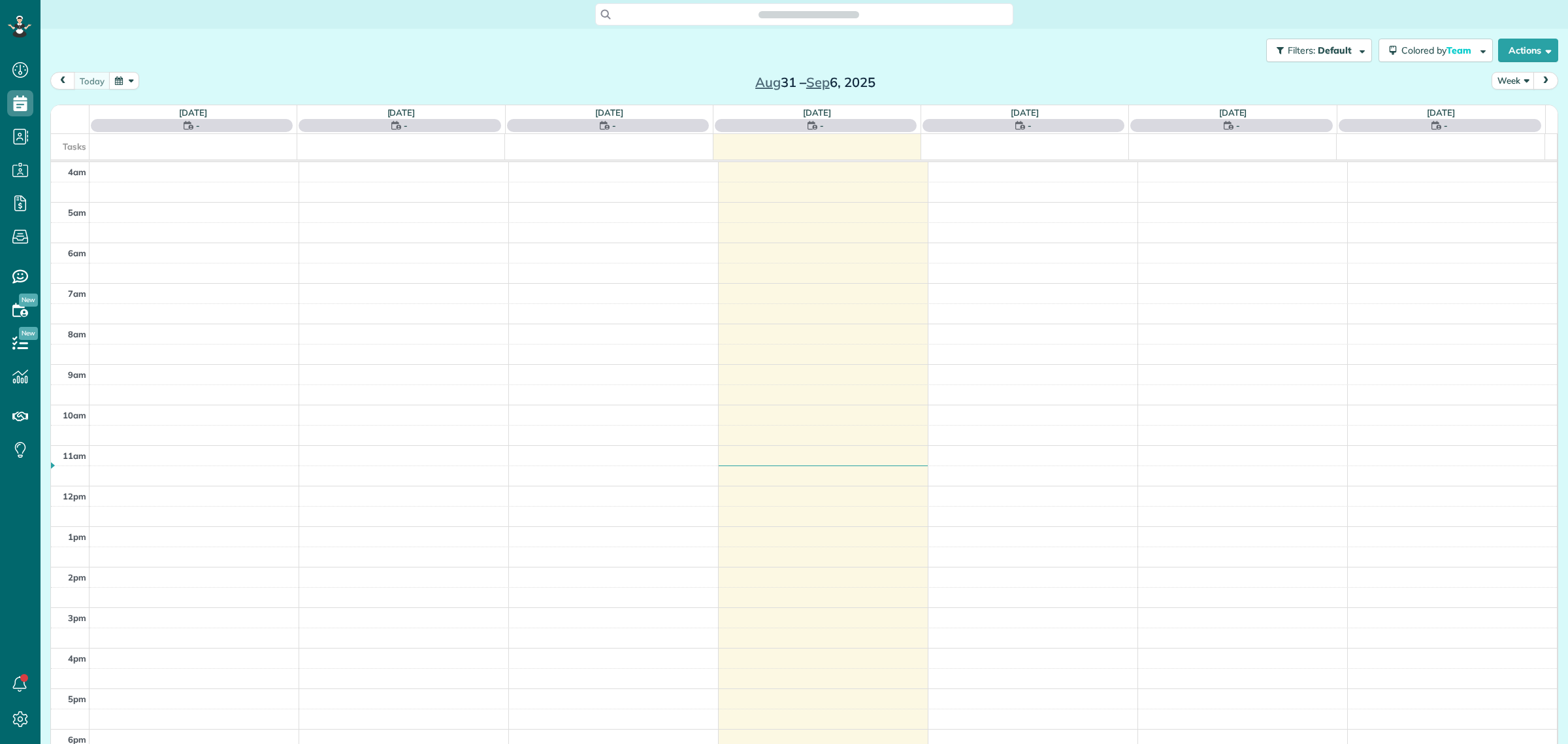
scroll to position [54, 0]
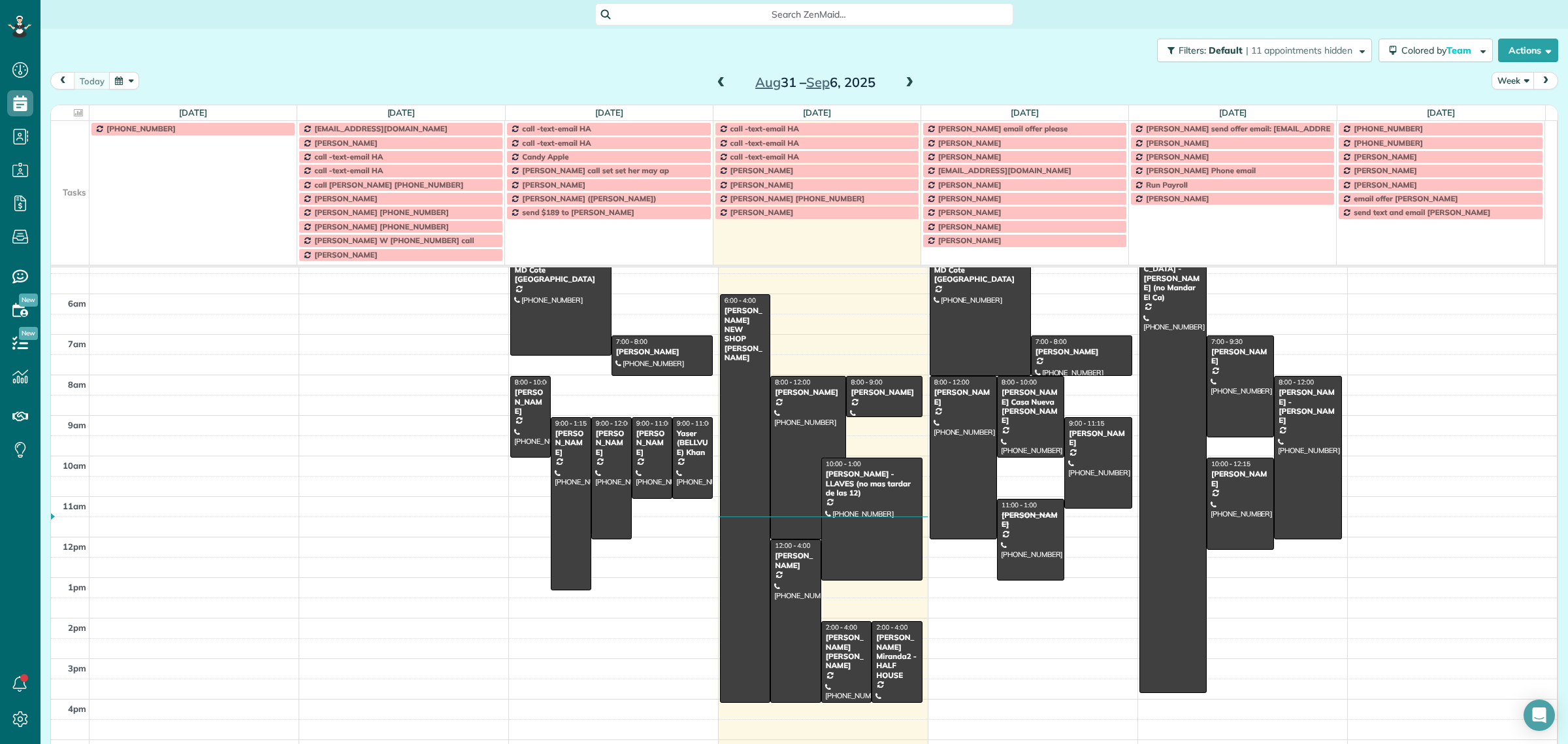
click at [905, 82] on span at bounding box center [909, 83] width 14 height 12
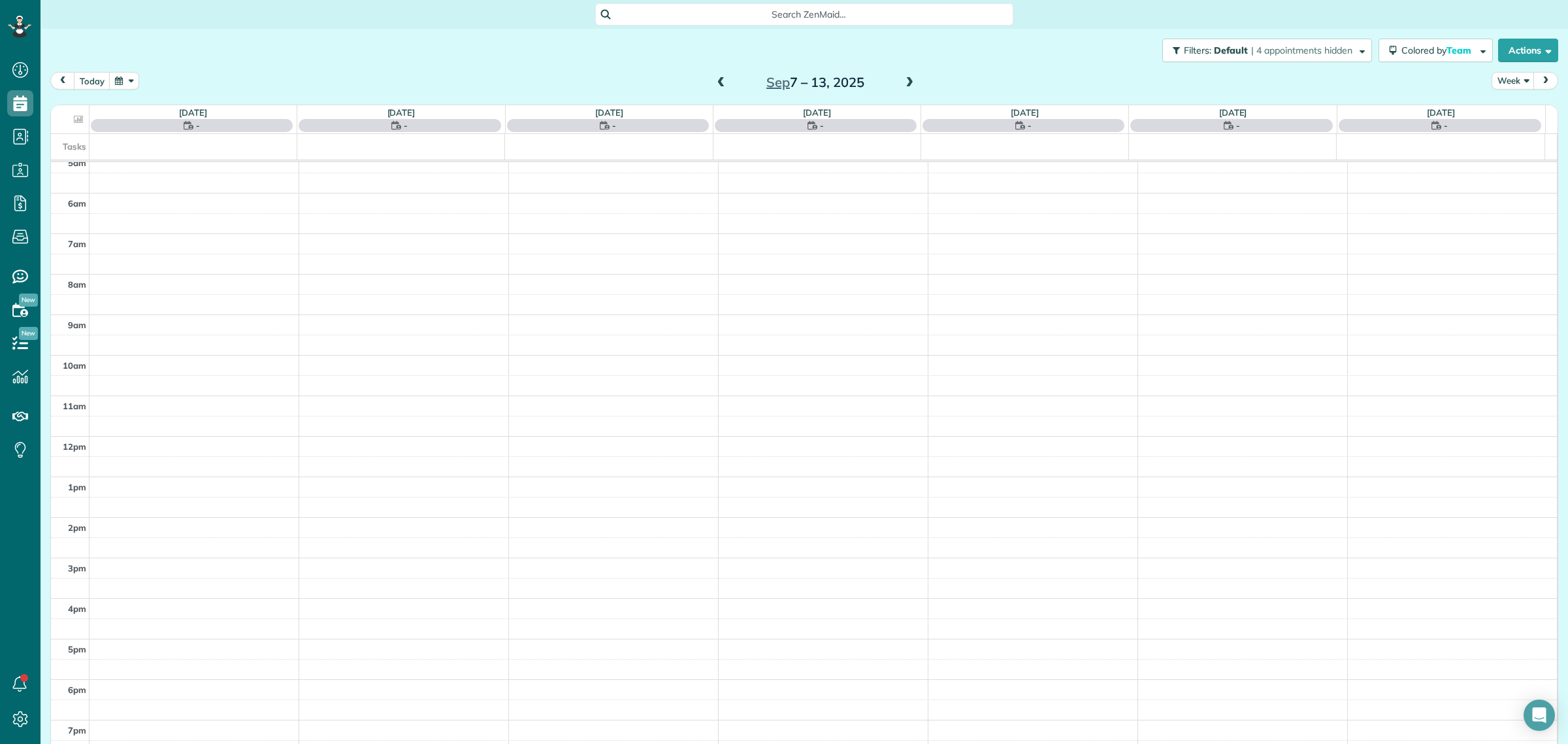
click at [905, 82] on span at bounding box center [909, 83] width 14 height 12
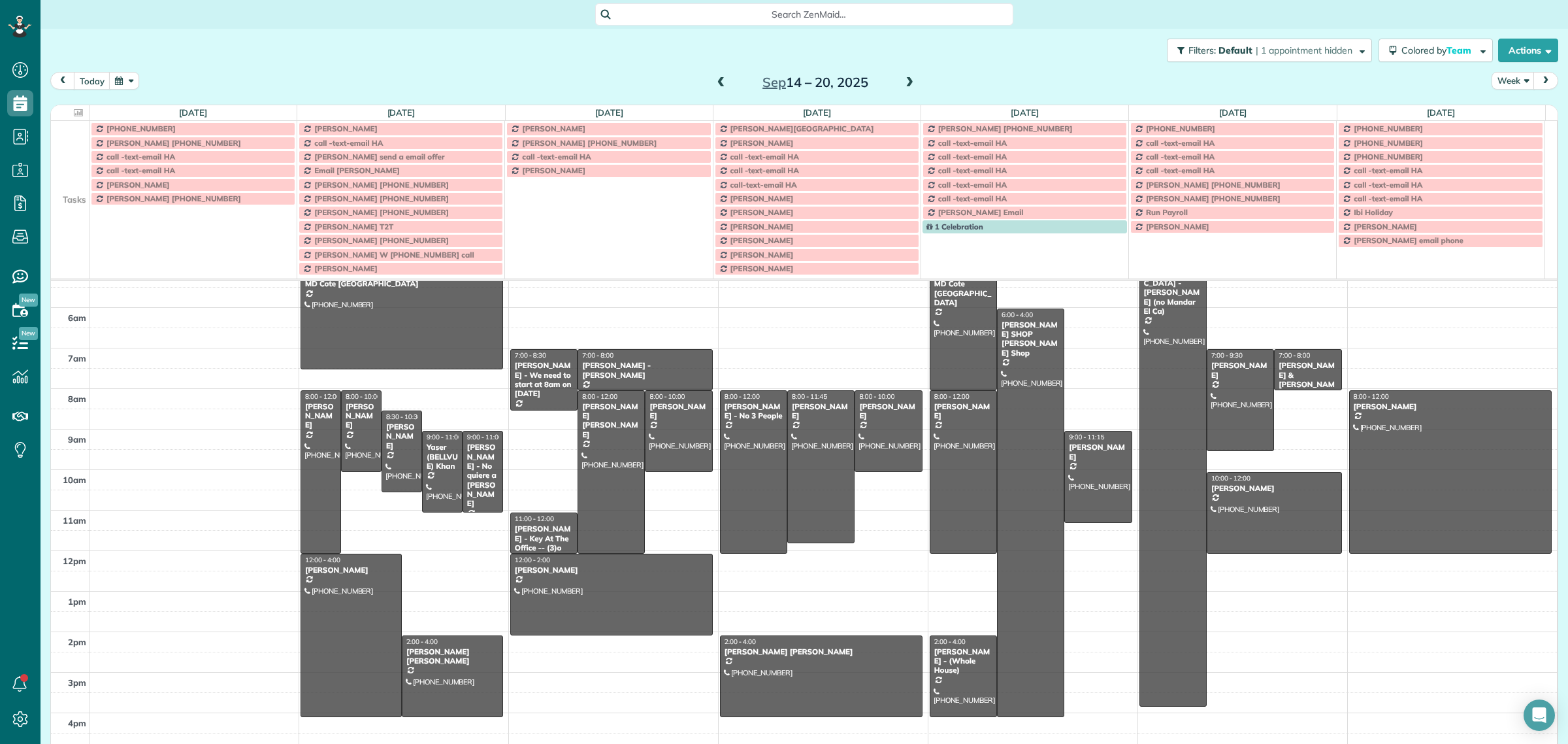
click at [905, 82] on span at bounding box center [909, 83] width 14 height 12
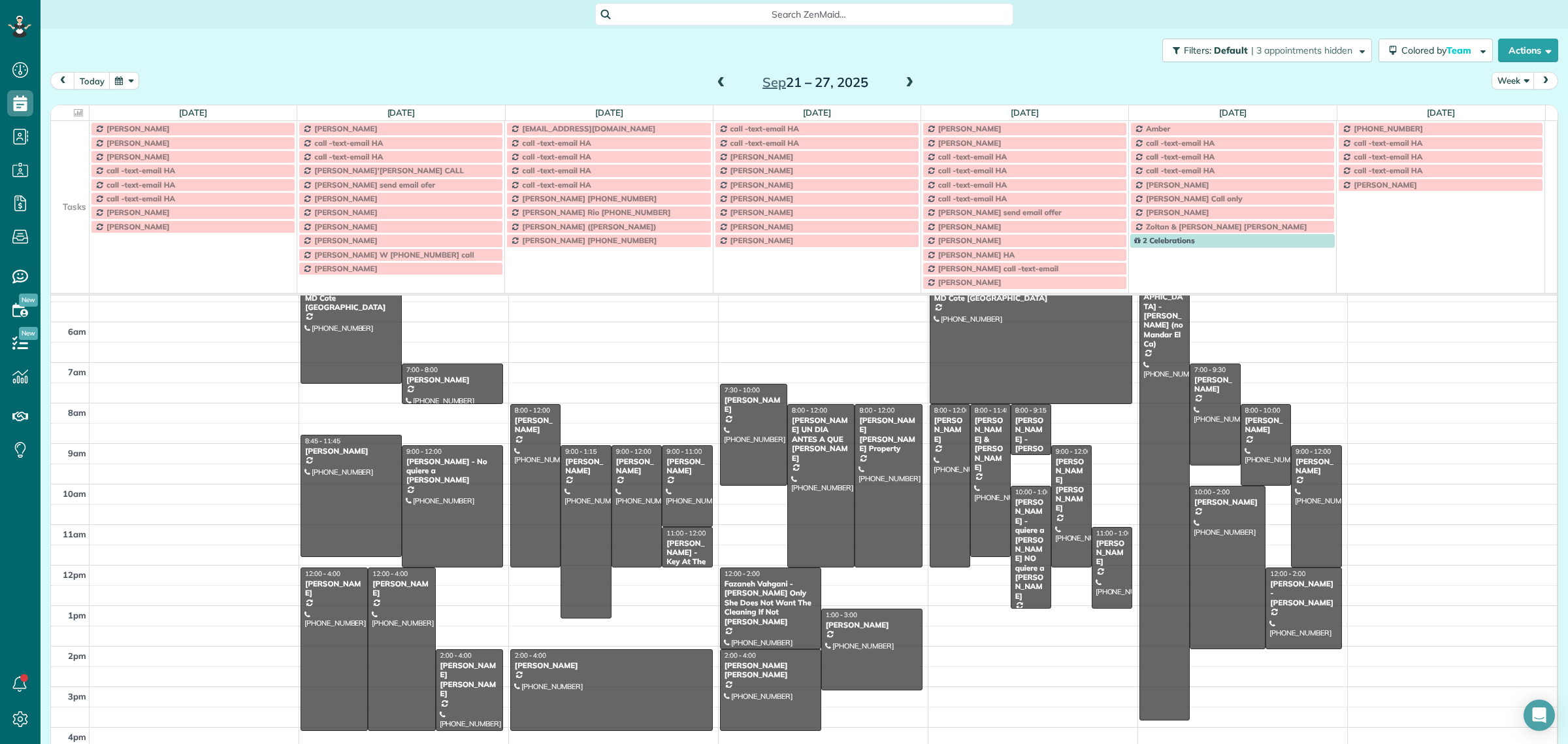
click at [905, 82] on span at bounding box center [909, 83] width 14 height 12
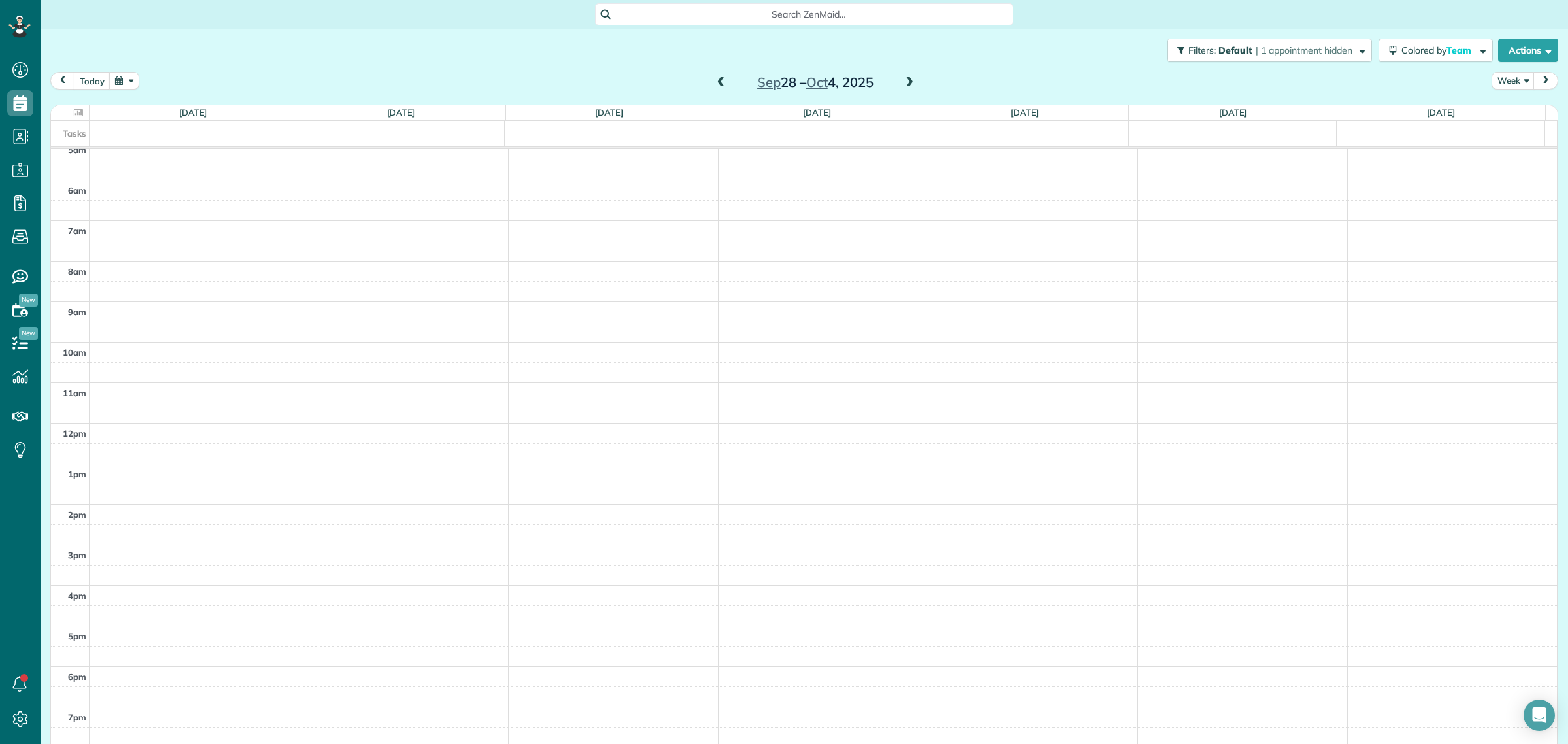
click at [902, 79] on span at bounding box center [909, 83] width 14 height 12
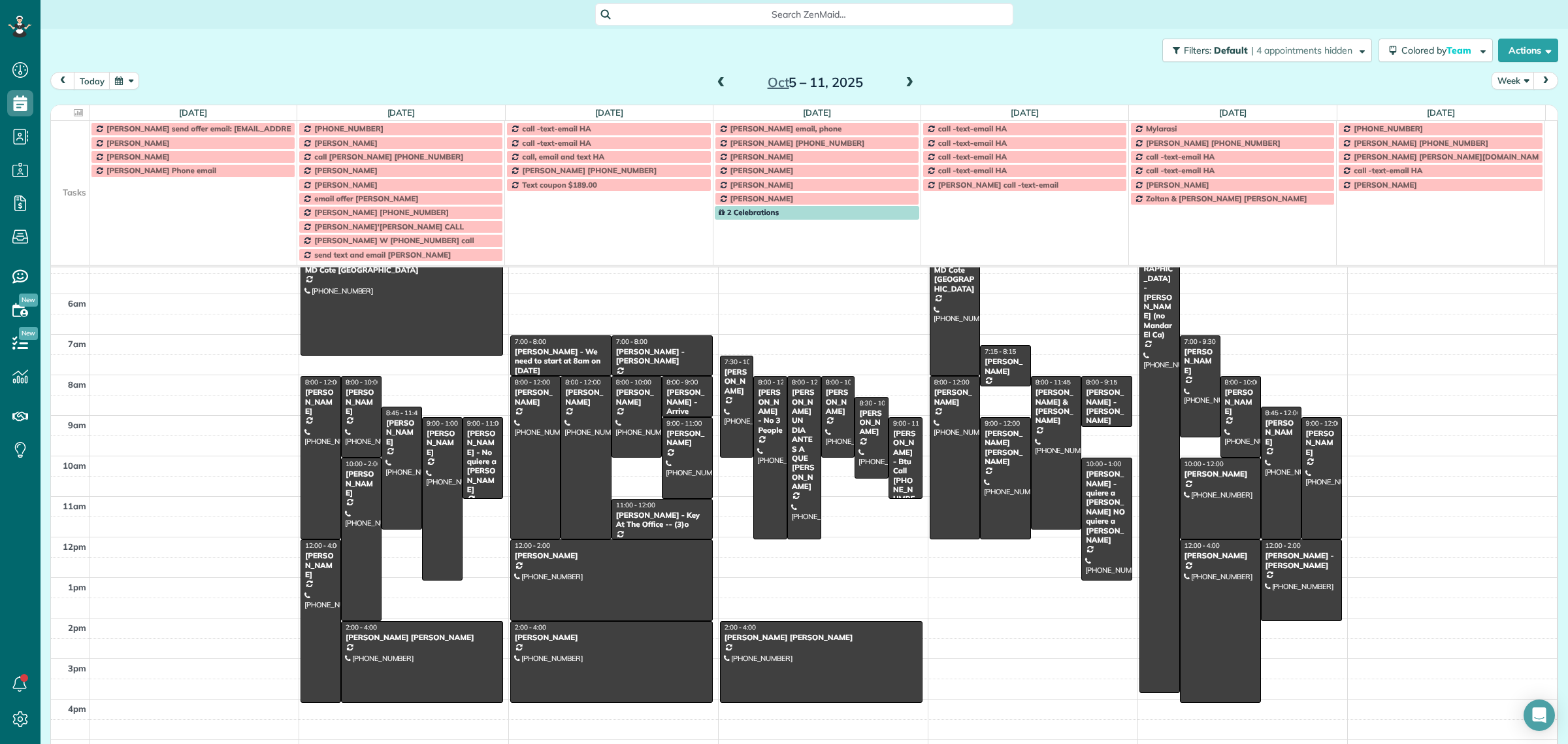
click at [77, 189] on td at bounding box center [70, 184] width 38 height 14
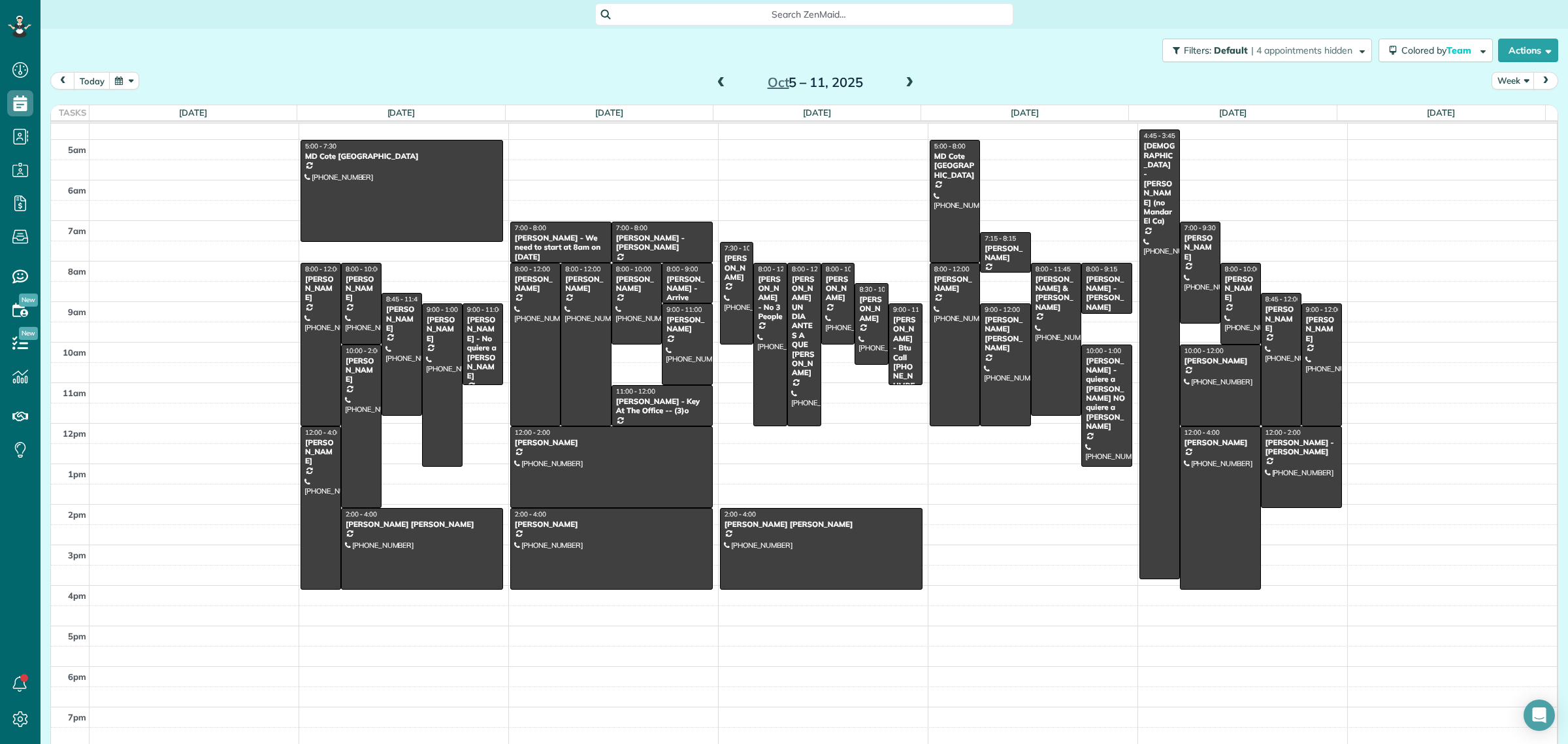
scroll to position [15, 0]
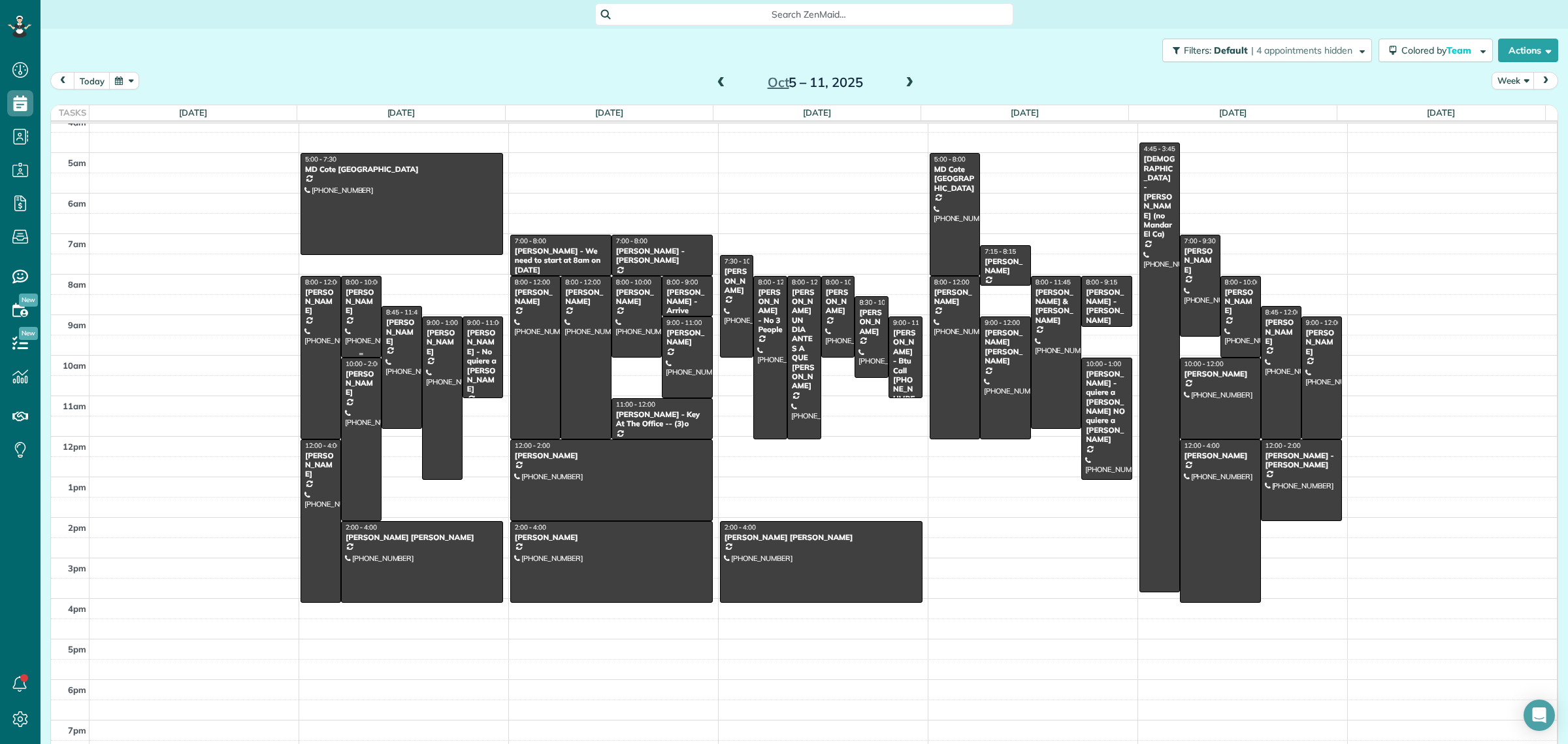
click at [373, 305] on div at bounding box center [361, 316] width 39 height 81
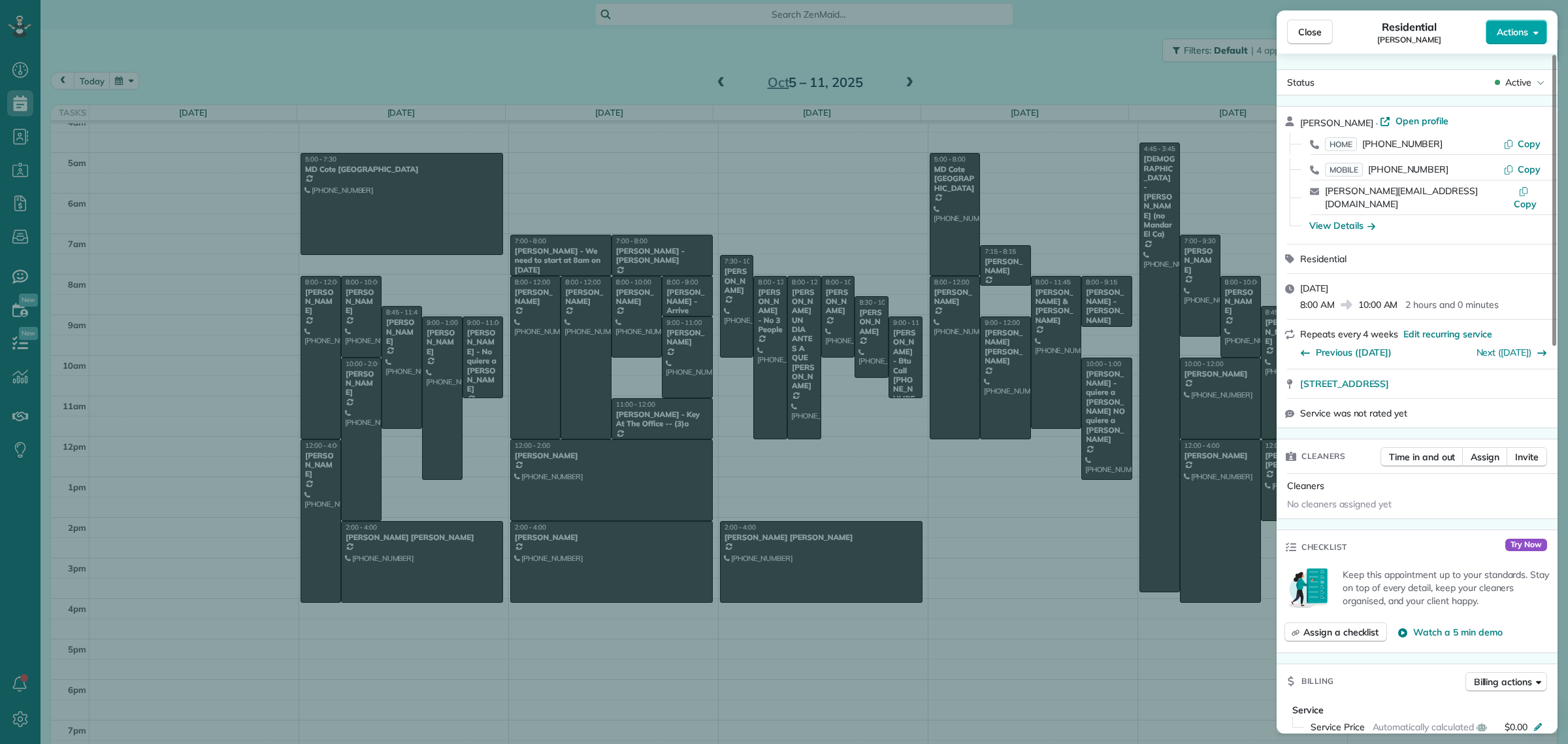
click at [1514, 36] on span "Actions" at bounding box center [1511, 32] width 31 height 13
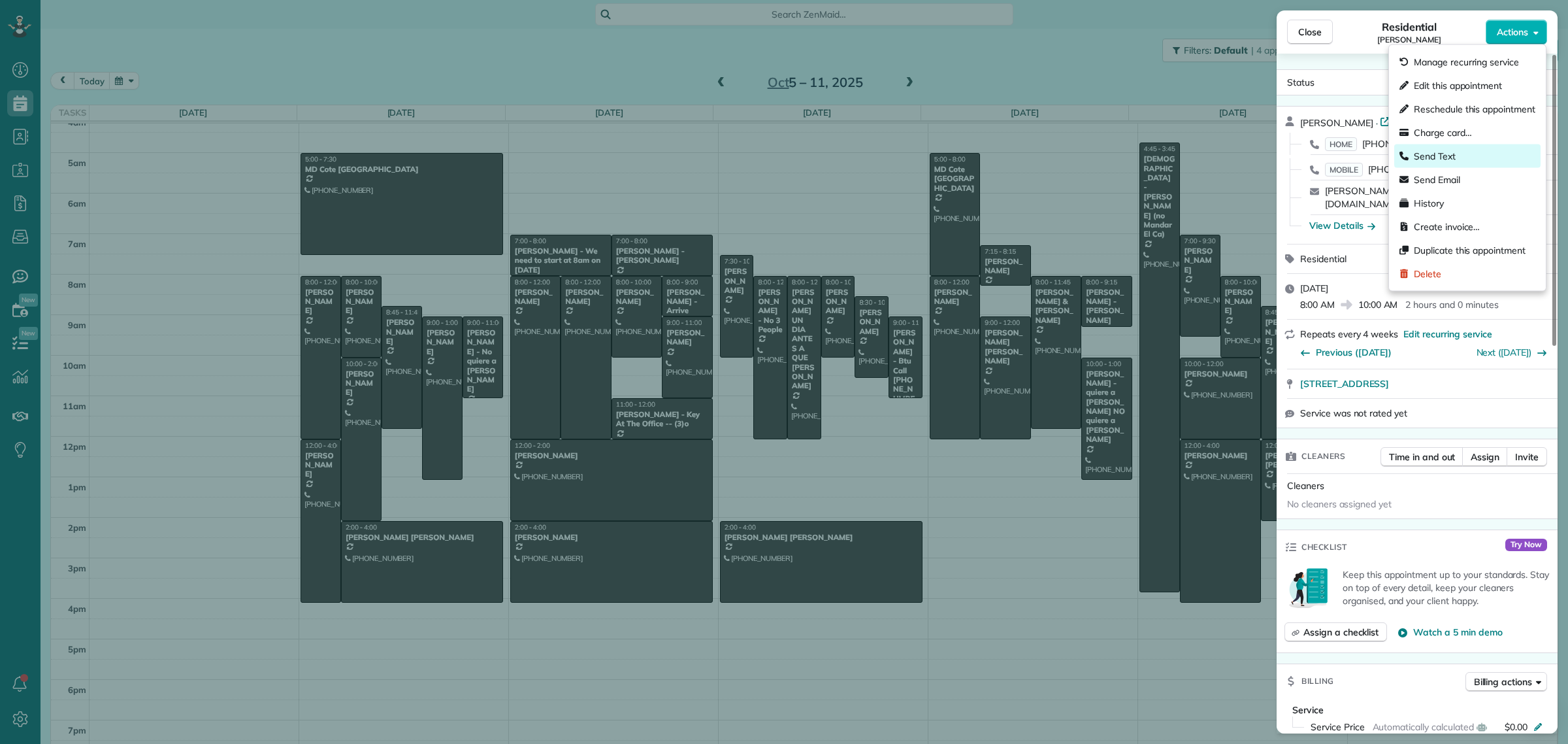
click at [1453, 154] on span "Send Text" at bounding box center [1434, 156] width 41 height 13
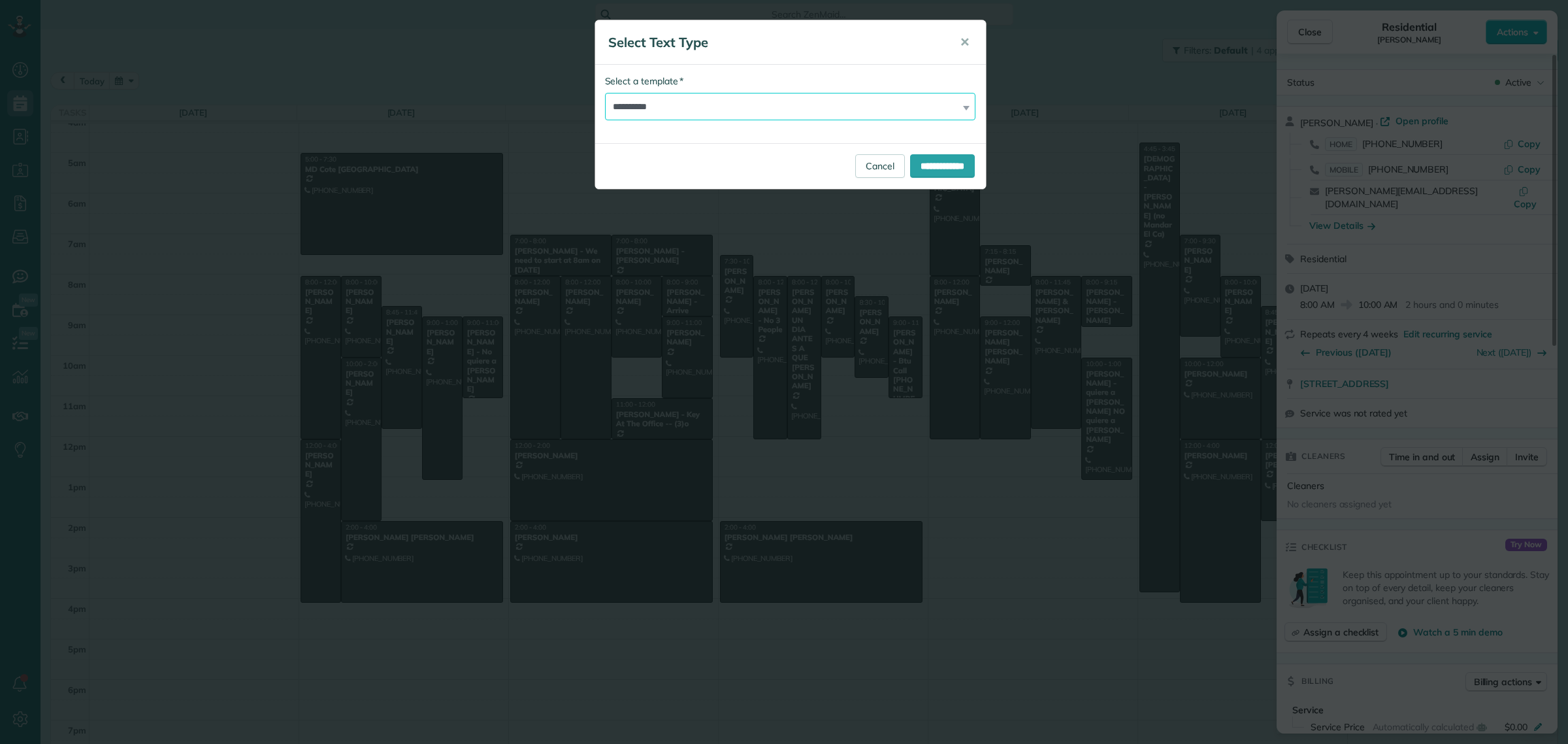
click at [677, 100] on select "**********" at bounding box center [790, 106] width 371 height 27
select select "******"
click at [605, 93] on select "**********" at bounding box center [790, 106] width 371 height 27
click at [942, 162] on input "**********" at bounding box center [942, 165] width 65 height 23
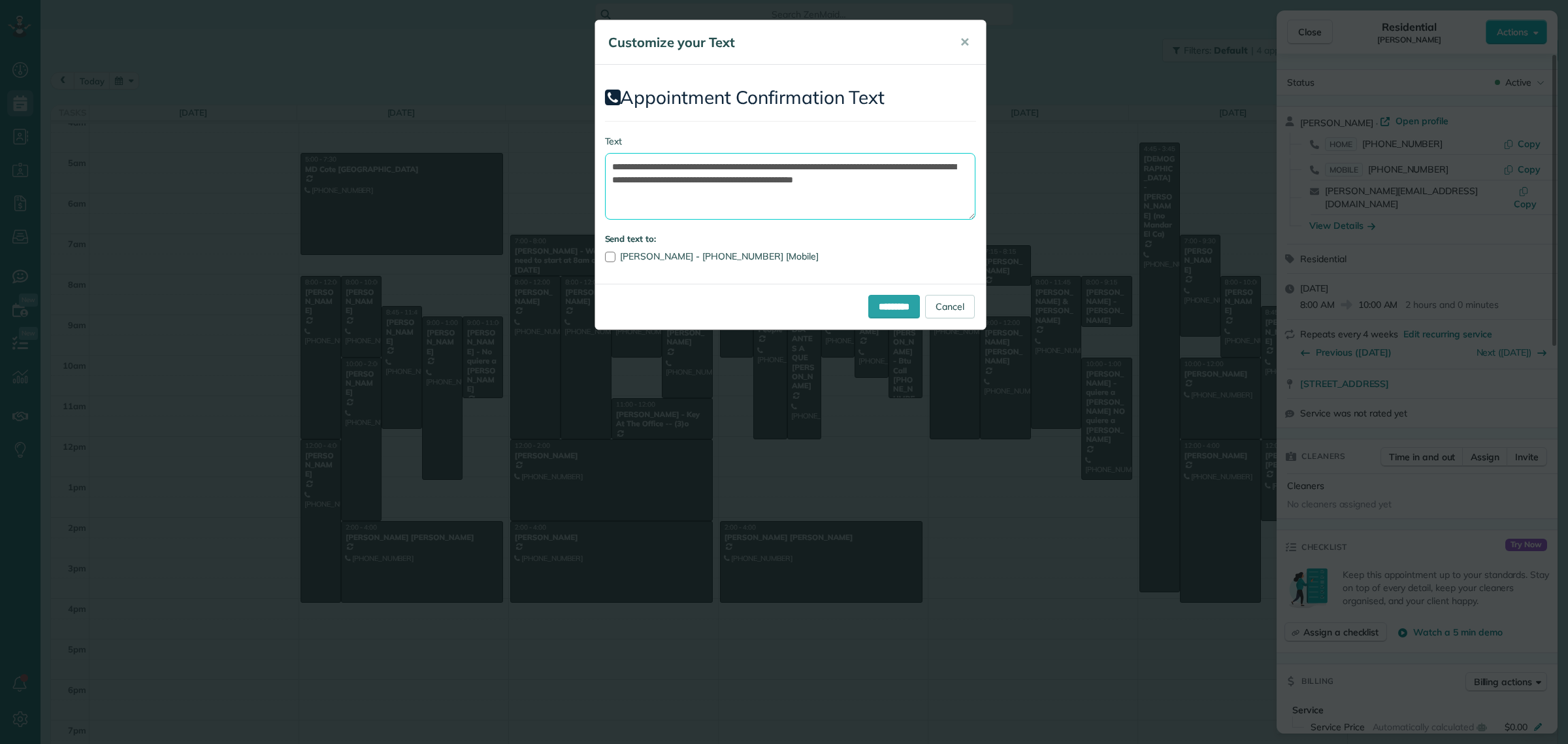
click at [733, 177] on textarea "**********" at bounding box center [790, 186] width 371 height 66
click at [713, 184] on textarea "**********" at bounding box center [790, 186] width 371 height 66
click at [952, 180] on textarea "**********" at bounding box center [790, 186] width 371 height 66
type textarea "**********"
click at [889, 307] on input "*********" at bounding box center [894, 306] width 52 height 23
